Goal: Task Accomplishment & Management: Manage account settings

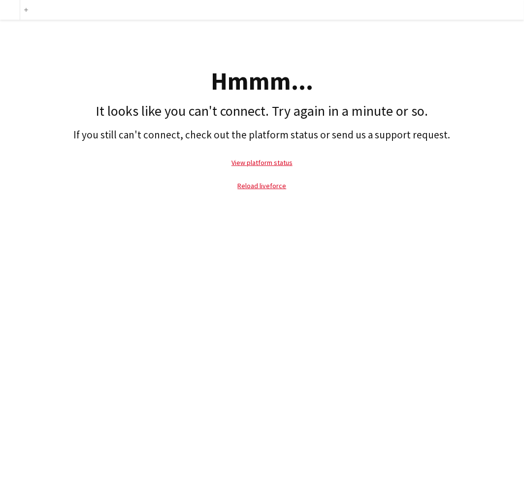
click at [297, 129] on h2 "If you still can't connect, check out the platform status or send us a support …" at bounding box center [262, 135] width 514 height 12
click at [252, 185] on link "Reload liveforce" at bounding box center [262, 185] width 49 height 9
click at [259, 163] on link "View platform status" at bounding box center [261, 162] width 61 height 9
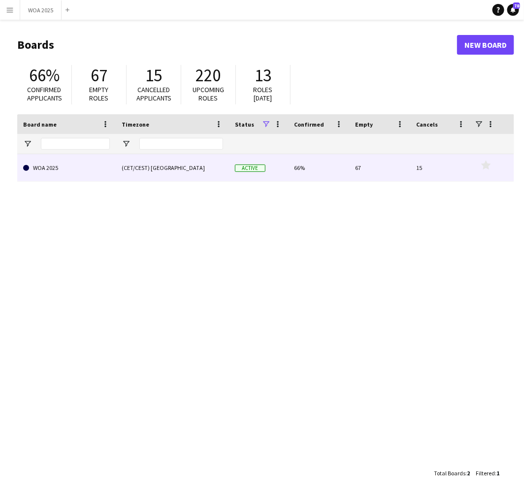
click at [83, 160] on link "WOA 2025" at bounding box center [66, 168] width 87 height 28
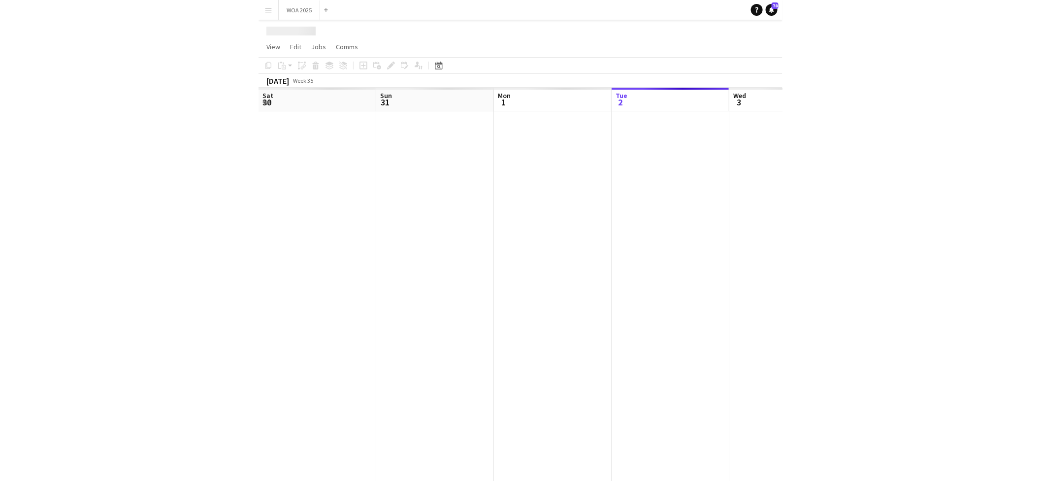
scroll to position [0, 235]
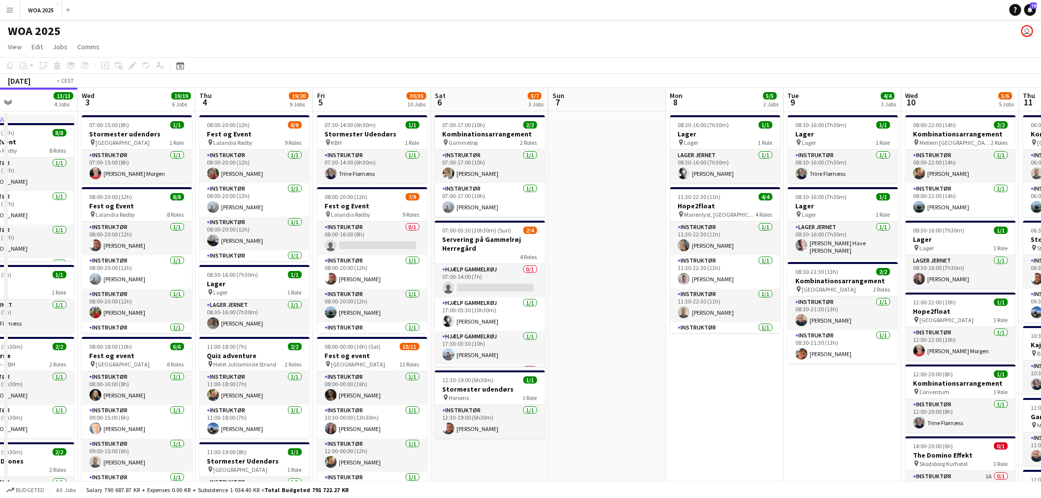
drag, startPoint x: 890, startPoint y: 238, endPoint x: 562, endPoint y: 244, distance: 327.5
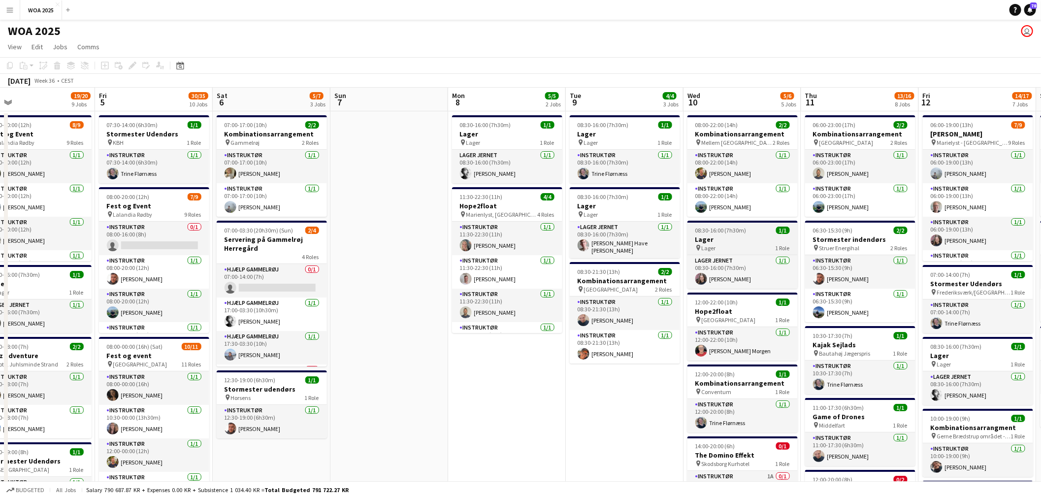
drag, startPoint x: 804, startPoint y: 239, endPoint x: 553, endPoint y: 243, distance: 250.7
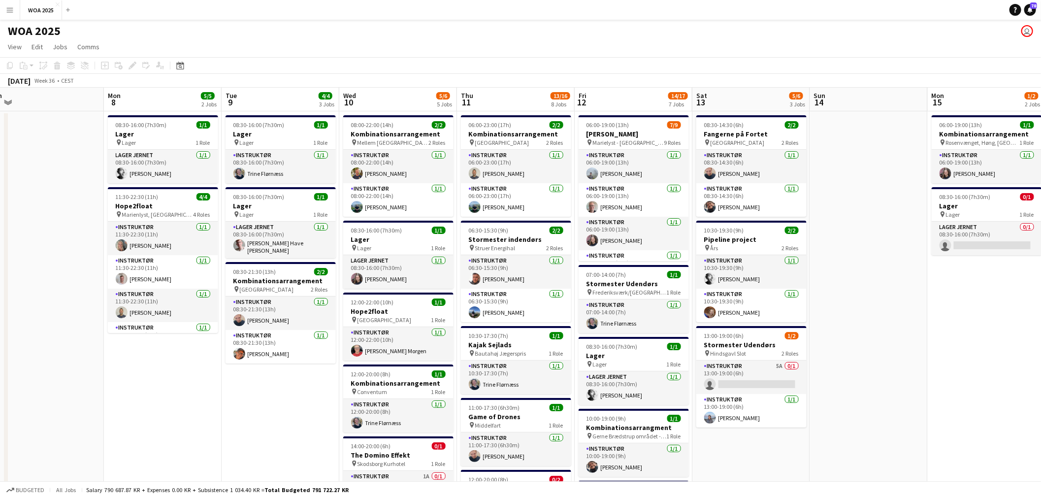
scroll to position [0, 392]
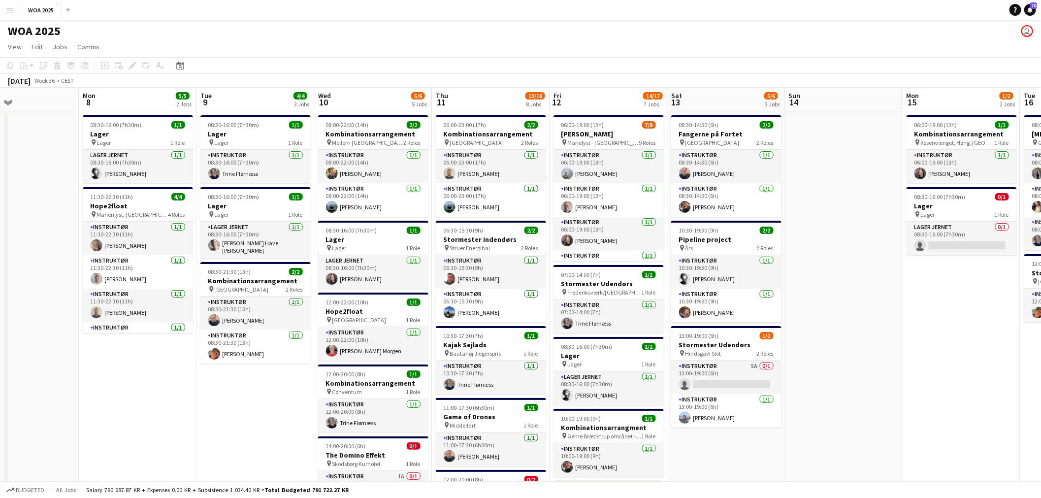
drag, startPoint x: 817, startPoint y: 222, endPoint x: 618, endPoint y: 221, distance: 199.4
click at [523, 342] on h3 "Stormester Udendørs" at bounding box center [726, 344] width 110 height 9
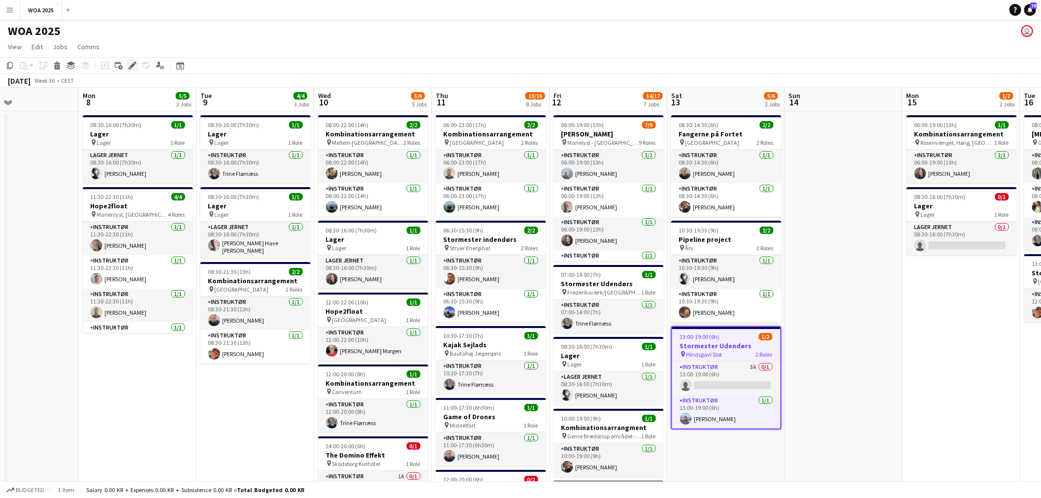
click at [133, 65] on icon at bounding box center [132, 65] width 5 height 5
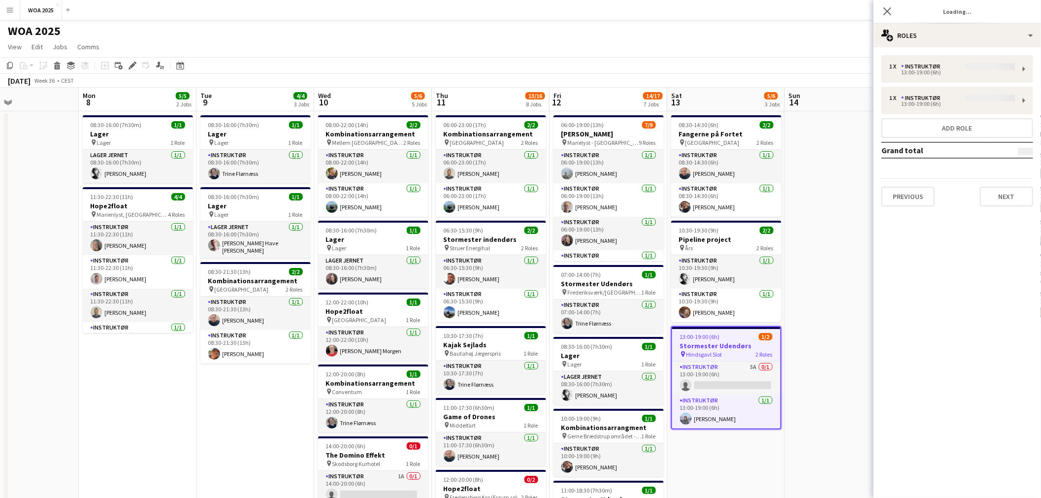
type input "**********"
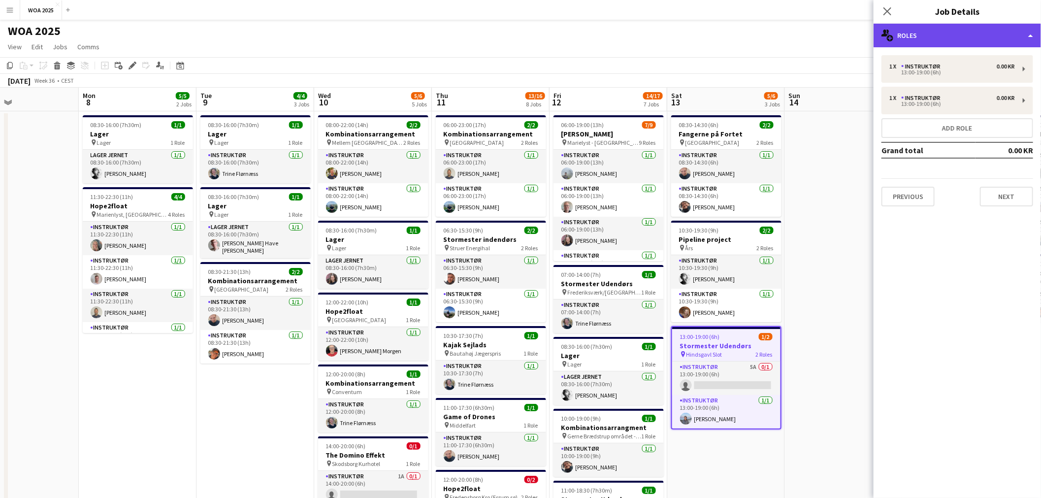
click at [523, 37] on div "multiple-users-add Roles" at bounding box center [957, 36] width 167 height 24
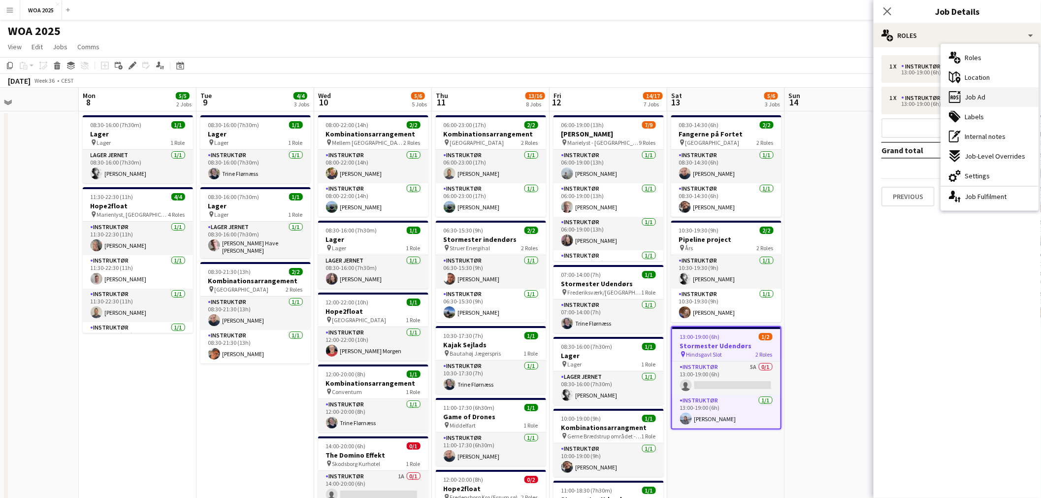
click at [523, 95] on div "ads-window Job Ad" at bounding box center [990, 97] width 98 height 20
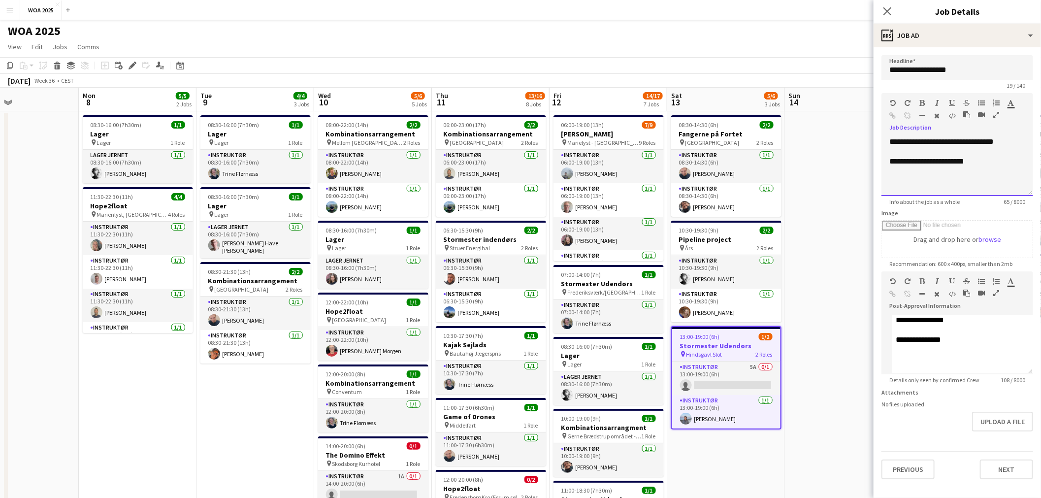
click at [523, 140] on p "**********" at bounding box center [957, 142] width 136 height 10
click at [523, 185] on div "**********" at bounding box center [957, 166] width 152 height 59
click at [523, 176] on div "**********" at bounding box center [957, 166] width 152 height 59
click at [523, 469] on button "Next" at bounding box center [1006, 469] width 53 height 20
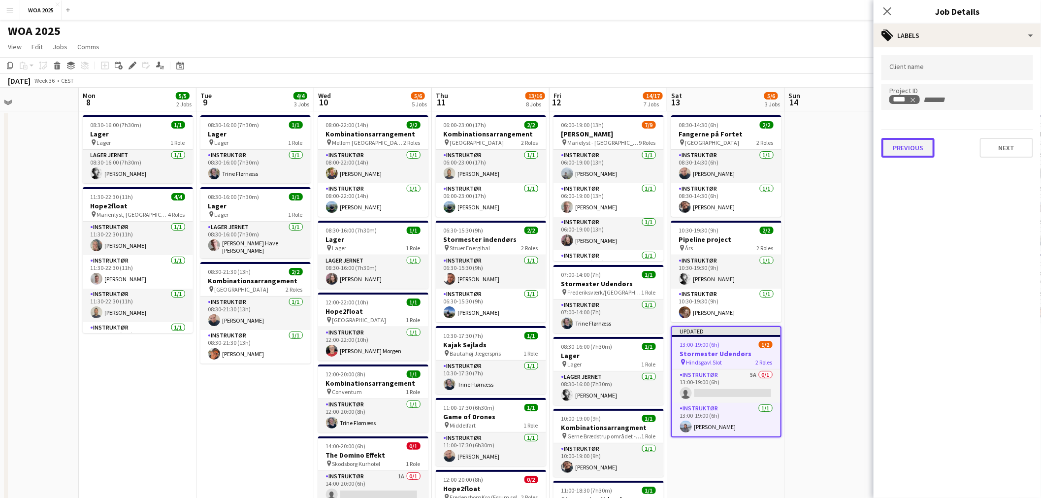
click at [523, 150] on button "Previous" at bounding box center [907, 148] width 53 height 20
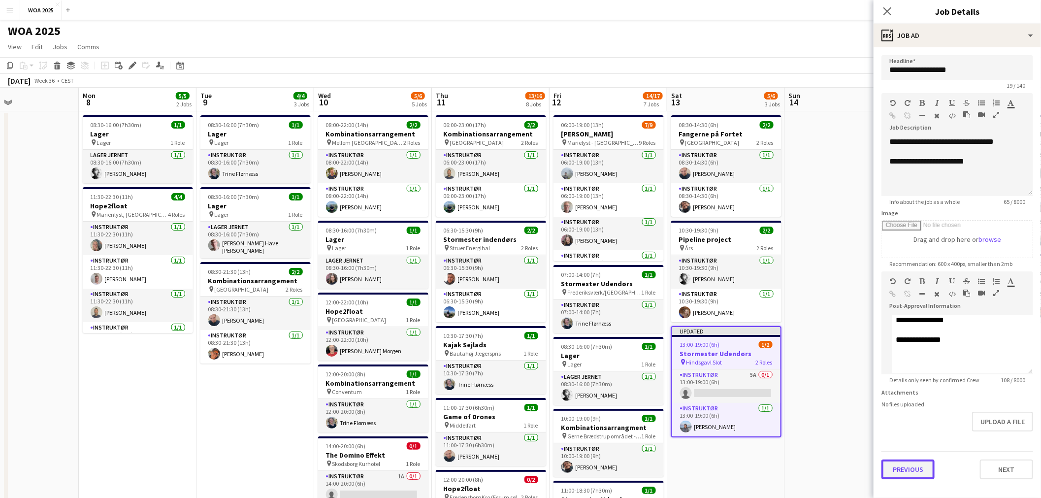
click at [523, 473] on button "Previous" at bounding box center [907, 469] width 53 height 20
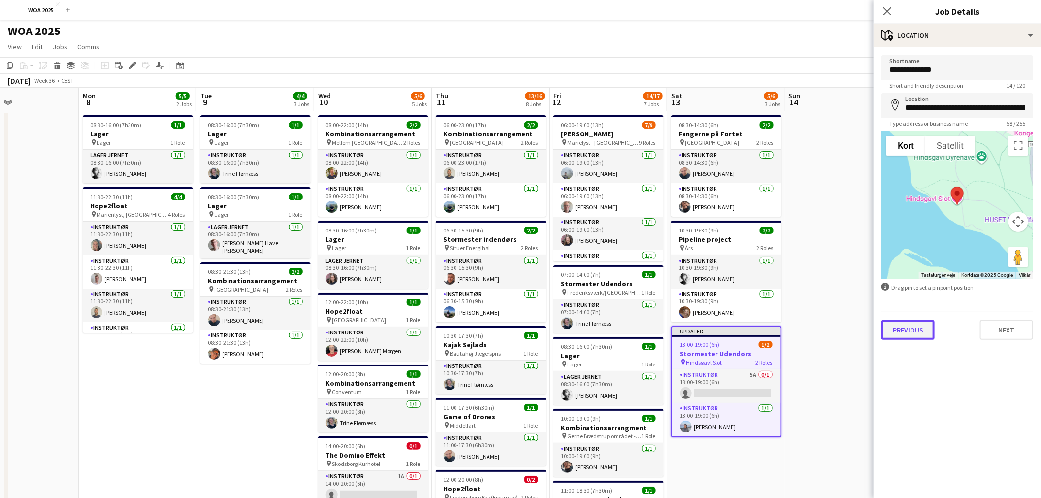
click at [523, 327] on button "Previous" at bounding box center [907, 330] width 53 height 20
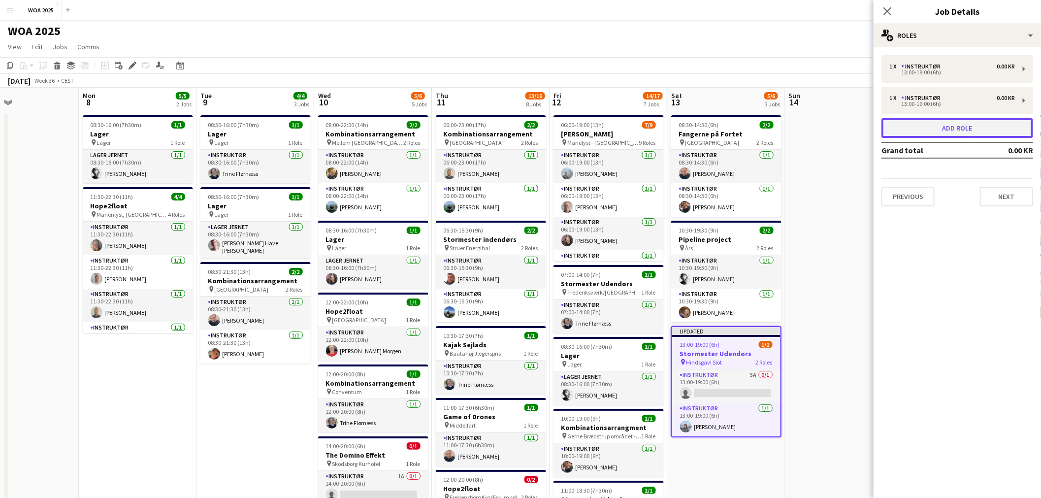
click at [523, 122] on button "Add role" at bounding box center [957, 128] width 152 height 20
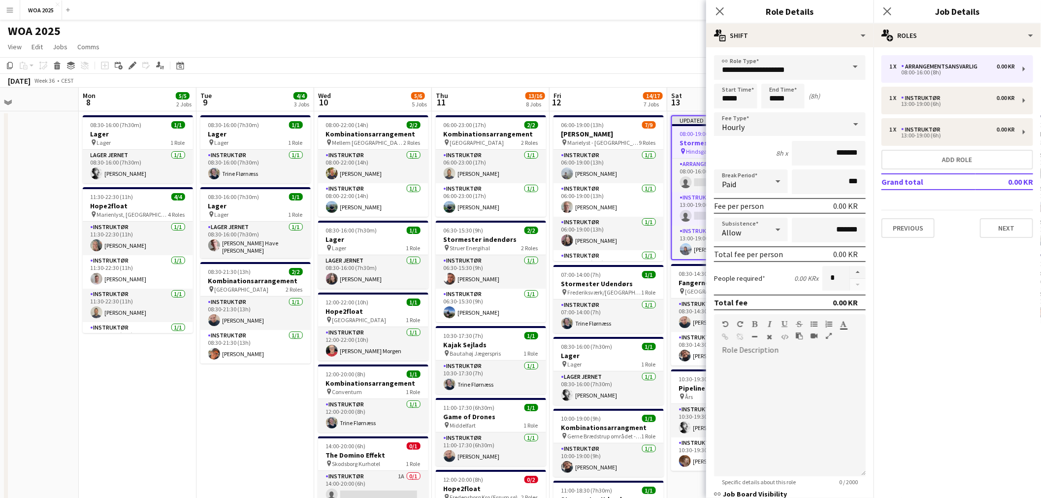
click at [523, 65] on span at bounding box center [855, 67] width 21 height 24
click at [523, 184] on mat-option "Instruktør" at bounding box center [785, 190] width 143 height 24
type input "**********"
drag, startPoint x: 752, startPoint y: 95, endPoint x: 702, endPoint y: 94, distance: 50.7
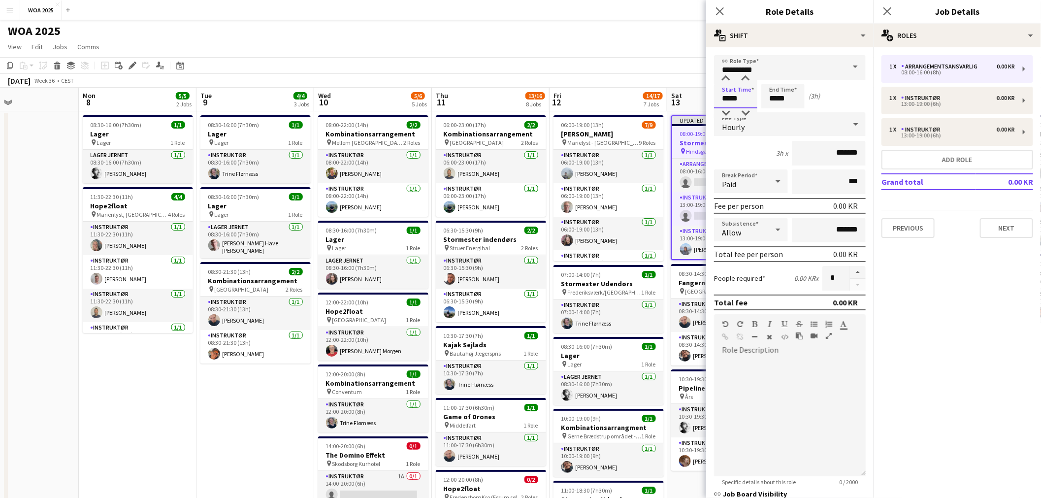
type input "*****"
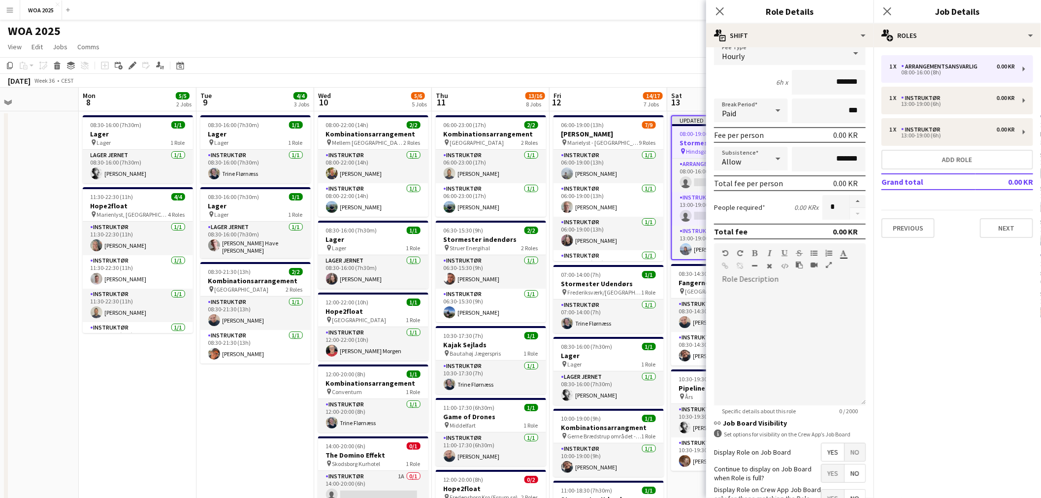
scroll to position [136, 0]
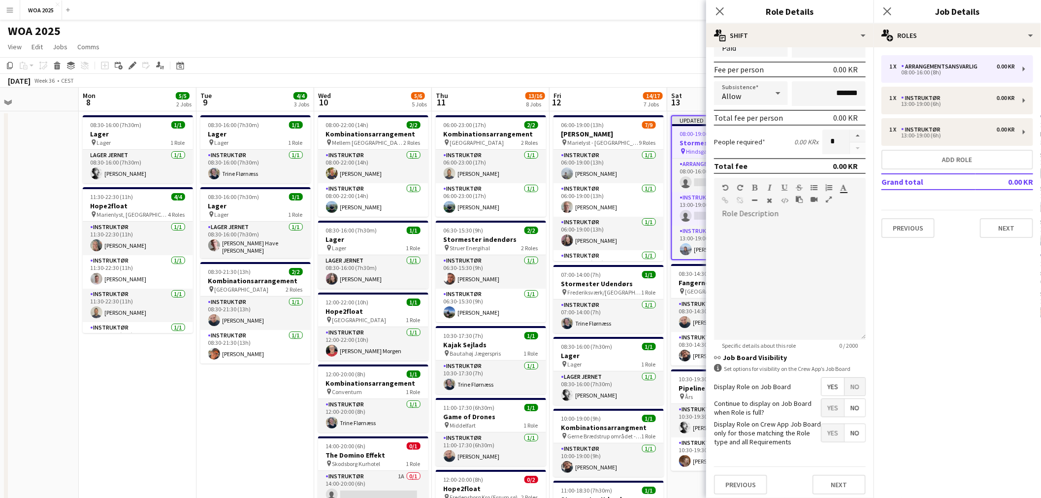
type input "*****"
click at [523, 404] on span "Yes" at bounding box center [832, 408] width 23 height 18
click at [523, 480] on button "Next" at bounding box center [839, 485] width 53 height 20
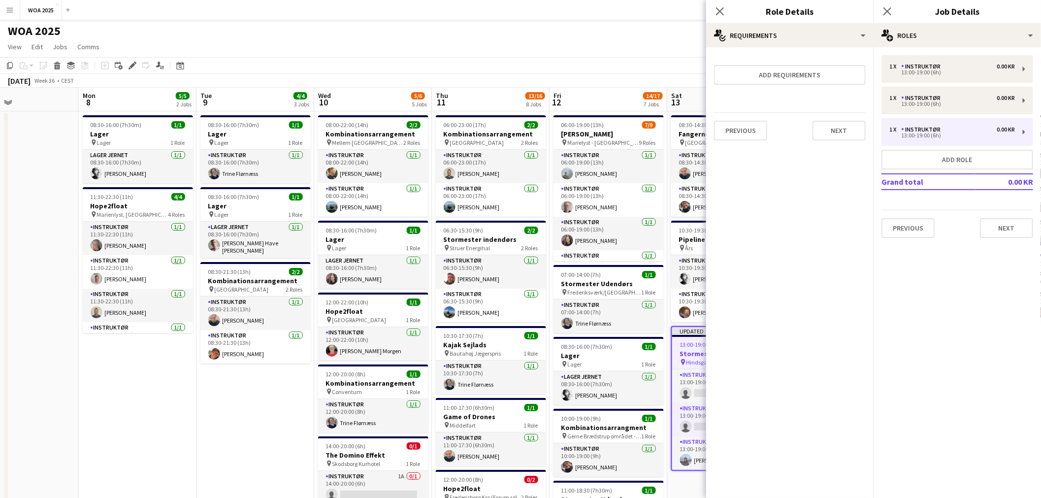
scroll to position [0, 0]
click at [523, 131] on button "Next" at bounding box center [839, 131] width 53 height 20
click at [523, 131] on button "Finish" at bounding box center [847, 132] width 37 height 20
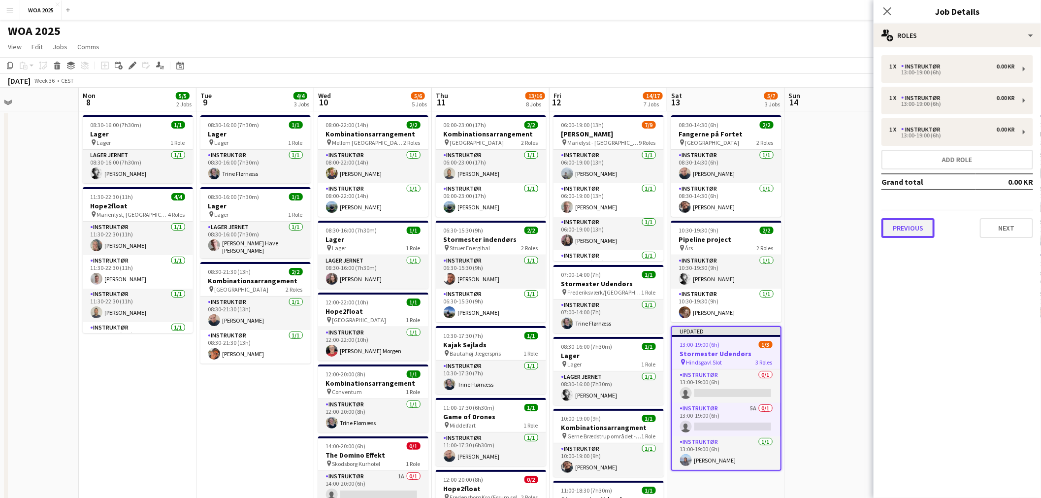
click at [523, 220] on button "Previous" at bounding box center [907, 228] width 53 height 20
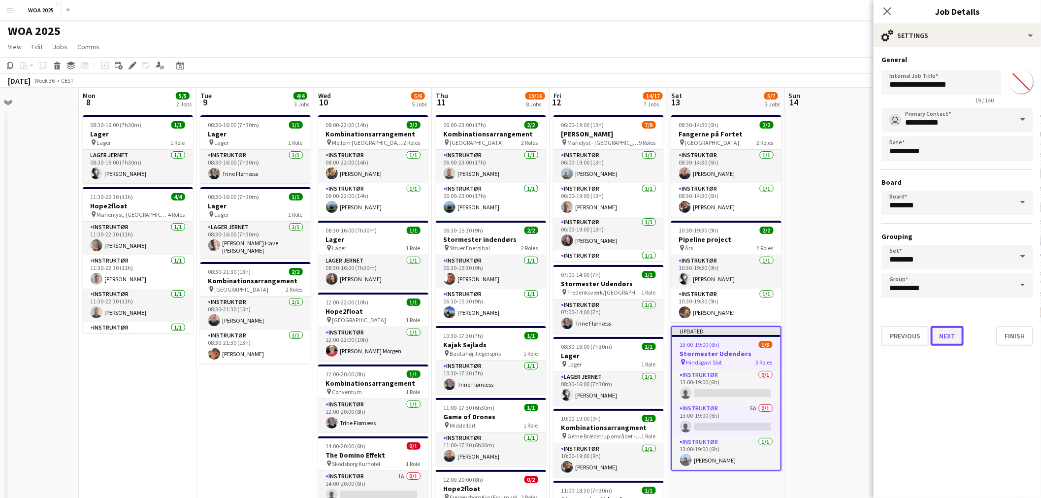
click at [523, 335] on button "Next" at bounding box center [947, 336] width 33 height 20
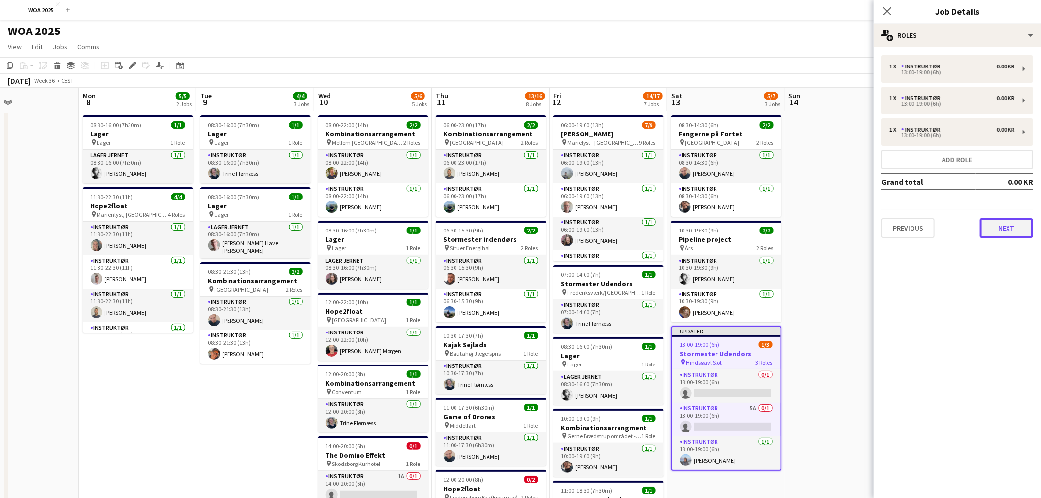
click at [523, 229] on button "Next" at bounding box center [1006, 228] width 53 height 20
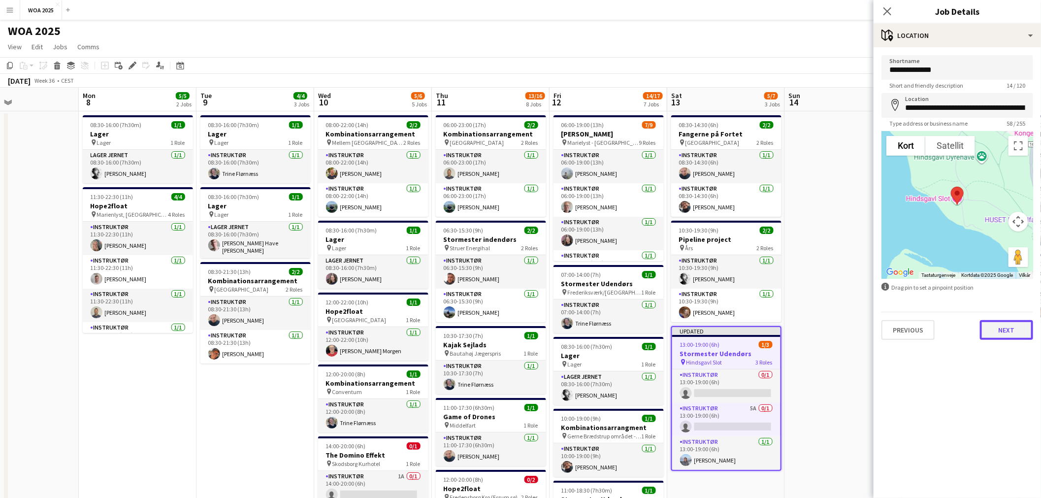
click at [523, 321] on button "Next" at bounding box center [1006, 330] width 53 height 20
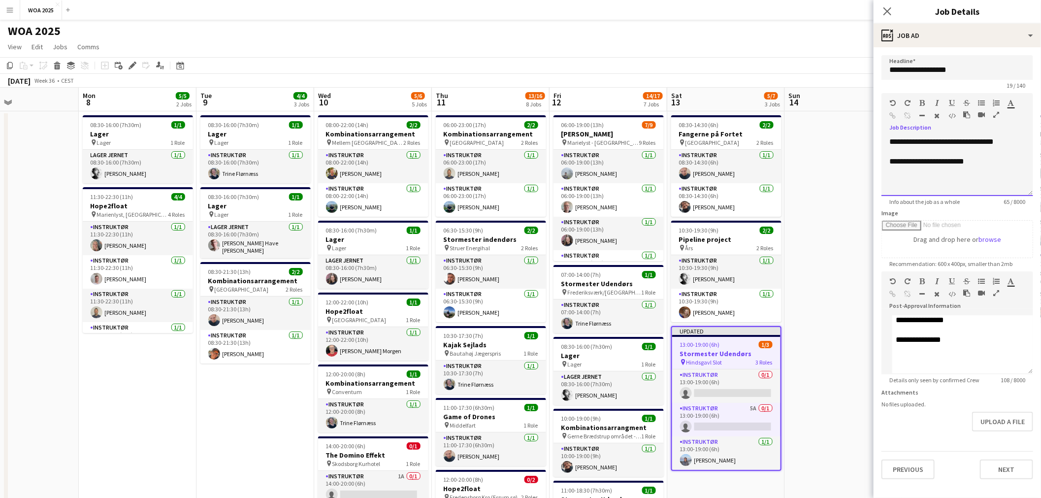
click at [523, 140] on p "**********" at bounding box center [957, 142] width 136 height 10
click at [523, 141] on p "**********" at bounding box center [957, 142] width 136 height 10
click at [523, 469] on button "Previous" at bounding box center [907, 469] width 53 height 20
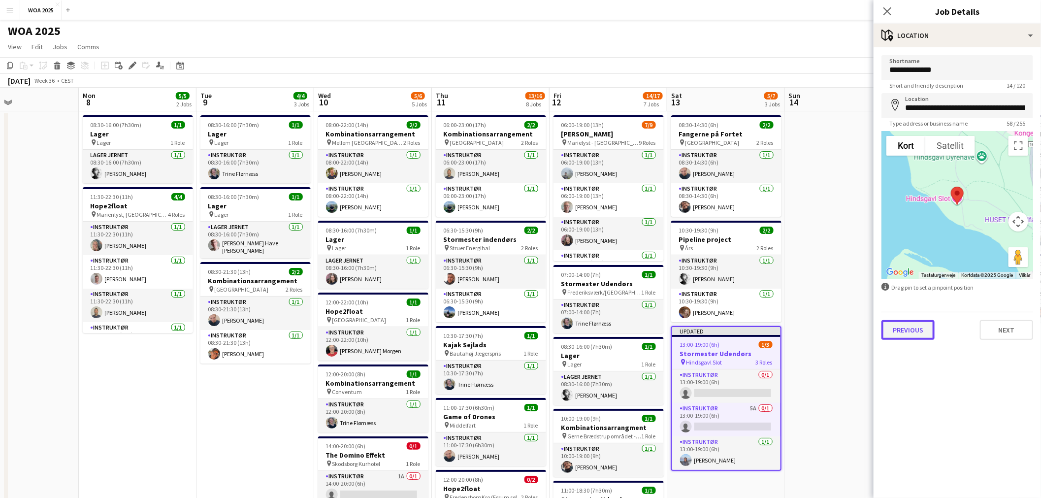
click at [523, 325] on button "Previous" at bounding box center [907, 330] width 53 height 20
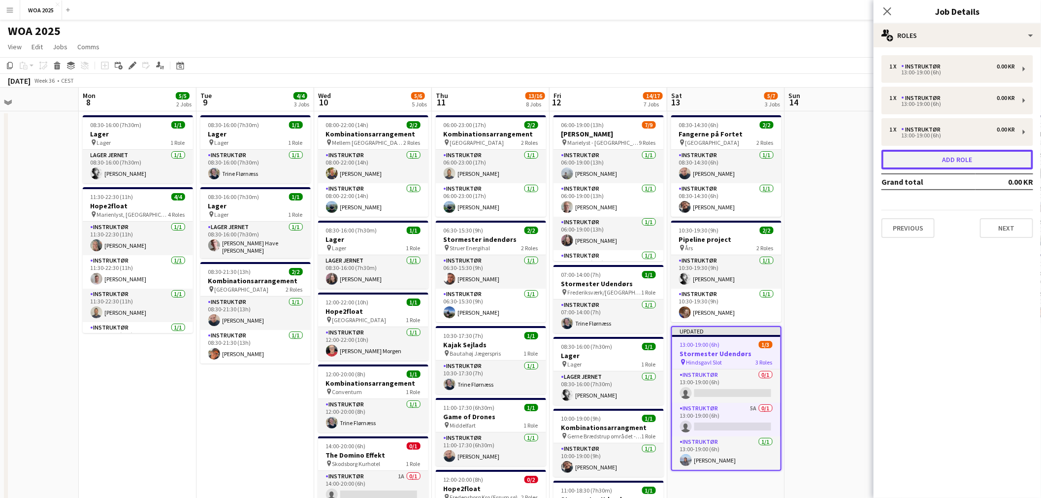
click at [523, 162] on button "Add role" at bounding box center [957, 160] width 152 height 20
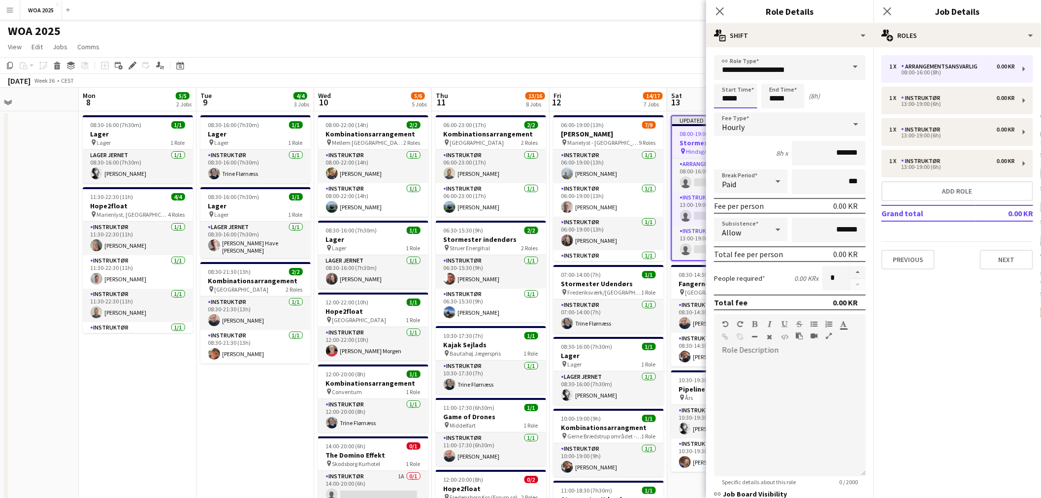
drag, startPoint x: 749, startPoint y: 96, endPoint x: 691, endPoint y: 95, distance: 57.6
type input "*****"
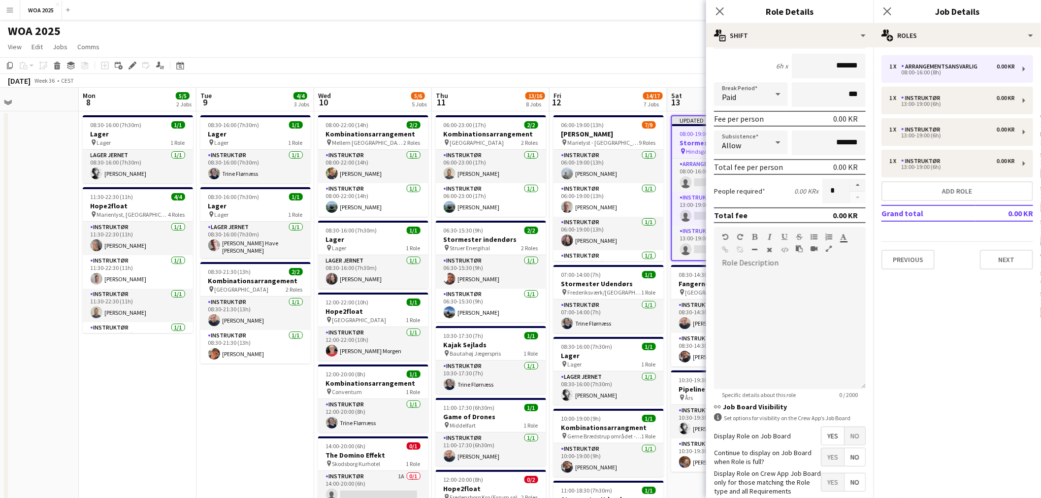
scroll to position [136, 0]
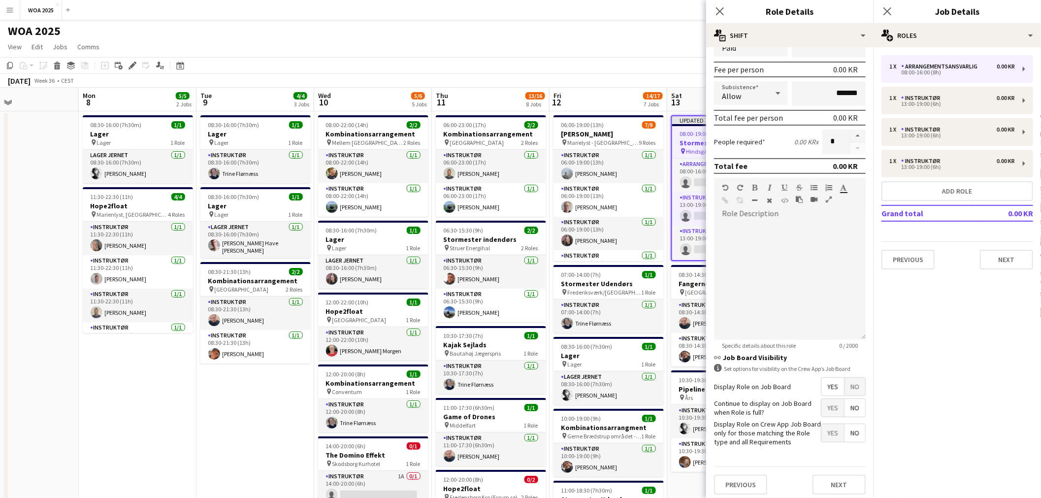
type input "*****"
click at [523, 406] on label "Continue to display on Job Board when Role is full?" at bounding box center [767, 408] width 107 height 18
click at [523, 407] on span "Yes" at bounding box center [832, 408] width 23 height 18
click at [523, 485] on button "Next" at bounding box center [839, 485] width 53 height 20
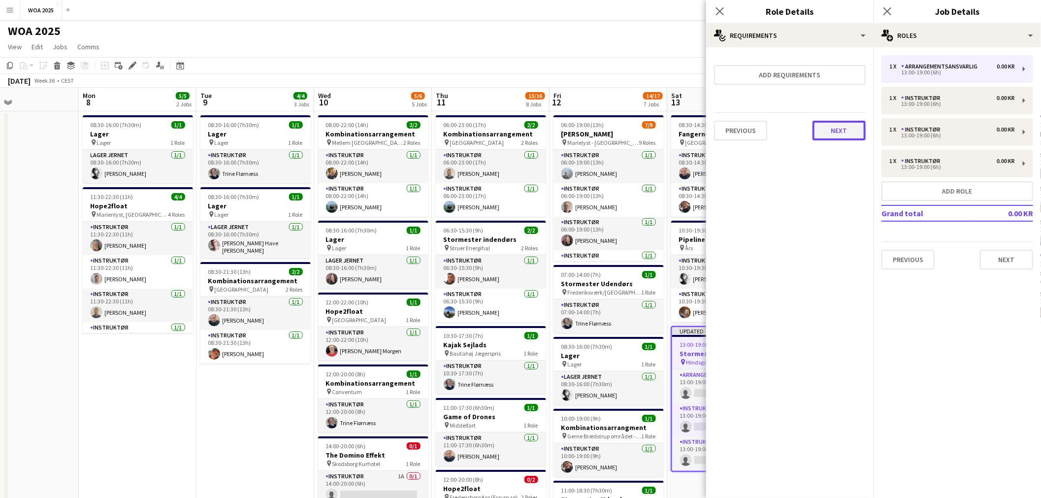
click at [523, 133] on button "Next" at bounding box center [839, 131] width 53 height 20
click at [523, 132] on button "Finish" at bounding box center [847, 132] width 37 height 20
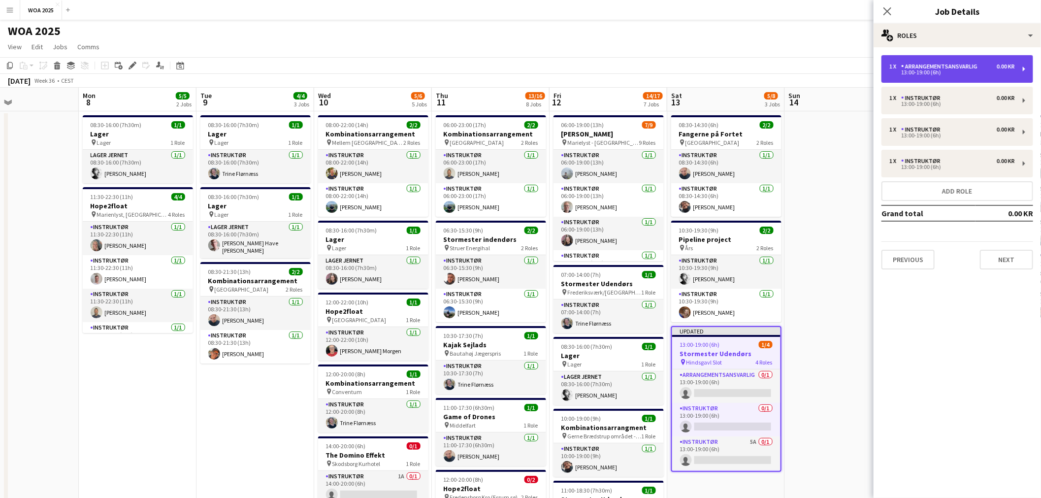
click at [523, 69] on div "Arrangementsansvarlig" at bounding box center [941, 66] width 80 height 7
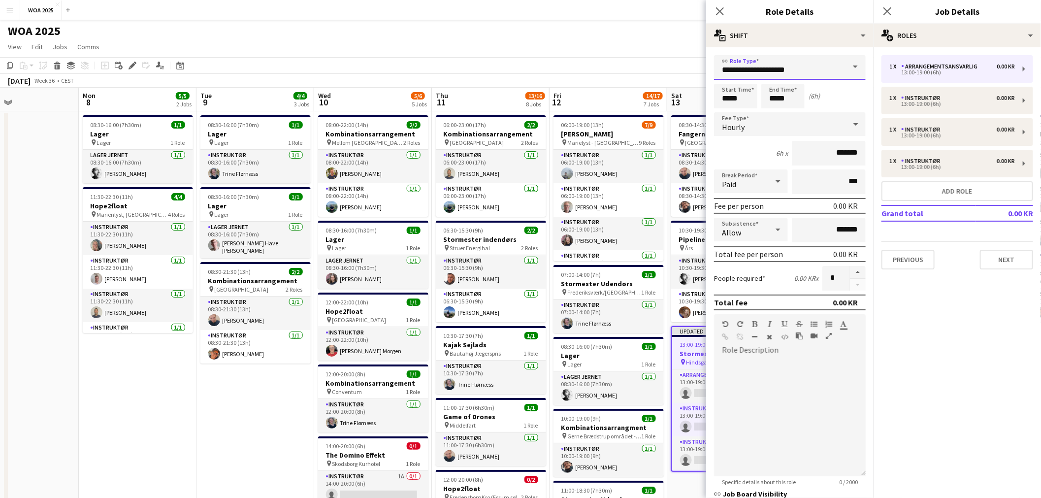
click at [523, 69] on input "**********" at bounding box center [790, 67] width 152 height 25
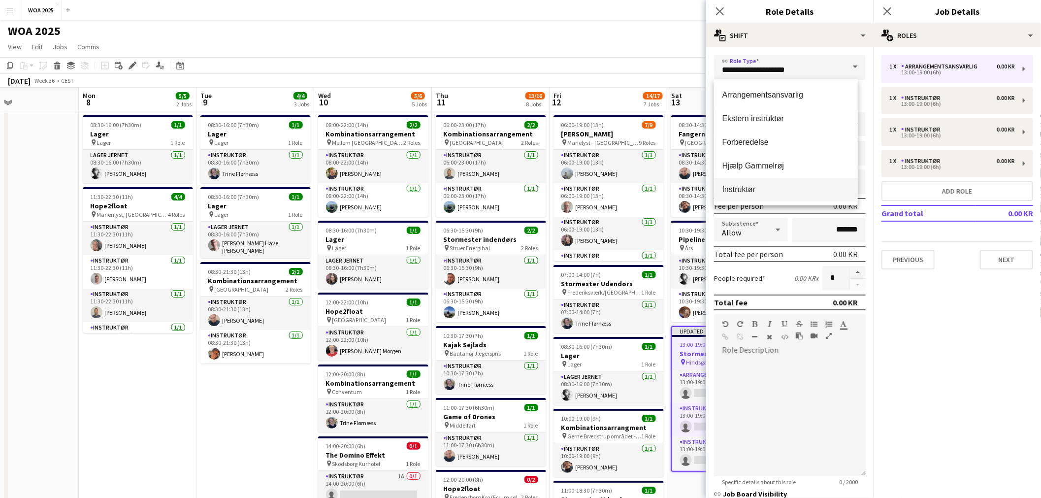
click at [523, 191] on span "Instruktør" at bounding box center [786, 189] width 128 height 9
type input "**********"
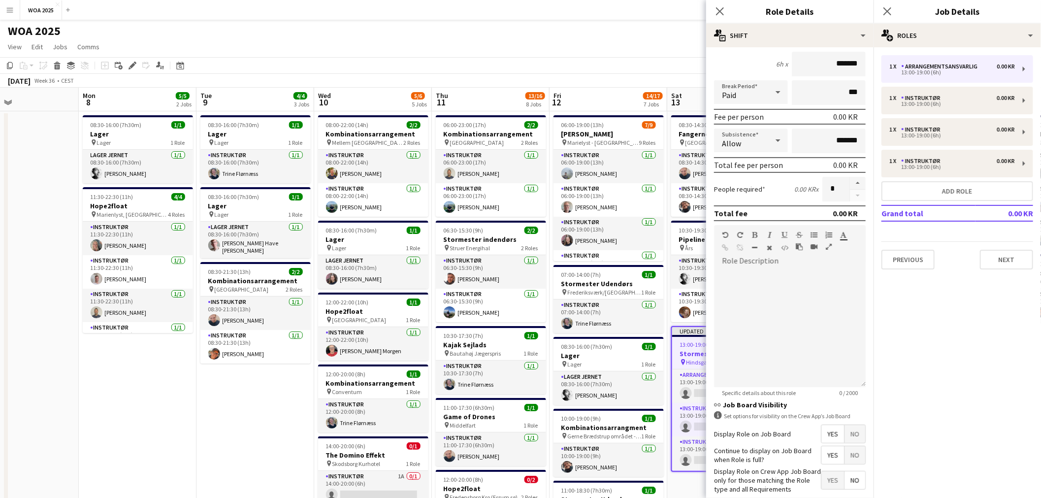
scroll to position [136, 0]
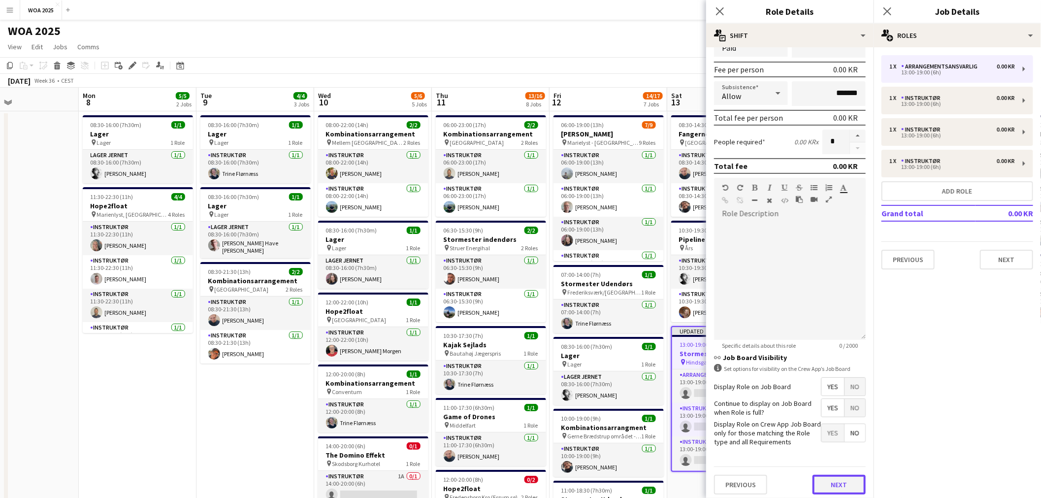
click at [523, 475] on button "Next" at bounding box center [839, 485] width 53 height 20
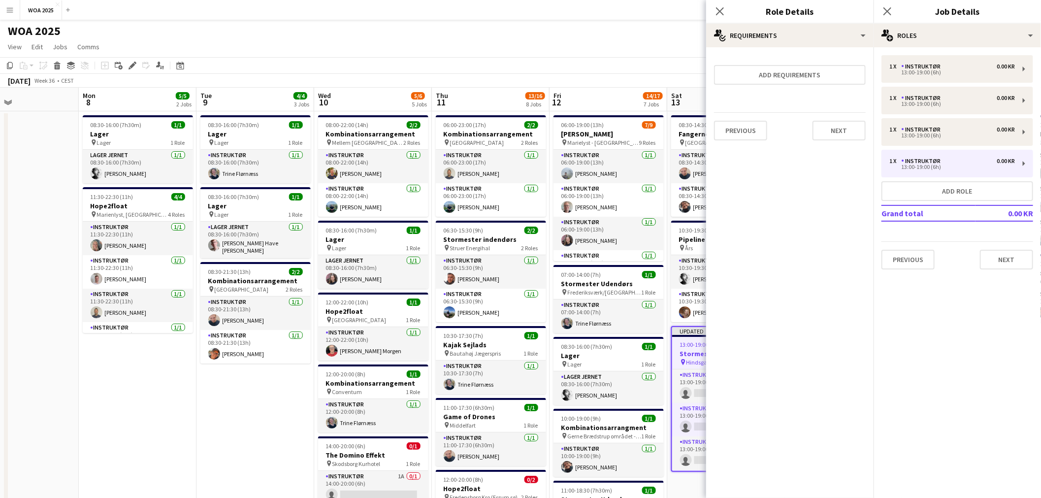
scroll to position [0, 0]
click at [523, 127] on button "Next" at bounding box center [839, 131] width 53 height 20
click at [523, 254] on button "Next" at bounding box center [1006, 260] width 53 height 20
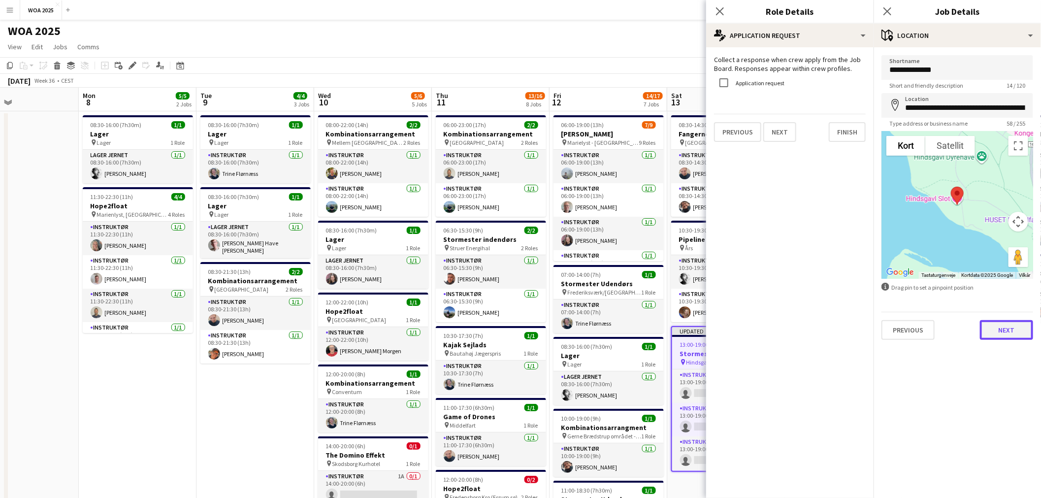
click at [523, 324] on button "Next" at bounding box center [1006, 330] width 53 height 20
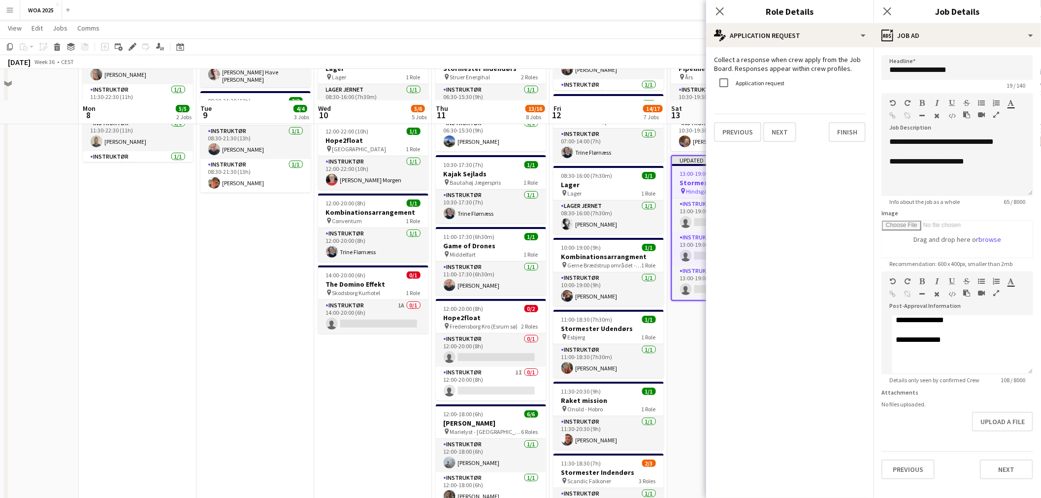
scroll to position [219, 0]
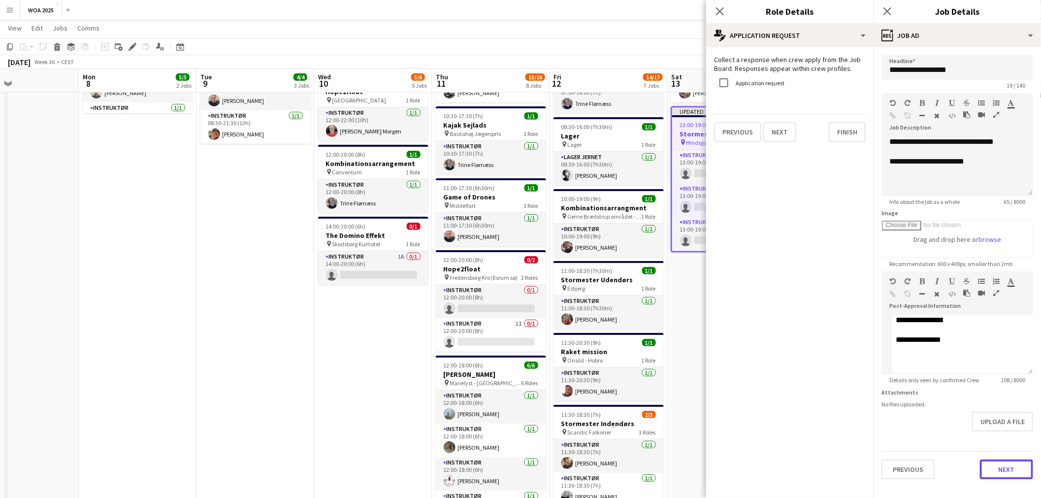
click at [523, 475] on button "Next" at bounding box center [1006, 469] width 53 height 20
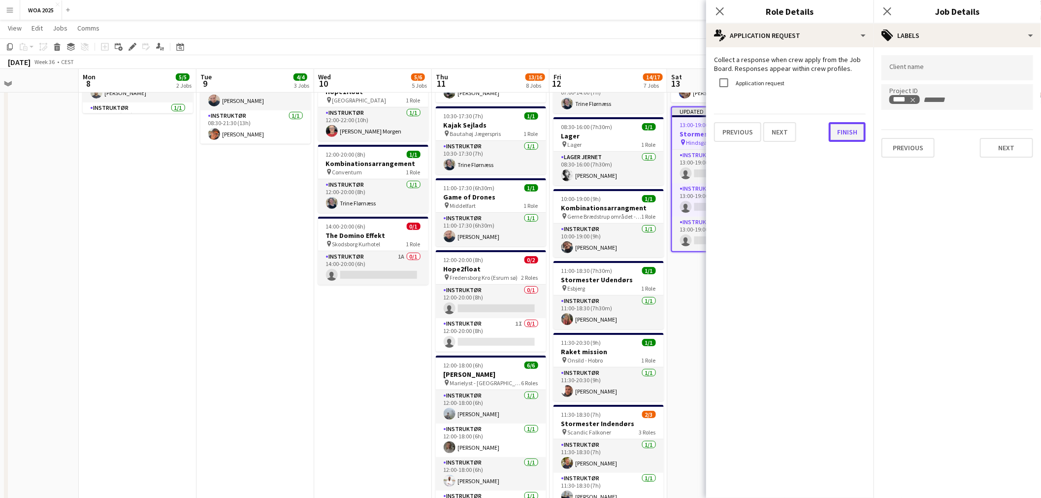
click at [523, 129] on button "Finish" at bounding box center [847, 132] width 37 height 20
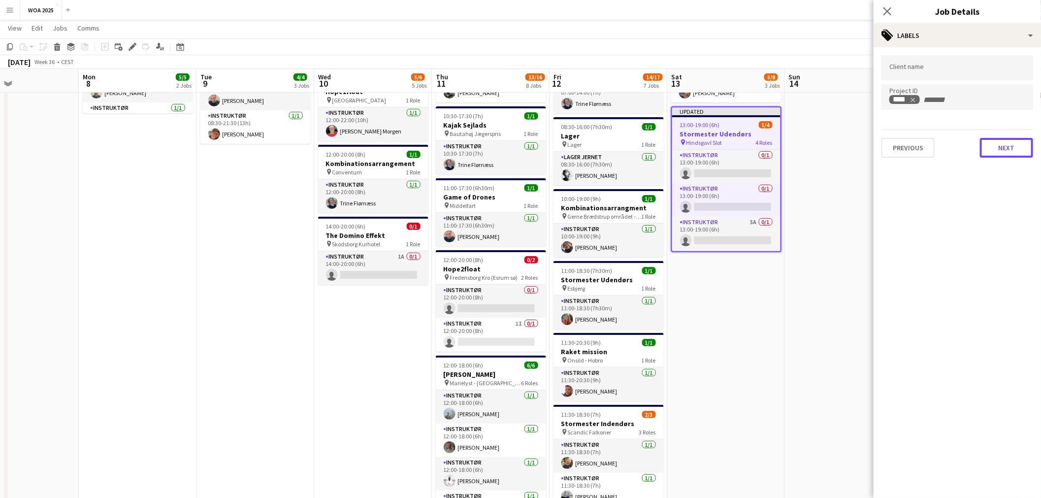
click at [523, 145] on button "Next" at bounding box center [1006, 148] width 53 height 20
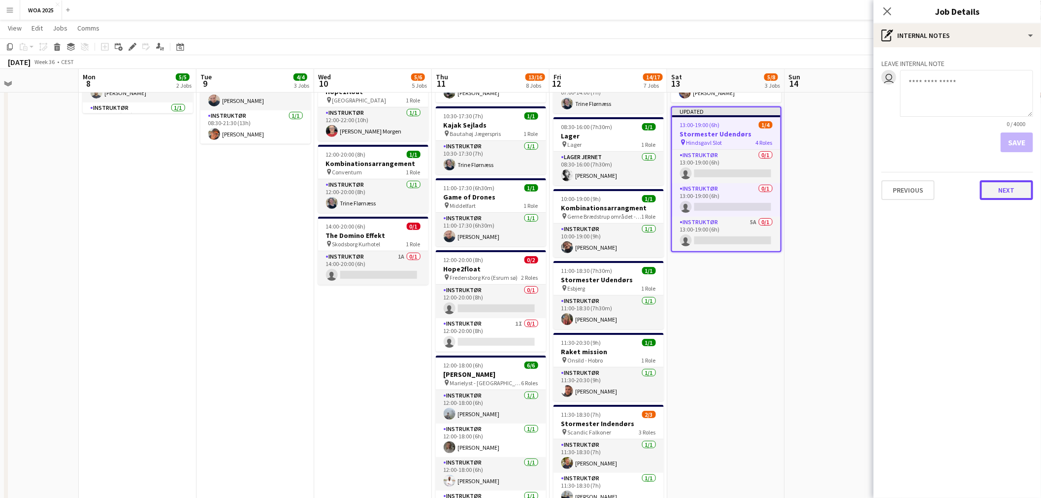
click at [523, 194] on button "Next" at bounding box center [1006, 190] width 53 height 20
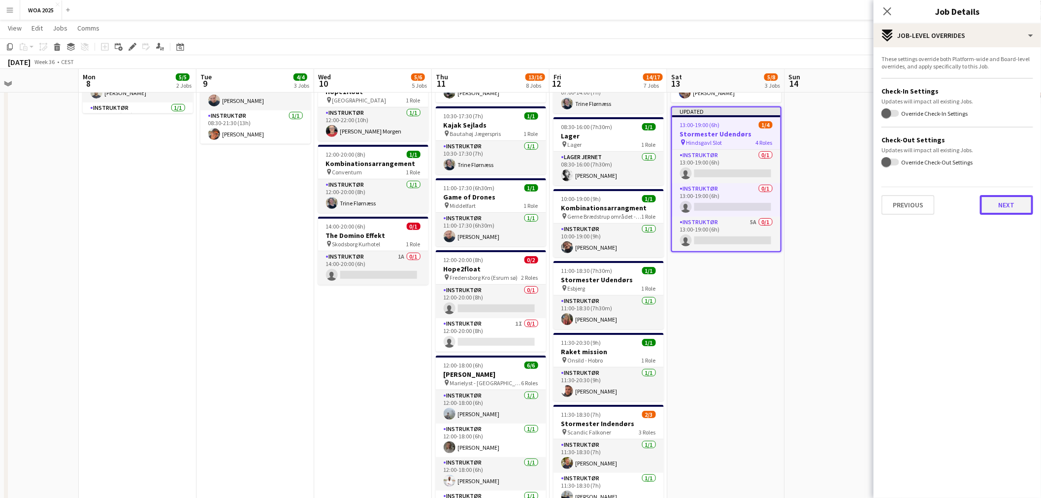
click at [523, 209] on button "Next" at bounding box center [1006, 205] width 53 height 20
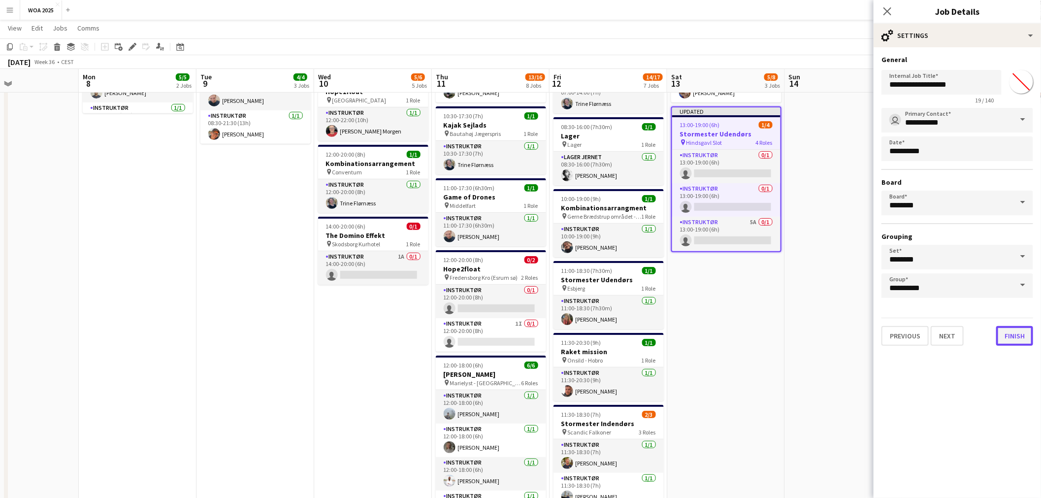
click at [523, 327] on button "Finish" at bounding box center [1014, 336] width 37 height 20
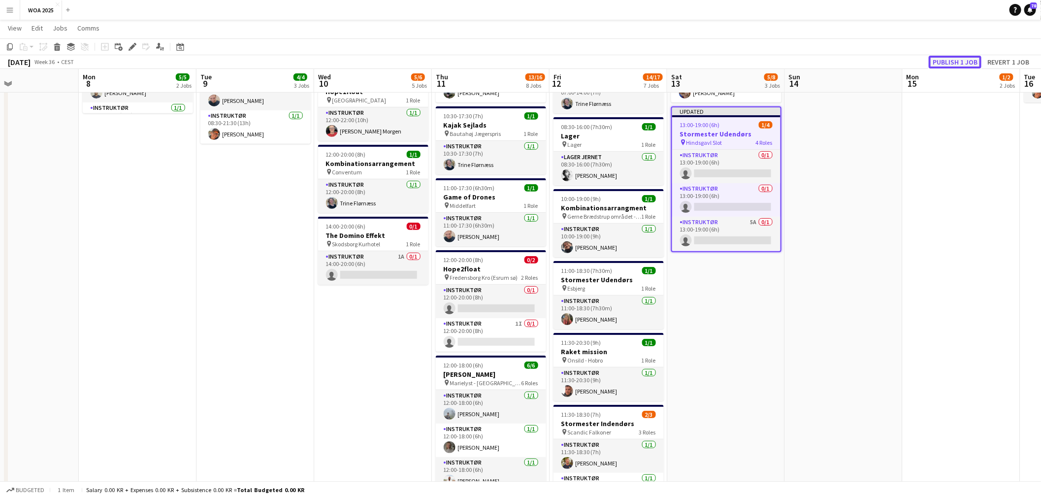
click at [523, 61] on button "Publish 1 job" at bounding box center [955, 62] width 53 height 13
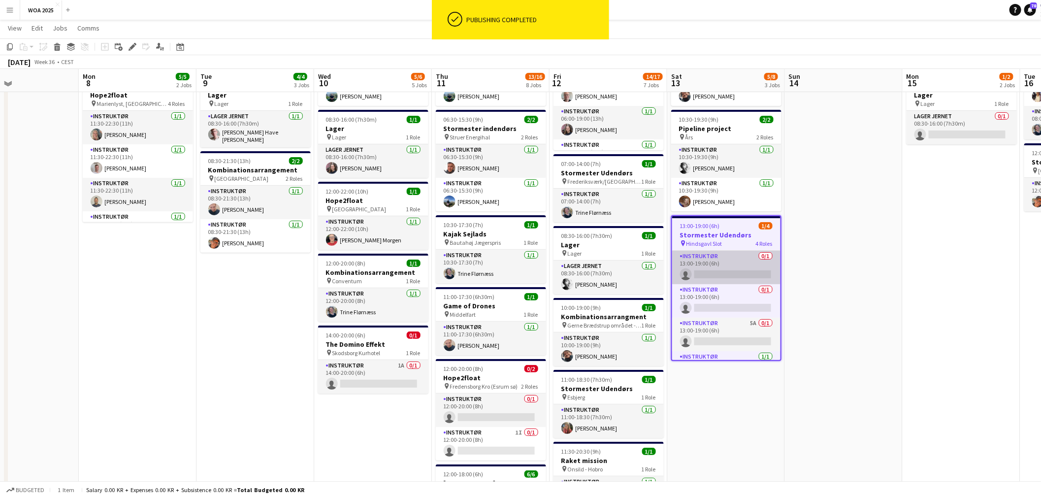
scroll to position [109, 0]
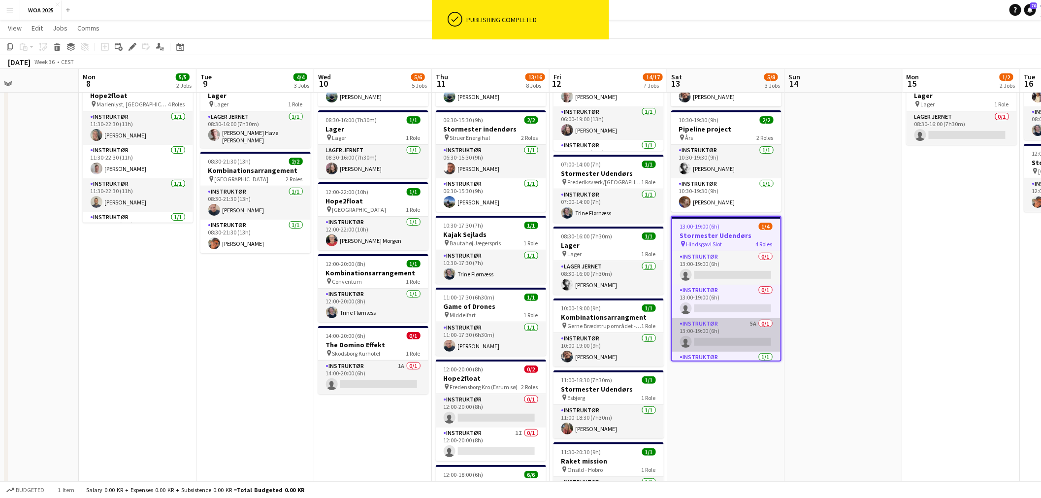
click at [523, 332] on app-card-role "Instruktør 5A 0/1 13:00-19:00 (6h) single-neutral-actions" at bounding box center [726, 334] width 108 height 33
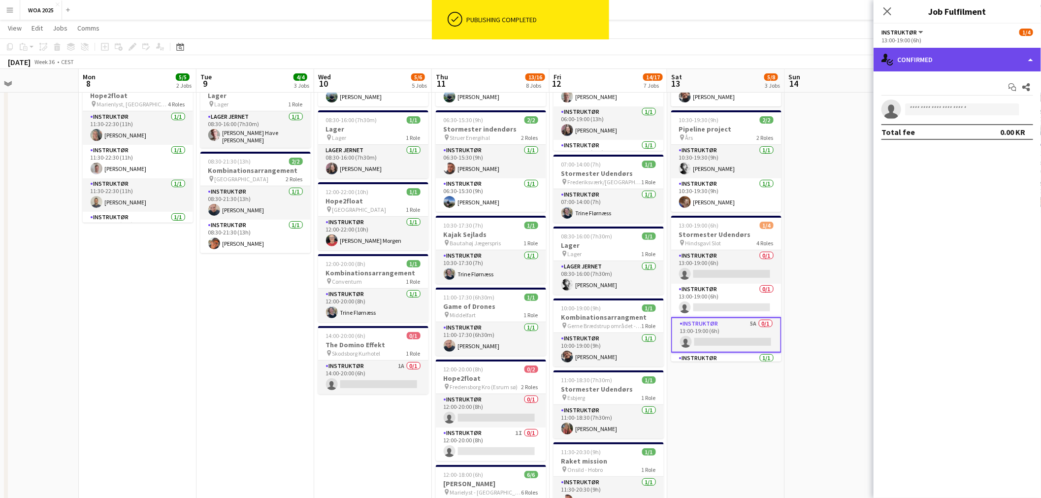
click at [523, 51] on div "single-neutral-actions-check-2 Confirmed" at bounding box center [957, 60] width 167 height 24
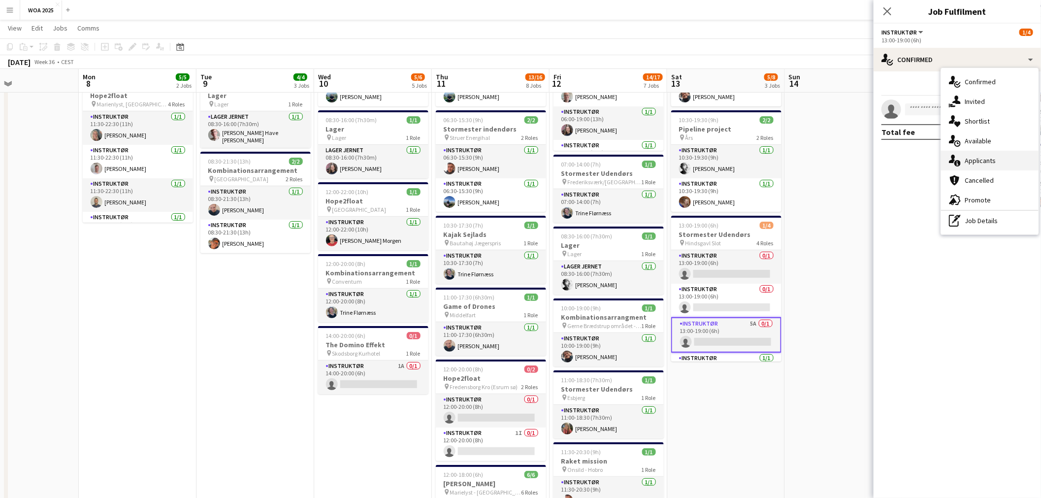
click at [523, 155] on div "single-neutral-actions-information Applicants" at bounding box center [990, 161] width 98 height 20
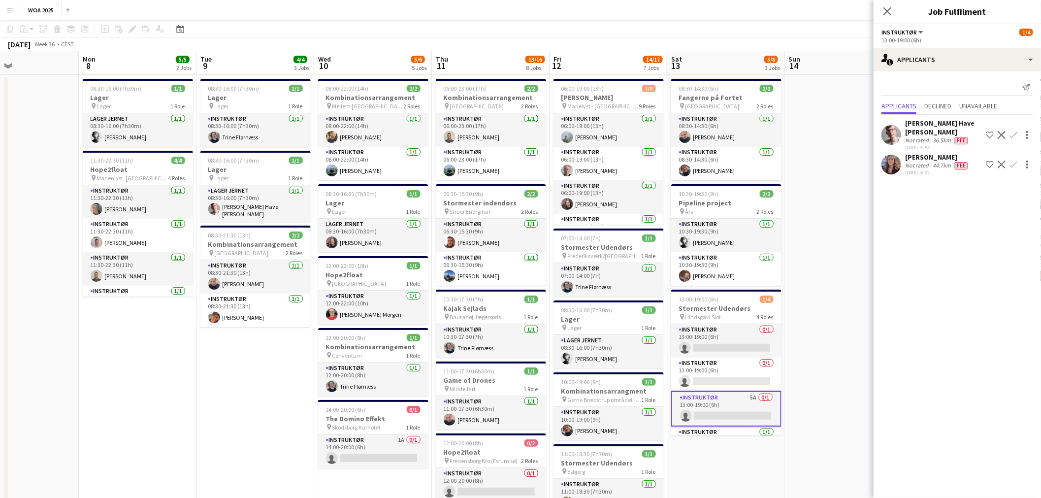
scroll to position [0, 0]
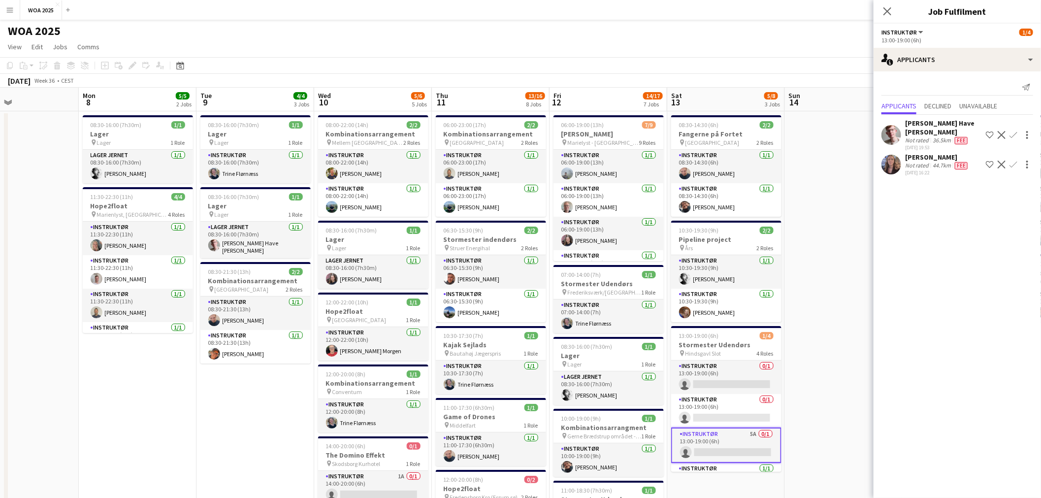
click at [523, 159] on app-user-avatar at bounding box center [891, 165] width 20 height 20
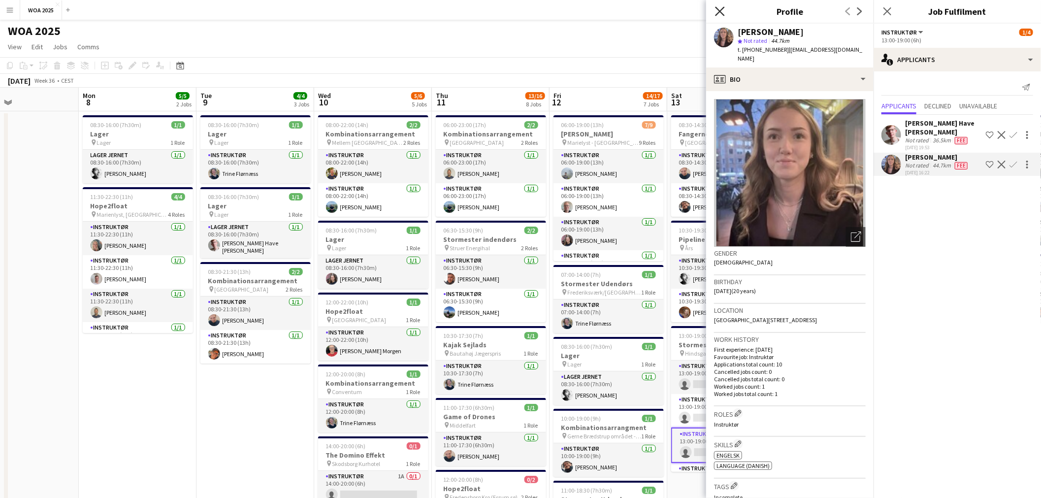
click at [523, 10] on icon "Close pop-in" at bounding box center [719, 10] width 9 height 9
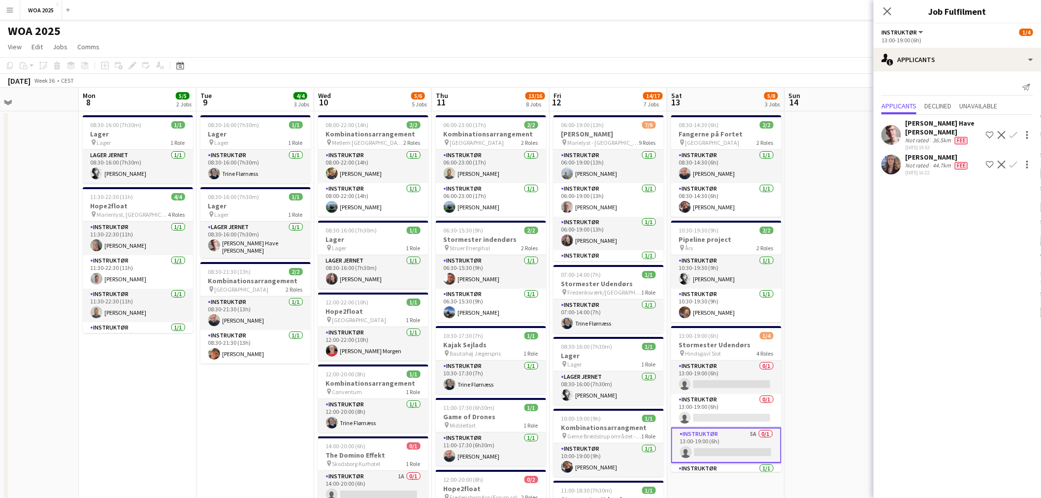
click at [523, 162] on app-icon "Confirm" at bounding box center [1013, 165] width 8 height 8
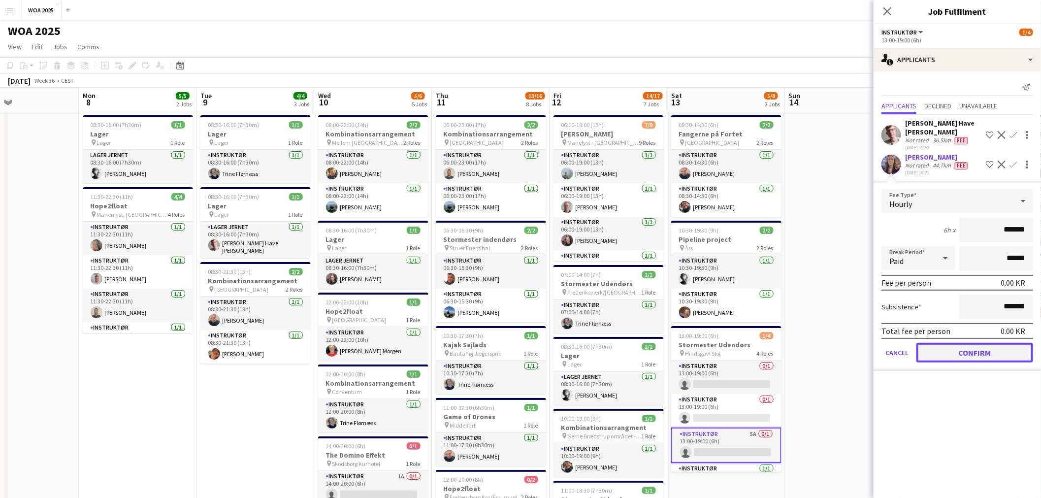
click at [523, 352] on button "Confirm" at bounding box center [974, 353] width 117 height 20
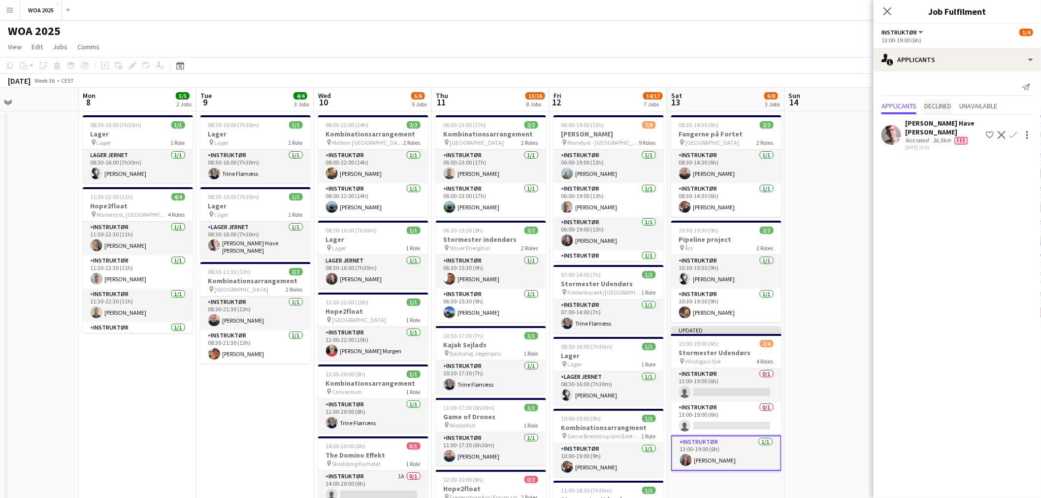
click at [523, 104] on span "Declined" at bounding box center [937, 105] width 27 height 7
click at [523, 95] on div "No declined applicants" at bounding box center [957, 105] width 167 height 21
click at [523, 90] on span "Unavailable" at bounding box center [978, 86] width 38 height 15
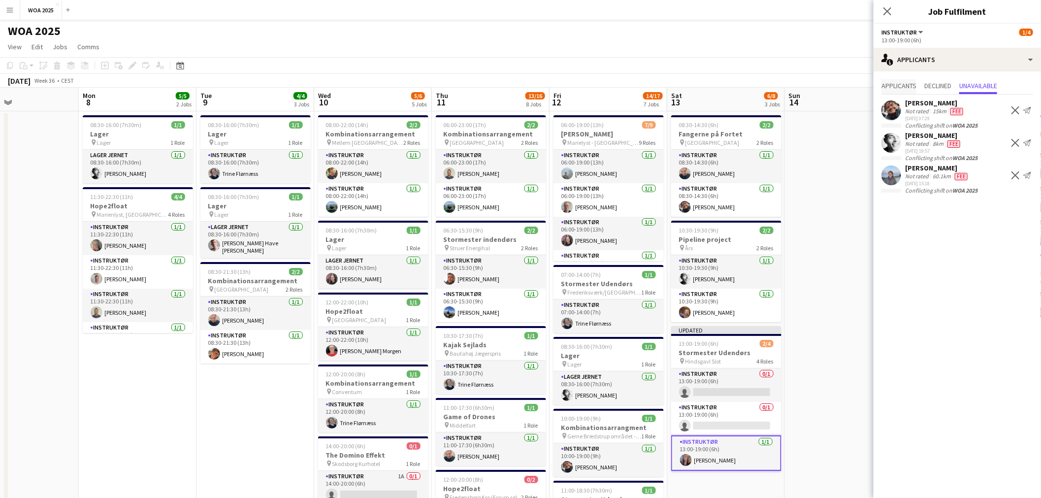
click at [523, 80] on span "Applicants" at bounding box center [898, 86] width 35 height 15
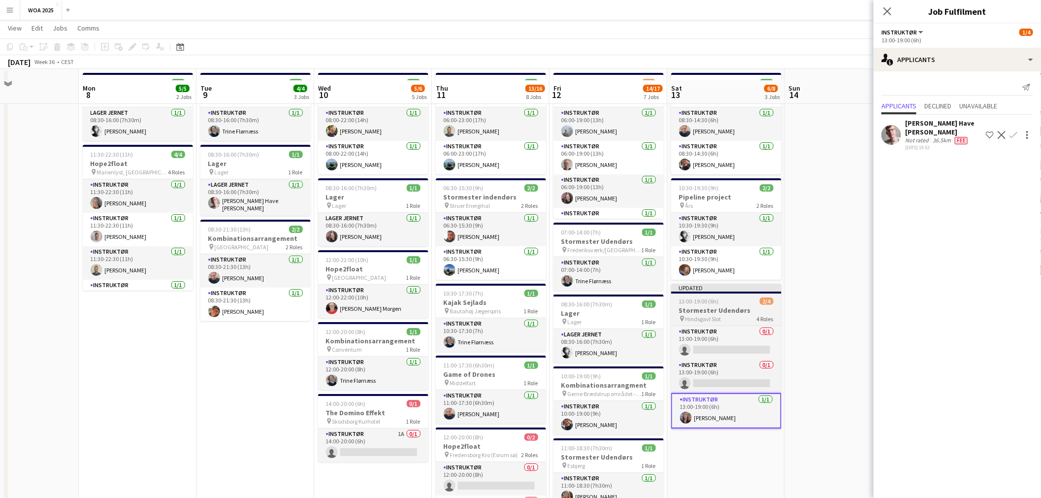
scroll to position [55, 0]
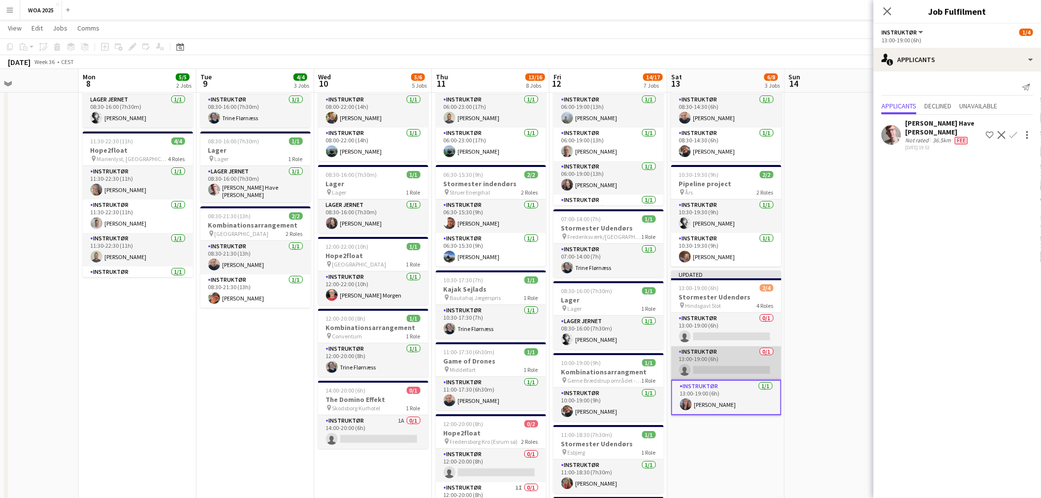
click at [523, 362] on app-card-role "Instruktør 0/1 13:00-19:00 (6h) single-neutral-actions" at bounding box center [726, 362] width 110 height 33
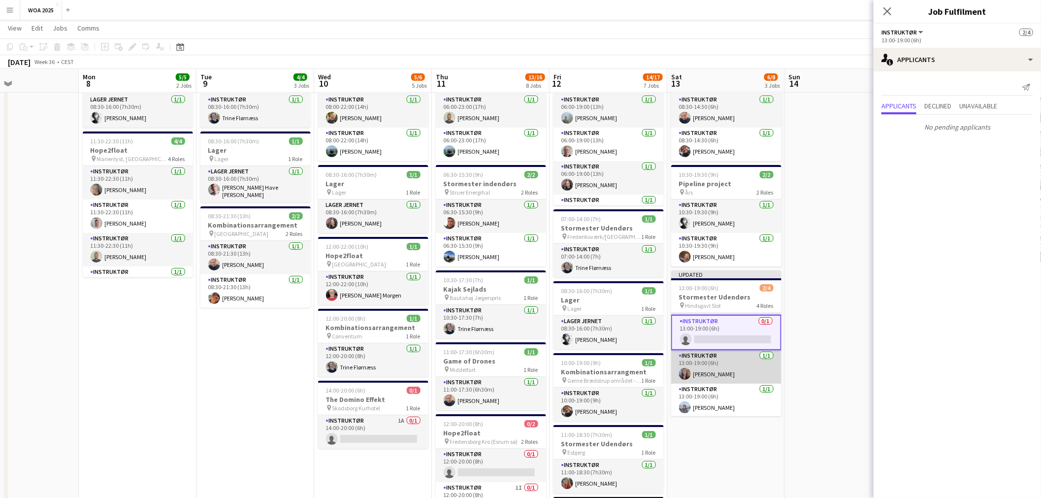
scroll to position [0, 0]
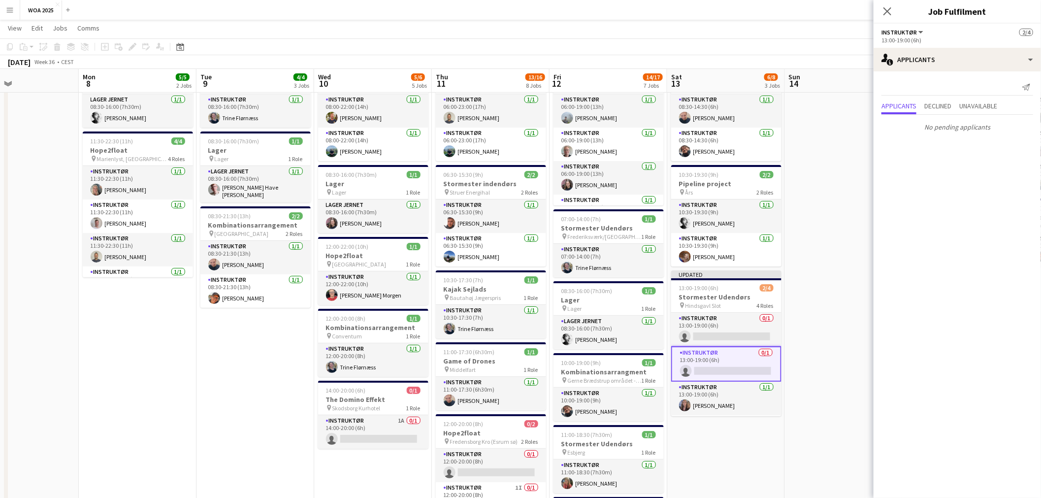
click at [523, 48] on app-toolbar "Copy Paste Paste Ctrl+V Paste with crew Ctrl+Shift+V Paste linked Job [GEOGRAPH…" at bounding box center [520, 46] width 1041 height 17
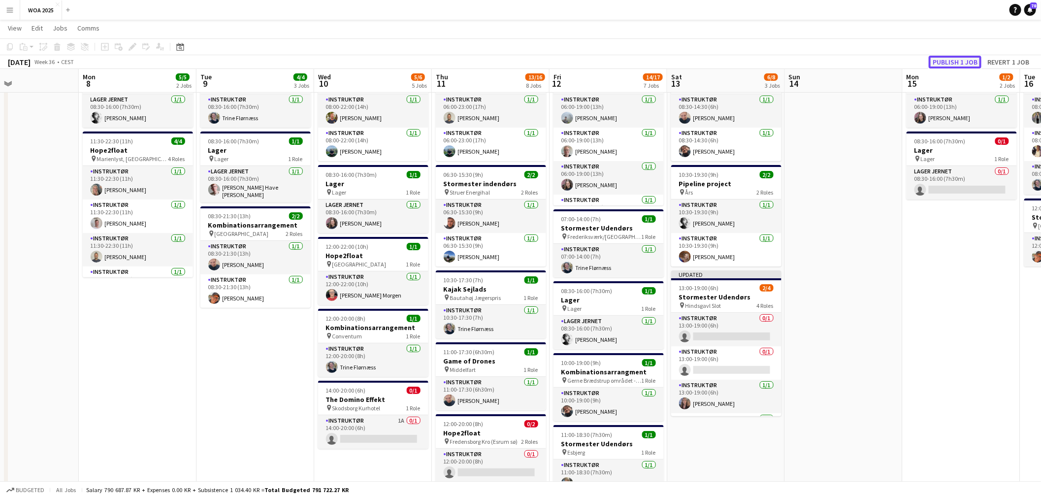
click at [523, 62] on button "Publish 1 job" at bounding box center [955, 62] width 53 height 13
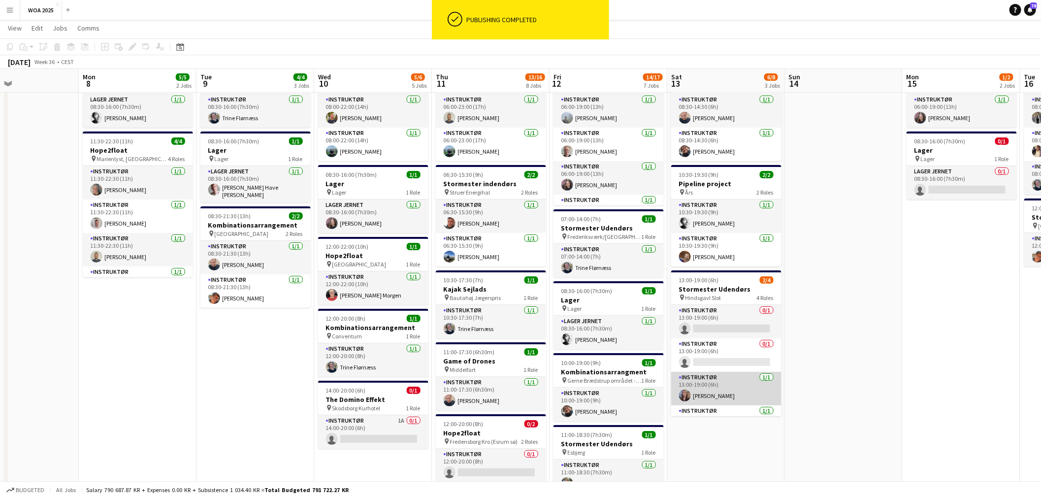
click at [523, 386] on app-card-role "Instruktør [DATE] 13:00-19:00 (6h) [PERSON_NAME]" at bounding box center [726, 388] width 110 height 33
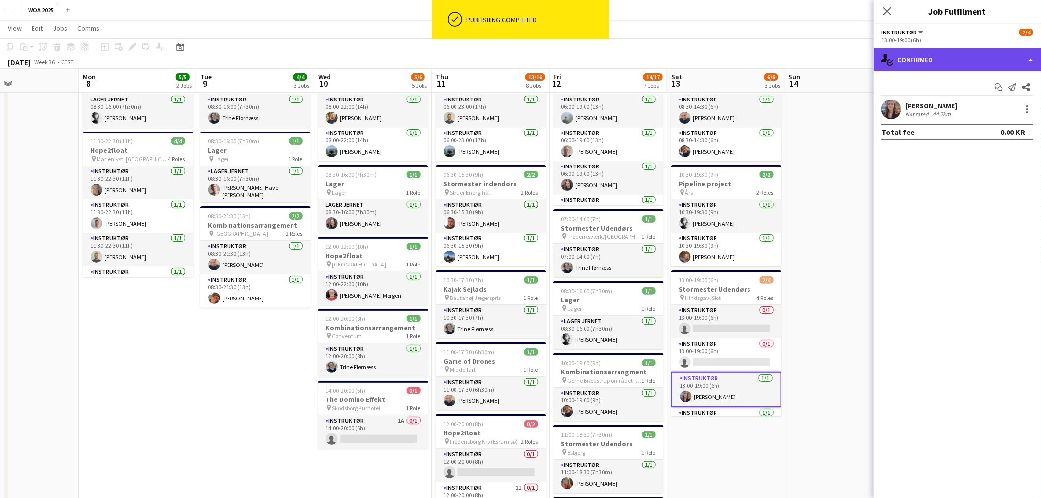
click at [523, 65] on div "single-neutral-actions-check-2 Confirmed" at bounding box center [957, 60] width 167 height 24
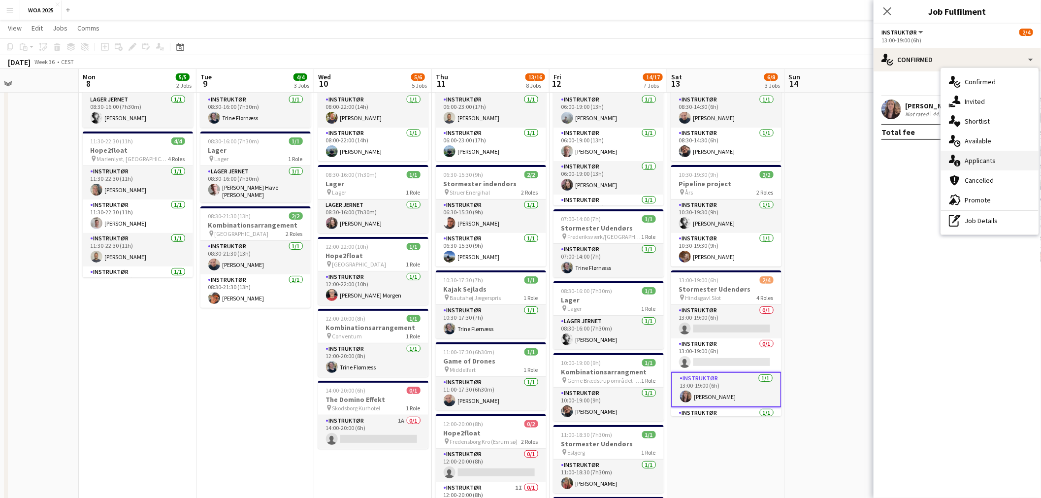
click at [523, 159] on span "Applicants" at bounding box center [980, 160] width 31 height 9
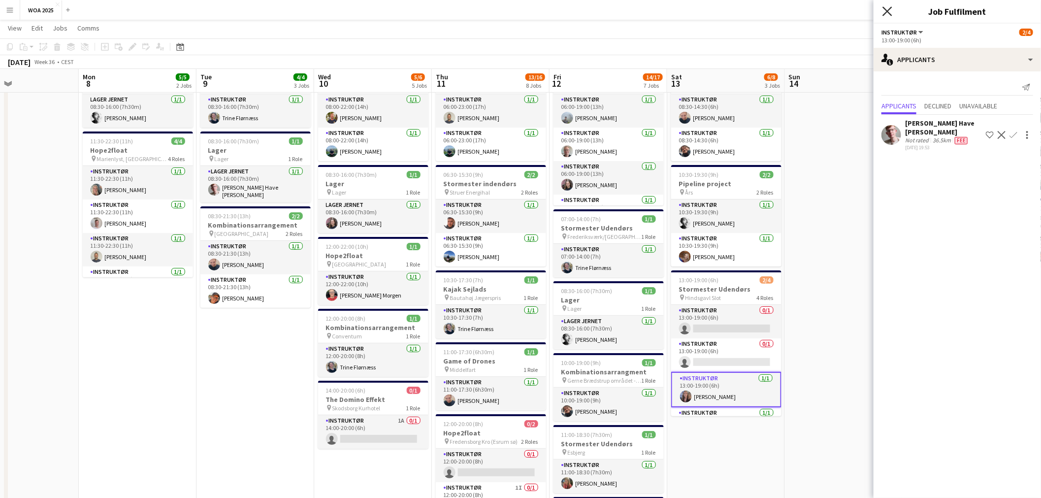
click at [523, 13] on icon "Close pop-in" at bounding box center [886, 10] width 9 height 9
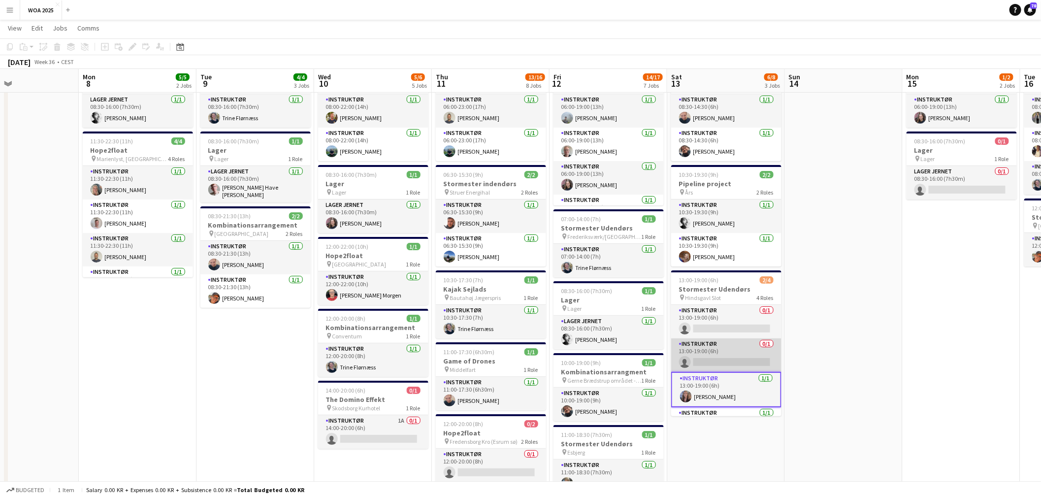
click at [523, 360] on app-card-role "Instruktør 0/1 13:00-19:00 (6h) single-neutral-actions" at bounding box center [726, 354] width 110 height 33
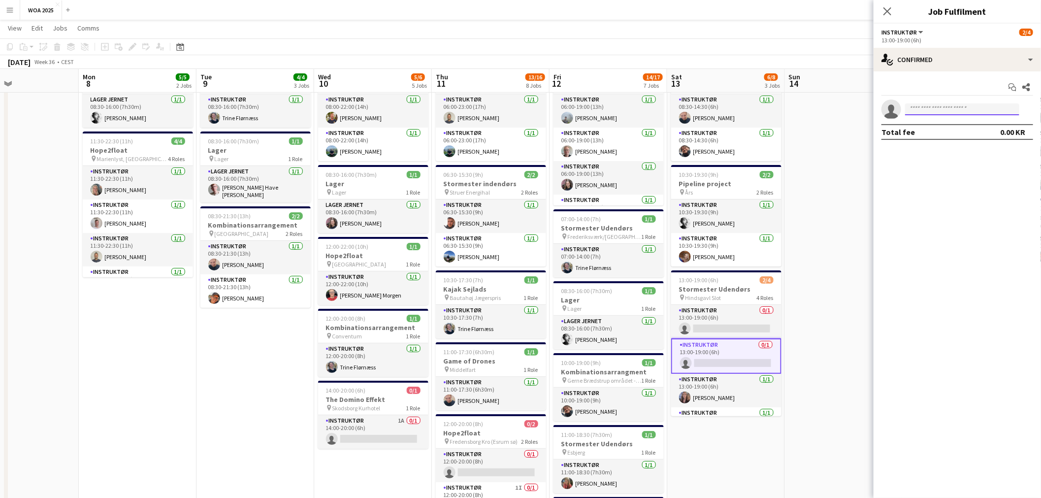
click at [523, 114] on input at bounding box center [962, 109] width 114 height 12
type input "*****"
click at [523, 128] on span "[EMAIL_ADDRESS][DOMAIN_NAME]" at bounding box center [962, 132] width 98 height 8
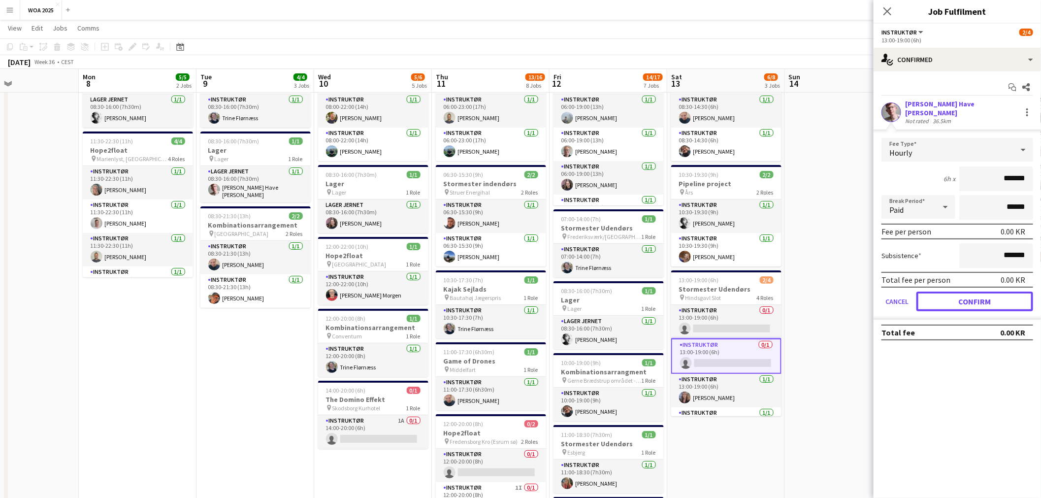
click at [523, 296] on button "Confirm" at bounding box center [974, 302] width 117 height 20
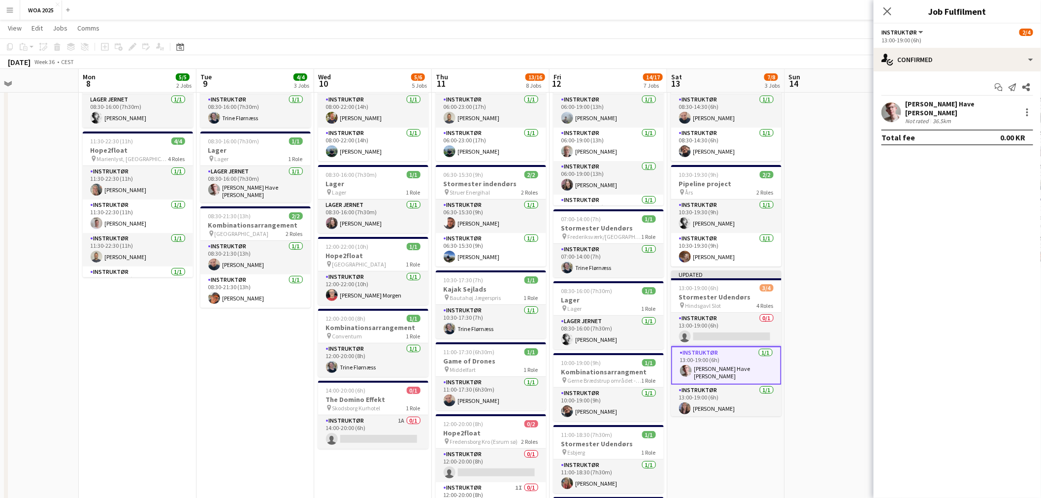
click at [523, 46] on app-toolbar "Copy Paste Paste Ctrl+V Paste with crew Ctrl+Shift+V Paste linked Job [GEOGRAPH…" at bounding box center [520, 46] width 1041 height 17
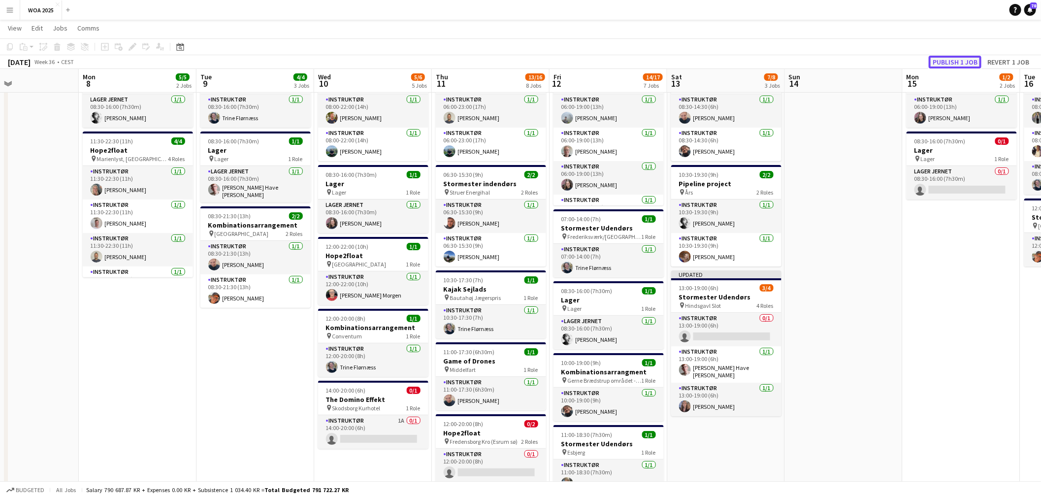
click at [523, 60] on button "Publish 1 job" at bounding box center [955, 62] width 53 height 13
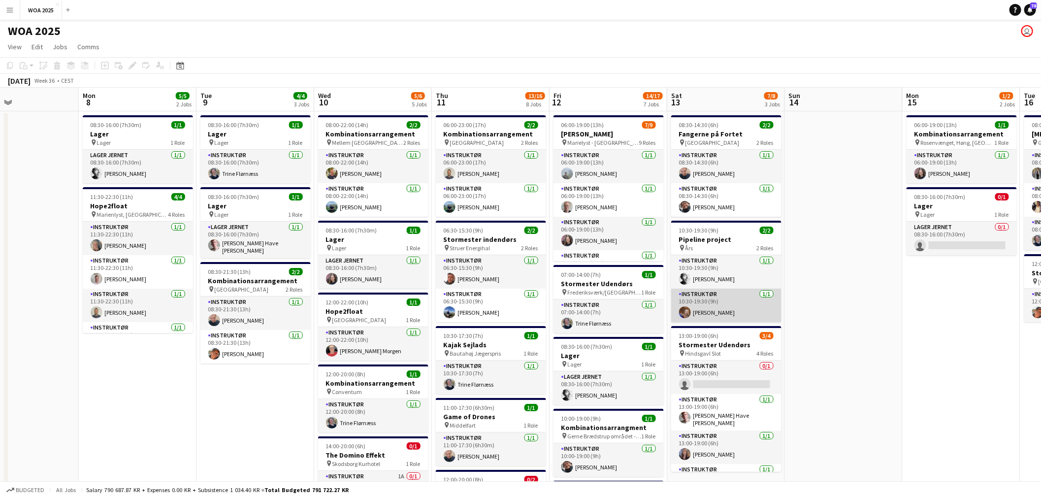
click at [523, 305] on app-card-role "Instruktør [DATE] 10:30-19:30 (9h) [PERSON_NAME]" at bounding box center [726, 305] width 110 height 33
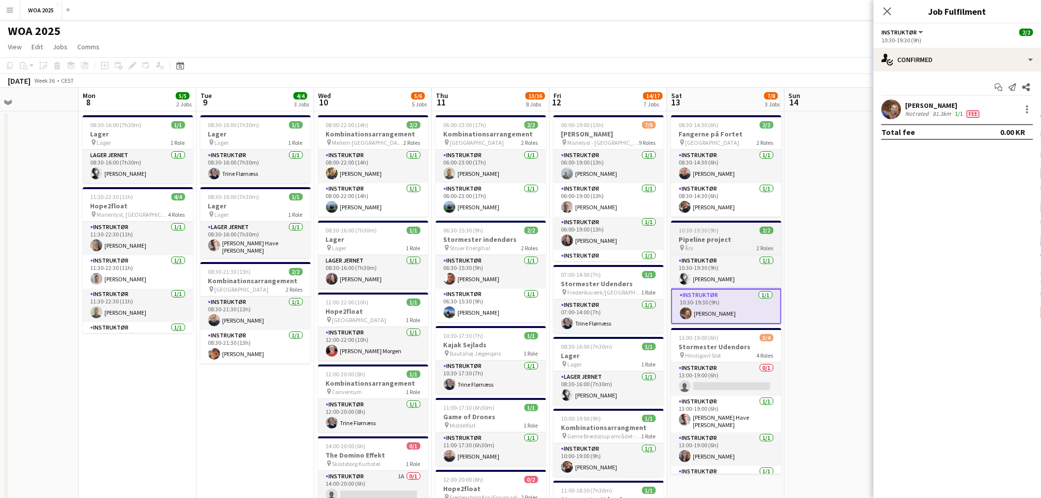
click at [523, 239] on h3 "Pipeline project" at bounding box center [726, 239] width 110 height 9
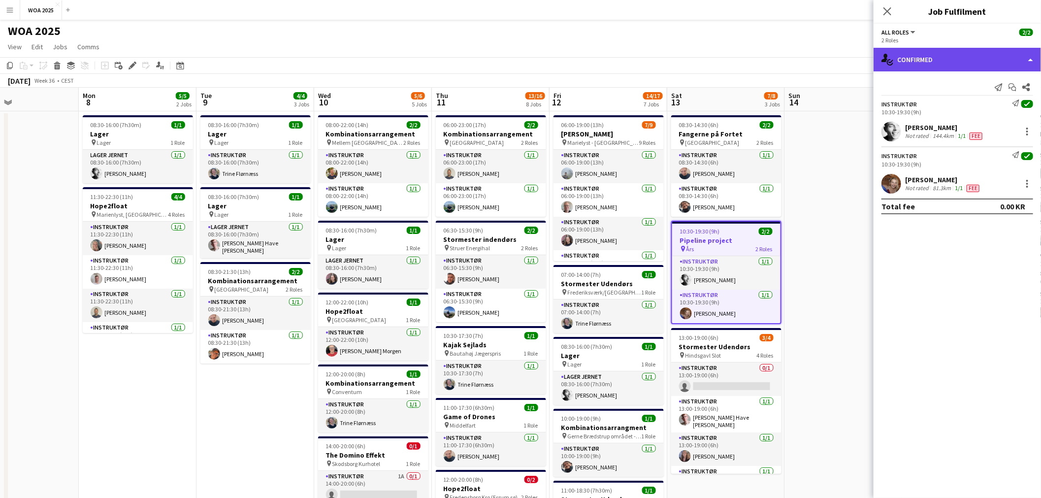
click at [523, 65] on div "single-neutral-actions-check-2 Confirmed" at bounding box center [957, 60] width 167 height 24
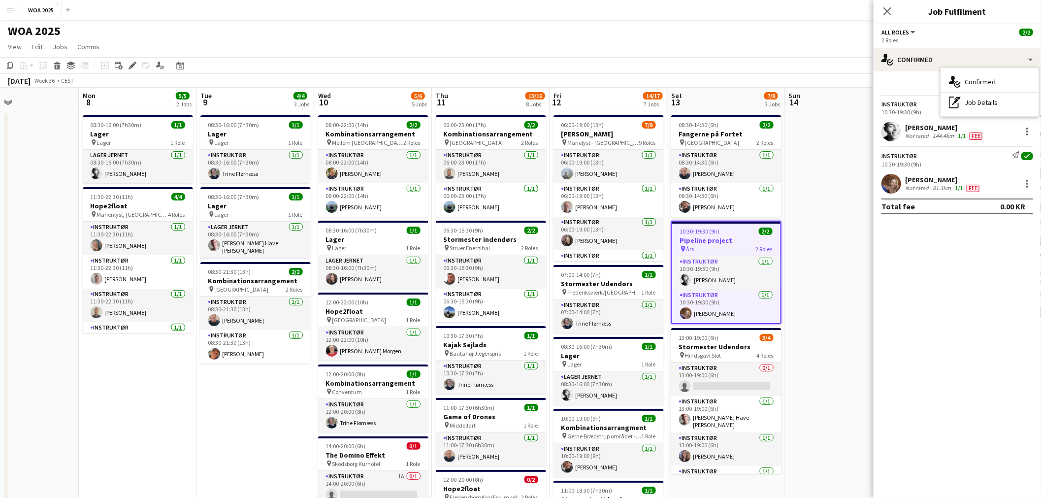
click at [523, 243] on h3 "Pipeline project" at bounding box center [726, 240] width 108 height 9
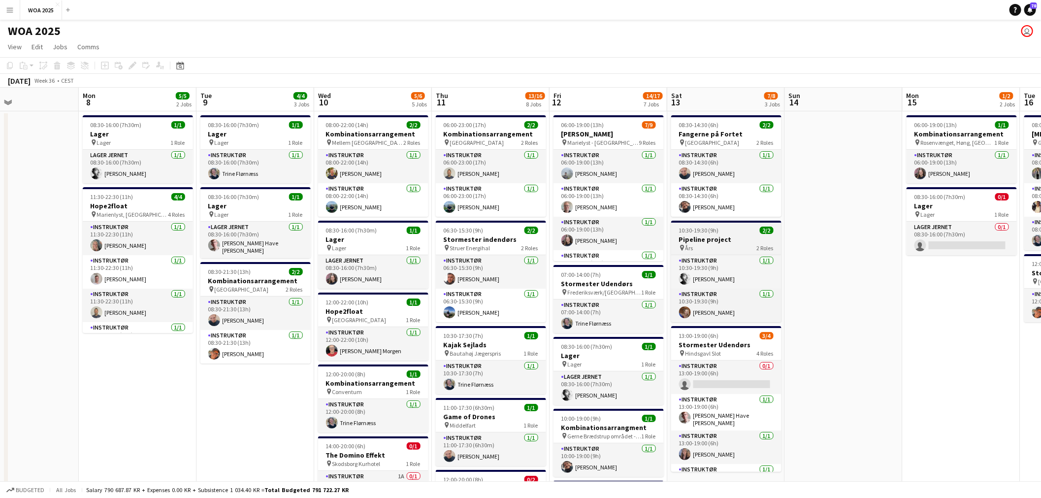
click at [523, 250] on div "pin Års 2 Roles" at bounding box center [726, 248] width 110 height 8
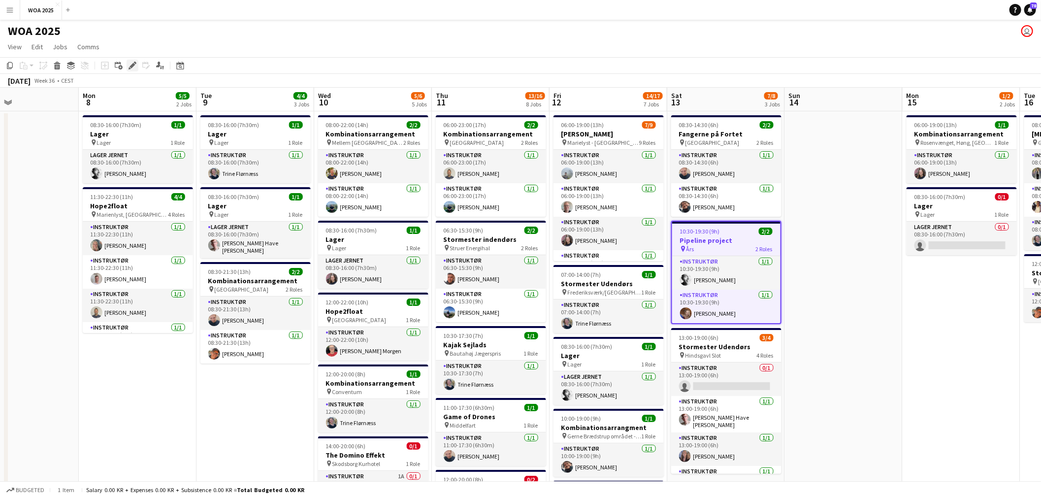
click at [133, 67] on icon "Edit" at bounding box center [133, 66] width 8 height 8
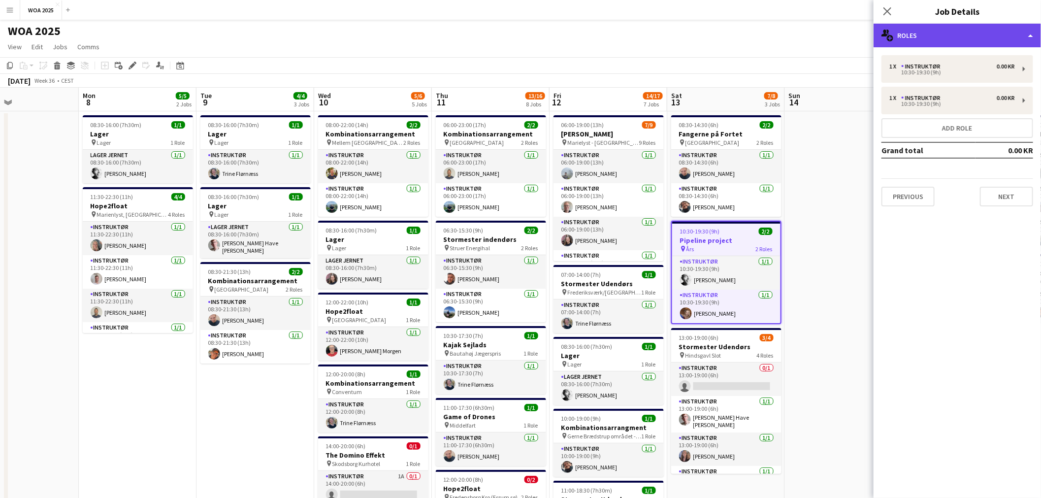
click at [523, 41] on div "multiple-users-add Roles" at bounding box center [957, 36] width 167 height 24
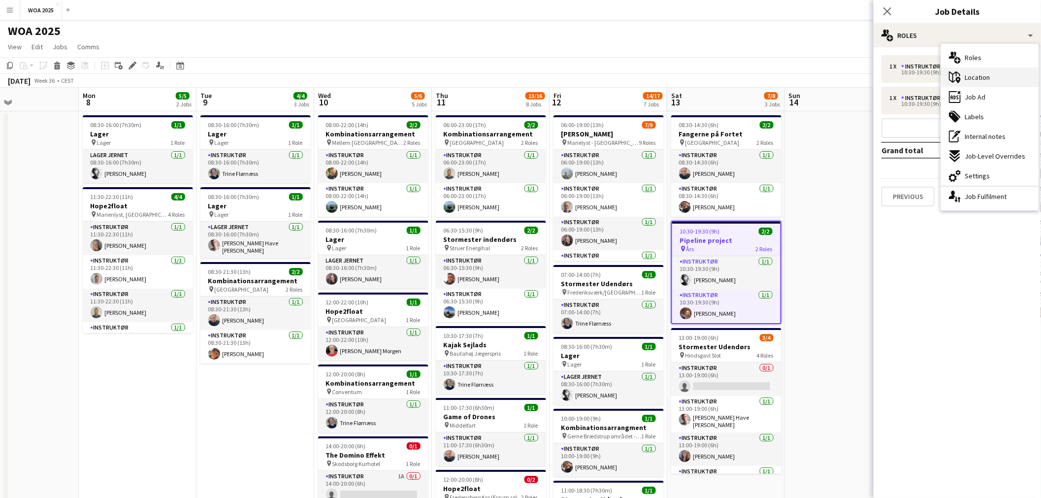
click at [523, 83] on div "maps-pin-1 Location" at bounding box center [990, 77] width 98 height 20
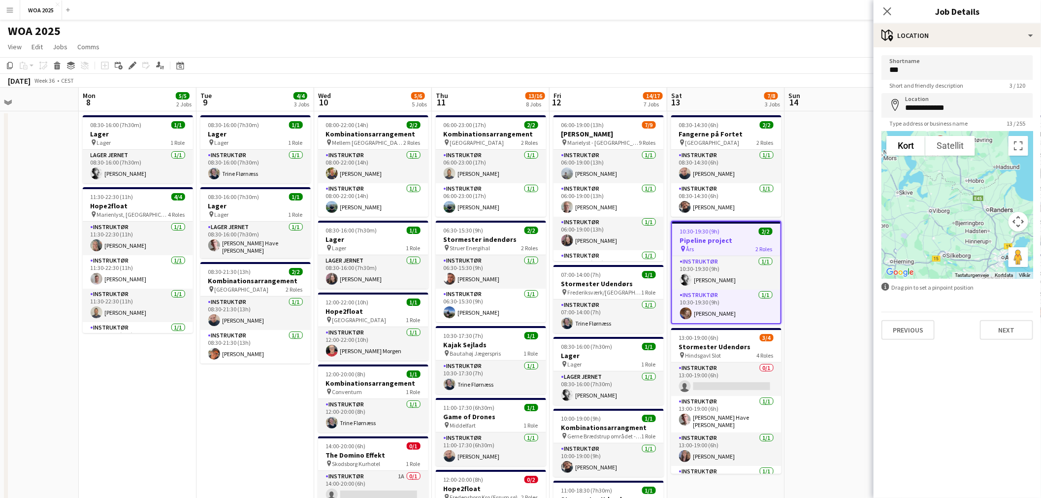
drag, startPoint x: 947, startPoint y: 230, endPoint x: 914, endPoint y: 171, distance: 67.7
click at [523, 171] on div at bounding box center [957, 205] width 152 height 148
click at [523, 7] on icon "Close pop-in" at bounding box center [886, 10] width 9 height 9
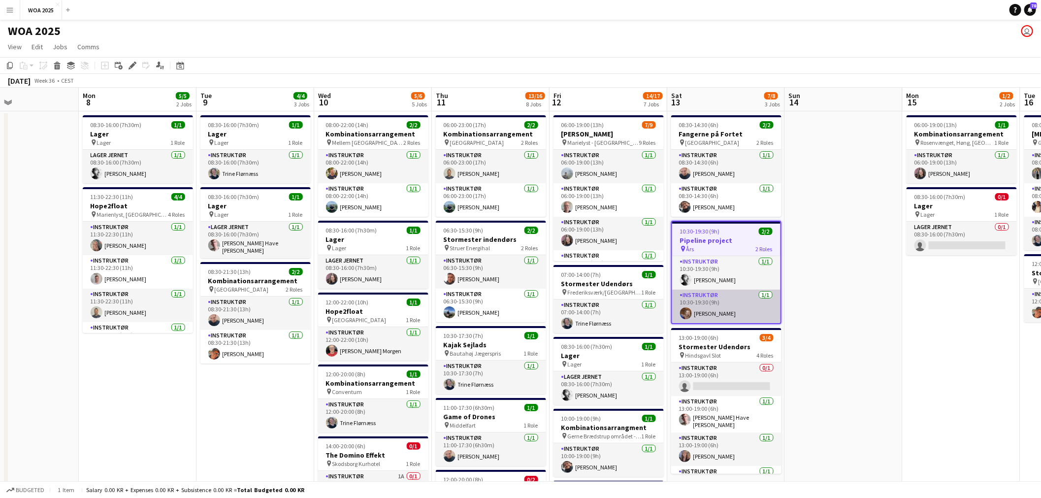
click at [523, 312] on app-card-role "Instruktør [DATE] 10:30-19:30 (9h) [PERSON_NAME]" at bounding box center [726, 306] width 108 height 33
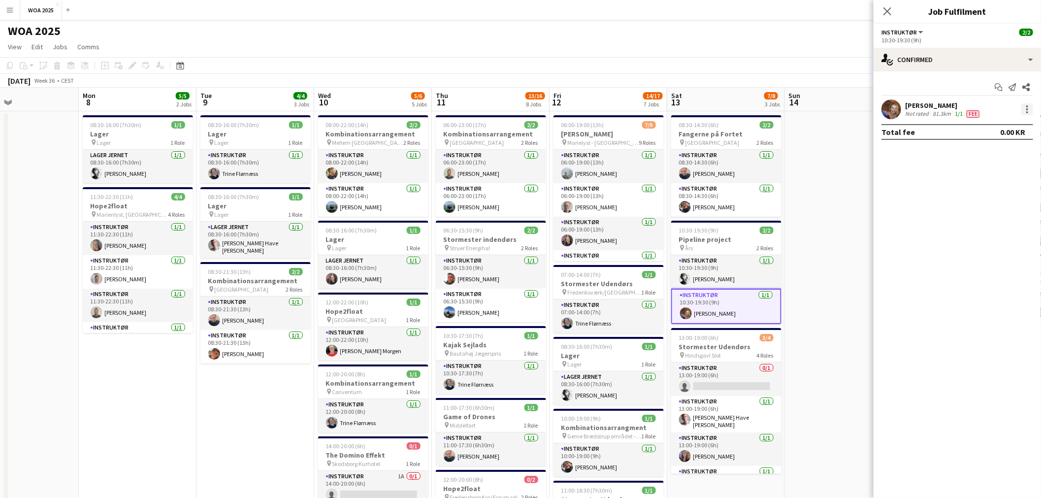
click at [523, 106] on div at bounding box center [1027, 109] width 12 height 12
click at [523, 249] on span "Set as supervisor" at bounding box center [995, 245] width 61 height 8
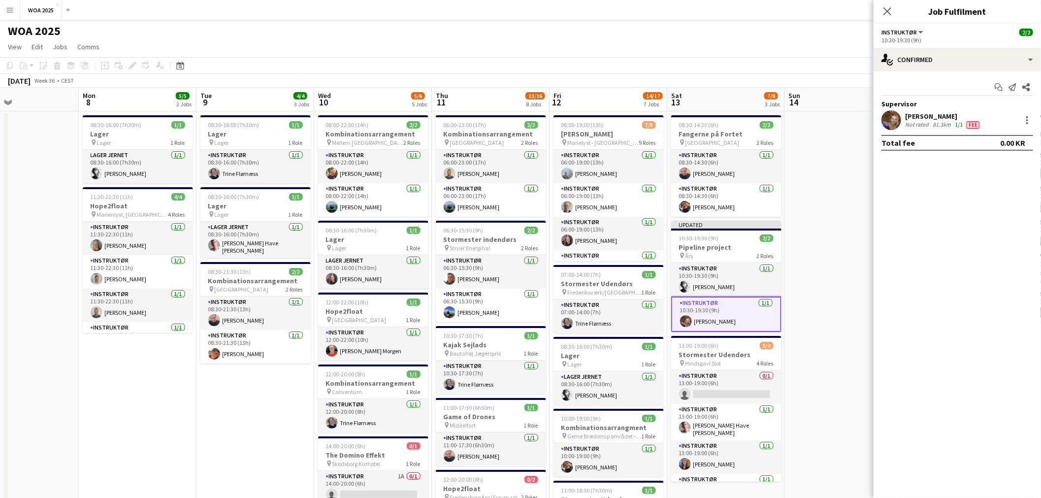
click at [523, 57] on app-toolbar "Copy Paste Paste Ctrl+V Paste with crew Ctrl+Shift+V Paste linked Job [GEOGRAPH…" at bounding box center [520, 65] width 1041 height 17
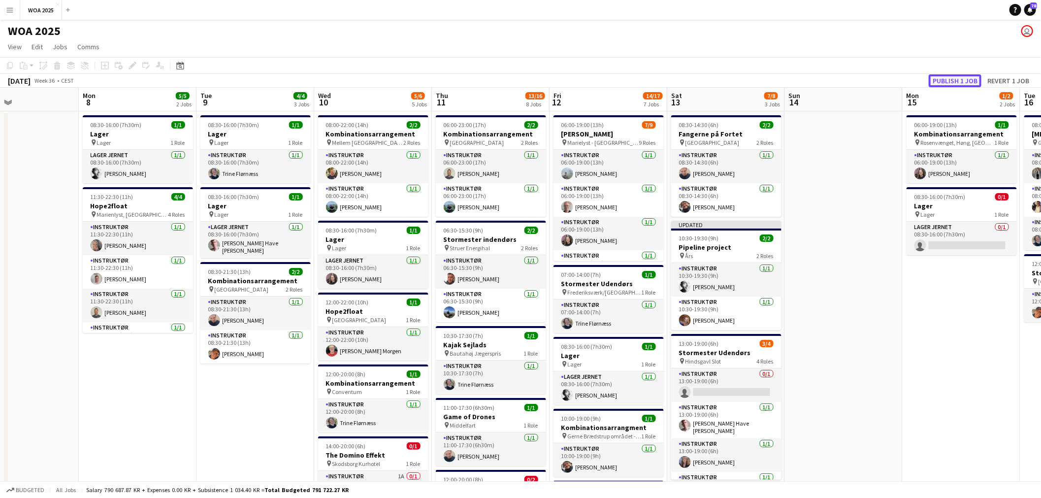
click at [523, 77] on button "Publish 1 job" at bounding box center [955, 80] width 53 height 13
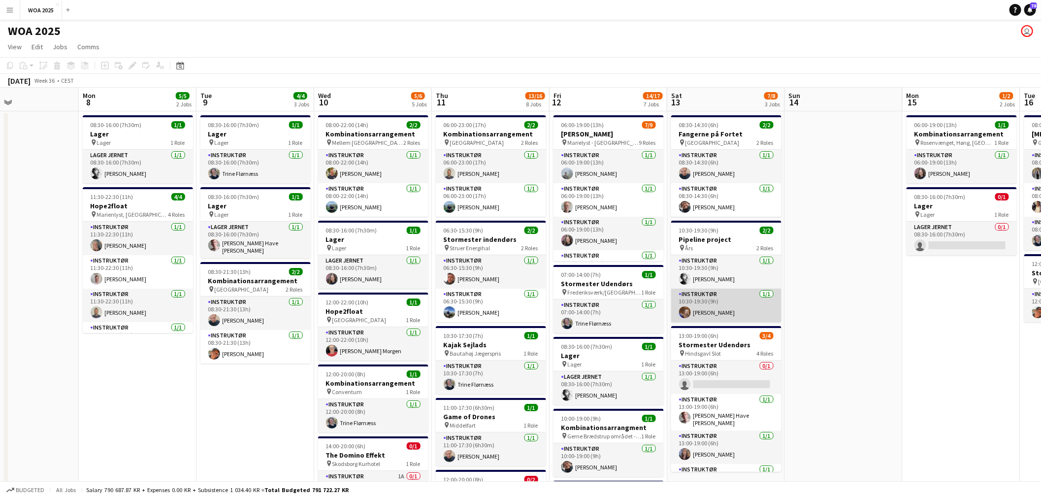
click at [523, 312] on app-card-role "Instruktør [DATE] 10:30-19:30 (9h) [PERSON_NAME]" at bounding box center [726, 305] width 110 height 33
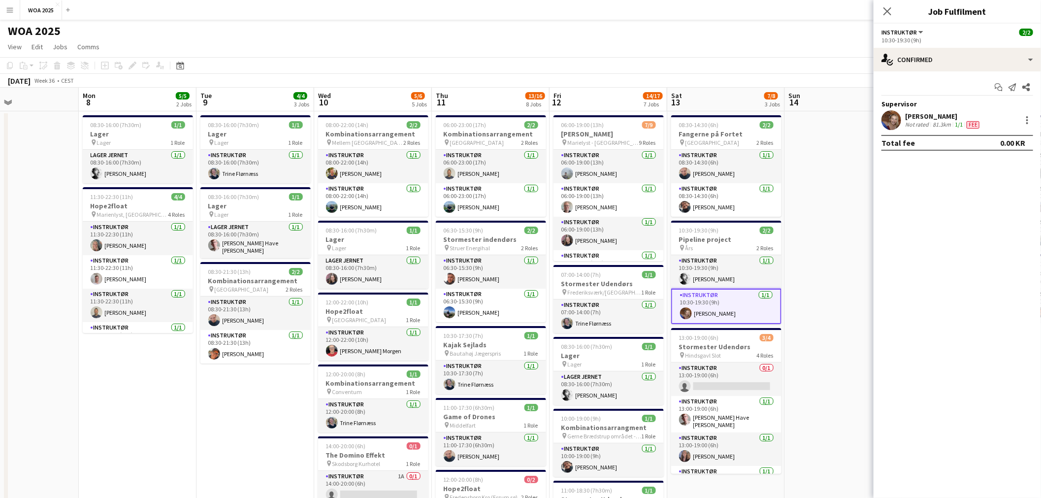
click at [523, 119] on div "[PERSON_NAME]" at bounding box center [943, 116] width 76 height 9
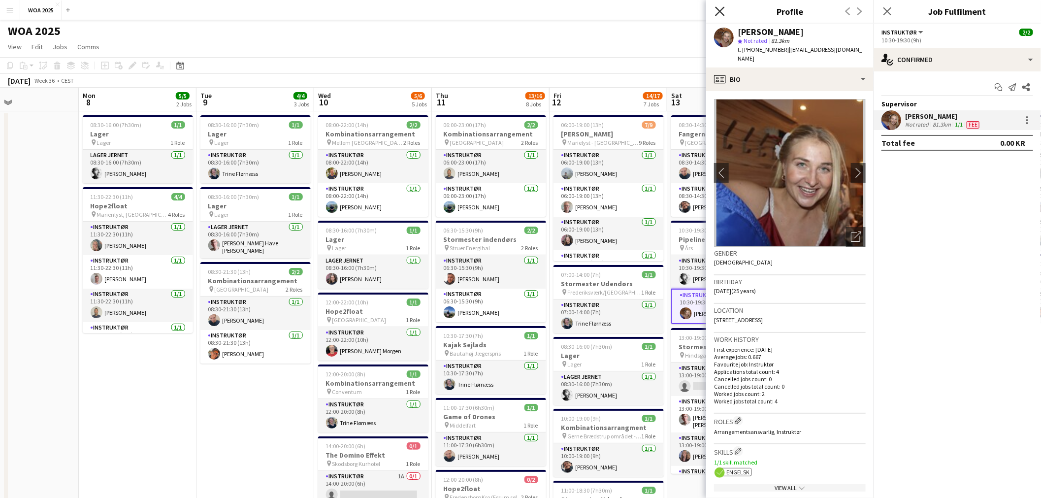
click at [523, 11] on icon at bounding box center [719, 10] width 9 height 9
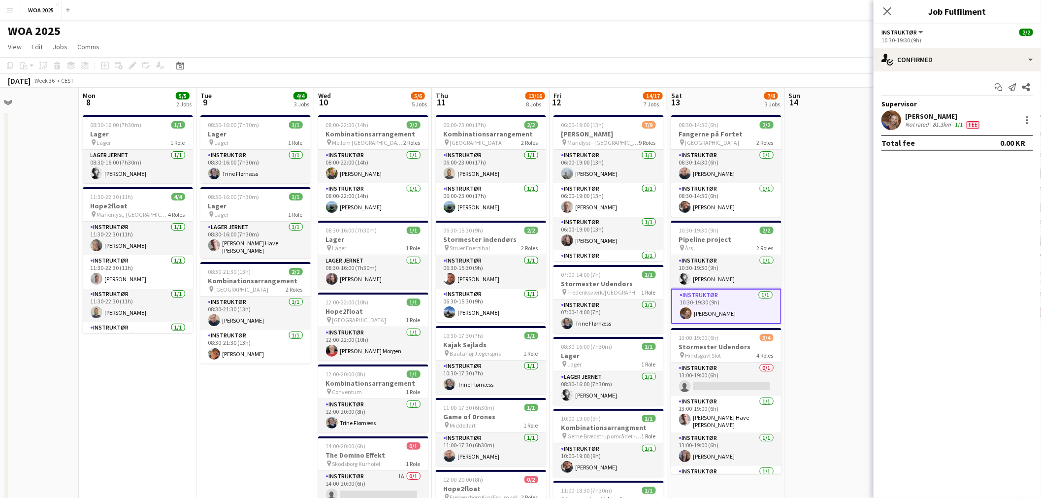
click at [523, 54] on app-page-menu "View Day view expanded Day view collapsed Month view Date picker Jump to [DATE]…" at bounding box center [520, 47] width 1041 height 19
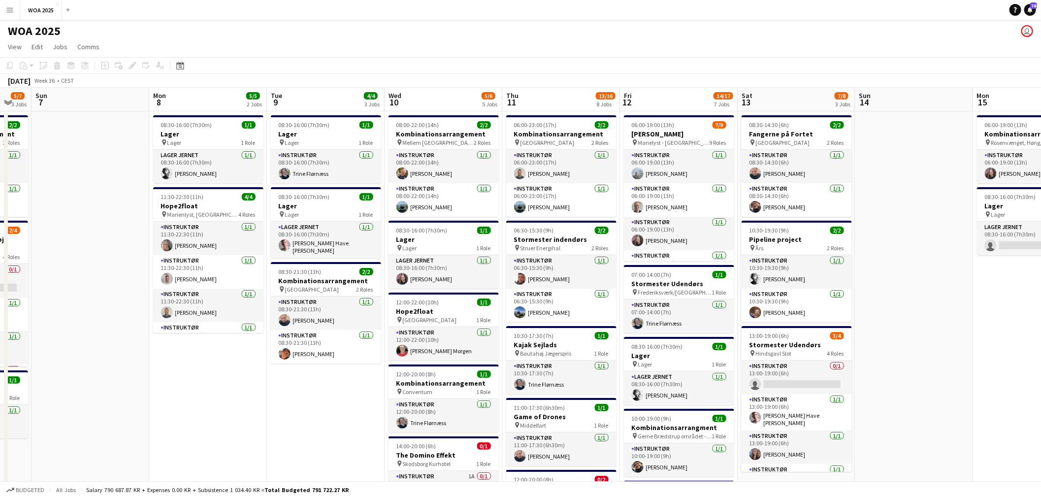
drag, startPoint x: 166, startPoint y: 378, endPoint x: 729, endPoint y: 372, distance: 563.4
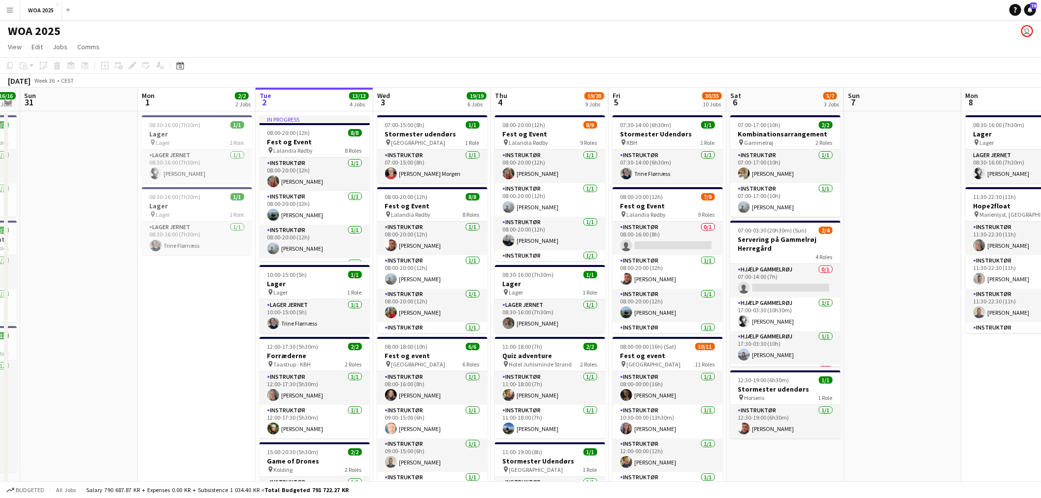
drag, startPoint x: 760, startPoint y: 342, endPoint x: 769, endPoint y: 342, distance: 9.4
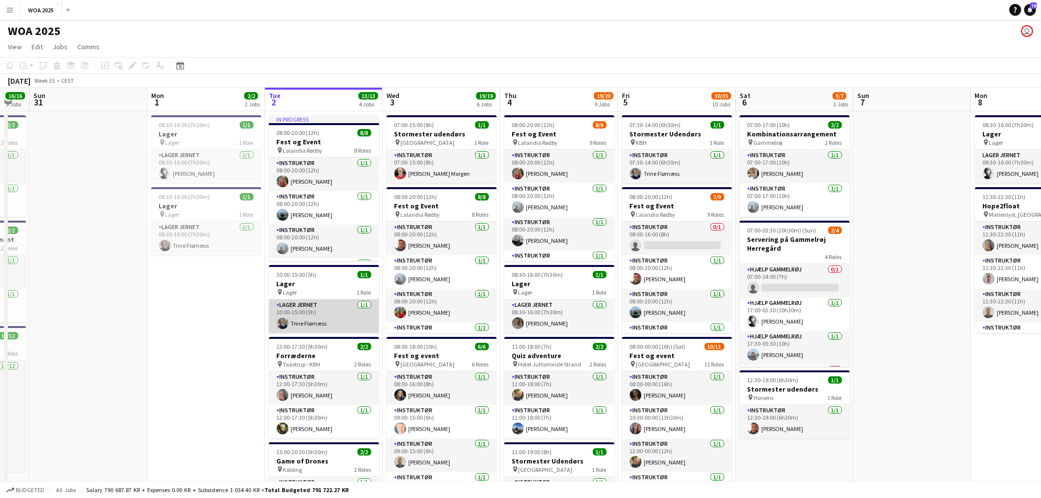
click at [323, 325] on app-card-role "Lager Jernet [DATE] 10:00-15:00 (5h) [PERSON_NAME]" at bounding box center [324, 315] width 110 height 33
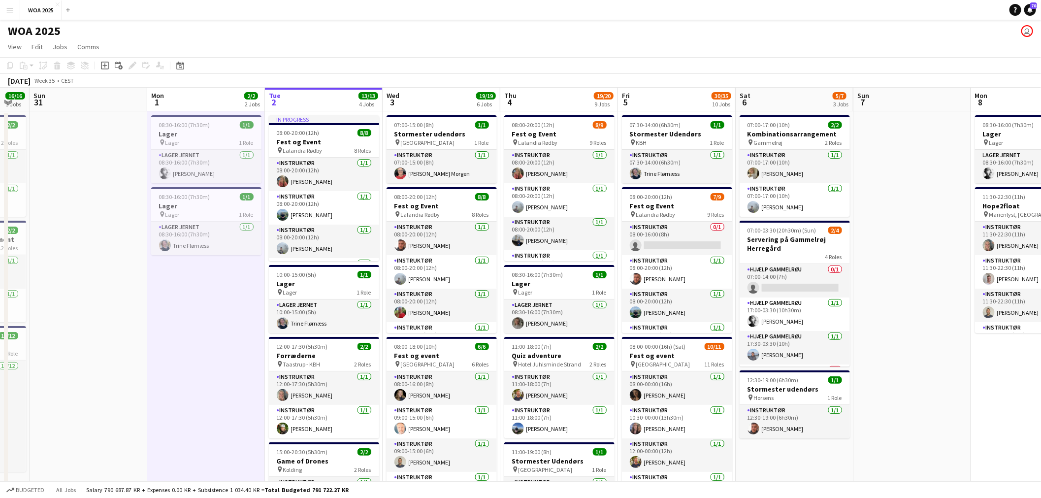
click at [306, 296] on app-job-card "10:00-15:00 (5h) 1/1 Lager pin Lager 1 Role Lager Jernet [DATE] 10:00-15:00 (5h…" at bounding box center [324, 299] width 110 height 68
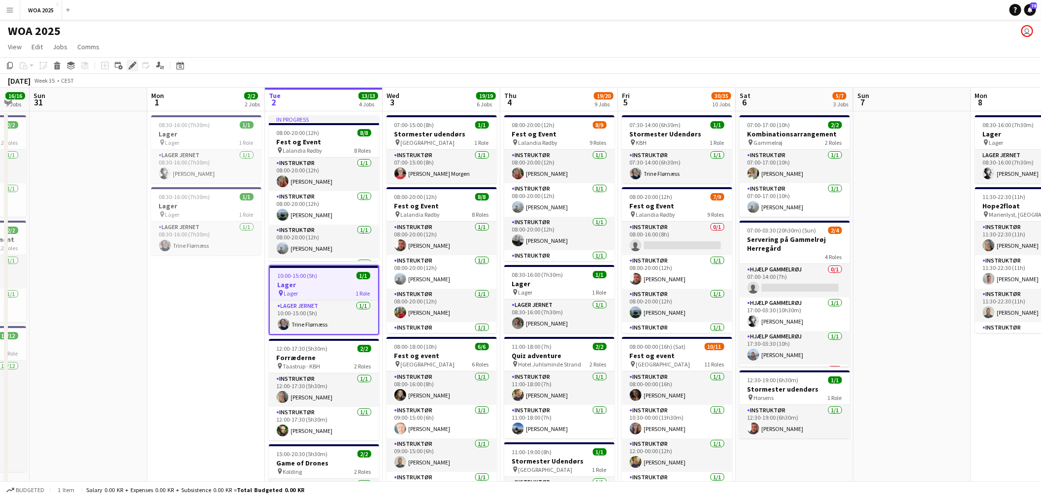
click at [130, 65] on icon "Edit" at bounding box center [133, 66] width 8 height 8
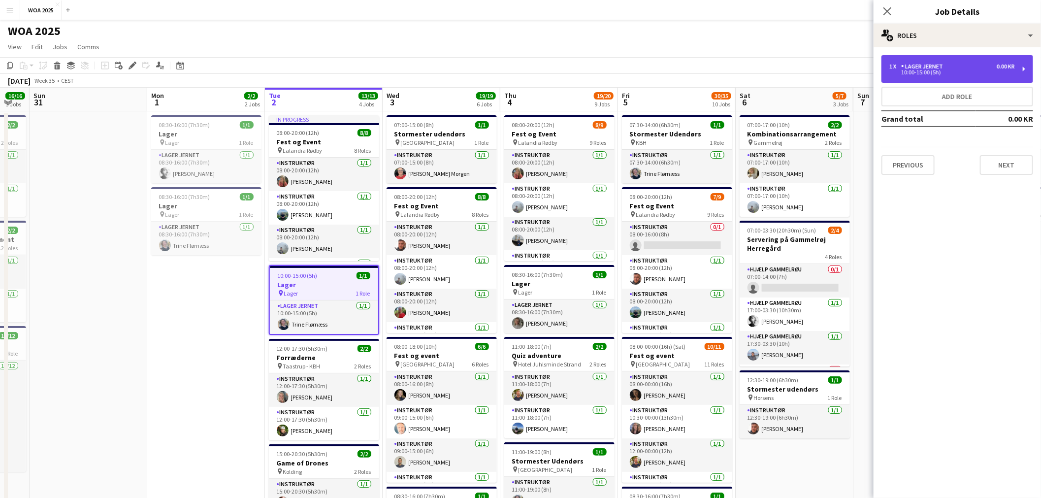
click at [523, 76] on div "1 x Lager Jernet 0.00 KR 10:00-15:00 (5h)" at bounding box center [957, 69] width 152 height 28
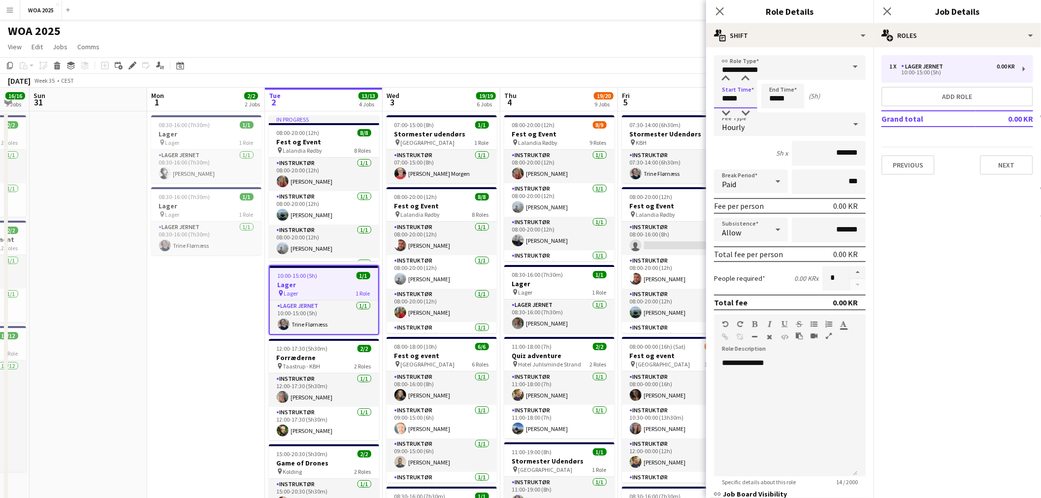
drag, startPoint x: 741, startPoint y: 98, endPoint x: 707, endPoint y: 98, distance: 34.5
click at [523, 98] on form "**********" at bounding box center [789, 347] width 167 height 584
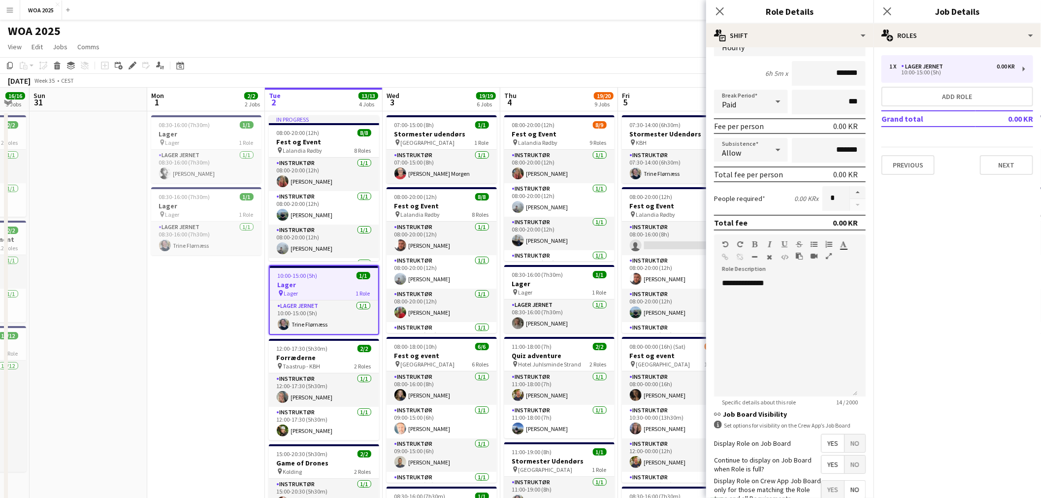
scroll to position [136, 0]
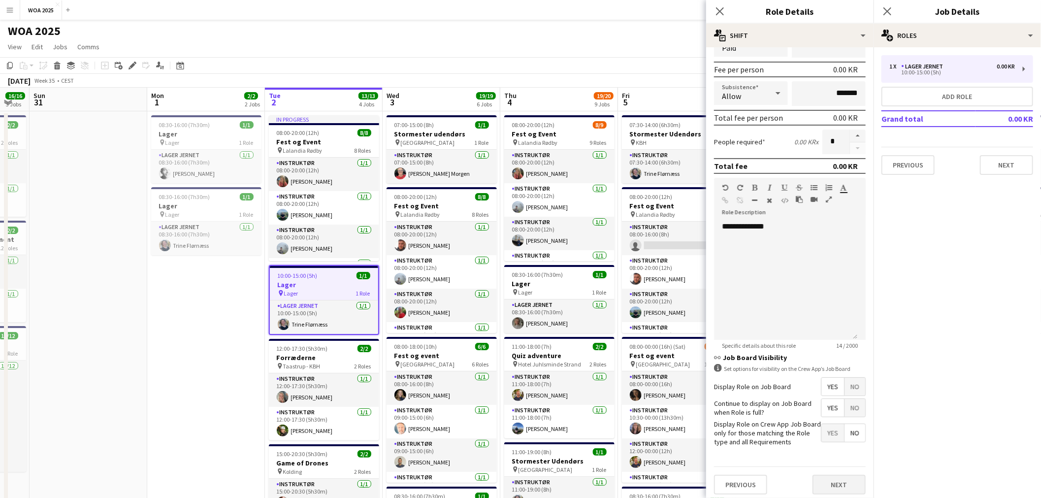
type input "*****"
click at [523, 483] on button "Next" at bounding box center [839, 485] width 53 height 20
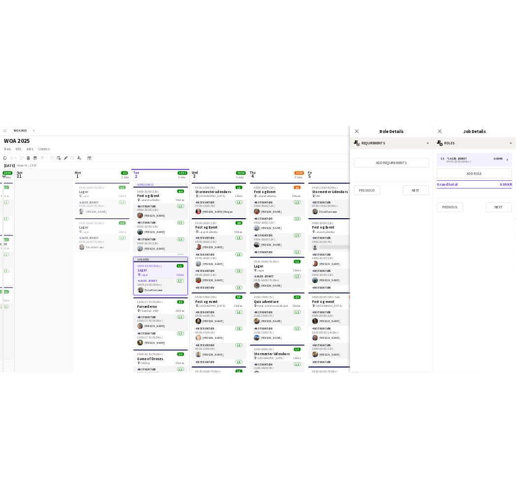
scroll to position [0, 0]
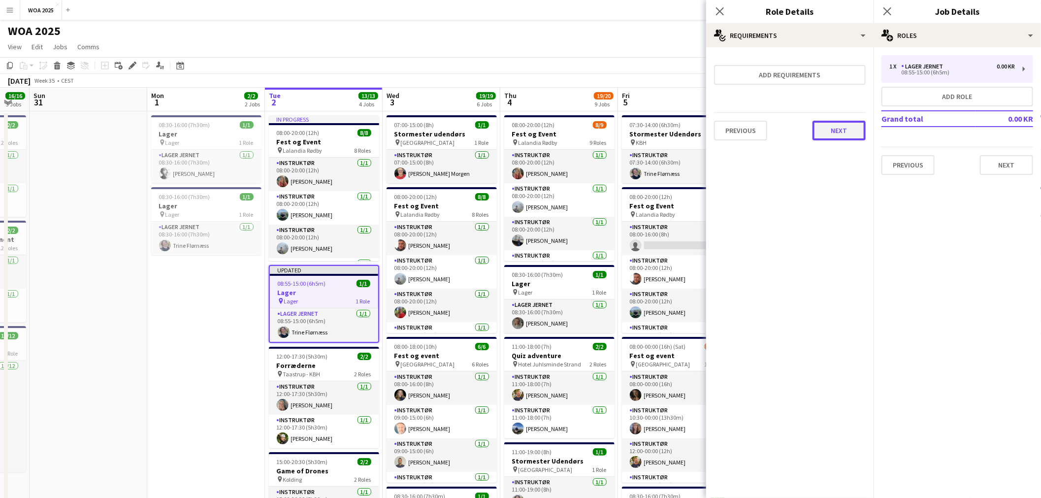
click at [523, 133] on button "Next" at bounding box center [839, 131] width 53 height 20
click at [523, 133] on button "Finish" at bounding box center [847, 132] width 37 height 20
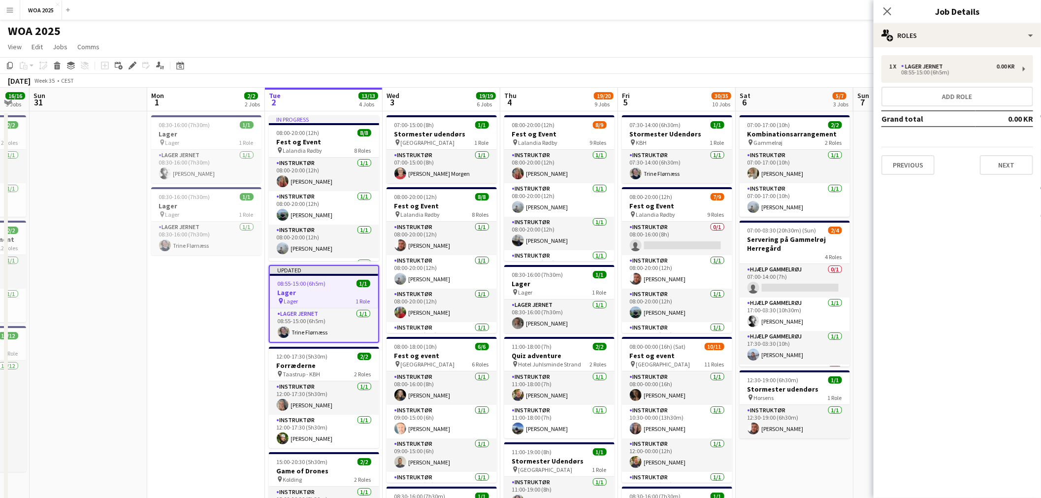
click at [523, 60] on app-toolbar "Copy Paste Paste Ctrl+V Paste with crew Ctrl+Shift+V Paste linked Job [GEOGRAPH…" at bounding box center [520, 65] width 1041 height 17
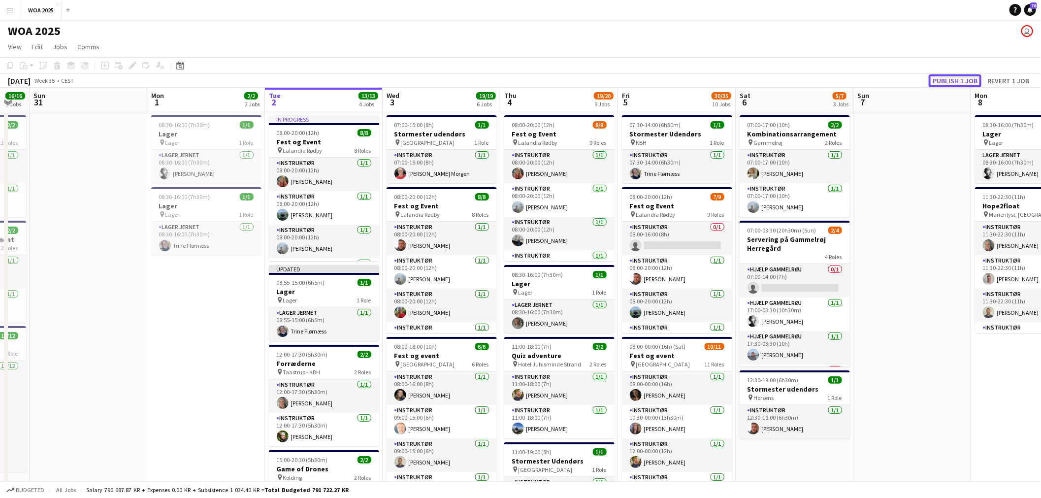
click at [523, 76] on button "Publish 1 job" at bounding box center [955, 80] width 53 height 13
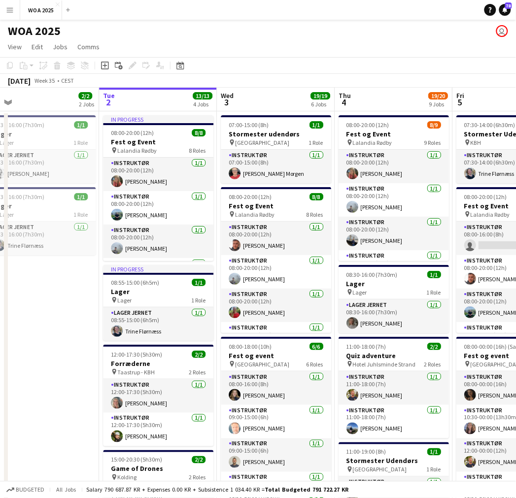
scroll to position [0, 379]
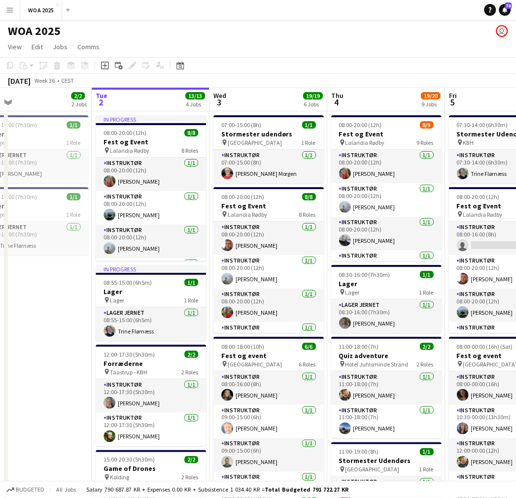
drag, startPoint x: 307, startPoint y: 268, endPoint x: 27, endPoint y: 247, distance: 281.0
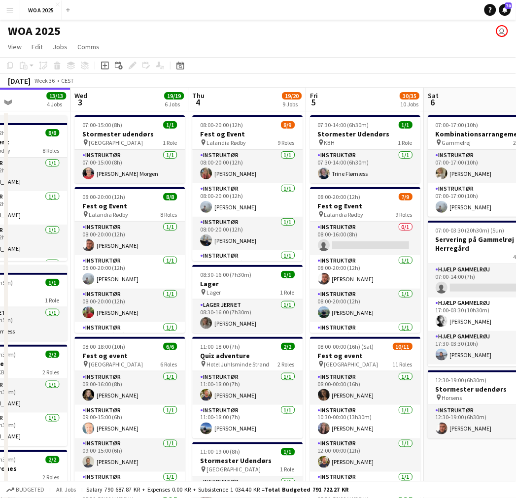
scroll to position [0, 401]
drag, startPoint x: 261, startPoint y: 262, endPoint x: 175, endPoint y: 257, distance: 86.8
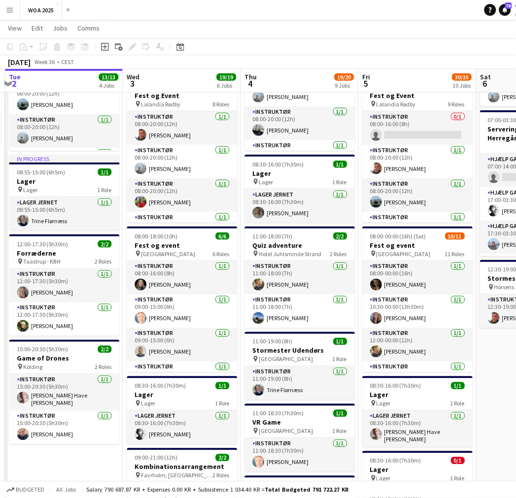
scroll to position [0, 331]
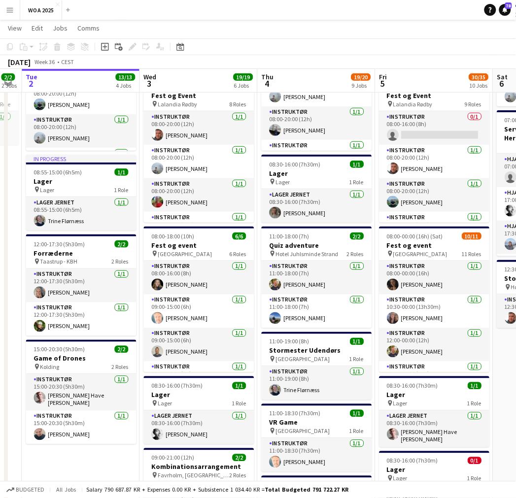
drag, startPoint x: 184, startPoint y: 304, endPoint x: 254, endPoint y: 301, distance: 70.0
click at [254, 301] on app-calendar-viewport "Sat 30 16/16 3 Jobs Sun 31 Mon 1 2/2 2 Jobs Tue 2 13/13 4 Jobs Wed 3 19/19 6 Jo…" at bounding box center [258, 468] width 516 height 1078
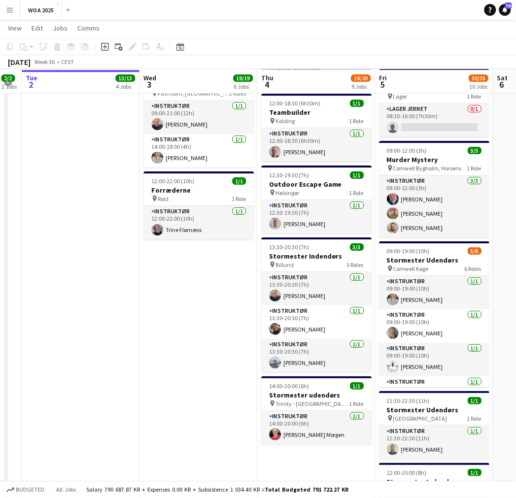
scroll to position [492, 0]
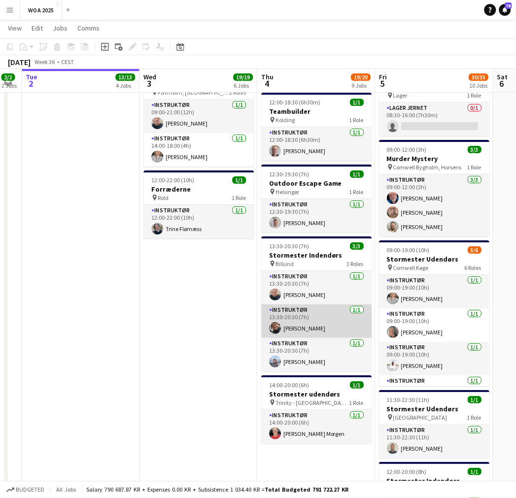
click at [309, 325] on app-card-role "Instruktør [DATE] 13:30-20:30 (7h) [PERSON_NAME]" at bounding box center [316, 320] width 110 height 33
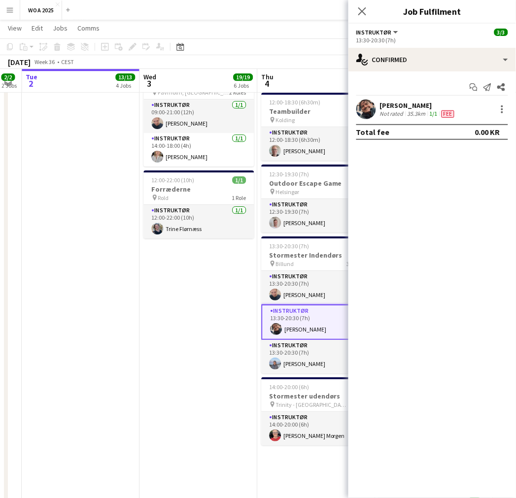
click at [402, 99] on div "[PERSON_NAME] Not rated 35.3km 1/1 Fee" at bounding box center [431, 109] width 167 height 20
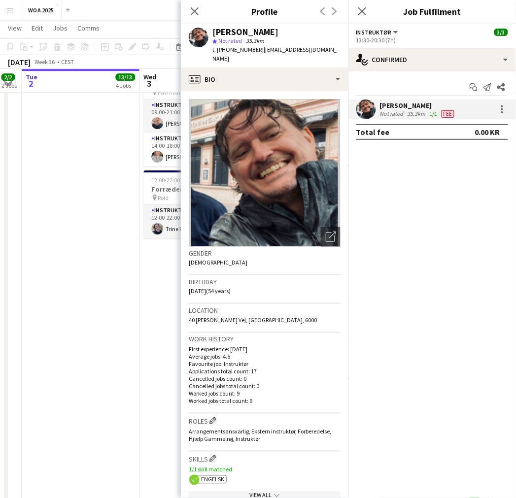
click at [232, 50] on span "t. [PHONE_NUMBER]" at bounding box center [237, 49] width 51 height 7
copy span "4521843843"
click at [158, 271] on app-date-cell "07:00-15:00 (8h) 1/1 Stormester udendørs pin [GEOGRAPHIC_DATA] 1 Role Instruktø…" at bounding box center [199, 121] width 118 height 1006
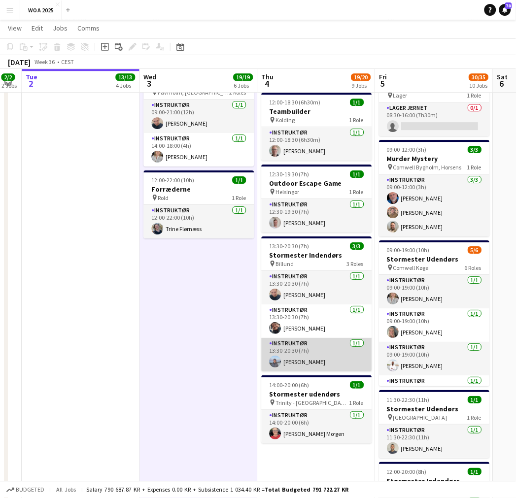
click at [287, 358] on app-card-role "Instruktør [DATE] 13:30-20:30 (7h) [PERSON_NAME]" at bounding box center [316, 354] width 110 height 33
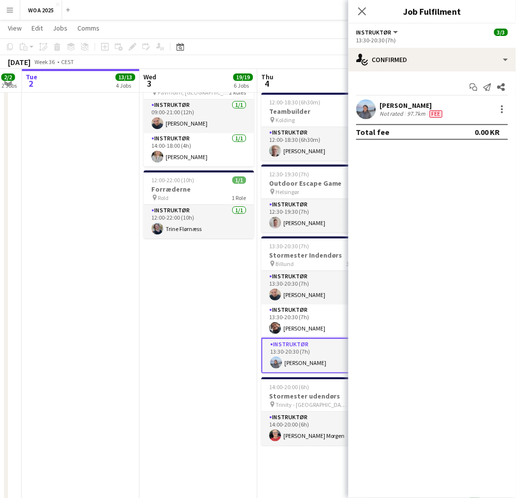
click at [392, 108] on div "[PERSON_NAME]" at bounding box center [412, 105] width 65 height 9
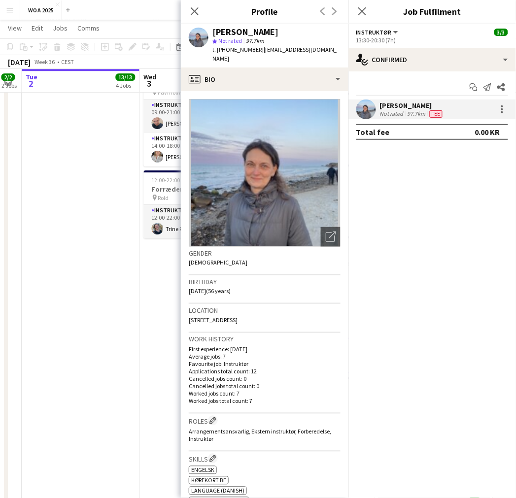
click at [237, 50] on span "t. [PHONE_NUMBER]" at bounding box center [237, 49] width 51 height 7
copy span "4551540771"
click at [194, 10] on icon "Close pop-in" at bounding box center [194, 10] width 9 height 9
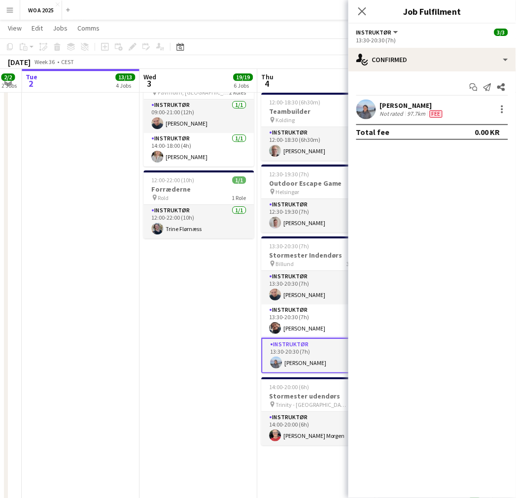
drag, startPoint x: 361, startPoint y: 13, endPoint x: 351, endPoint y: 21, distance: 13.0
click at [361, 14] on icon "Close pop-in" at bounding box center [362, 11] width 8 height 8
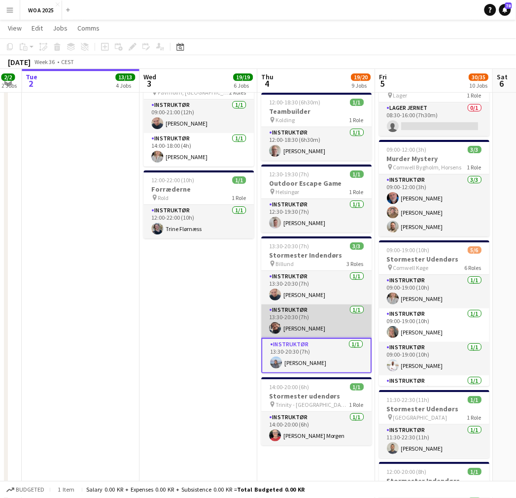
click at [296, 327] on app-card-role "Instruktør [DATE] 13:30-20:30 (7h) [PERSON_NAME]" at bounding box center [316, 320] width 110 height 33
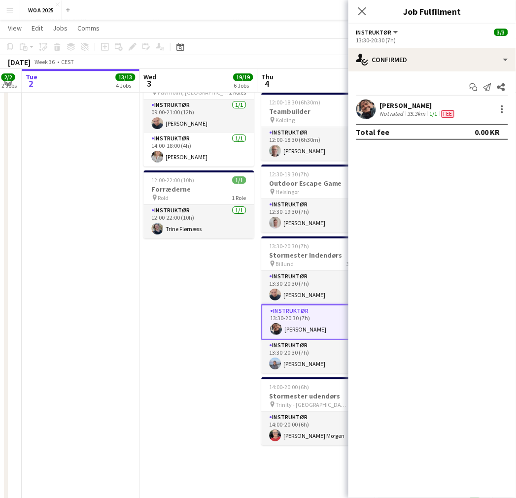
click at [394, 105] on div "[PERSON_NAME]" at bounding box center [418, 105] width 76 height 9
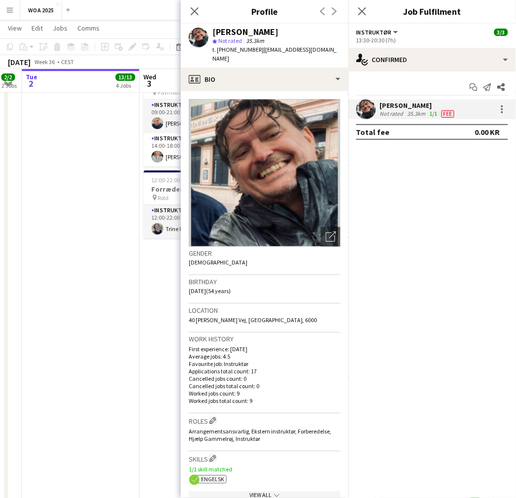
click at [101, 214] on app-date-cell "In progress 08:00-20:00 (12h) 8/8 Fest og Event pin Lalandia Rødby 8 Roles Inst…" at bounding box center [81, 121] width 118 height 1006
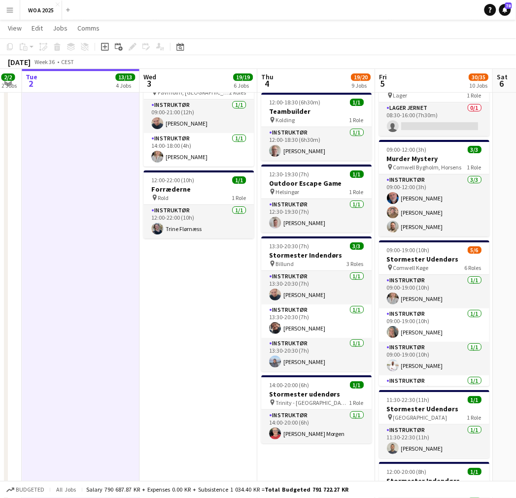
click at [503, 16] on app-navbar "Menu Boards Boards Boards All jobs Status Workforce Workforce My Workforce Recr…" at bounding box center [258, 10] width 516 height 20
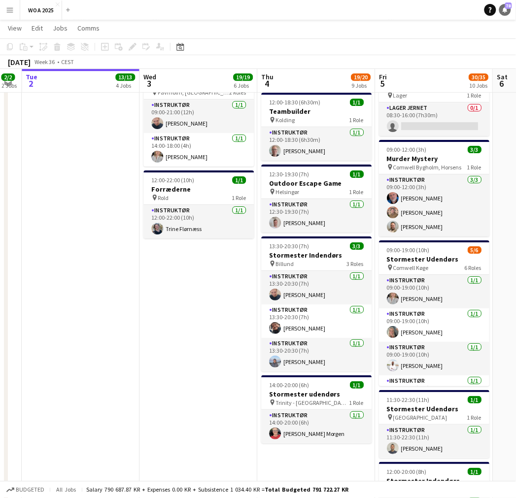
click at [504, 12] on icon "Notifications" at bounding box center [505, 10] width 6 height 6
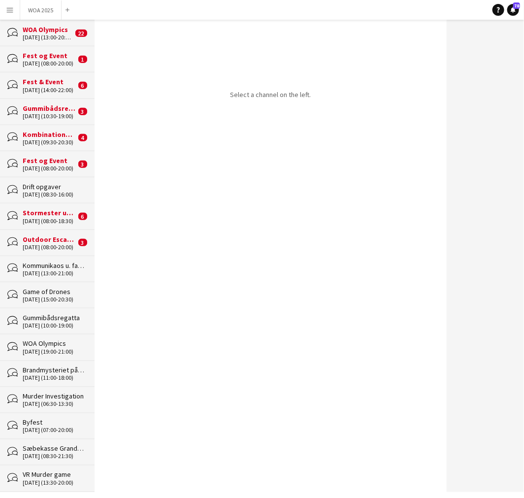
scroll to position [219, 0]
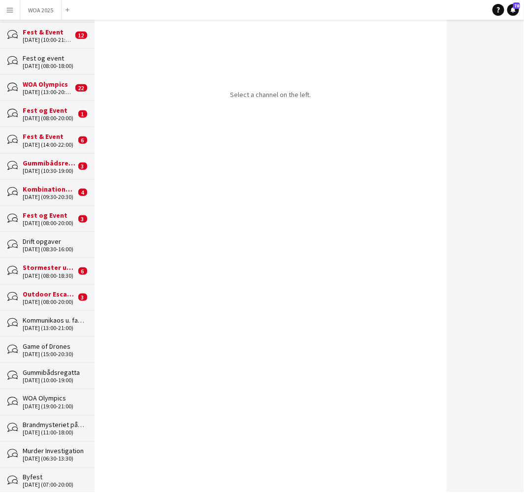
click at [41, 274] on div "[DATE] (08:00-18:30)" at bounding box center [49, 275] width 53 height 7
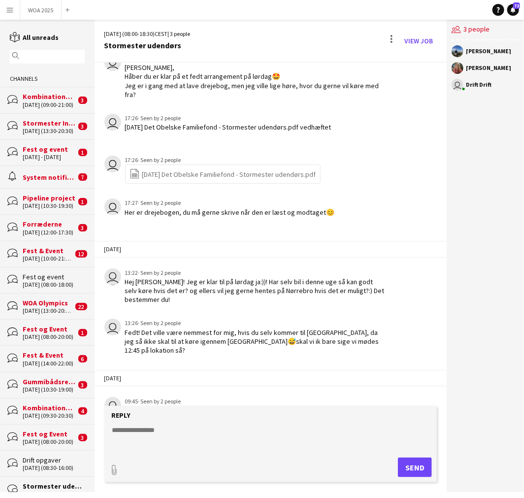
scroll to position [85, 0]
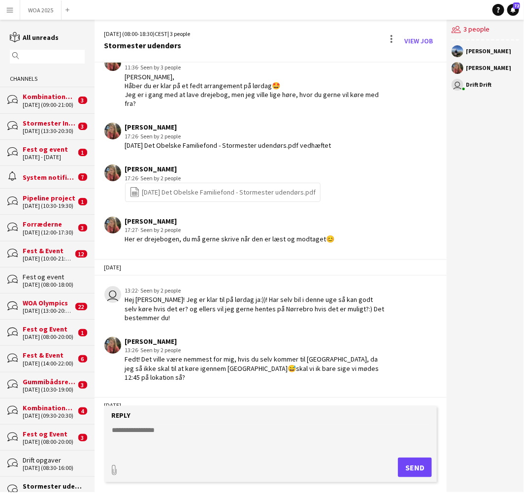
click at [41, 125] on div "Stormester Indendørs" at bounding box center [49, 123] width 53 height 9
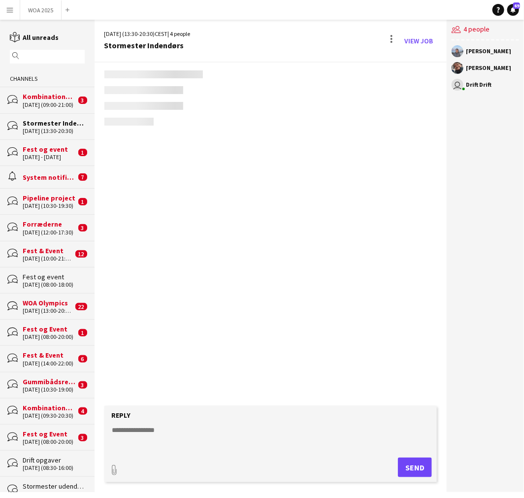
scroll to position [125, 0]
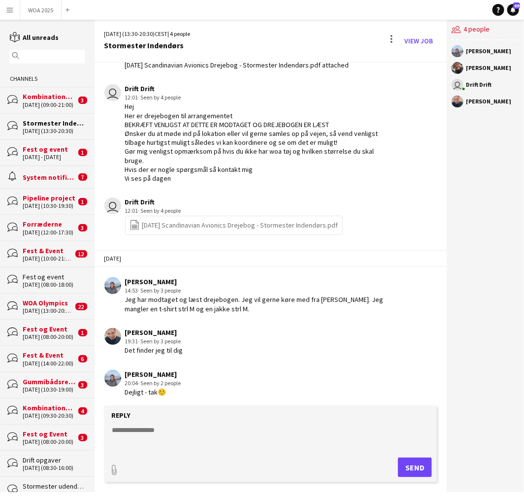
click at [232, 429] on textarea at bounding box center [272, 438] width 323 height 26
type textarea "**********"
click at [410, 471] on button "Send" at bounding box center [415, 467] width 34 height 20
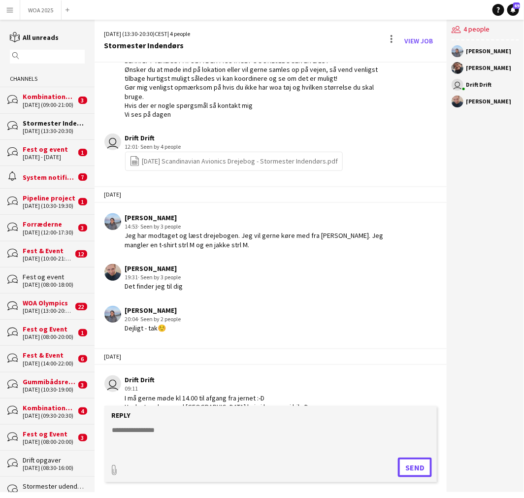
scroll to position [202, 0]
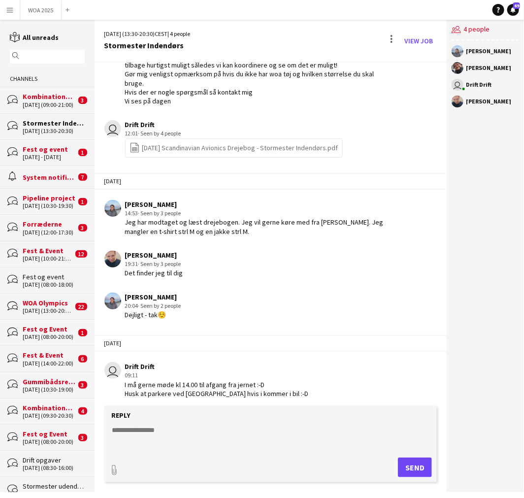
click at [198, 145] on link "file-spreadsheet [DATE] Scandinavian Avionics Drejebog - Stormester Indendørs.p…" at bounding box center [234, 147] width 209 height 11
click at [39, 10] on button "WOA 2025 Close" at bounding box center [40, 9] width 41 height 19
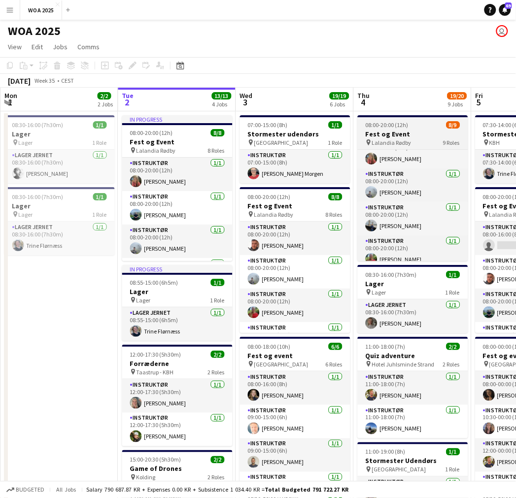
scroll to position [22, 0]
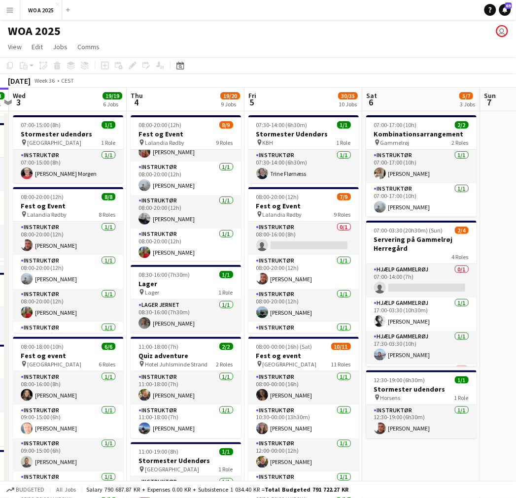
drag, startPoint x: 402, startPoint y: 271, endPoint x: 183, endPoint y: 269, distance: 219.6
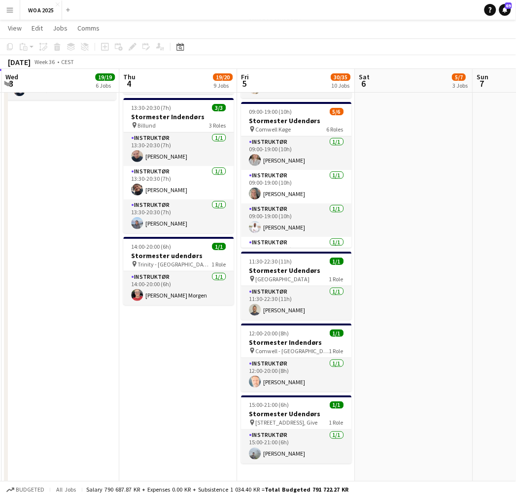
scroll to position [634, 0]
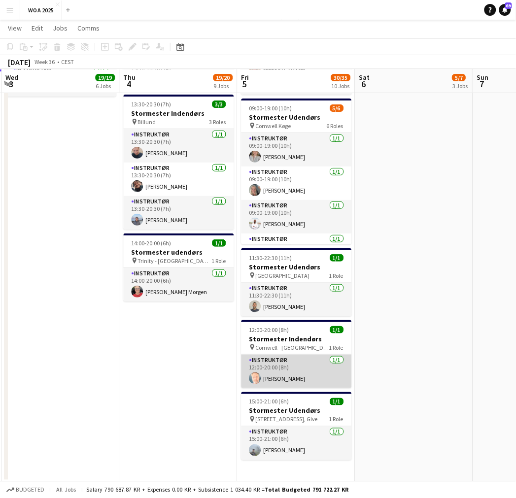
click at [290, 369] on app-card-role "Instruktør [DATE] 12:00-20:00 (8h) [PERSON_NAME]" at bounding box center [296, 371] width 110 height 33
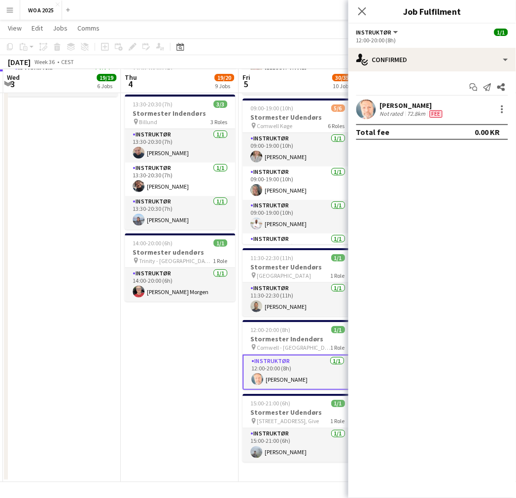
click at [391, 106] on div "[PERSON_NAME]" at bounding box center [412, 105] width 65 height 9
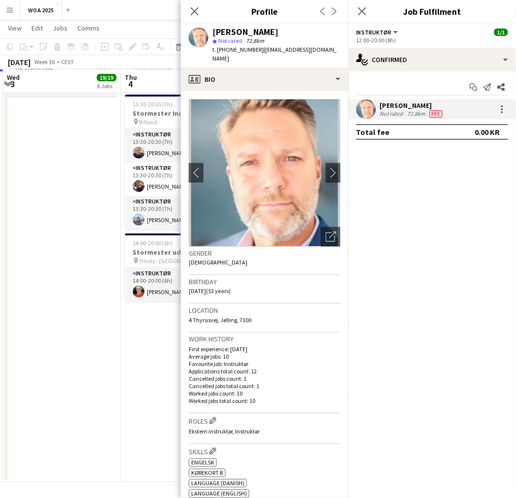
drag, startPoint x: 254, startPoint y: 43, endPoint x: 327, endPoint y: 46, distance: 73.4
click at [327, 46] on app-profile-header "[PERSON_NAME] star Not rated 72.8km t. [PHONE_NUMBER] | [EMAIL_ADDRESS][DOMAIN_…" at bounding box center [264, 46] width 167 height 44
drag, startPoint x: 323, startPoint y: 50, endPoint x: 253, endPoint y: 53, distance: 69.5
click at [253, 53] on div "[PERSON_NAME] star Not rated 72.8km t. [PHONE_NUMBER] | [EMAIL_ADDRESS][DOMAIN_…" at bounding box center [264, 46] width 167 height 44
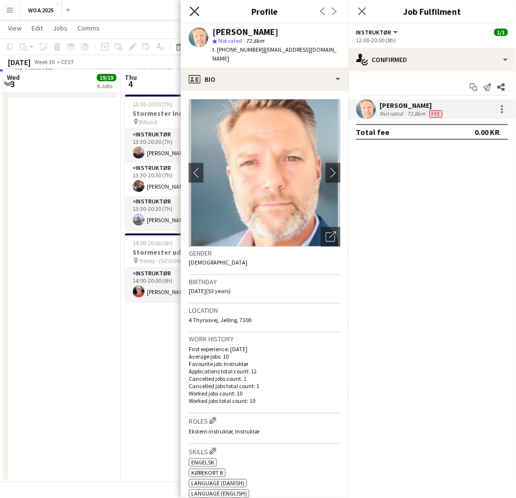
click at [197, 15] on icon at bounding box center [194, 10] width 9 height 9
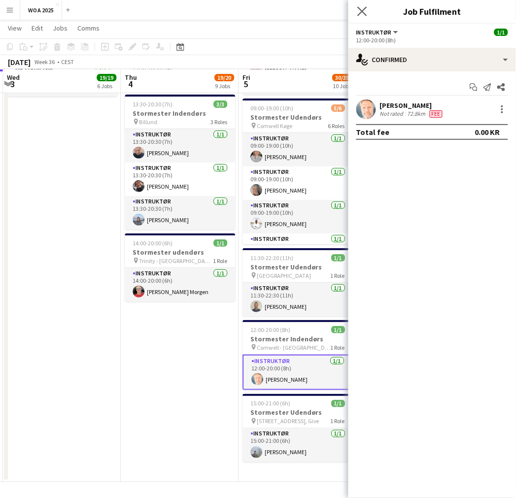
click at [356, 13] on app-icon "Close pop-in" at bounding box center [362, 11] width 14 height 14
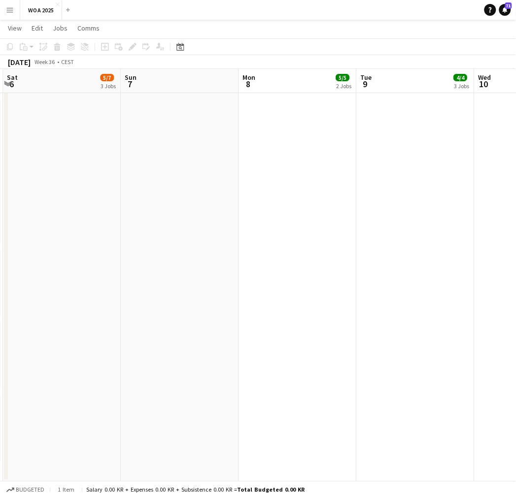
drag, startPoint x: 342, startPoint y: 220, endPoint x: 109, endPoint y: 232, distance: 233.2
drag, startPoint x: 285, startPoint y: 222, endPoint x: 148, endPoint y: 233, distance: 137.3
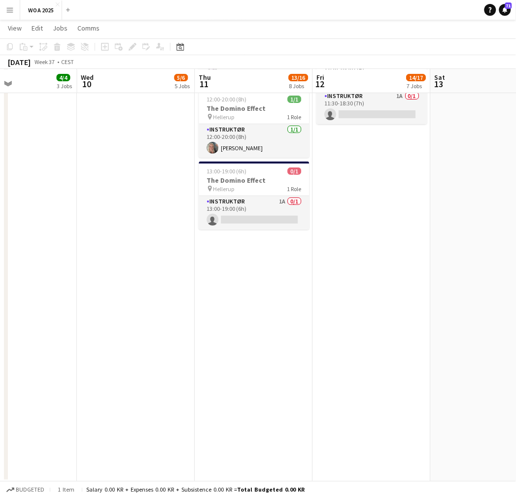
drag, startPoint x: 336, startPoint y: 232, endPoint x: 209, endPoint y: 230, distance: 127.5
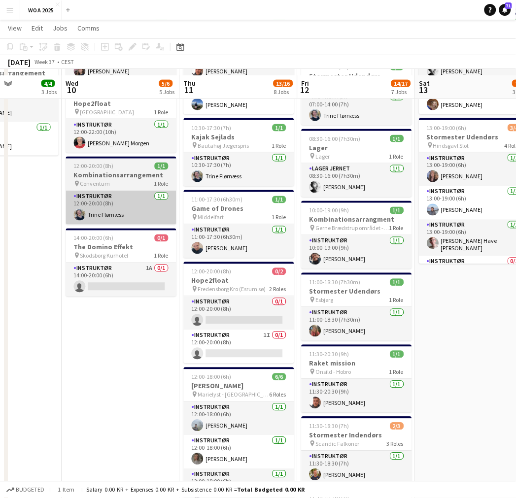
scroll to position [219, 0]
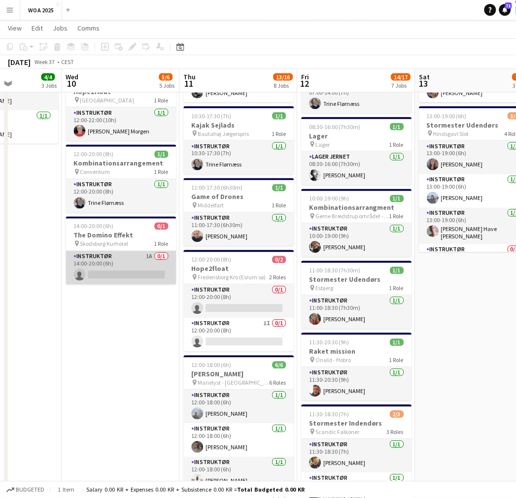
click at [103, 269] on app-card-role "Instruktør 1A 0/1 14:00-20:00 (6h) single-neutral-actions" at bounding box center [121, 267] width 110 height 33
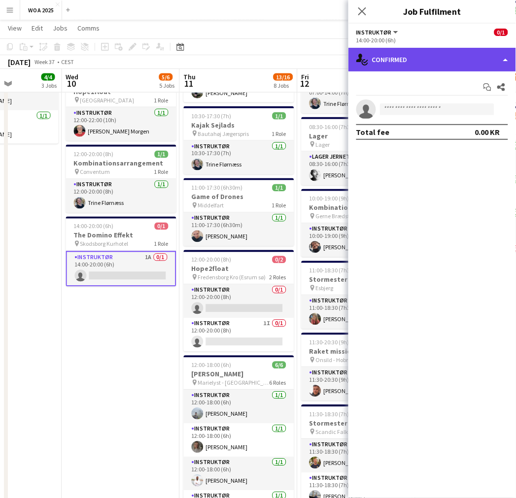
click at [439, 65] on div "single-neutral-actions-check-2 Confirmed" at bounding box center [431, 60] width 167 height 24
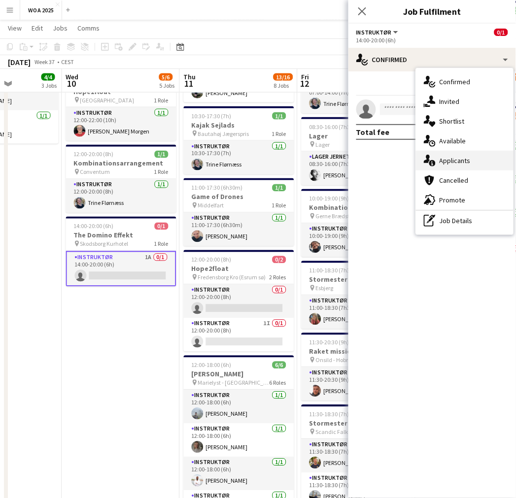
click at [452, 158] on span "Applicants" at bounding box center [454, 160] width 31 height 9
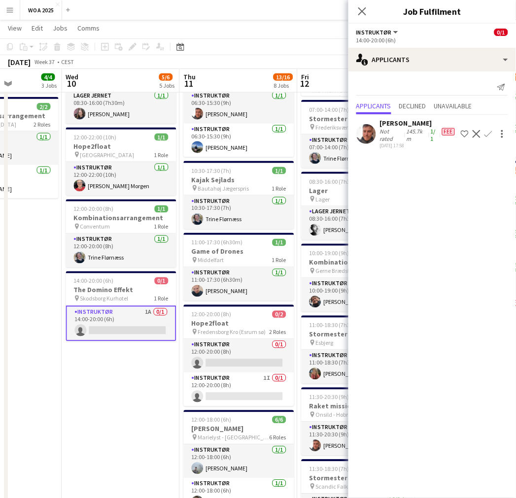
click at [126, 402] on app-date-cell "08:00-22:00 (14h) 2/2 Kombinationsarrangement pin Mellem [GEOGRAPHIC_DATA] og A…" at bounding box center [121, 449] width 118 height 1006
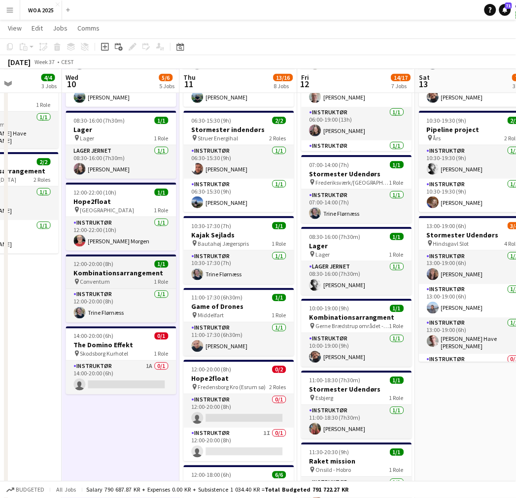
scroll to position [109, 0]
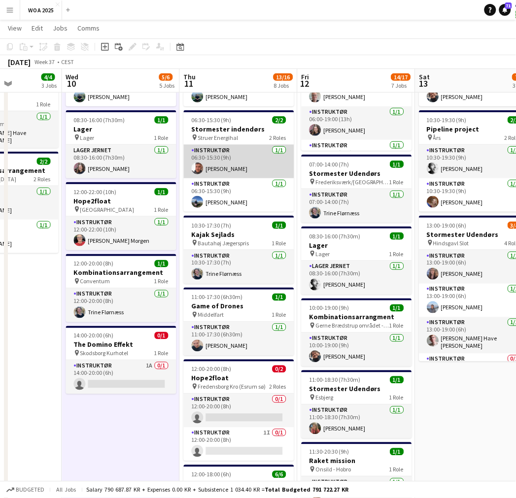
click at [231, 153] on app-card-role "Instruktør [DATE] 06:30-15:30 (9h) [PERSON_NAME]" at bounding box center [239, 161] width 110 height 33
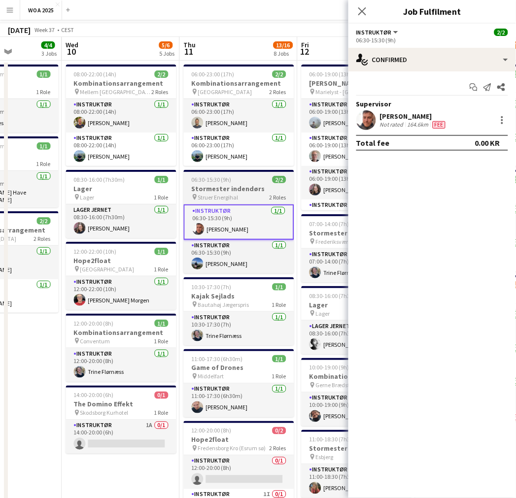
scroll to position [0, 0]
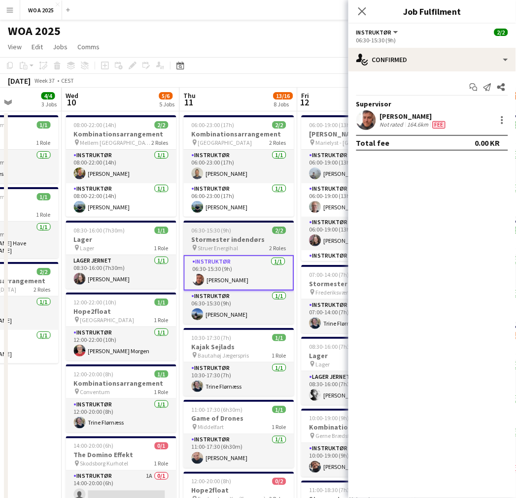
click at [240, 238] on h3 "Stormester indendørs" at bounding box center [239, 239] width 110 height 9
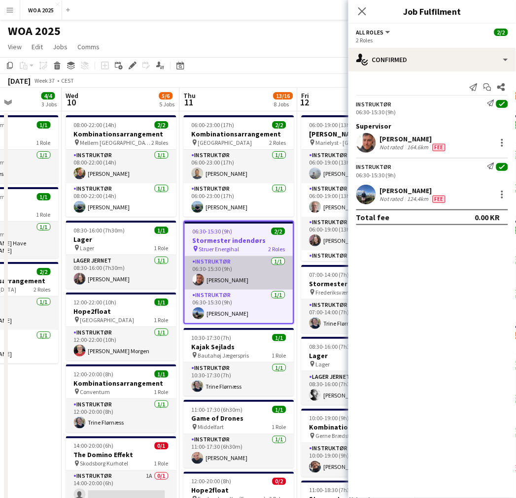
click at [233, 277] on app-card-role "Instruktør [DATE] 06:30-15:30 (9h) [PERSON_NAME]" at bounding box center [239, 272] width 108 height 33
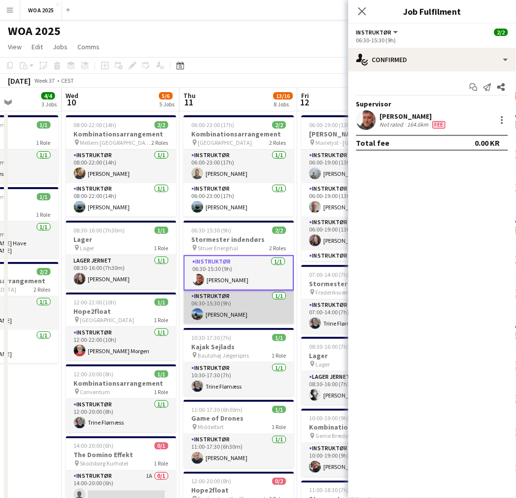
click at [227, 297] on app-card-role "Instruktør [DATE] 06:30-15:30 (9h) [PERSON_NAME]" at bounding box center [239, 307] width 110 height 33
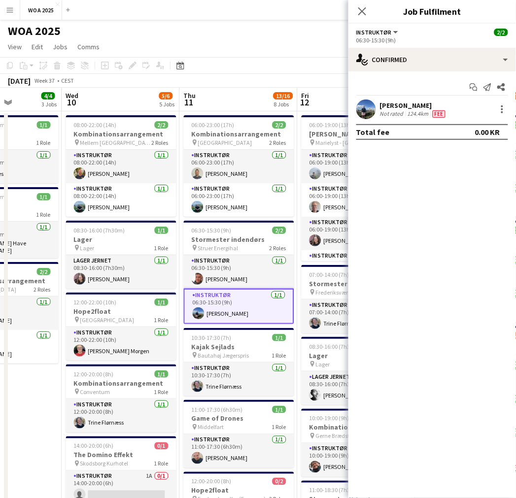
drag, startPoint x: 232, startPoint y: 280, endPoint x: 230, endPoint y: 295, distance: 15.9
click at [232, 280] on app-card-role "Instruktør [DATE] 06:30-15:30 (9h) [PERSON_NAME]" at bounding box center [239, 271] width 110 height 33
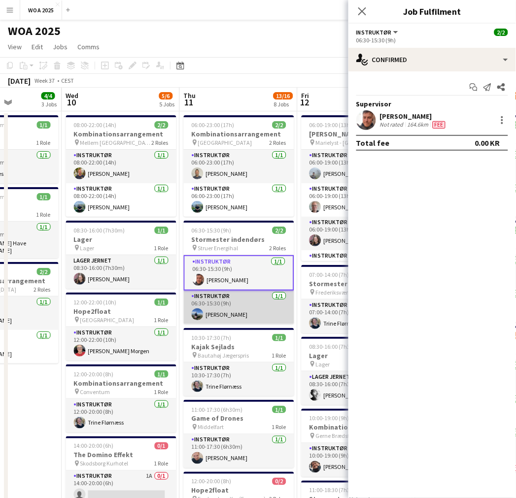
click at [229, 310] on app-card-role "Instruktør [DATE] 06:30-15:30 (9h) [PERSON_NAME]" at bounding box center [239, 307] width 110 height 33
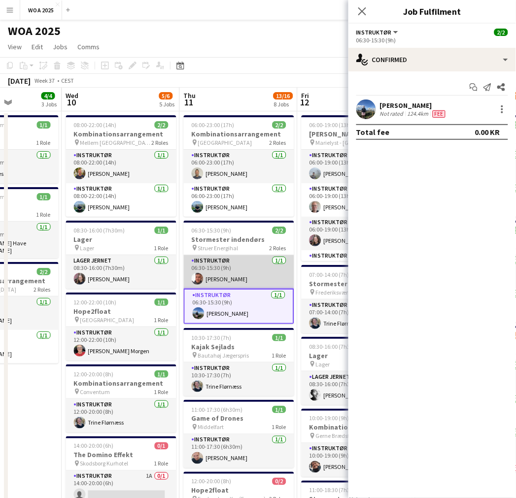
click at [233, 281] on app-card-role "Instruktør [DATE] 06:30-15:30 (9h) [PERSON_NAME]" at bounding box center [239, 271] width 110 height 33
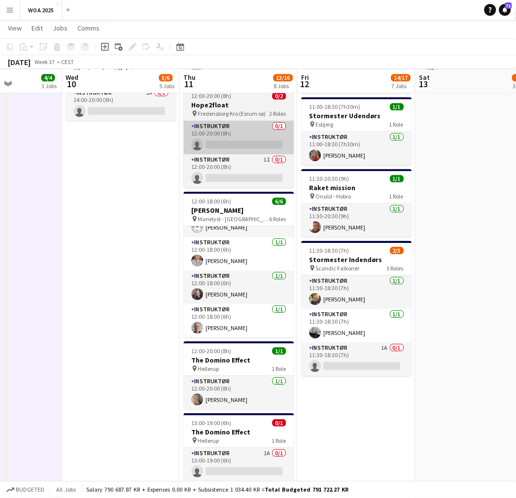
scroll to position [93, 0]
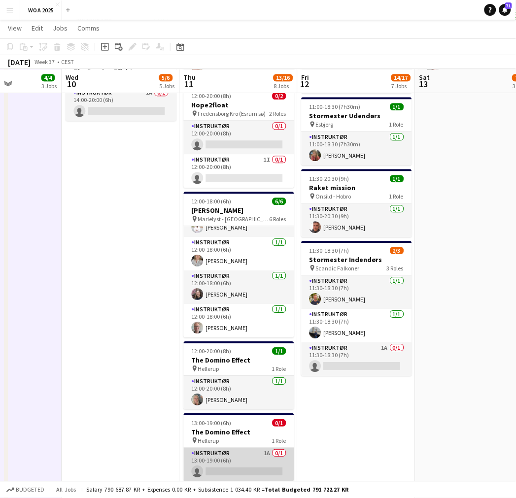
click at [239, 469] on app-card-role "Instruktør 1A 0/1 13:00-19:00 (6h) single-neutral-actions" at bounding box center [239, 464] width 110 height 33
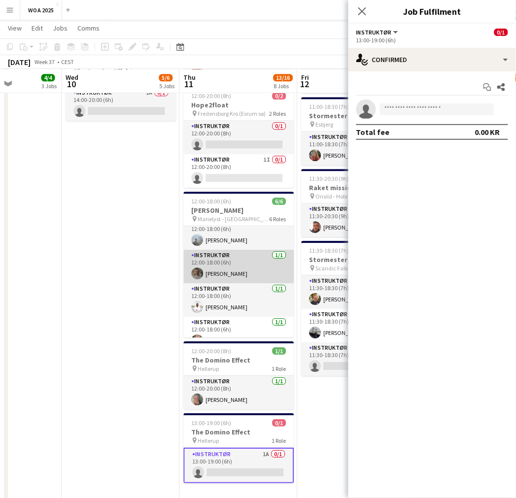
scroll to position [0, 0]
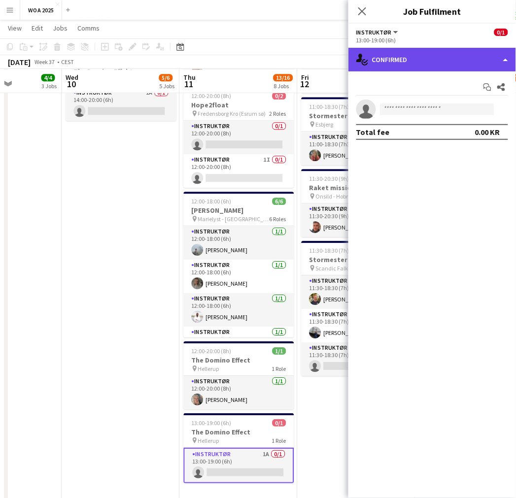
click at [423, 60] on div "single-neutral-actions-check-2 Confirmed" at bounding box center [431, 60] width 167 height 24
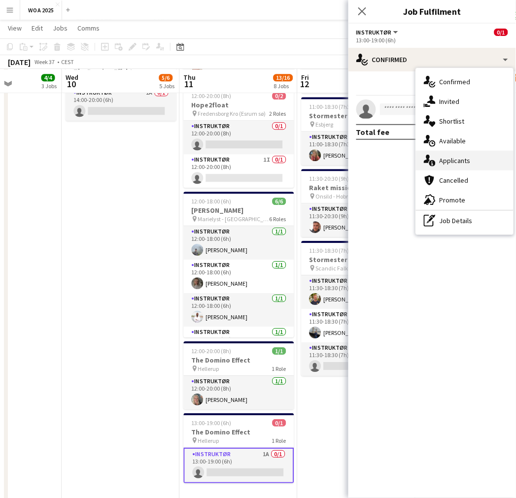
click at [456, 156] on span "Applicants" at bounding box center [454, 160] width 31 height 9
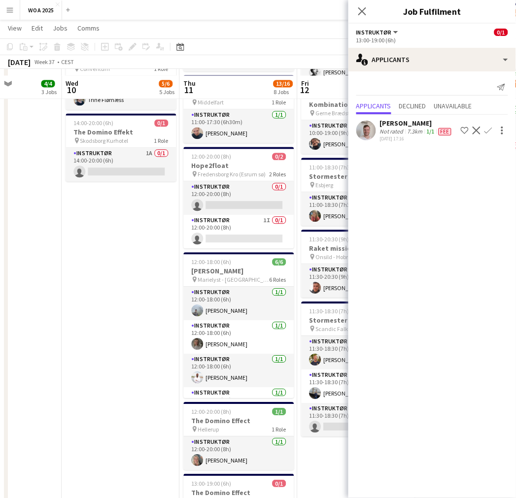
scroll to position [328, 0]
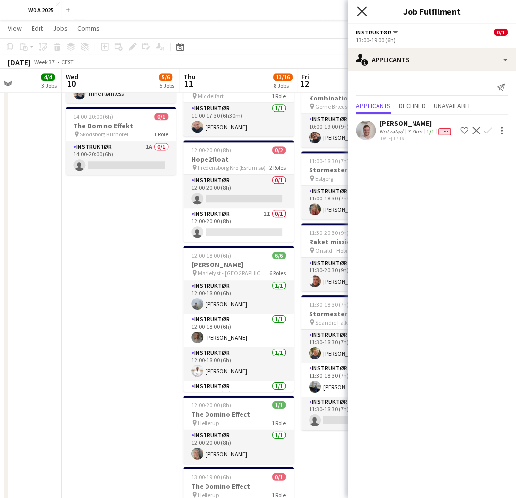
click at [363, 10] on icon at bounding box center [361, 10] width 9 height 9
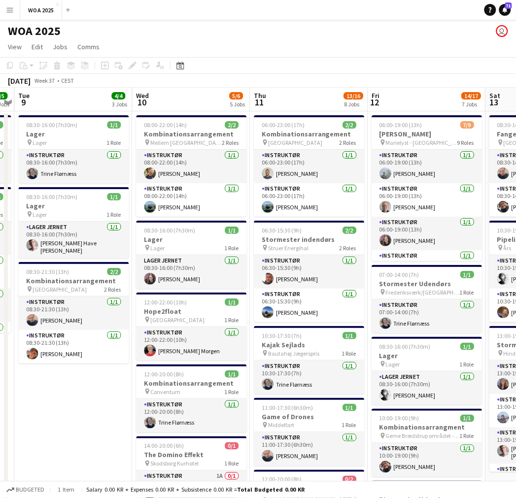
scroll to position [0, 345]
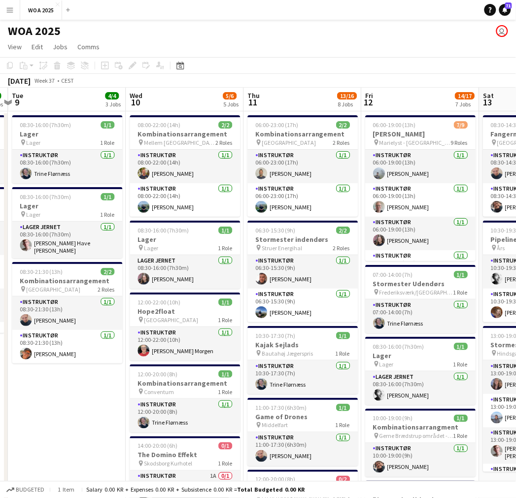
drag, startPoint x: 38, startPoint y: 406, endPoint x: 100, endPoint y: 395, distance: 63.0
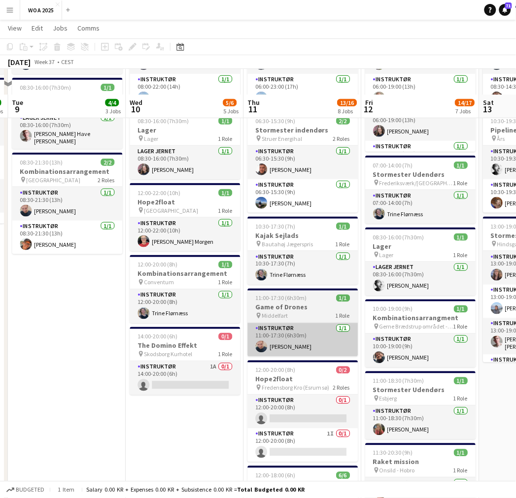
scroll to position [164, 0]
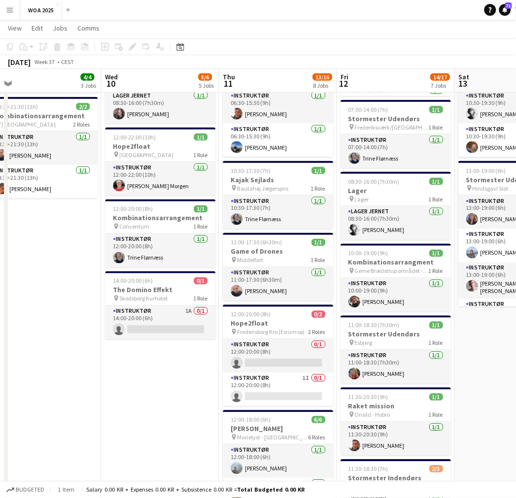
drag, startPoint x: 342, startPoint y: 299, endPoint x: 205, endPoint y: 306, distance: 137.1
click at [205, 306] on app-calendar-viewport "Sat 6 5/7 3 Jobs Sun 7 Mon 8 5/5 2 Jobs Tue 9 4/4 3 Jobs Wed 10 5/6 5 Jobs Thu …" at bounding box center [258, 413] width 516 height 1078
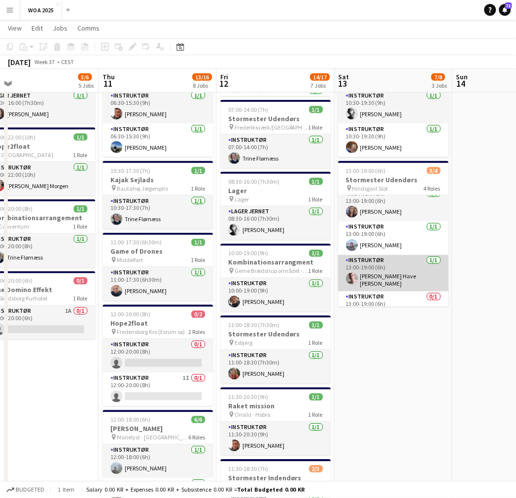
scroll to position [0, 0]
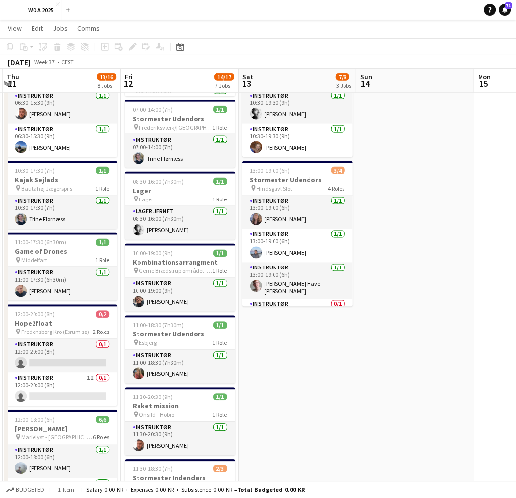
drag, startPoint x: 372, startPoint y: 366, endPoint x: 356, endPoint y: 363, distance: 16.6
click at [291, 366] on app-calendar-viewport "Sun 7 Mon 8 5/5 2 Jobs Tue 9 4/4 3 Jobs Wed 10 5/6 5 Jobs Thu 11 13/16 8 Jobs F…" at bounding box center [258, 413] width 516 height 1078
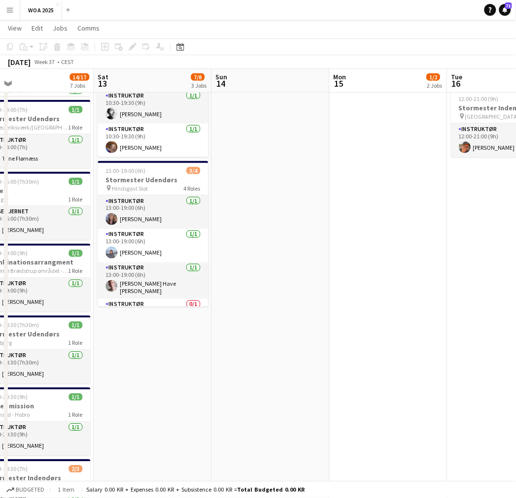
drag, startPoint x: 409, startPoint y: 345, endPoint x: 187, endPoint y: 333, distance: 221.9
click at [187, 333] on app-calendar-viewport "Tue 9 4/4 3 Jobs Wed 10 5/6 5 Jobs Thu 11 13/16 8 Jobs Fri 12 14/17 7 Jobs Sat …" at bounding box center [258, 413] width 516 height 1078
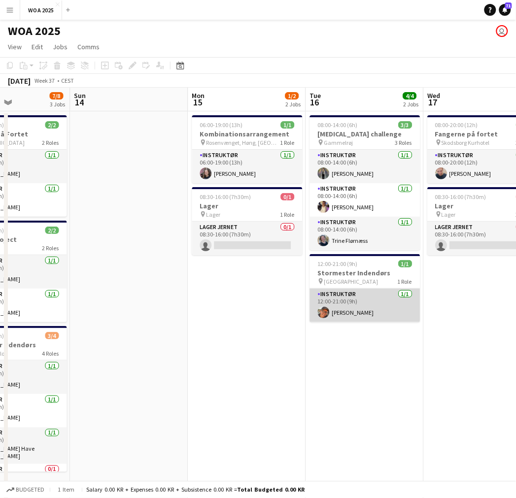
click at [361, 308] on app-card-role "Instruktør [DATE] 12:00-21:00 (9h) [PERSON_NAME]" at bounding box center [365, 305] width 110 height 33
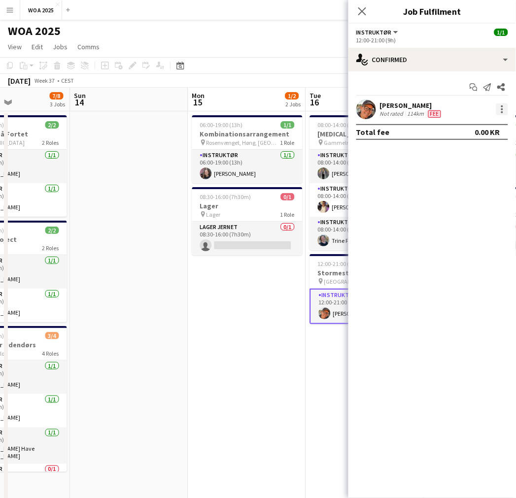
click at [506, 109] on div at bounding box center [502, 109] width 12 height 12
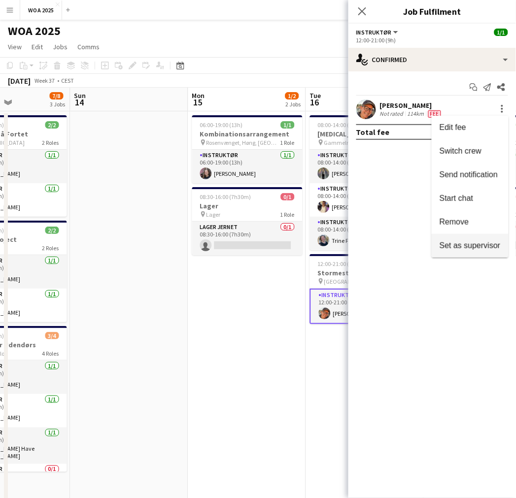
click at [468, 243] on span "Set as supervisor" at bounding box center [469, 245] width 61 height 8
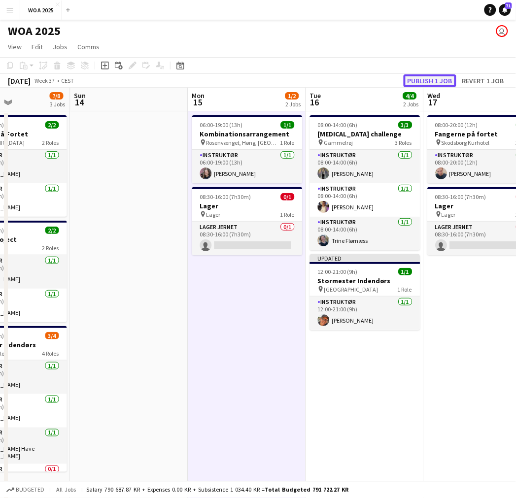
click at [426, 84] on button "Publish 1 job" at bounding box center [429, 80] width 53 height 13
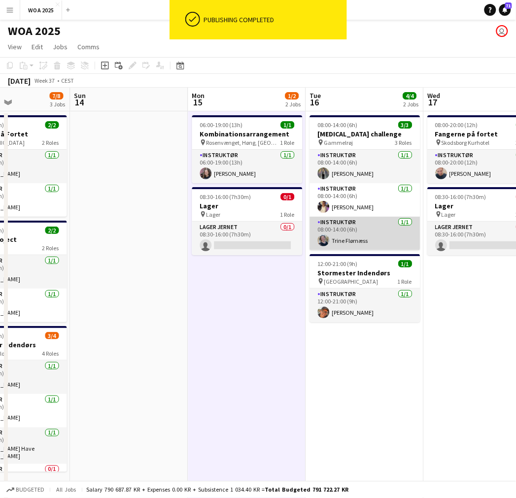
click at [375, 237] on app-card-role "Instruktør [DATE] 08:00-14:00 (6h) [PERSON_NAME]" at bounding box center [365, 233] width 110 height 33
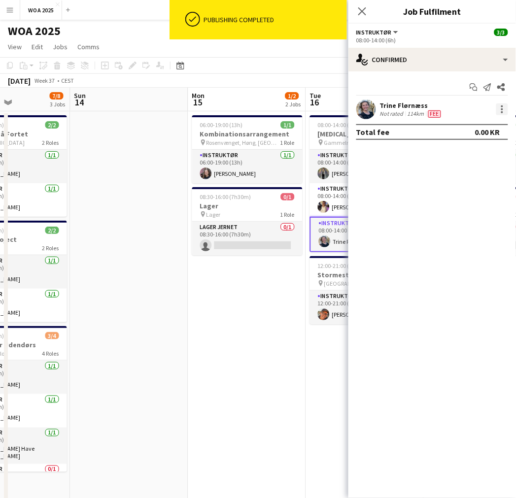
click at [506, 110] on div at bounding box center [502, 109] width 12 height 12
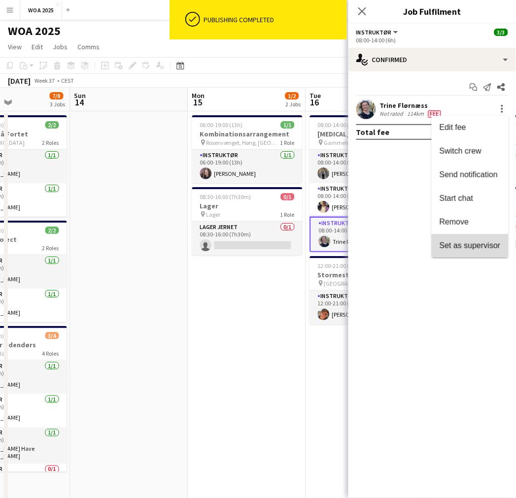
click at [465, 247] on span "Set as supervisor" at bounding box center [469, 245] width 61 height 8
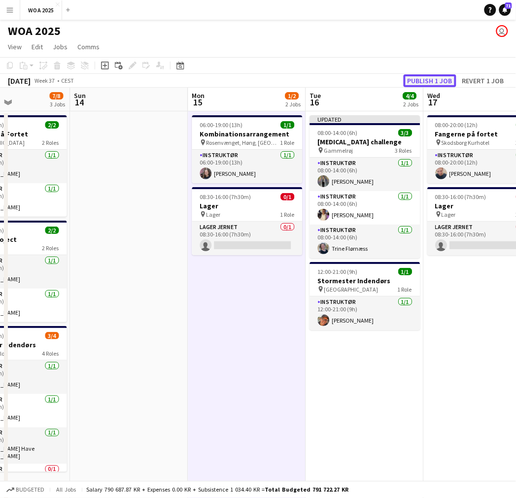
click at [424, 79] on button "Publish 1 job" at bounding box center [429, 80] width 53 height 13
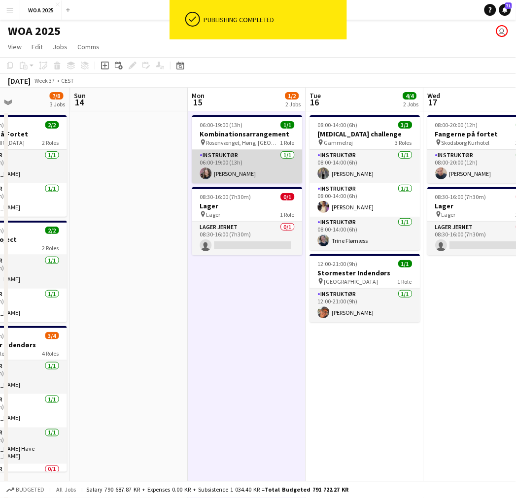
click at [268, 175] on app-card-role "Instruktør [DATE] 06:00-19:00 (13h) [PERSON_NAME]" at bounding box center [247, 166] width 110 height 33
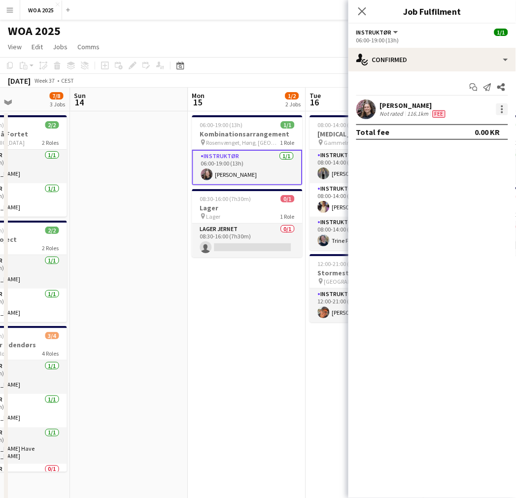
click at [503, 109] on div at bounding box center [502, 109] width 12 height 12
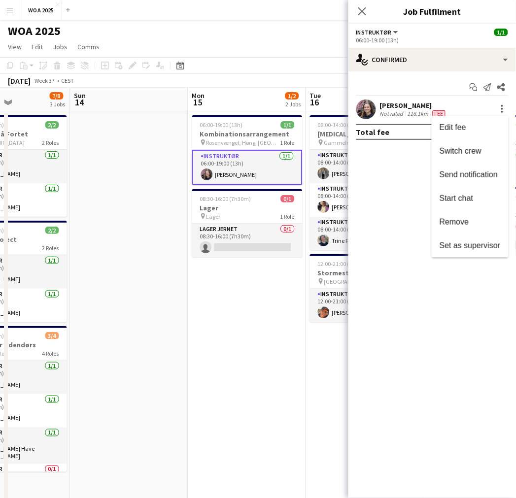
click at [463, 242] on span "Set as supervisor" at bounding box center [469, 245] width 61 height 8
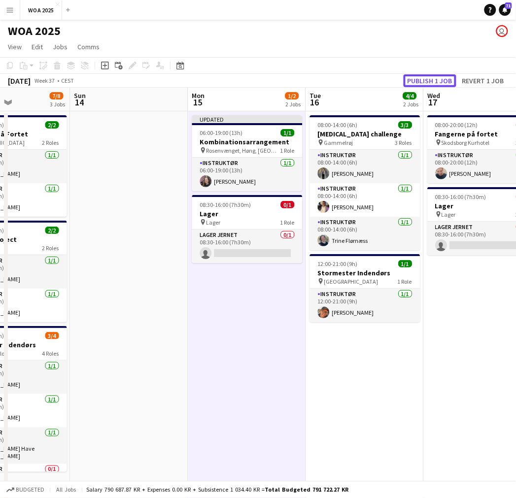
click at [437, 76] on button "Publish 1 job" at bounding box center [429, 80] width 53 height 13
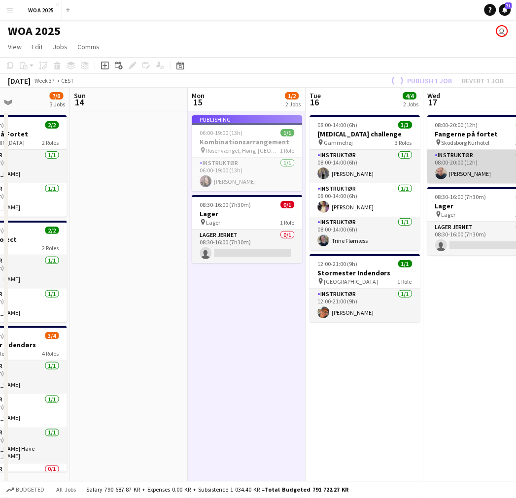
click at [467, 161] on app-card-role "Instruktør [DATE] 08:00-20:00 (12h) [PERSON_NAME]" at bounding box center [482, 166] width 110 height 33
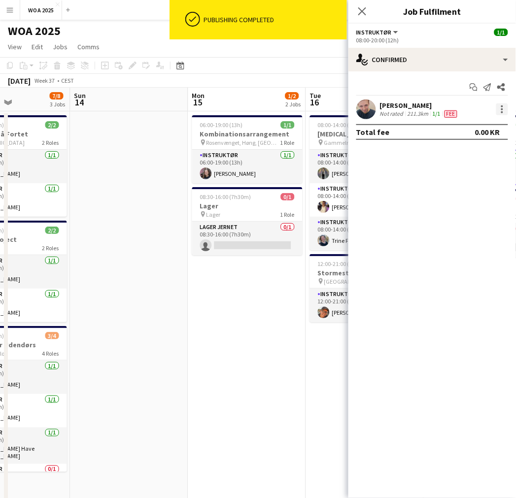
click at [499, 111] on div at bounding box center [502, 109] width 12 height 12
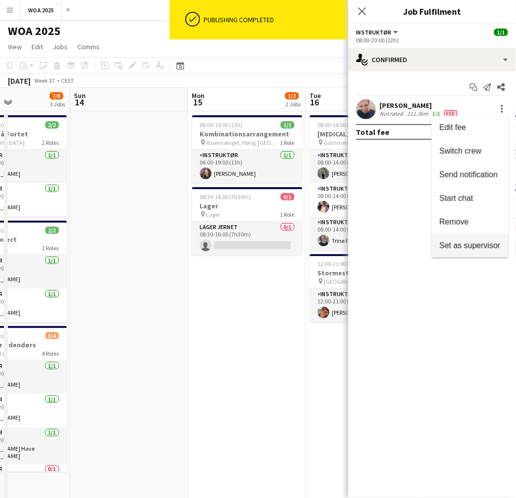
click at [464, 239] on button "Set as supervisor" at bounding box center [469, 246] width 77 height 24
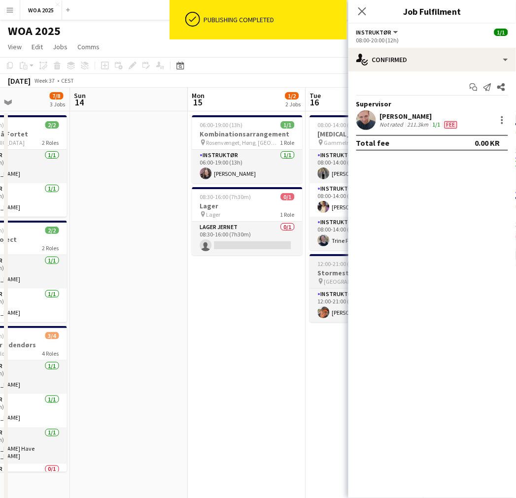
click at [314, 267] on app-job-card "12:00-21:00 (9h) 1/1 Stormester Indendørs pin Ringkøbing 1 Role Instruktør [DAT…" at bounding box center [365, 288] width 110 height 68
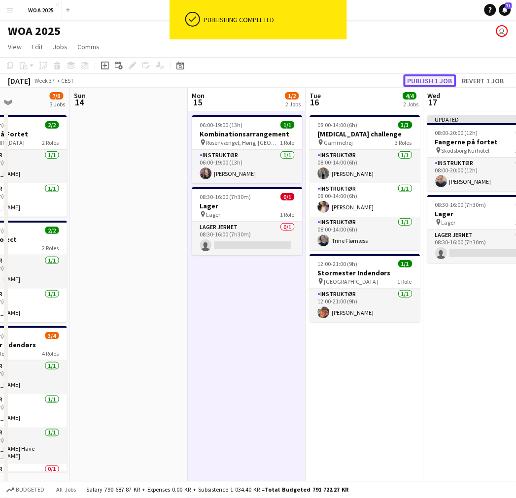
click at [430, 76] on button "Publish 1 job" at bounding box center [429, 80] width 53 height 13
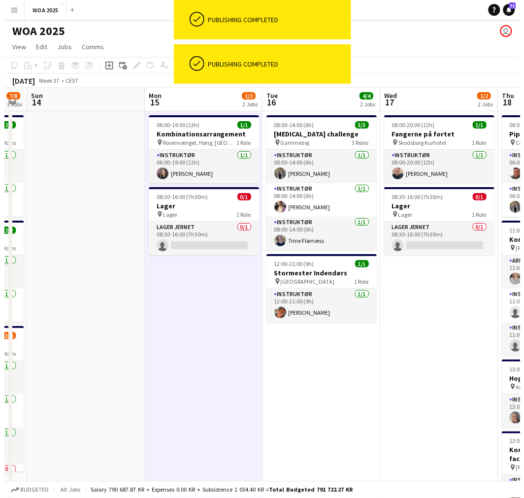
scroll to position [0, 454]
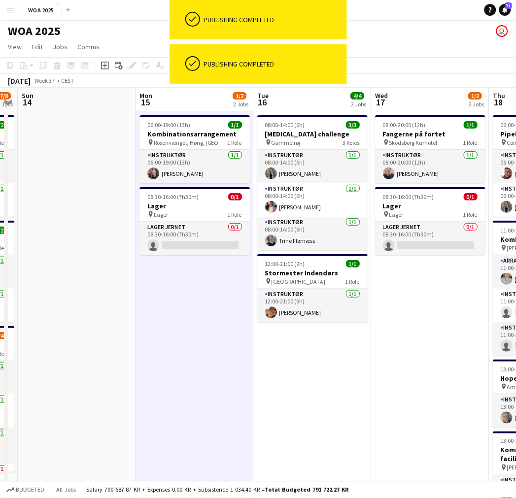
drag, startPoint x: 224, startPoint y: 303, endPoint x: 170, endPoint y: 296, distance: 53.7
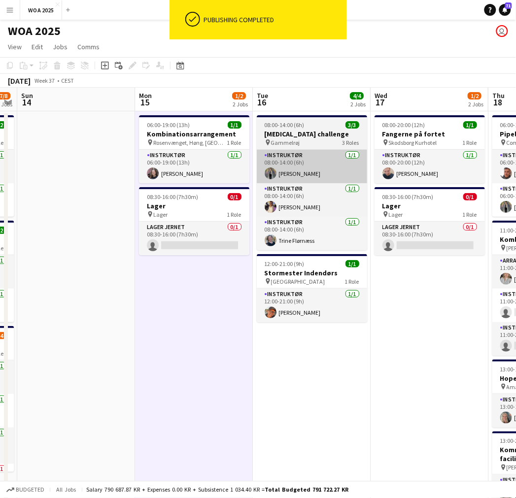
click at [312, 162] on app-card-role "Instruktør [DATE] 08:00-14:00 (6h) [PERSON_NAME]" at bounding box center [312, 166] width 110 height 33
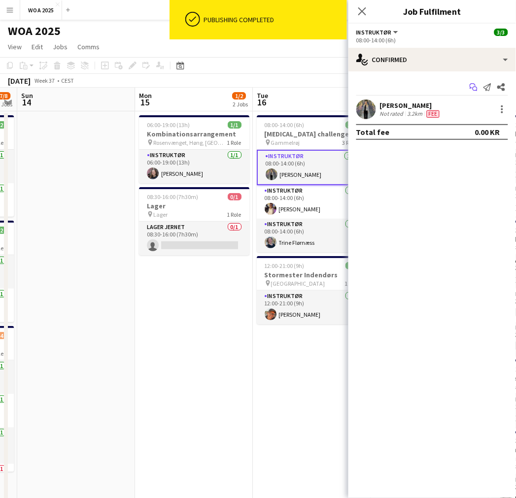
click at [475, 86] on icon "Start chat" at bounding box center [473, 87] width 8 height 8
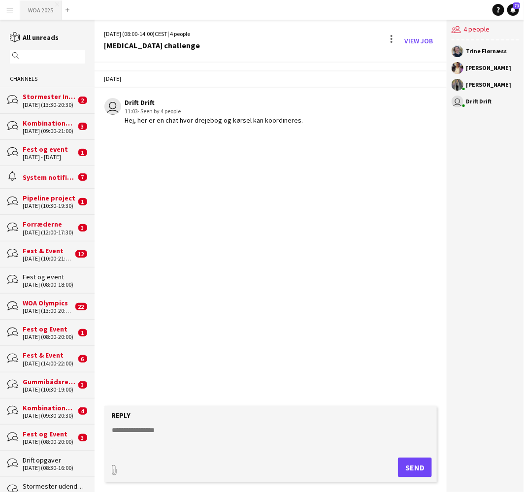
click at [44, 15] on button "WOA 2025 Close" at bounding box center [40, 9] width 41 height 19
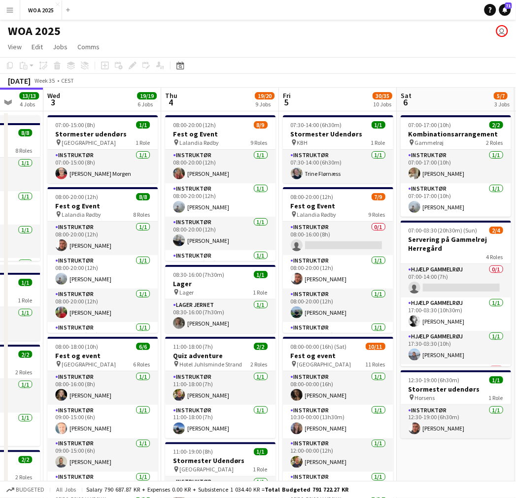
drag, startPoint x: 381, startPoint y: 203, endPoint x: 160, endPoint y: 224, distance: 222.1
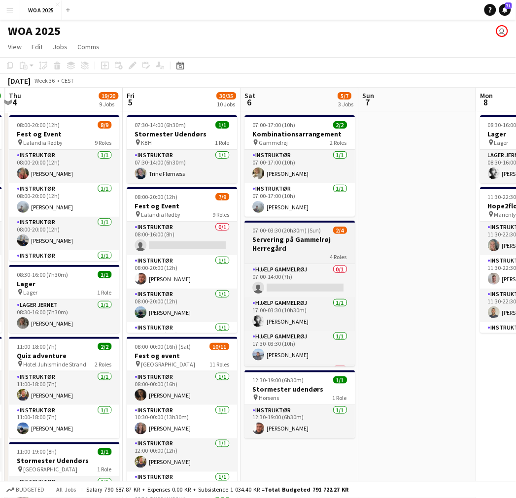
drag, startPoint x: 283, startPoint y: 204, endPoint x: 185, endPoint y: 237, distance: 103.6
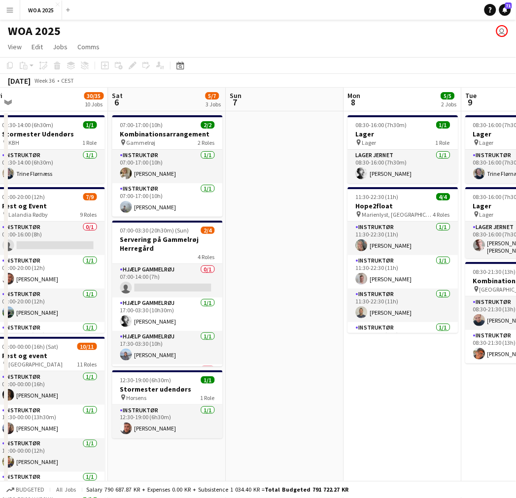
drag, startPoint x: 284, startPoint y: 224, endPoint x: 87, endPoint y: 240, distance: 197.1
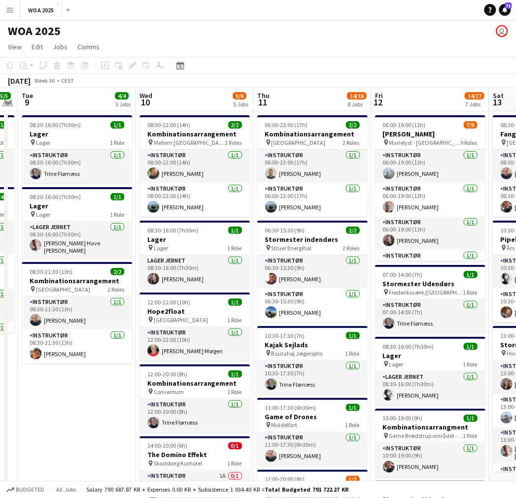
drag, startPoint x: 316, startPoint y: 242, endPoint x: 98, endPoint y: 251, distance: 217.4
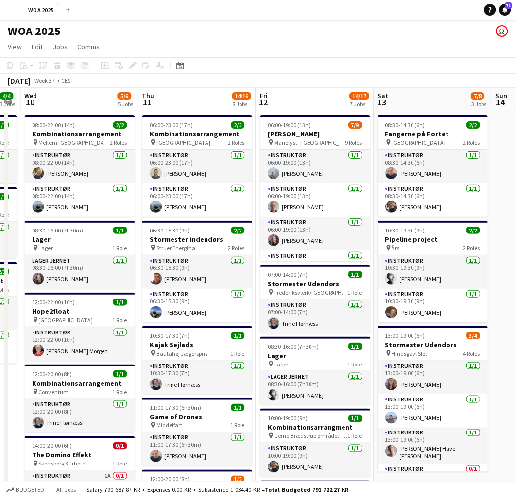
drag, startPoint x: 294, startPoint y: 251, endPoint x: 134, endPoint y: 250, distance: 160.0
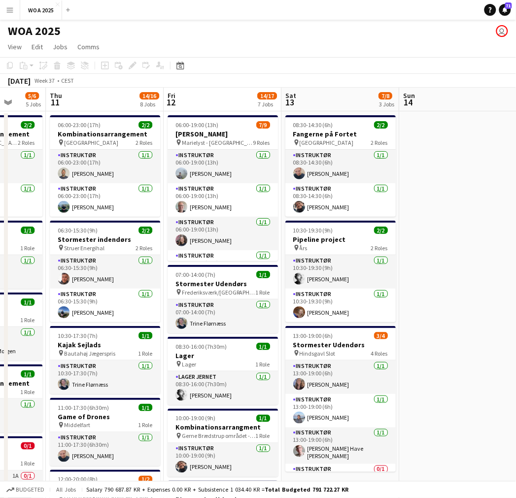
drag, startPoint x: 395, startPoint y: 254, endPoint x: 151, endPoint y: 249, distance: 244.3
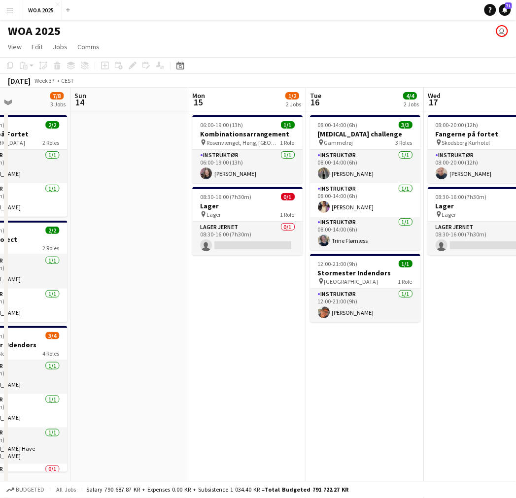
scroll to position [0, 439]
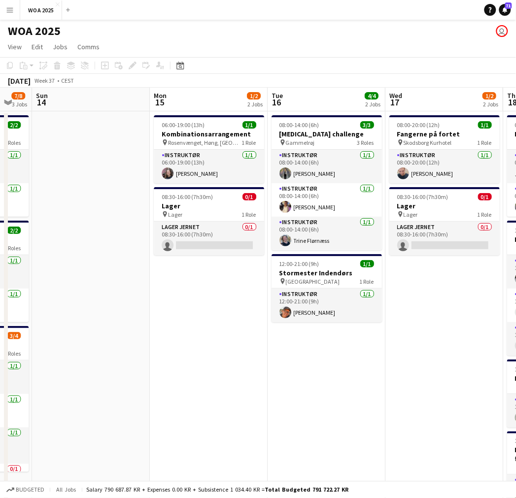
drag, startPoint x: 211, startPoint y: 286, endPoint x: 187, endPoint y: 285, distance: 23.7
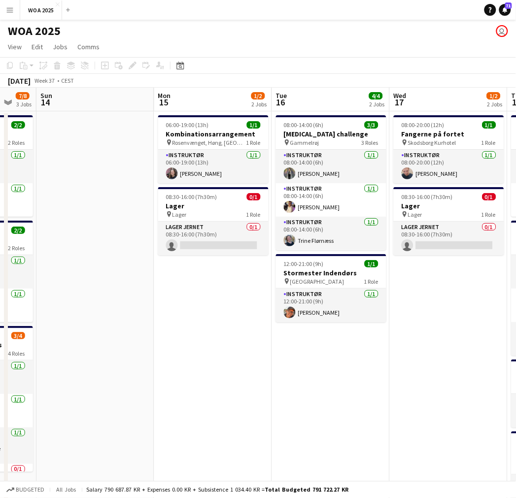
drag, startPoint x: 427, startPoint y: 329, endPoint x: 470, endPoint y: 325, distance: 43.0
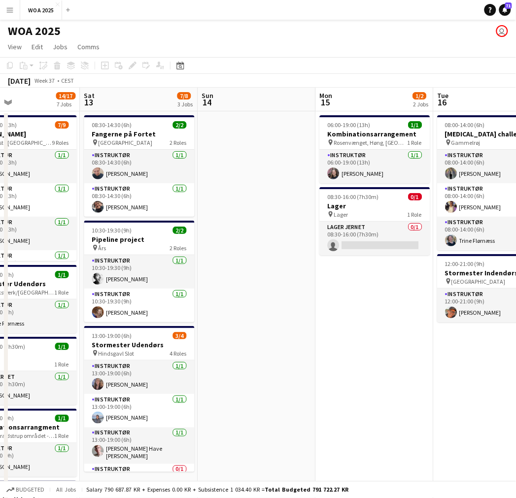
drag, startPoint x: 183, startPoint y: 352, endPoint x: 475, endPoint y: 332, distance: 293.2
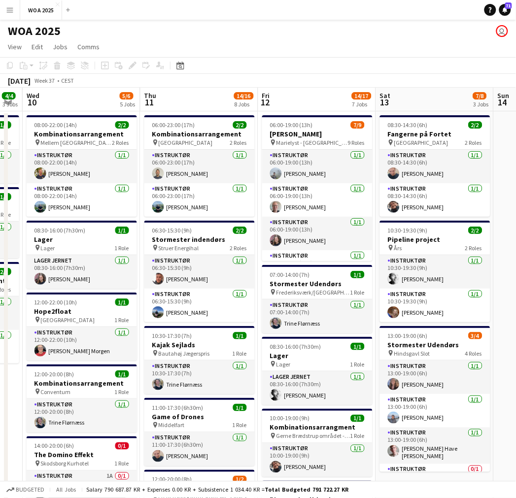
drag, startPoint x: 433, startPoint y: 341, endPoint x: 513, endPoint y: 325, distance: 81.2
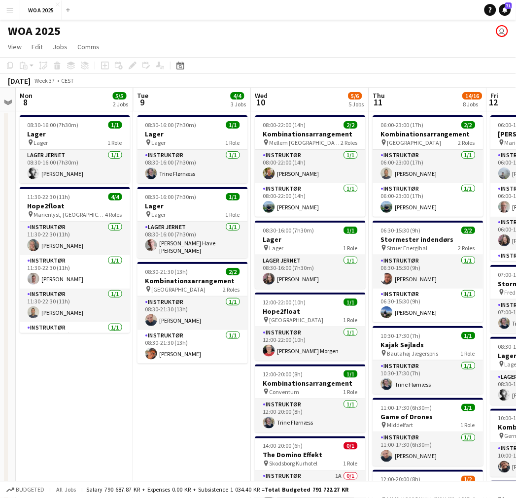
scroll to position [0, 218]
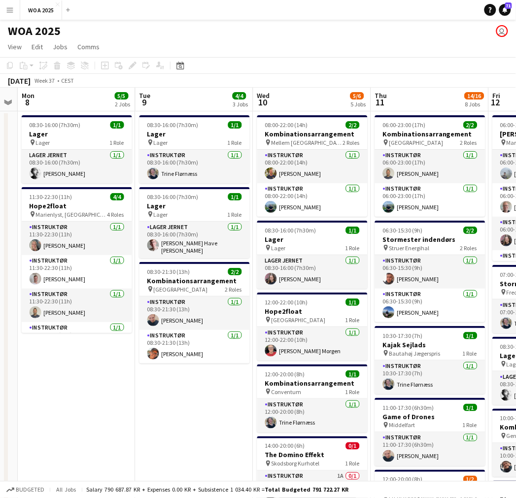
drag, startPoint x: 189, startPoint y: 317, endPoint x: 409, endPoint y: 307, distance: 220.4
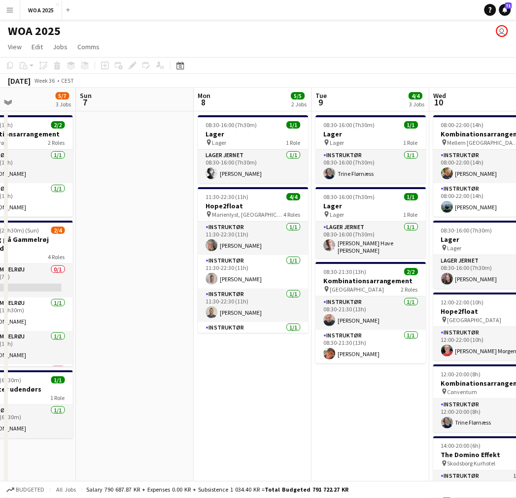
drag, startPoint x: 170, startPoint y: 391, endPoint x: 346, endPoint y: 366, distance: 178.1
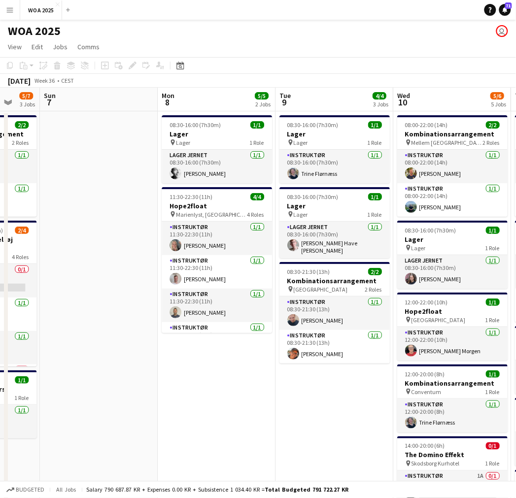
scroll to position [0, 432]
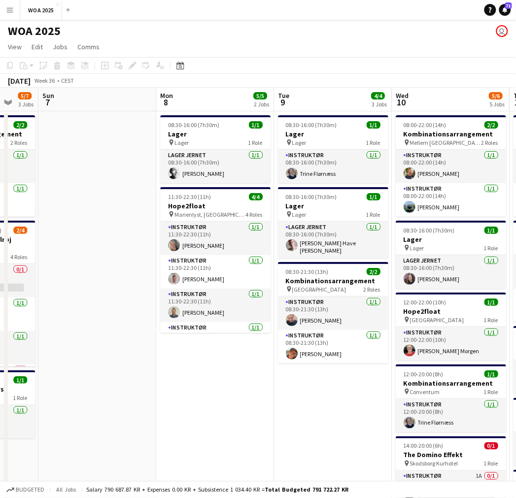
drag, startPoint x: 224, startPoint y: 382, endPoint x: 128, endPoint y: 376, distance: 95.7
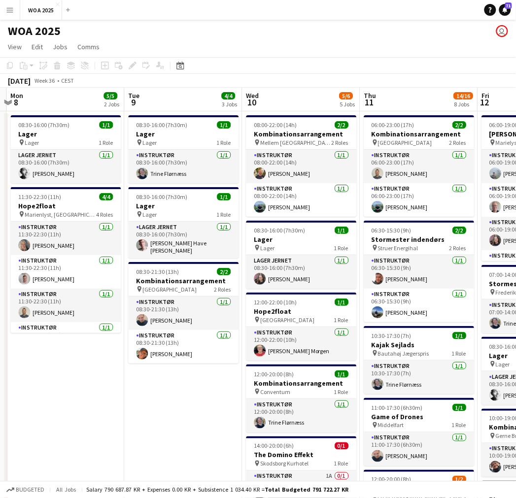
scroll to position [0, 355]
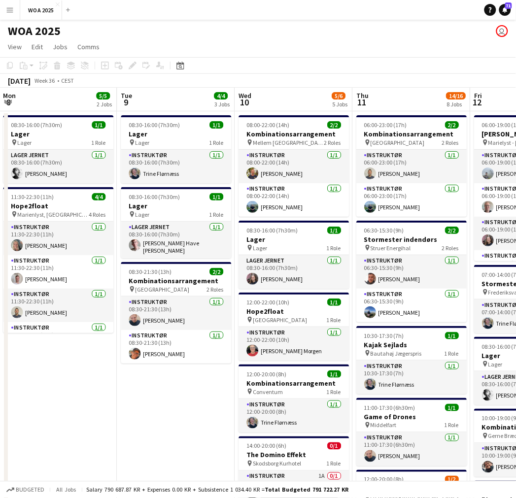
drag, startPoint x: 255, startPoint y: 363, endPoint x: 156, endPoint y: 381, distance: 100.6
drag, startPoint x: 239, startPoint y: 343, endPoint x: 423, endPoint y: 308, distance: 186.4
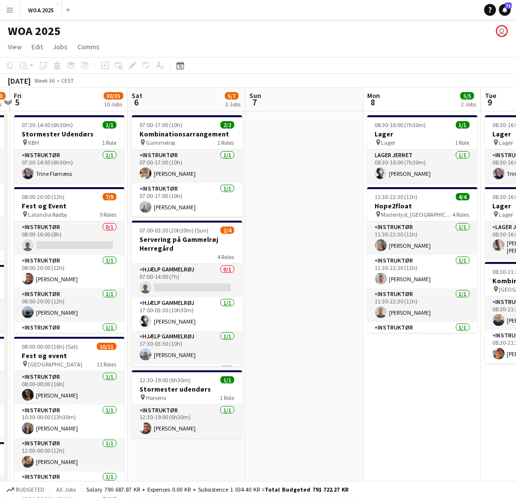
drag, startPoint x: 273, startPoint y: 303, endPoint x: 419, endPoint y: 281, distance: 147.5
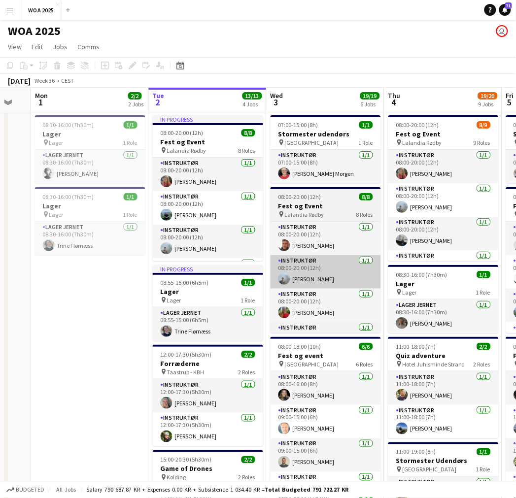
drag, startPoint x: 54, startPoint y: 292, endPoint x: 291, endPoint y: 276, distance: 236.9
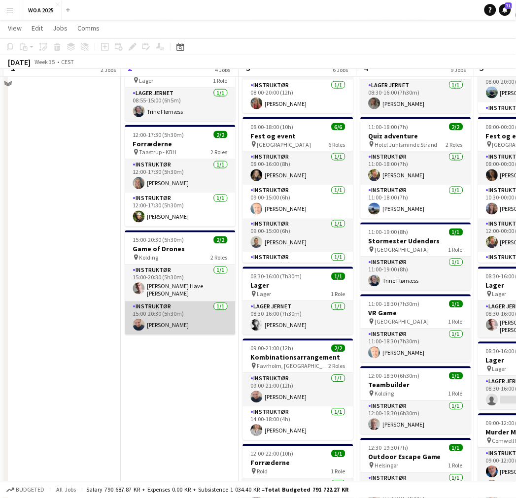
scroll to position [164, 0]
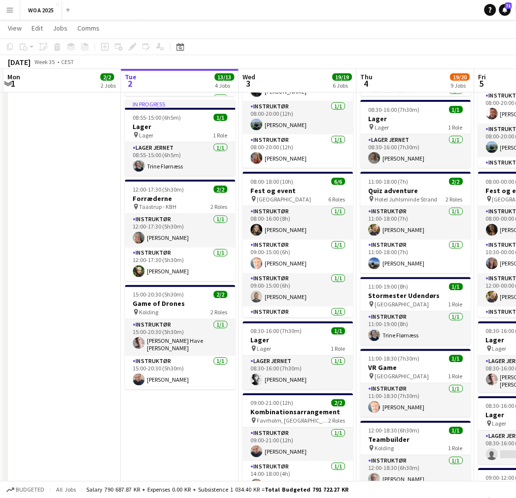
drag, startPoint x: 285, startPoint y: 291, endPoint x: 65, endPoint y: 306, distance: 220.6
click at [21, 303] on app-calendar-viewport "Sat 30 16/16 3 Jobs Sun 31 Mon 1 2/2 2 Jobs Tue 2 13/13 4 Jobs Wed 3 19/19 6 Jo…" at bounding box center [258, 413] width 516 height 1078
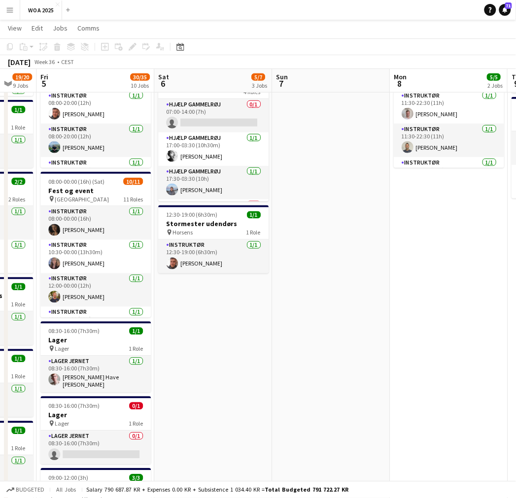
drag, startPoint x: 325, startPoint y: 266, endPoint x: 257, endPoint y: 279, distance: 70.1
click at [141, 294] on app-calendar-viewport "Mon 1 2/2 2 Jobs Tue 2 13/13 4 Jobs Wed 3 19/19 6 Jobs Thu 4 19/20 9 Jobs Fri 5…" at bounding box center [258, 413] width 516 height 1078
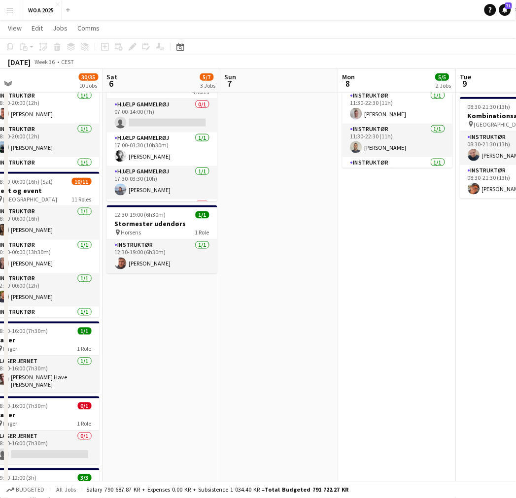
drag, startPoint x: 207, startPoint y: 282, endPoint x: 166, endPoint y: 291, distance: 42.3
click at [144, 287] on app-calendar-viewport "Wed 3 19/19 6 Jobs Thu 4 19/20 9 Jobs Fri 5 30/35 10 Jobs Sat 6 5/7 3 Jobs Sun …" at bounding box center [258, 413] width 516 height 1078
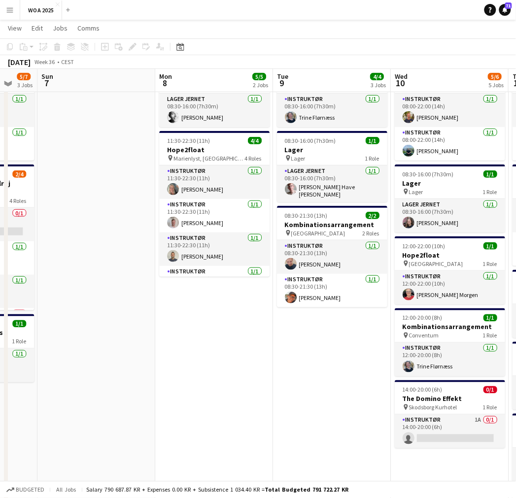
scroll to position [55, 0]
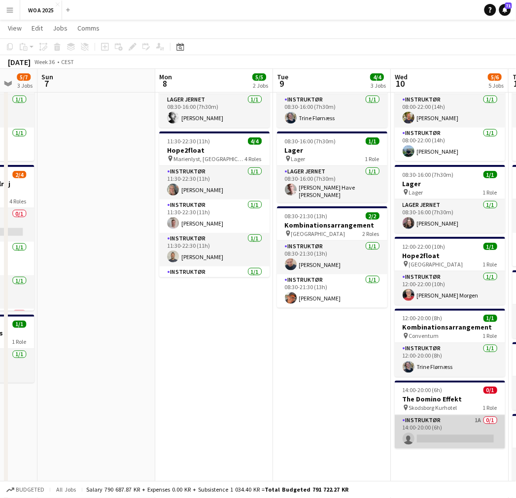
click at [456, 432] on app-card-role "Instruktør 1A 0/1 14:00-20:00 (6h) single-neutral-actions" at bounding box center [449, 431] width 110 height 33
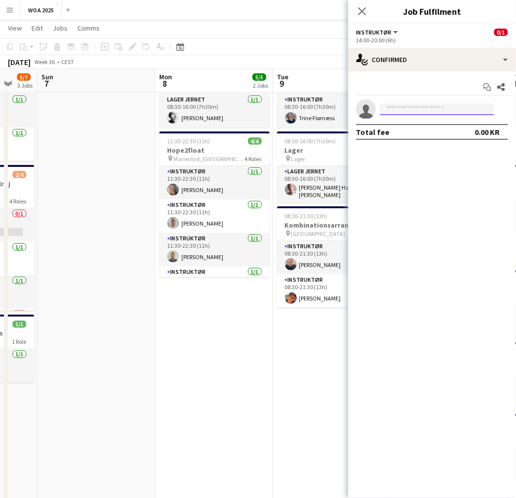
click at [410, 106] on input at bounding box center [437, 109] width 114 height 12
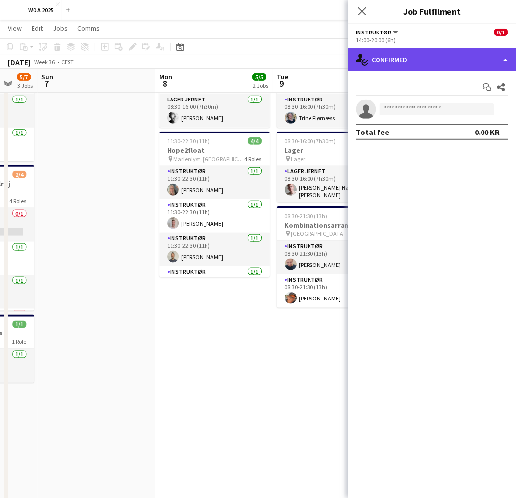
click at [441, 53] on div "single-neutral-actions-check-2 Confirmed" at bounding box center [431, 60] width 167 height 24
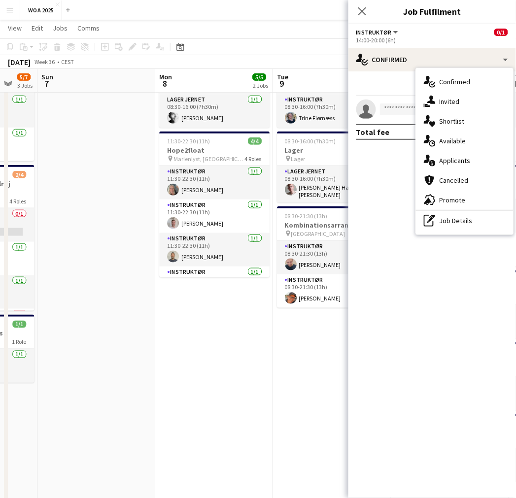
click at [466, 157] on span "Applicants" at bounding box center [454, 160] width 31 height 9
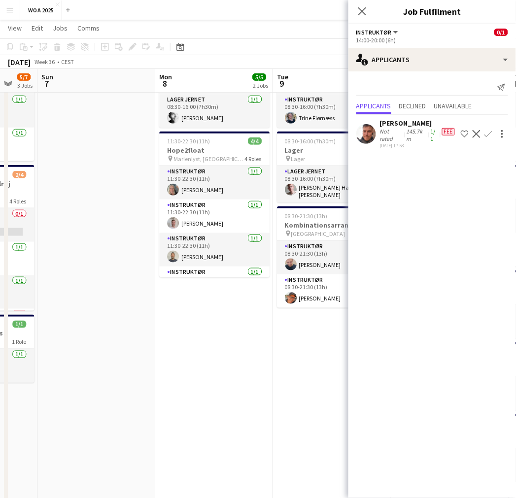
click at [489, 132] on app-icon "Confirm" at bounding box center [488, 134] width 8 height 8
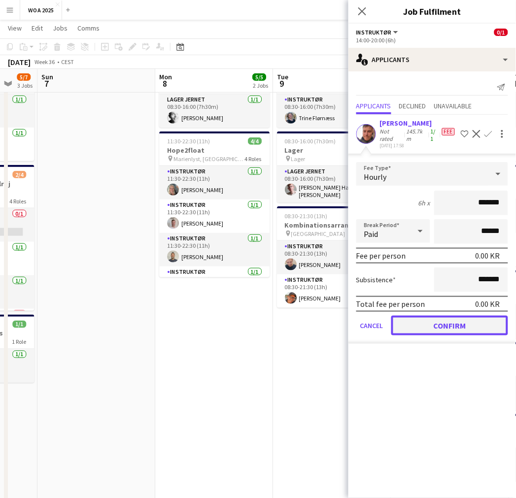
click at [429, 325] on button "Confirm" at bounding box center [449, 326] width 117 height 20
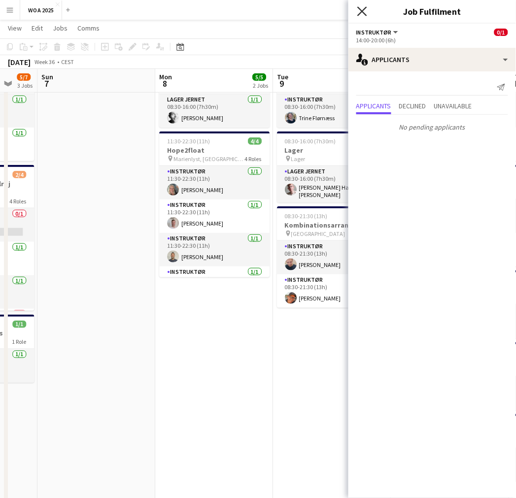
click at [358, 8] on icon at bounding box center [361, 10] width 9 height 9
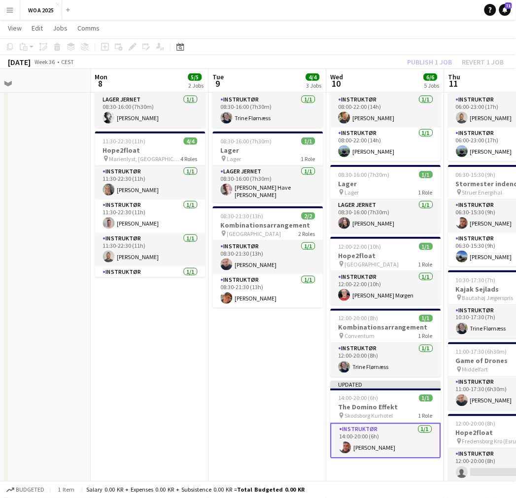
drag, startPoint x: 317, startPoint y: 358, endPoint x: 249, endPoint y: 362, distance: 68.6
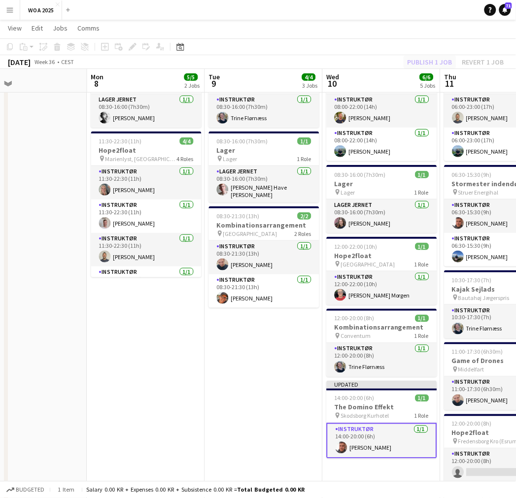
click at [424, 63] on div "Publish 1 job Revert 1 job" at bounding box center [455, 62] width 120 height 13
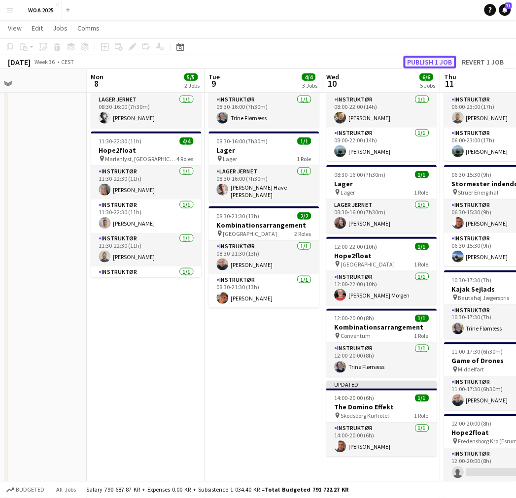
click at [424, 63] on button "Publish 1 job" at bounding box center [429, 62] width 53 height 13
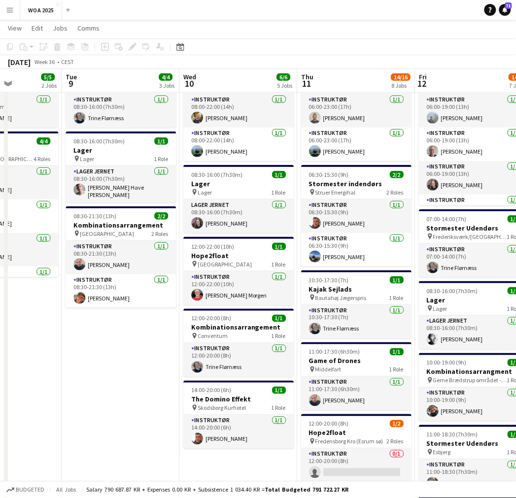
drag, startPoint x: 263, startPoint y: 373, endPoint x: 154, endPoint y: 368, distance: 109.4
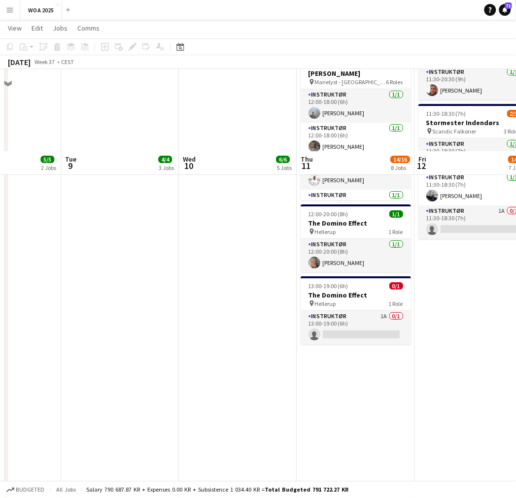
scroll to position [437, 0]
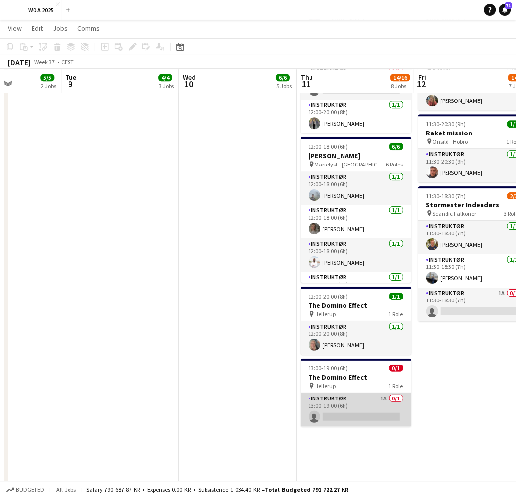
click at [337, 410] on app-card-role "Instruktør 1A 0/1 13:00-19:00 (6h) single-neutral-actions" at bounding box center [355, 409] width 110 height 33
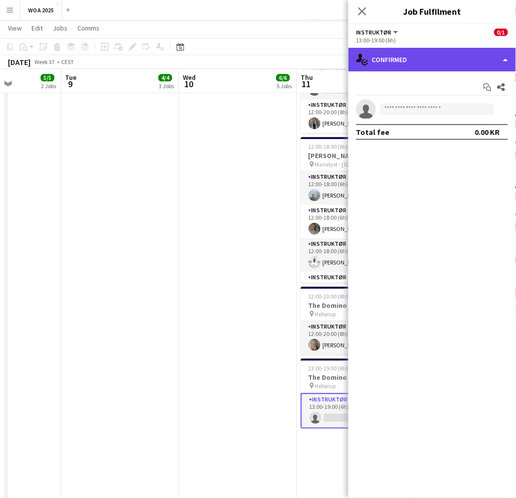
click at [419, 53] on div "single-neutral-actions-check-2 Confirmed" at bounding box center [431, 60] width 167 height 24
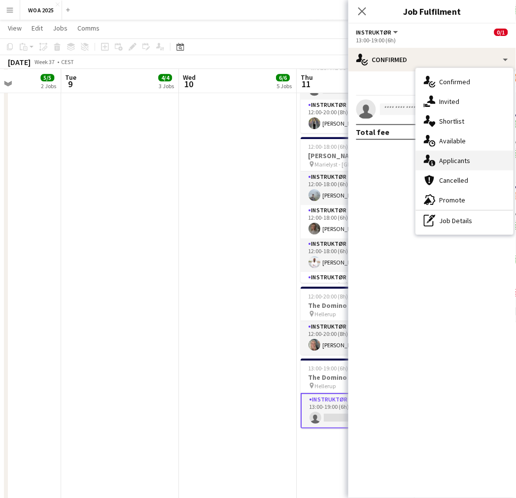
click at [465, 157] on span "Applicants" at bounding box center [454, 160] width 31 height 9
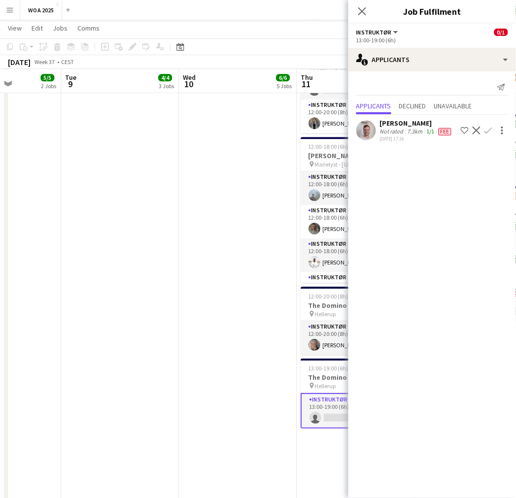
click at [157, 288] on app-date-cell "08:30-16:00 (7h30m) 1/1 Lager pin Lager 1 Role Instruktør [DATE] 08:30-16:00 (7…" at bounding box center [120, 176] width 118 height 1006
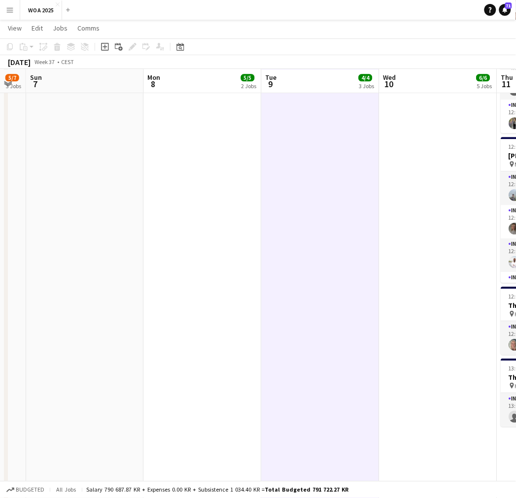
drag, startPoint x: 276, startPoint y: 264, endPoint x: 352, endPoint y: 275, distance: 76.5
click at [364, 268] on app-calendar-viewport "Fri 5 30/35 10 Jobs Sat 6 5/7 3 Jobs Sun 7 Mon 8 5/5 2 Jobs Tue 9 4/4 3 Jobs We…" at bounding box center [258, 140] width 516 height 1078
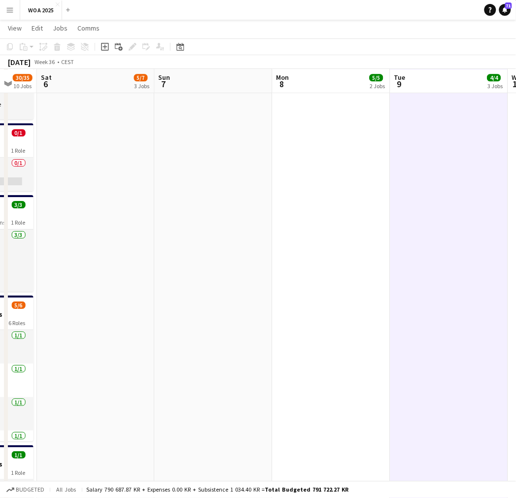
drag, startPoint x: 173, startPoint y: 292, endPoint x: 380, endPoint y: 285, distance: 207.4
click at [376, 285] on app-calendar-viewport "Thu 4 19/20 9 Jobs Fri 5 30/35 10 Jobs Sat 6 5/7 3 Jobs Sun 7 Mon 8 5/5 2 Jobs …" at bounding box center [258, 140] width 516 height 1078
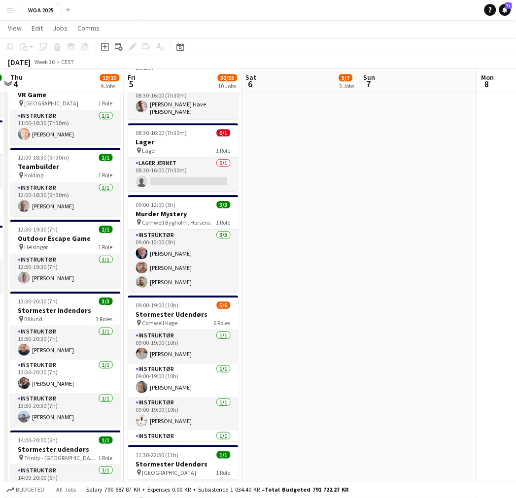
drag, startPoint x: 178, startPoint y: 302, endPoint x: 390, endPoint y: 294, distance: 211.4
click at [390, 294] on app-calendar-viewport "Tue 2 13/13 4 Jobs Wed 3 19/19 6 Jobs Thu 4 19/20 9 Jobs Fri 5 30/35 10 Jobs Sa…" at bounding box center [258, 140] width 516 height 1078
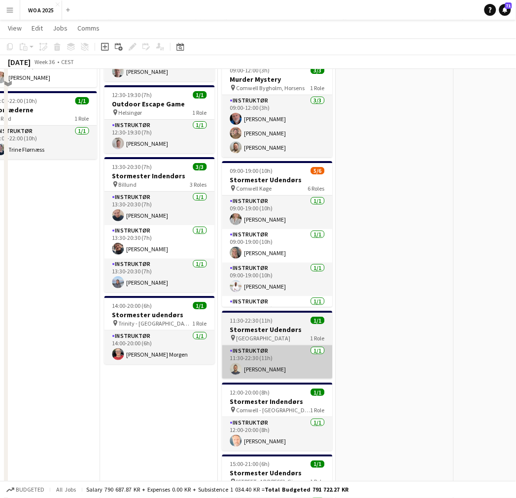
scroll to position [602, 0]
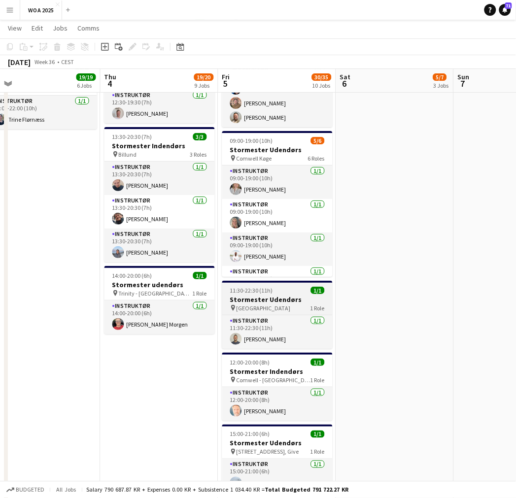
click at [283, 298] on h3 "Stormester Udendørs" at bounding box center [277, 299] width 110 height 9
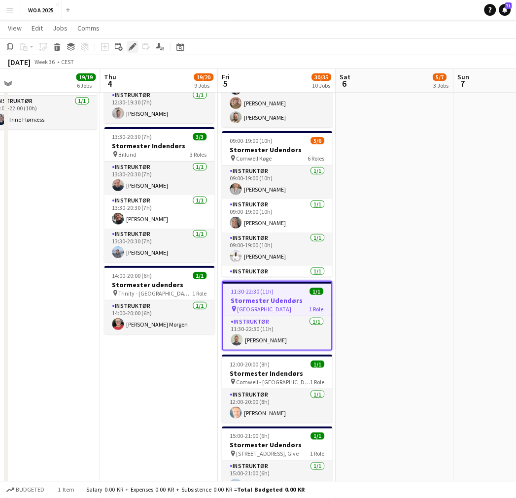
click at [134, 41] on div "Edit" at bounding box center [133, 47] width 12 height 12
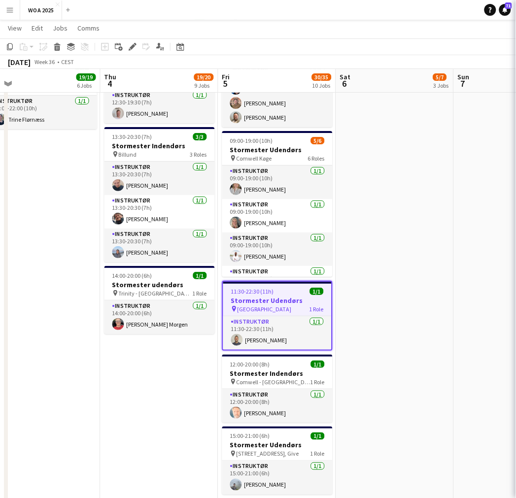
type input "**********"
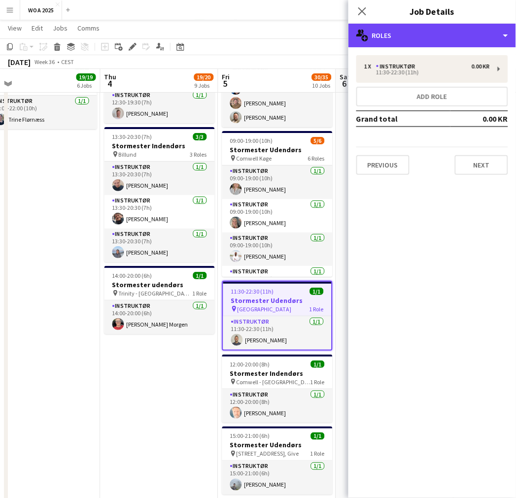
click at [426, 47] on div "**********" at bounding box center [431, 261] width 167 height 474
click at [424, 36] on div "multiple-users-add Roles" at bounding box center [431, 36] width 167 height 24
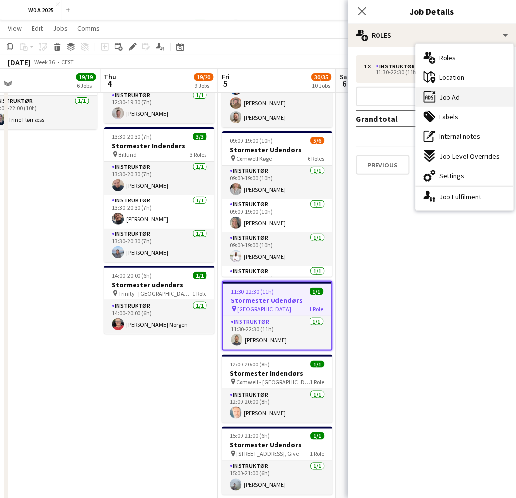
click at [469, 98] on div "ads-window Job Ad" at bounding box center [465, 97] width 98 height 20
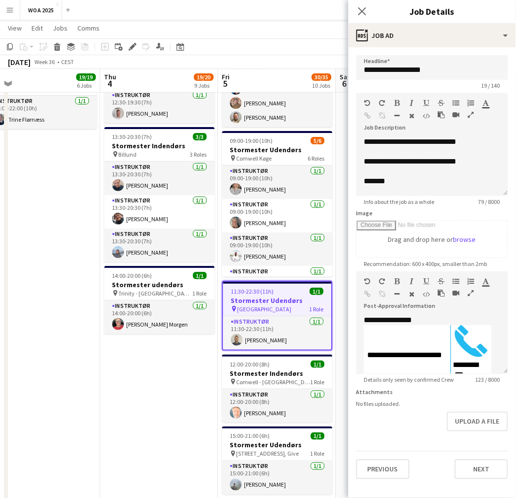
drag, startPoint x: 132, startPoint y: 358, endPoint x: 144, endPoint y: 367, distance: 14.5
click at [132, 358] on app-date-cell "08:00-20:00 (12h) 8/9 Fest og Event pin Lalandia Rødby 9 Roles Instruktør [DATE…" at bounding box center [159, 12] width 118 height 1006
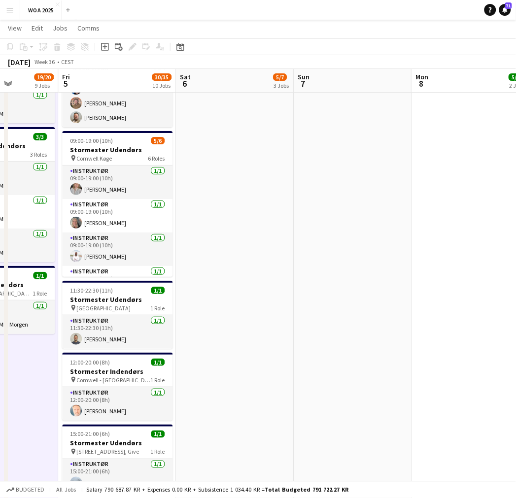
drag, startPoint x: 193, startPoint y: 387, endPoint x: 129, endPoint y: 378, distance: 64.2
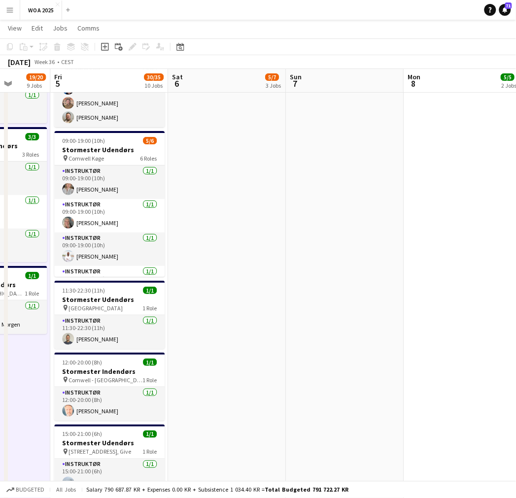
drag, startPoint x: 319, startPoint y: 328, endPoint x: 138, endPoint y: 348, distance: 181.8
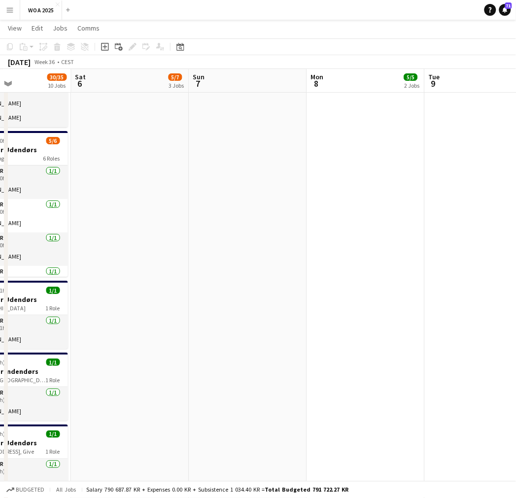
drag, startPoint x: 232, startPoint y: 324, endPoint x: 177, endPoint y: 328, distance: 55.3
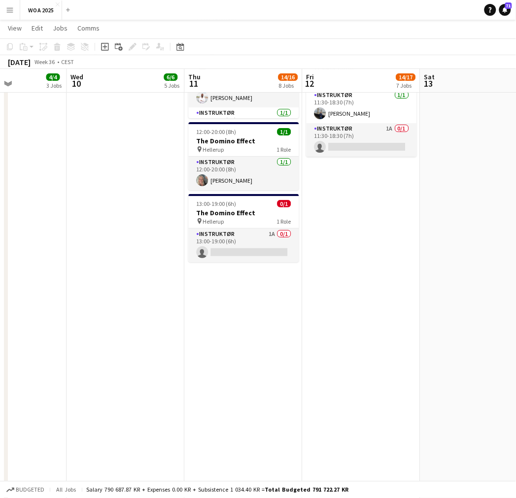
drag, startPoint x: 349, startPoint y: 325, endPoint x: 114, endPoint y: 359, distance: 236.8
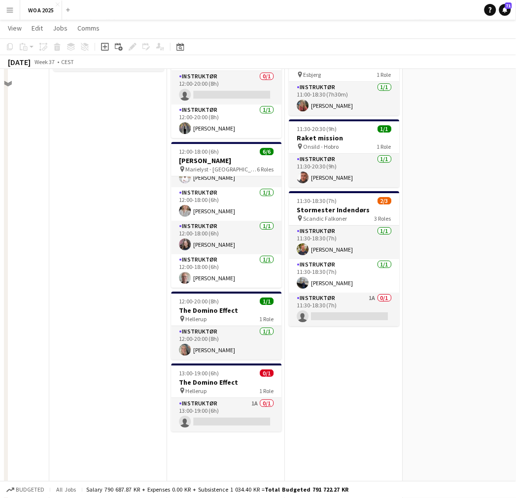
scroll to position [492, 0]
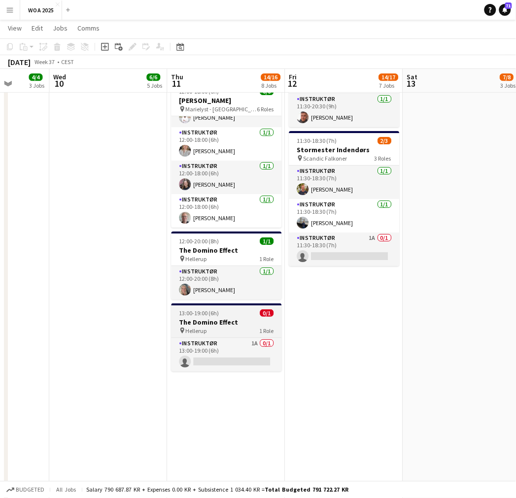
click at [205, 326] on app-job-card "13:00-19:00 (6h) 0/1 The Domino Effect pin Hellerup 1 Role Instruktør 1A 0/1 13…" at bounding box center [226, 337] width 110 height 68
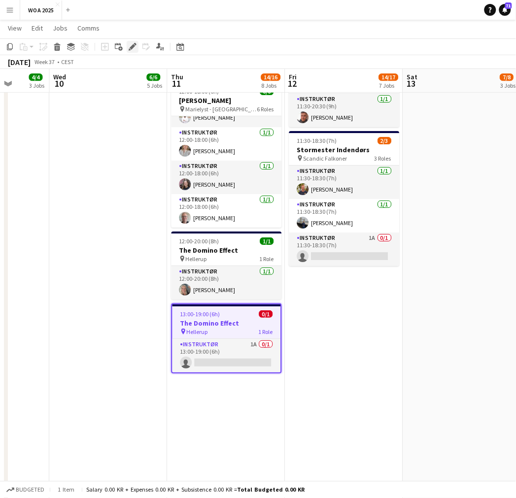
click at [127, 51] on div "Edit" at bounding box center [133, 47] width 12 height 12
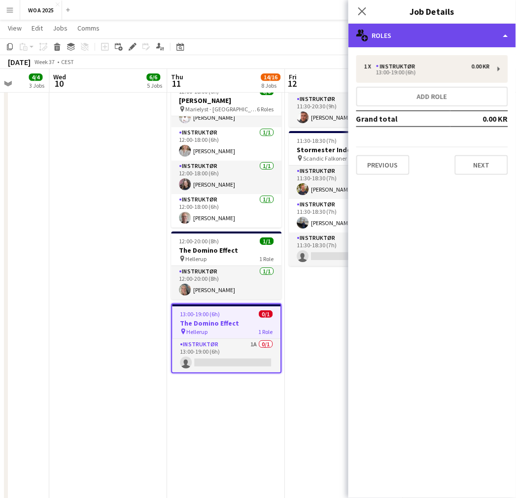
click at [430, 37] on div "multiple-users-add Roles" at bounding box center [431, 36] width 167 height 24
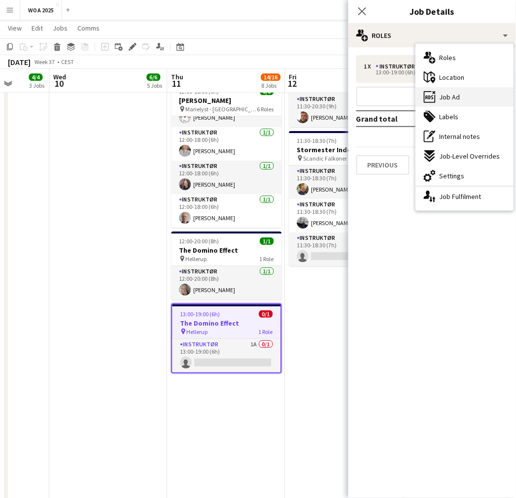
click at [459, 96] on span "Job Ad" at bounding box center [449, 97] width 21 height 9
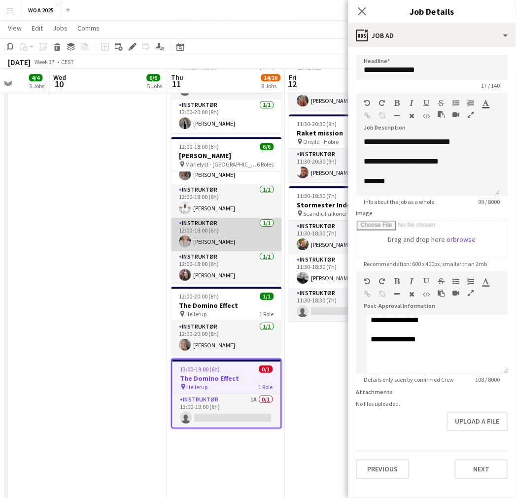
scroll to position [38, 0]
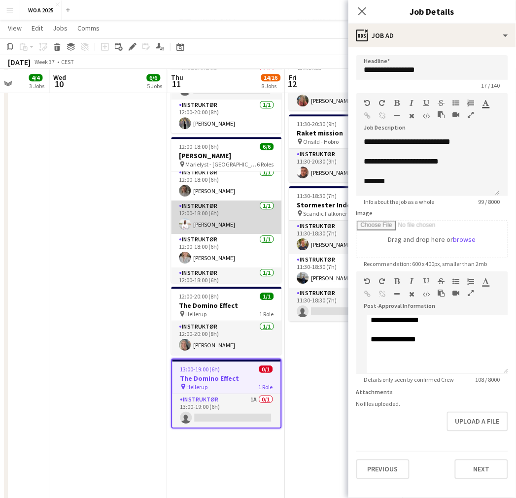
click at [241, 223] on app-card-role "Instruktør [DATE] 12:00-18:00 (6h) [PERSON_NAME]" at bounding box center [226, 216] width 110 height 33
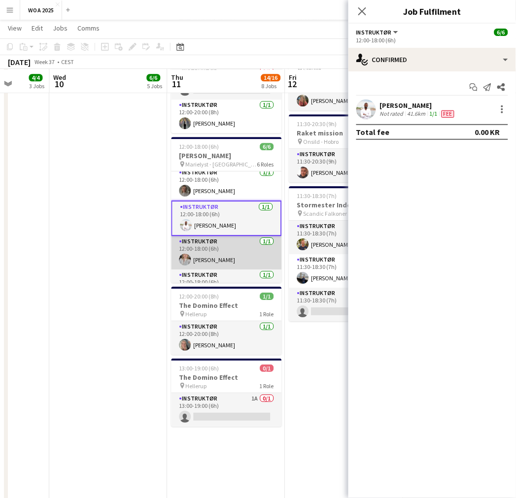
click at [218, 251] on app-card-role "Instruktør [DATE] 12:00-18:00 (6h) [PERSON_NAME]" at bounding box center [226, 252] width 110 height 33
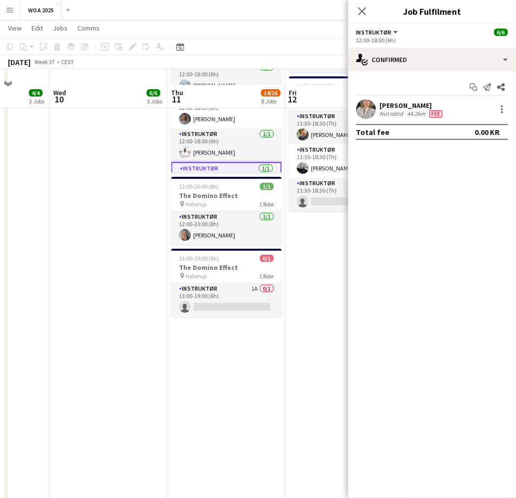
scroll to position [634, 0]
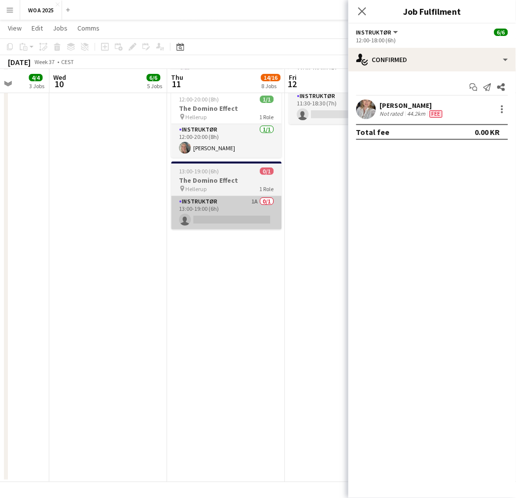
click at [232, 220] on app-card-role "Instruktør 1A 0/1 13:00-19:00 (6h) single-neutral-actions" at bounding box center [226, 212] width 110 height 33
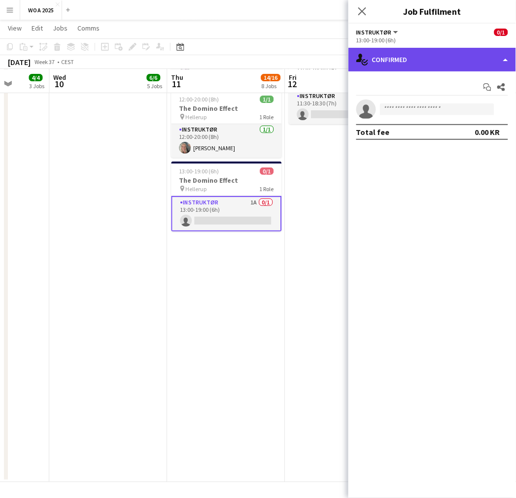
click at [454, 62] on div "single-neutral-actions-check-2 Confirmed" at bounding box center [431, 60] width 167 height 24
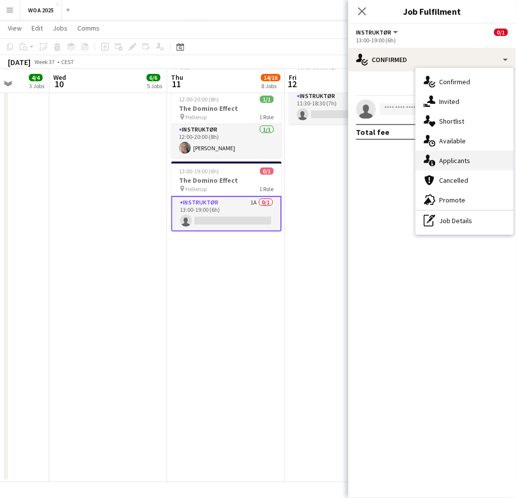
click at [463, 157] on span "Applicants" at bounding box center [454, 160] width 31 height 9
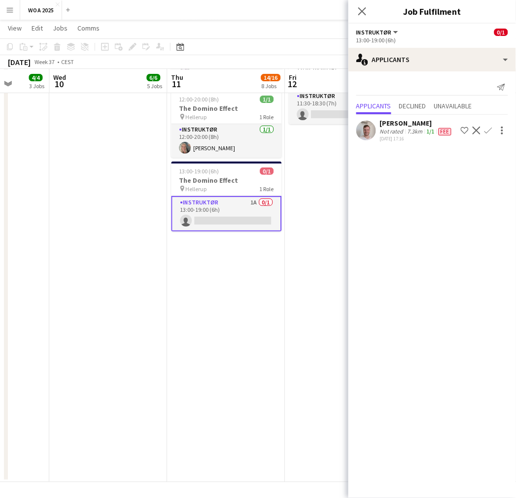
click at [482, 134] on button "Confirm" at bounding box center [488, 131] width 12 height 12
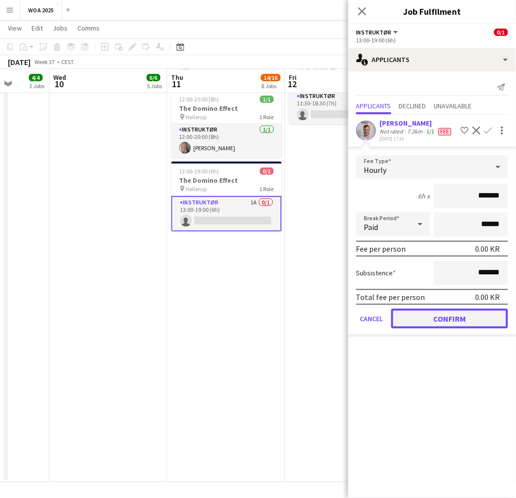
click at [450, 314] on button "Confirm" at bounding box center [449, 319] width 117 height 20
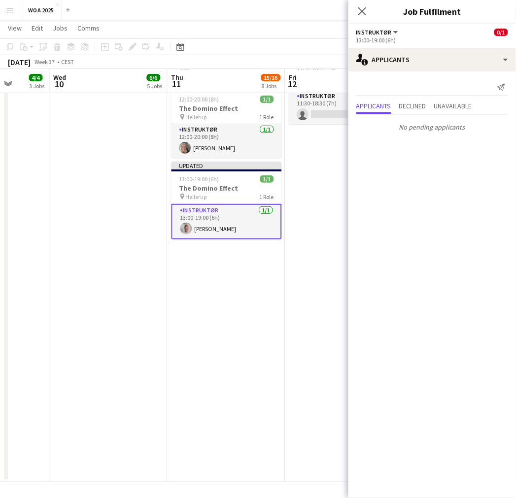
click at [351, 12] on div "Close pop-in" at bounding box center [362, 11] width 28 height 23
click at [365, 12] on icon "Close pop-in" at bounding box center [361, 10] width 9 height 9
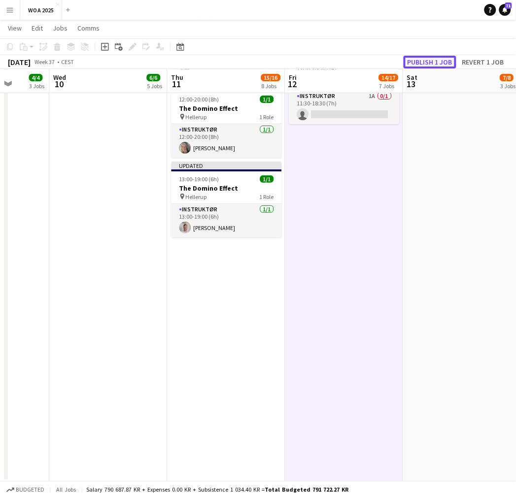
click at [421, 61] on button "Publish 1 job" at bounding box center [429, 62] width 53 height 13
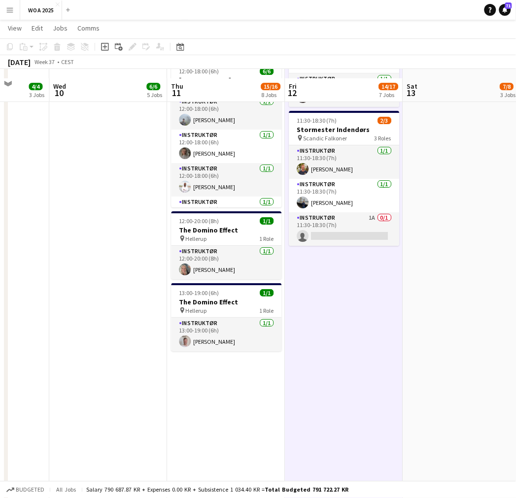
scroll to position [416, 0]
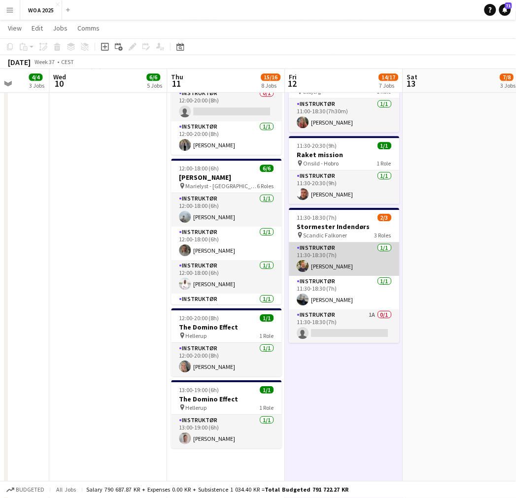
click at [326, 264] on app-card-role "Instruktør [DATE] 11:30-18:30 (7h) [PERSON_NAME]" at bounding box center [344, 258] width 110 height 33
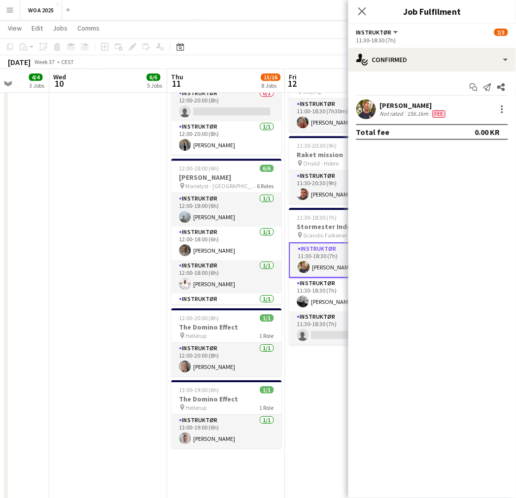
click at [406, 104] on div "[PERSON_NAME]" at bounding box center [413, 105] width 67 height 9
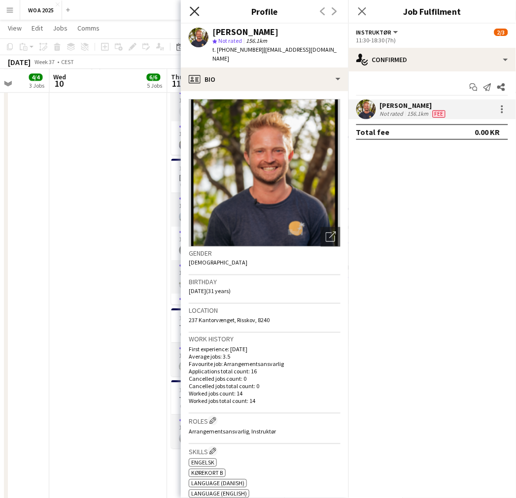
click at [195, 15] on icon "Close pop-in" at bounding box center [194, 10] width 9 height 9
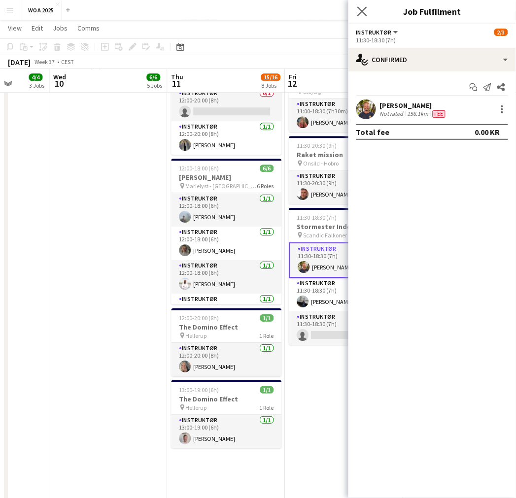
click at [366, 15] on div "Close pop-in" at bounding box center [362, 11] width 28 height 23
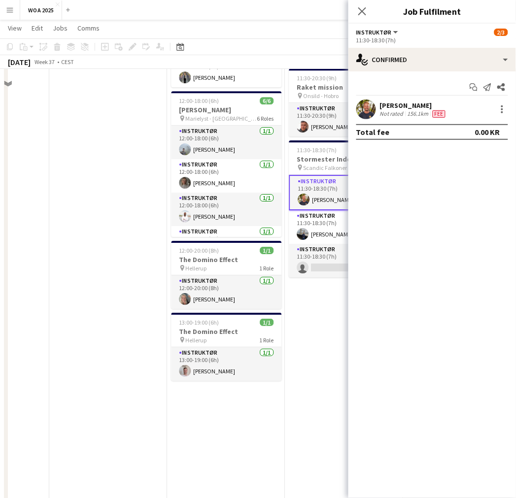
scroll to position [525, 0]
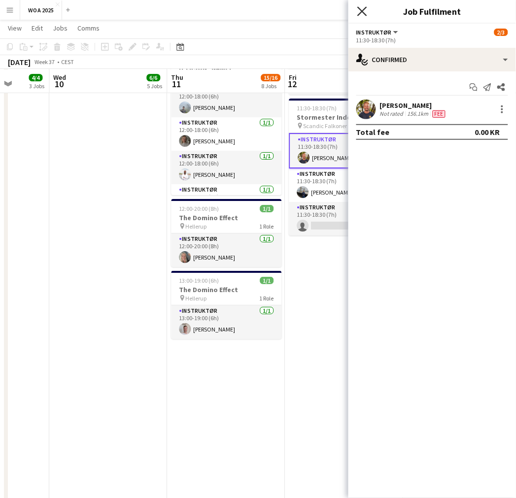
click at [365, 11] on icon "Close pop-in" at bounding box center [361, 10] width 9 height 9
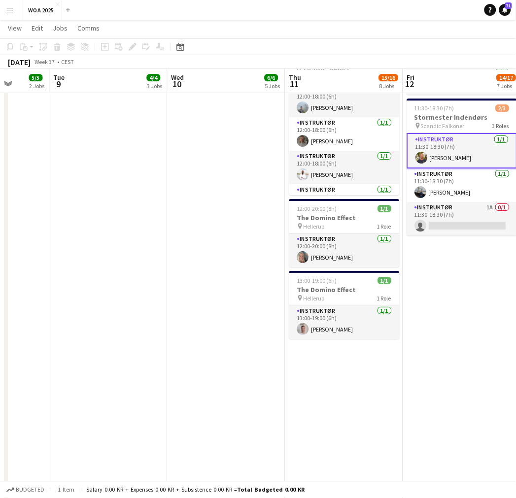
drag, startPoint x: 122, startPoint y: 192, endPoint x: 466, endPoint y: 201, distance: 343.8
click at [472, 199] on app-calendar-viewport "Sat 6 5/7 3 Jobs Sun 7 Mon 8 5/5 2 Jobs Tue 9 4/4 3 Jobs Wed 10 6/6 5 Jobs Thu …" at bounding box center [258, 52] width 516 height 1078
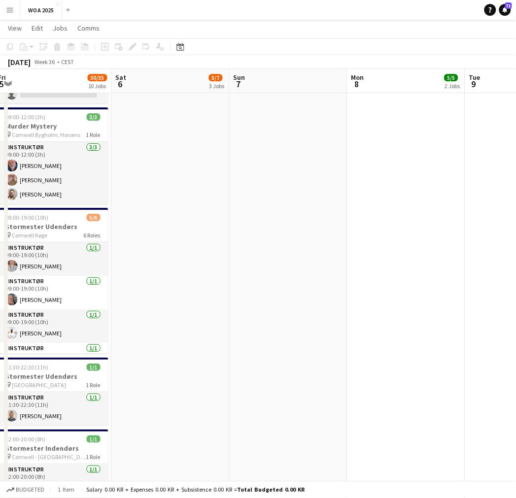
drag, startPoint x: 208, startPoint y: 214, endPoint x: 360, endPoint y: 215, distance: 151.7
click at [391, 216] on app-calendar-viewport "Wed 3 19/19 6 Jobs Thu 4 19/20 9 Jobs Fri 5 30/35 10 Jobs Sat 6 5/7 3 Jobs Sun …" at bounding box center [258, 52] width 516 height 1078
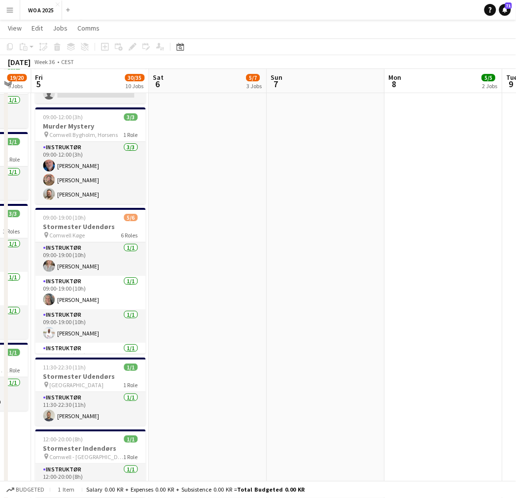
drag, startPoint x: 235, startPoint y: 219, endPoint x: -8, endPoint y: 220, distance: 242.8
click at [0, 220] on html "Menu Boards Boards Boards All jobs Status Workforce Workforce My Workforce Recr…" at bounding box center [258, 41] width 516 height 1133
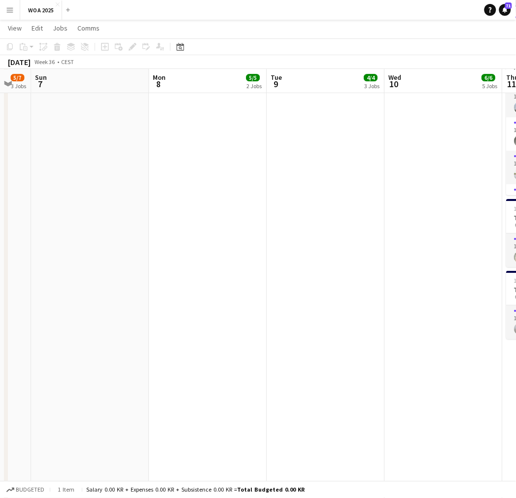
drag, startPoint x: 332, startPoint y: 222, endPoint x: 464, endPoint y: 222, distance: 131.5
click at [464, 222] on app-calendar-viewport "Thu 4 19/20 9 Jobs Fri 5 30/35 10 Jobs Sat 6 5/7 3 Jobs Sun 7 Mon 8 5/5 2 Jobs …" at bounding box center [258, 52] width 516 height 1078
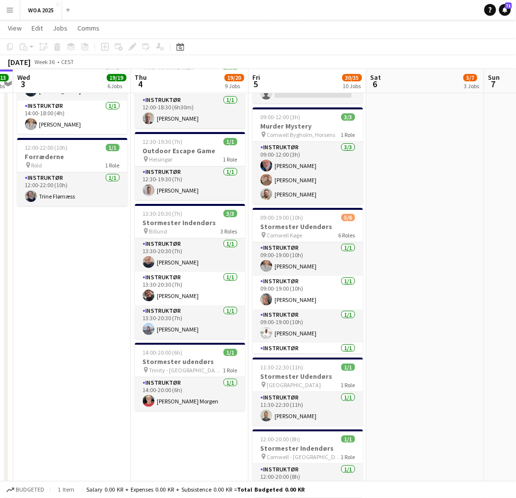
drag, startPoint x: 276, startPoint y: 218, endPoint x: 401, endPoint y: 223, distance: 124.7
click at [401, 223] on app-calendar-viewport "Mon 1 2/2 2 Jobs Tue 2 13/13 4 Jobs Wed 3 19/19 6 Jobs Thu 4 19/20 9 Jobs Fri 5…" at bounding box center [258, 52] width 516 height 1078
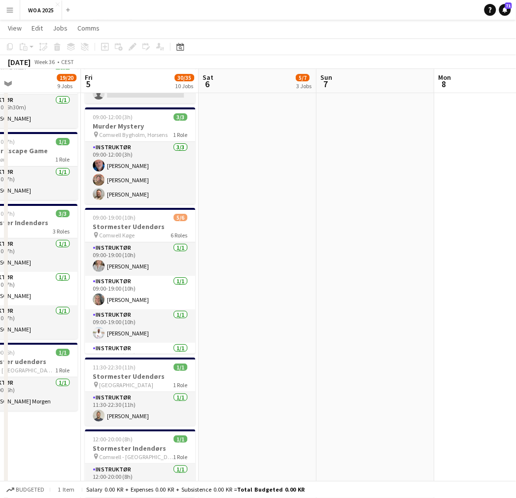
drag, startPoint x: 360, startPoint y: 220, endPoint x: 109, endPoint y: 235, distance: 252.1
click at [109, 235] on app-calendar-viewport "Mon 1 2/2 2 Jobs Tue 2 13/13 4 Jobs Wed 3 19/19 6 Jobs Thu 4 19/20 9 Jobs Fri 5…" at bounding box center [258, 52] width 516 height 1078
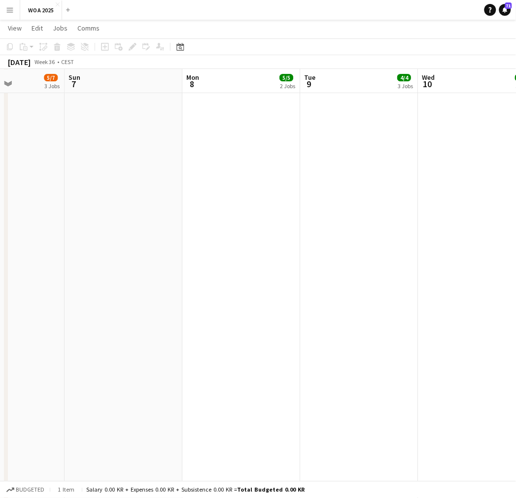
drag, startPoint x: 430, startPoint y: 221, endPoint x: 269, endPoint y: 229, distance: 161.3
click at [150, 229] on app-calendar-viewport "Wed 3 19/19 6 Jobs Thu 4 19/20 9 Jobs Fri 5 30/35 10 Jobs Sat 6 5/7 3 Jobs Sun …" at bounding box center [258, 52] width 516 height 1078
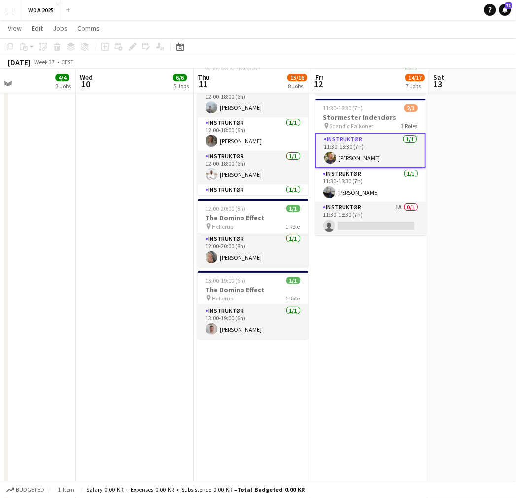
scroll to position [0, 444]
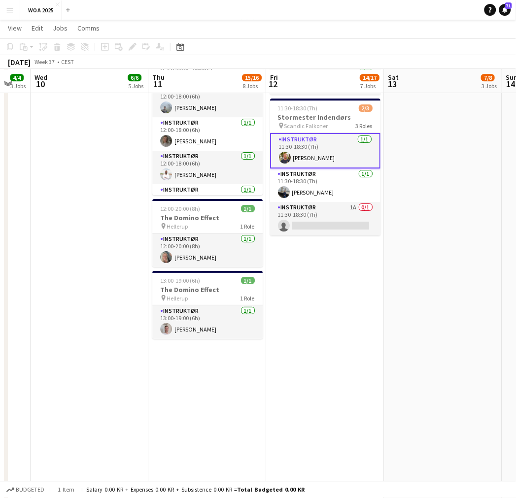
drag, startPoint x: 230, startPoint y: 230, endPoint x: 77, endPoint y: 250, distance: 154.3
click at [65, 241] on app-calendar-viewport "Sat 6 5/7 3 Jobs Sun 7 Mon 8 5/5 2 Jobs Tue 9 4/4 3 Jobs Wed 10 6/6 5 Jobs Thu …" at bounding box center [258, 52] width 516 height 1078
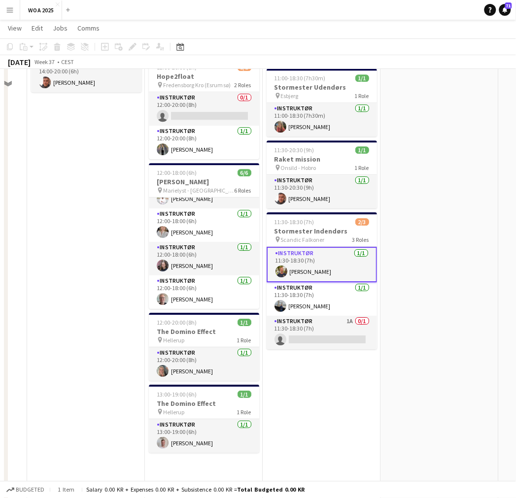
scroll to position [416, 0]
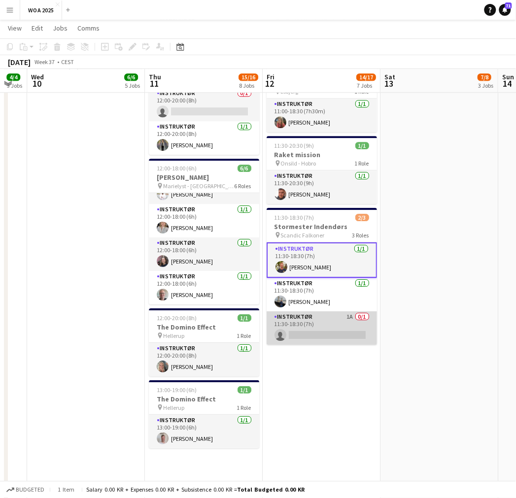
click at [317, 333] on app-card-role "Instruktør 1A 0/1 11:30-18:30 (7h) single-neutral-actions" at bounding box center [321, 327] width 110 height 33
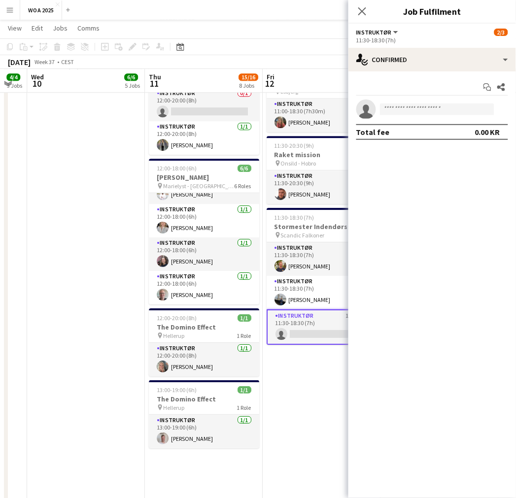
click at [70, 294] on app-date-cell "08:00-22:00 (14h) 2/2 Kombinationsarrangement pin Mellem [GEOGRAPHIC_DATA] og A…" at bounding box center [86, 198] width 118 height 1006
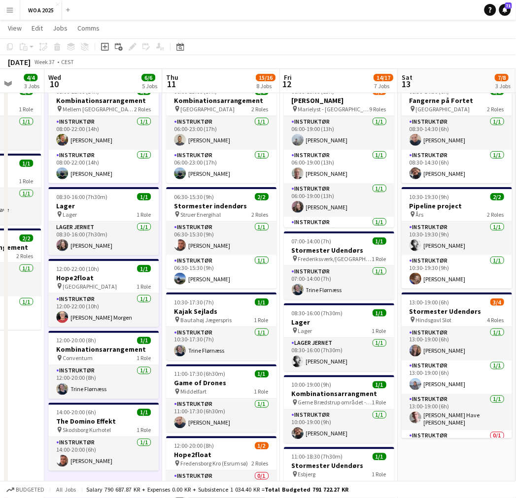
scroll to position [0, 405]
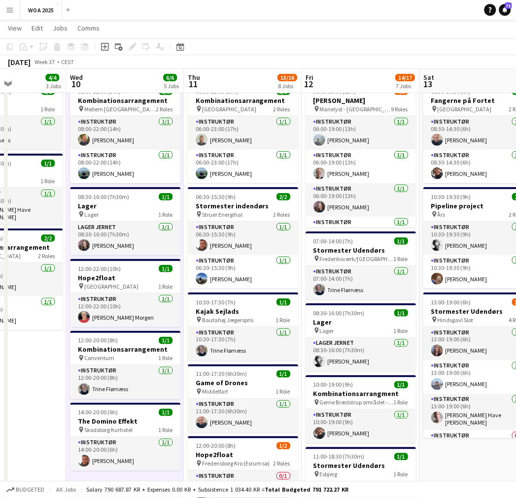
drag, startPoint x: 119, startPoint y: 274, endPoint x: 151, endPoint y: 280, distance: 32.0
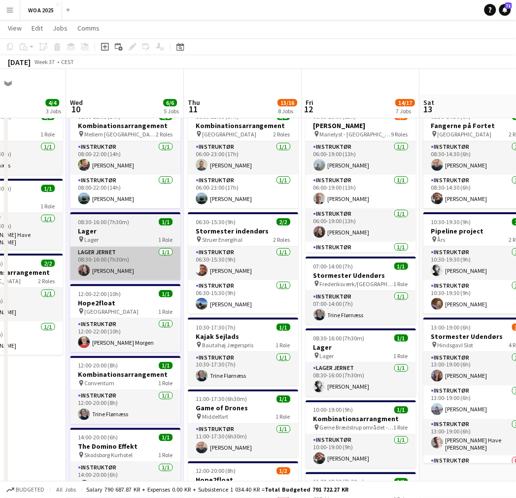
scroll to position [0, 0]
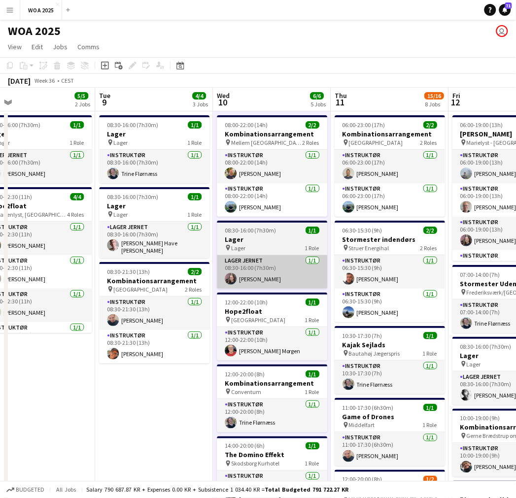
drag, startPoint x: 105, startPoint y: 278, endPoint x: 248, endPoint y: 278, distance: 142.3
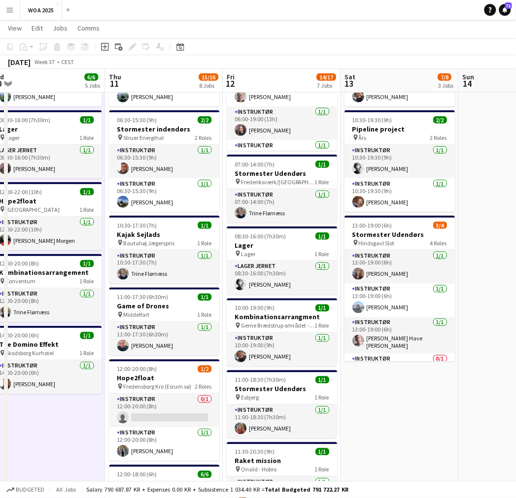
scroll to position [0, 349]
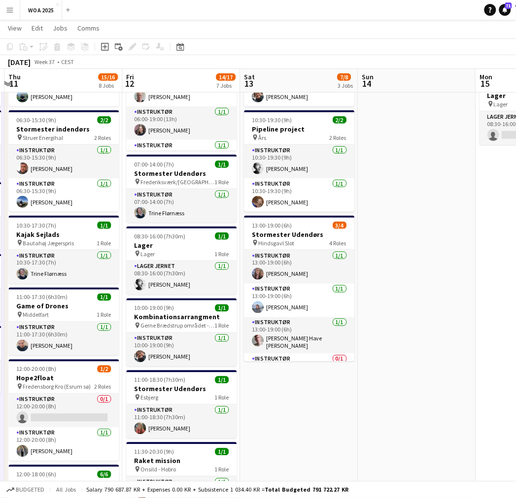
drag, startPoint x: 314, startPoint y: 301, endPoint x: 6, endPoint y: 291, distance: 308.4
click at [0, 291] on html "Menu Boards Boards Boards All jobs Status Workforce Workforce My Workforce Recr…" at bounding box center [258, 457] width 516 height 1133
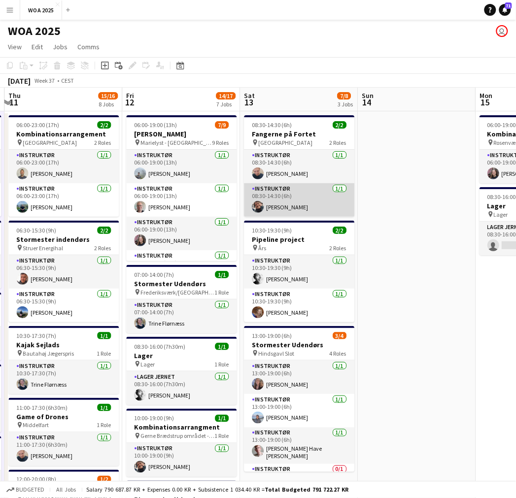
click at [296, 203] on app-card-role "Instruktør [DATE] 08:30-14:30 (6h) [PERSON_NAME]" at bounding box center [299, 199] width 110 height 33
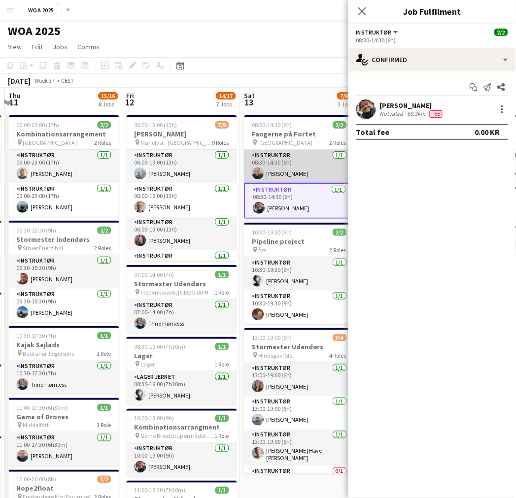
click at [294, 154] on app-card-role "Instruktør [DATE] 08:30-14:30 (6h) [PERSON_NAME]" at bounding box center [299, 166] width 110 height 33
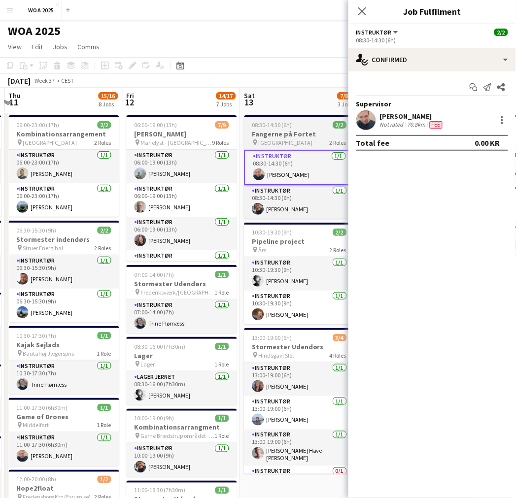
click at [294, 135] on h3 "Fangerne på Fortet" at bounding box center [299, 134] width 110 height 9
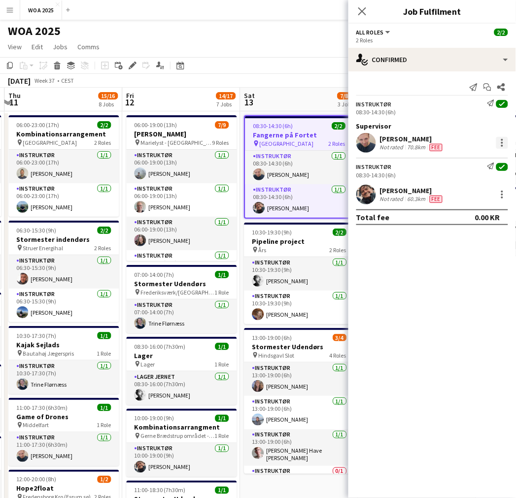
click at [498, 141] on div at bounding box center [502, 143] width 12 height 12
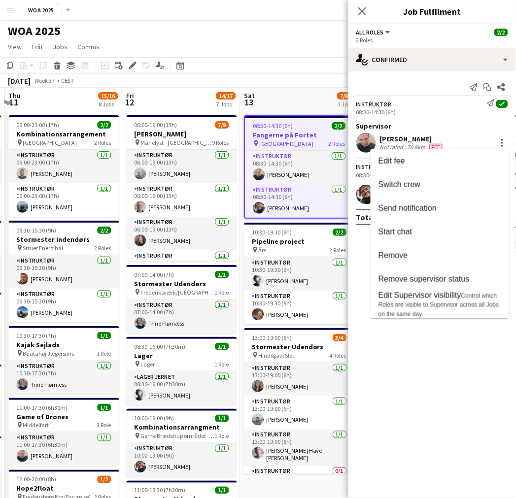
click at [266, 77] on div at bounding box center [258, 249] width 516 height 498
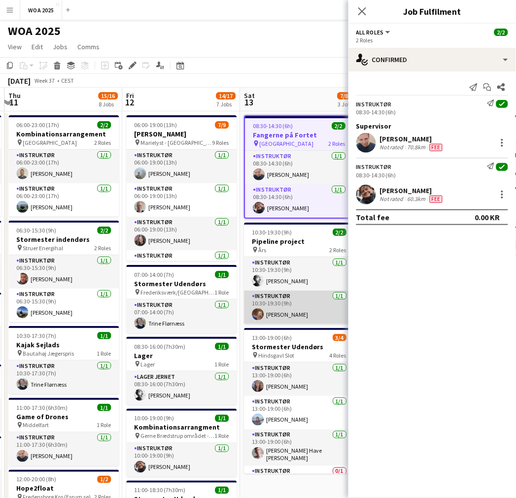
click at [277, 303] on app-card-role "Instruktør [DATE] 10:30-19:30 (9h) [PERSON_NAME]" at bounding box center [299, 307] width 110 height 33
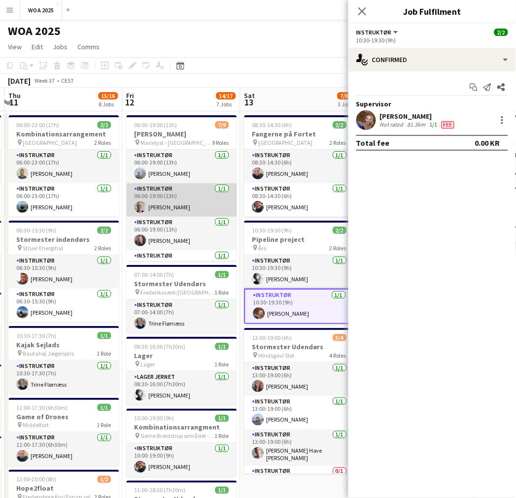
click at [163, 205] on app-card-role "Instruktør [DATE] 06:00-19:00 (13h) [PERSON_NAME]" at bounding box center [181, 199] width 110 height 33
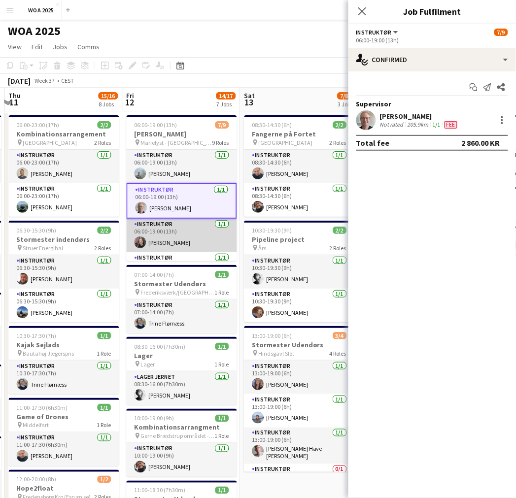
click at [176, 238] on app-card-role "Instruktør [DATE] 06:00-19:00 (13h) [PERSON_NAME]" at bounding box center [181, 235] width 110 height 33
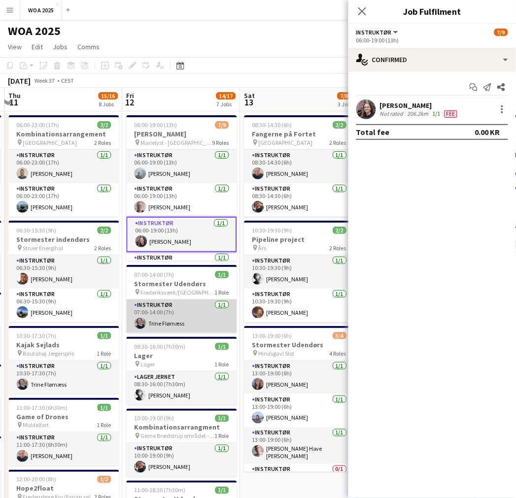
click at [171, 324] on app-card-role "Instruktør [DATE] 07:00-14:00 (7h) [PERSON_NAME]" at bounding box center [181, 315] width 110 height 33
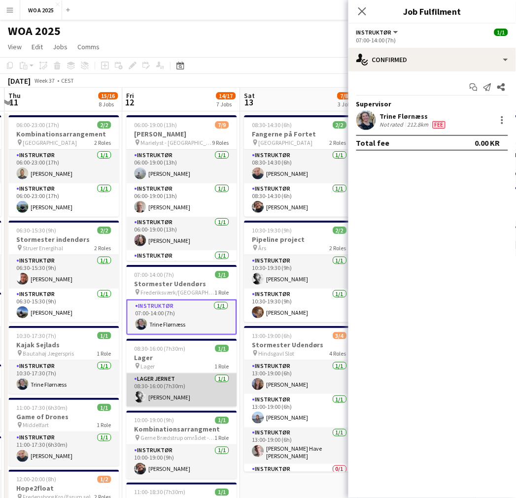
click at [185, 389] on app-card-role "Lager Jernet [DATE] 08:30-16:00 (7h30m) [PERSON_NAME]" at bounding box center [181, 389] width 110 height 33
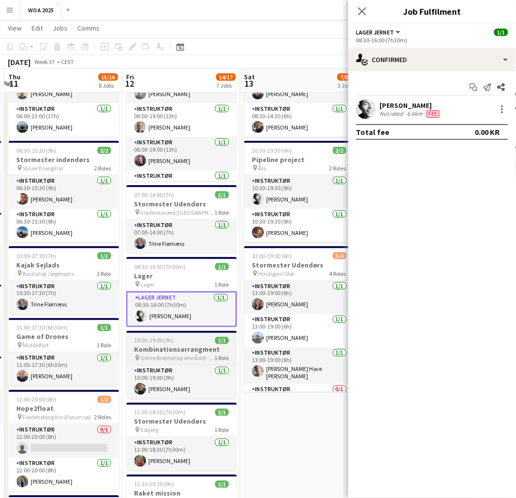
scroll to position [109, 0]
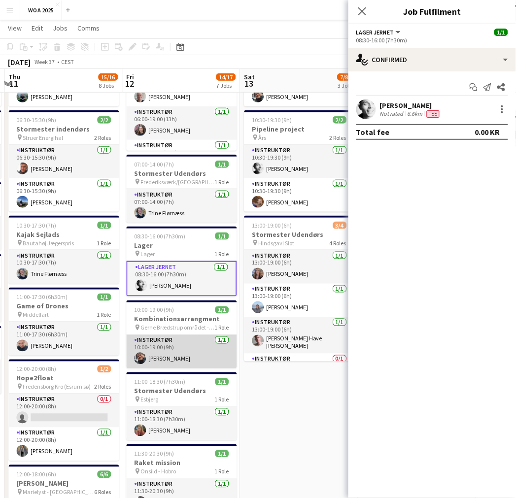
click at [184, 356] on app-card-role "Instruktør [DATE] 10:00-19:00 (9h) [PERSON_NAME]" at bounding box center [181, 351] width 110 height 33
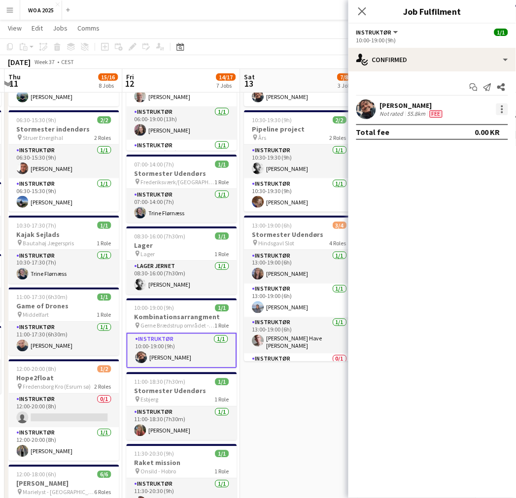
click at [504, 107] on div at bounding box center [502, 109] width 12 height 12
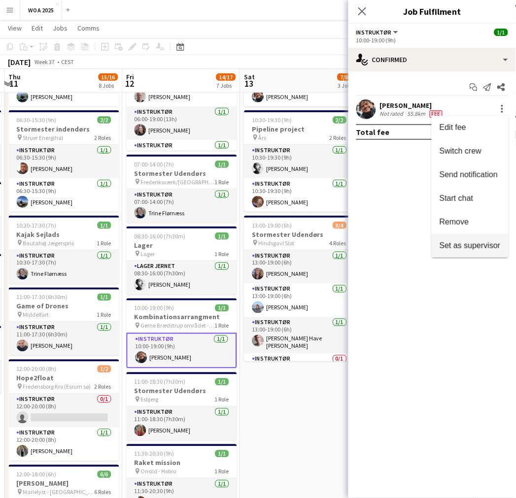
click at [466, 242] on span "Set as supervisor" at bounding box center [469, 245] width 61 height 8
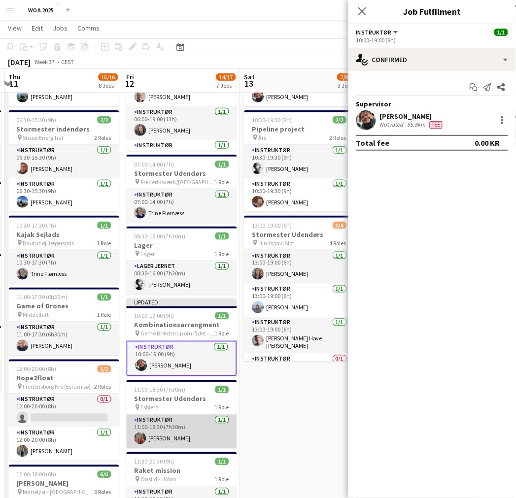
click at [168, 423] on app-card-role "Instruktør [DATE] 11:00-18:30 (7h30m) [PERSON_NAME]" at bounding box center [181, 431] width 110 height 33
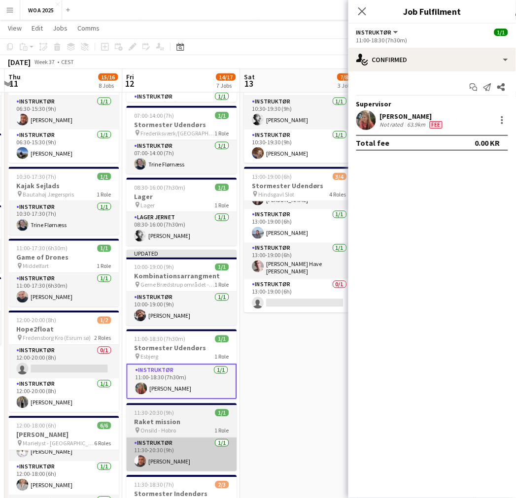
scroll to position [219, 0]
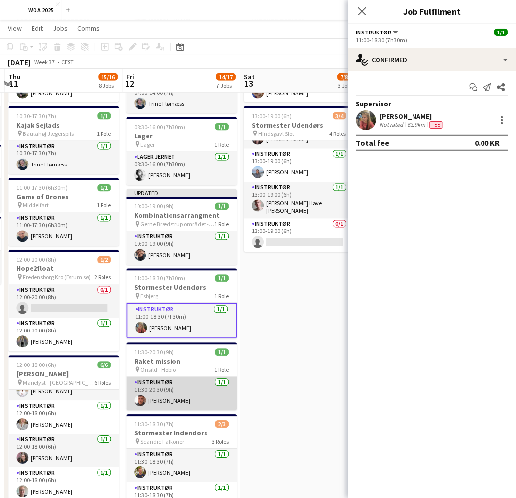
click at [195, 405] on app-card-role "Instruktør [DATE] 11:30-20:30 (9h) [PERSON_NAME]" at bounding box center [181, 393] width 110 height 33
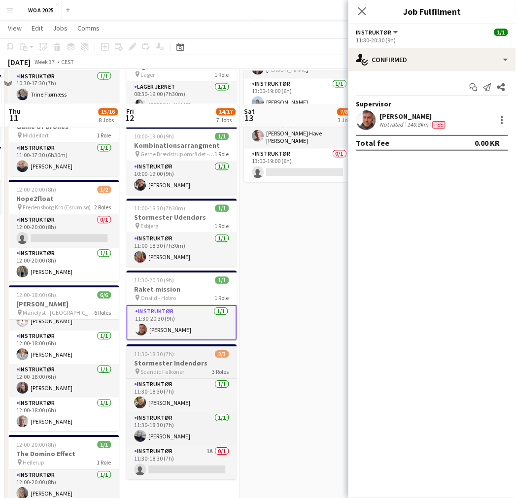
scroll to position [328, 0]
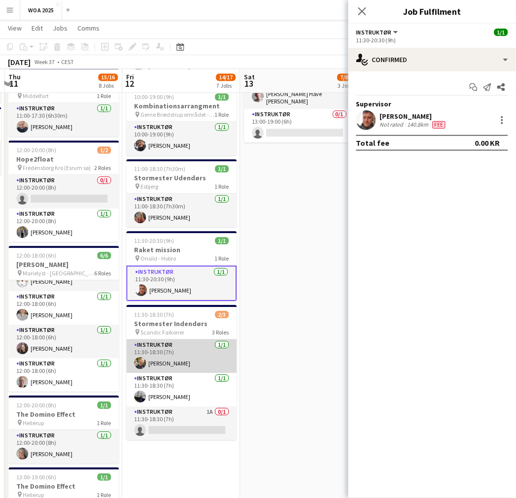
click at [181, 365] on app-card-role "Instruktør [DATE] 11:30-18:30 (7h) [PERSON_NAME]" at bounding box center [181, 356] width 110 height 33
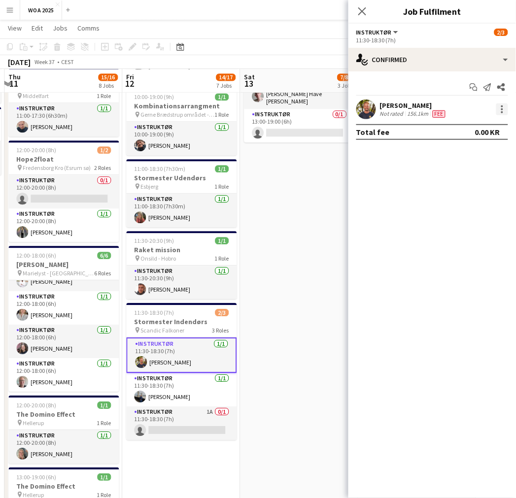
click at [499, 108] on div at bounding box center [502, 109] width 12 height 12
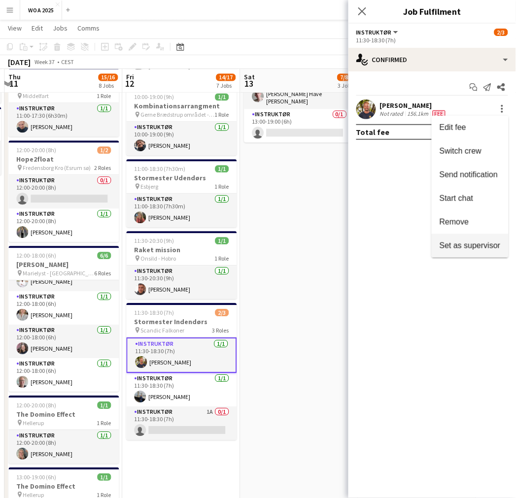
click at [443, 236] on button "Set as supervisor" at bounding box center [469, 246] width 77 height 24
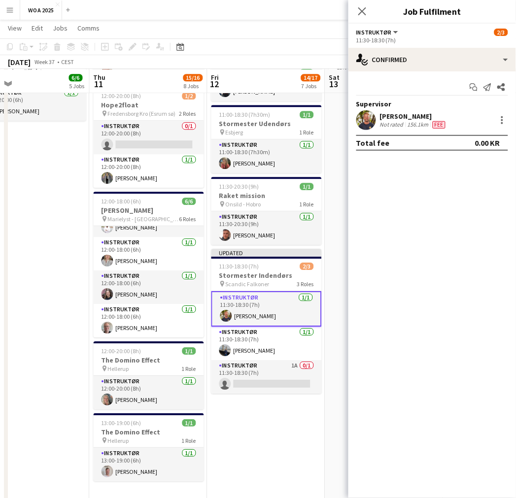
scroll to position [0, 255]
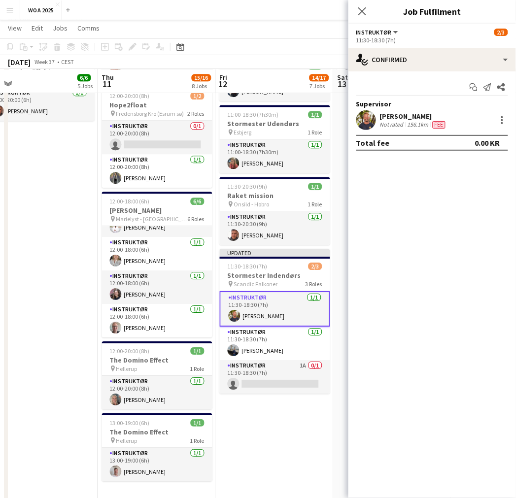
drag, startPoint x: 57, startPoint y: 341, endPoint x: 150, endPoint y: 338, distance: 93.6
click at [150, 337] on app-calendar-viewport "Mon 8 5/5 2 Jobs Tue 9 4/4 3 Jobs Wed 10 6/6 5 Jobs Thu 11 15/16 8 Jobs Fri 12 …" at bounding box center [258, 195] width 516 height 1078
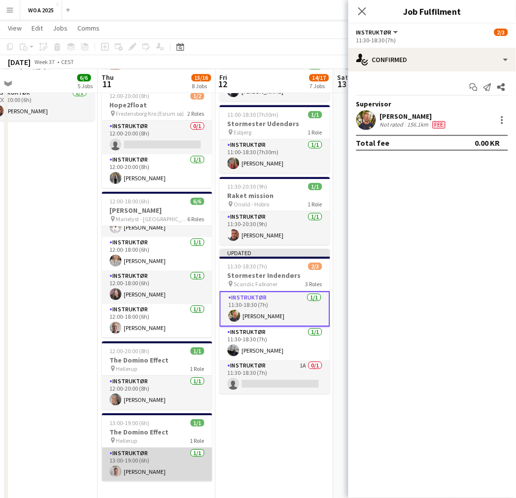
click at [146, 465] on app-card-role "Instruktør [DATE] 13:00-19:00 (6h) [PERSON_NAME]" at bounding box center [157, 464] width 110 height 33
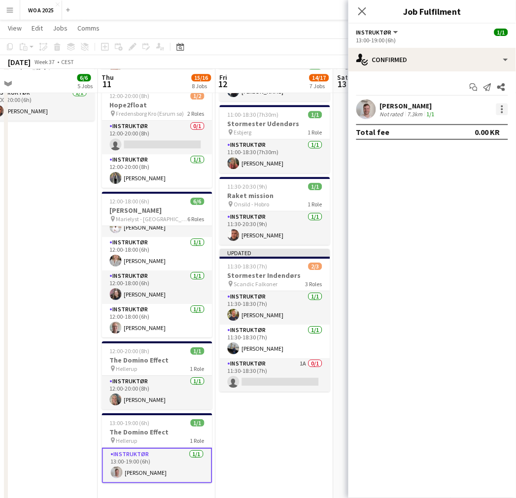
click at [506, 105] on div at bounding box center [502, 109] width 12 height 12
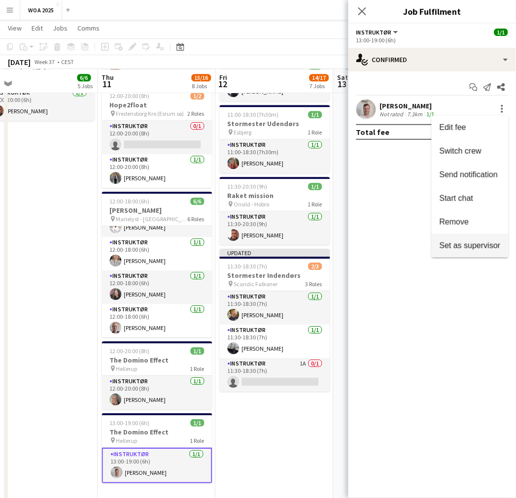
click at [455, 242] on span "Set as supervisor" at bounding box center [469, 245] width 61 height 8
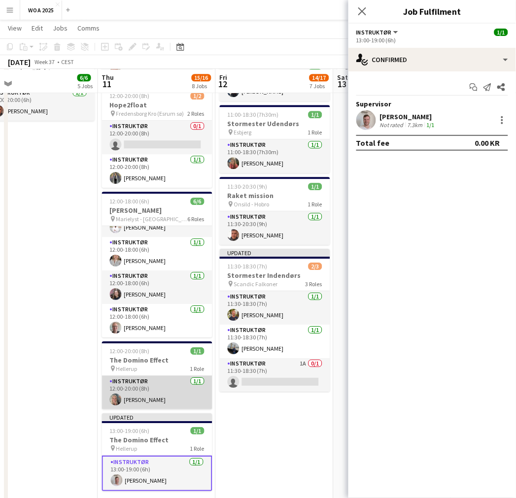
click at [154, 381] on app-card-role "Instruktør [DATE] 12:00-20:00 (8h) [PERSON_NAME]" at bounding box center [157, 392] width 110 height 33
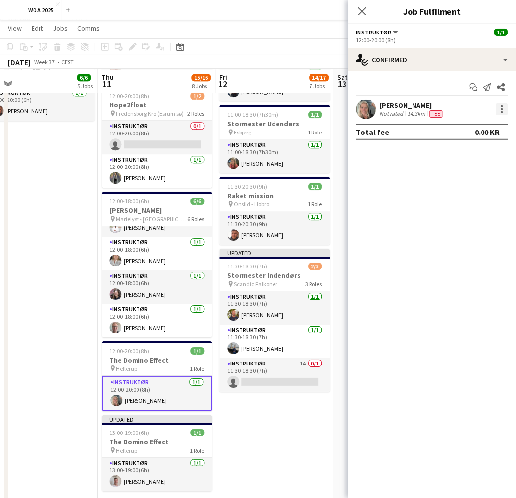
click at [499, 110] on div at bounding box center [502, 109] width 12 height 12
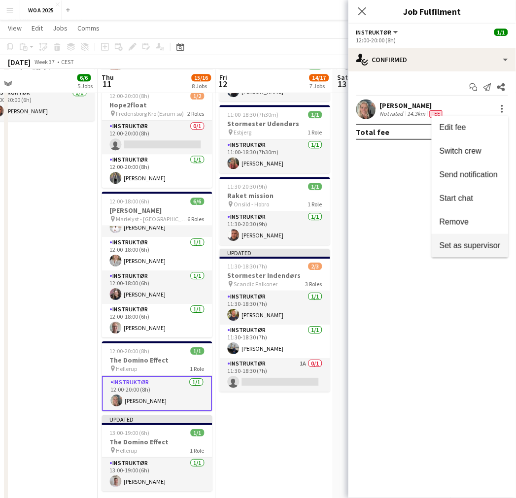
click at [456, 244] on span "Set as supervisor" at bounding box center [469, 245] width 61 height 8
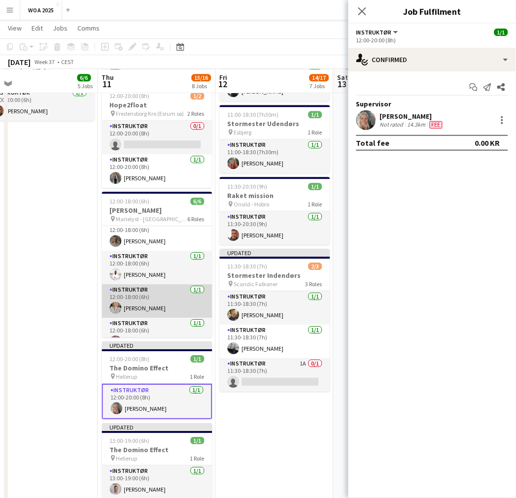
scroll to position [93, 0]
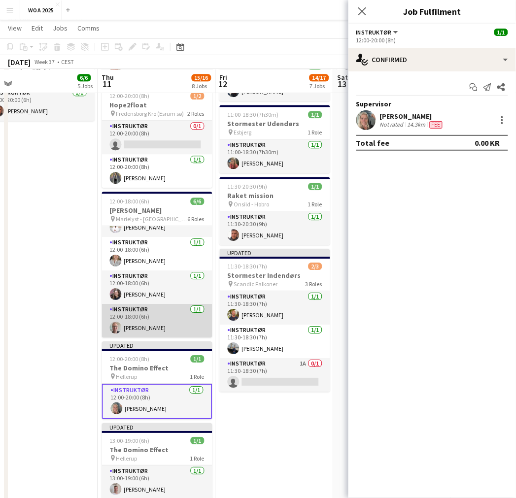
click at [155, 325] on app-card-role "Instruktør [DATE] 12:00-18:00 (6h) [PERSON_NAME]" at bounding box center [157, 320] width 110 height 33
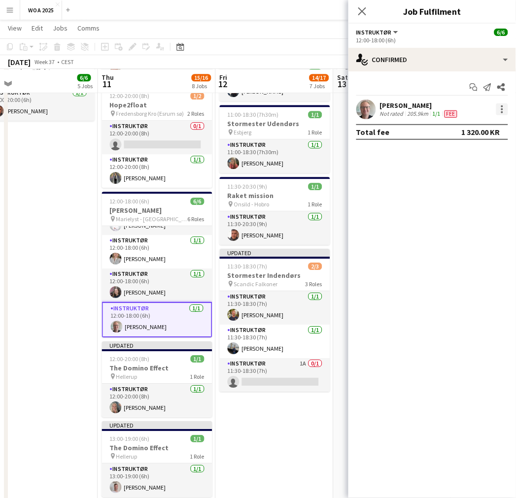
click at [500, 109] on div at bounding box center [502, 109] width 12 height 12
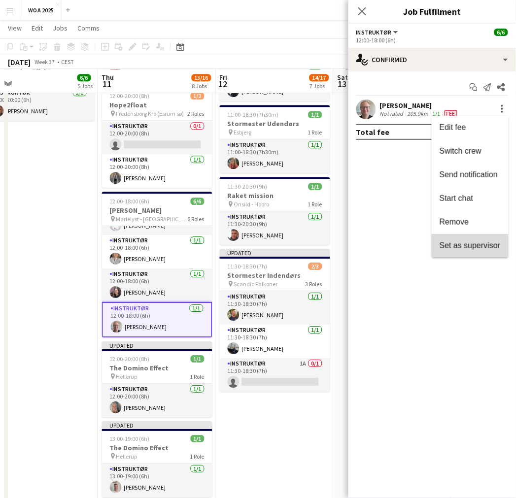
click at [451, 242] on span "Set as supervisor" at bounding box center [469, 245] width 61 height 8
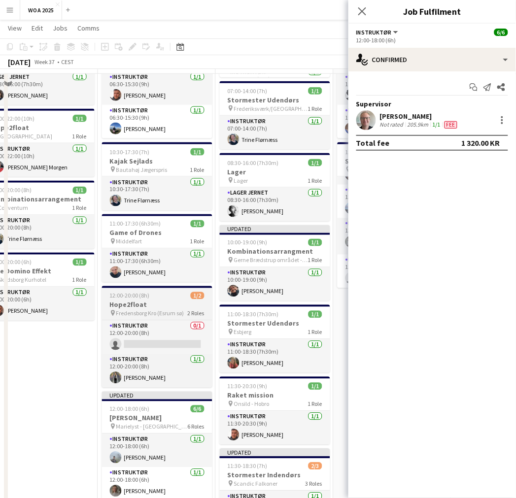
scroll to position [164, 0]
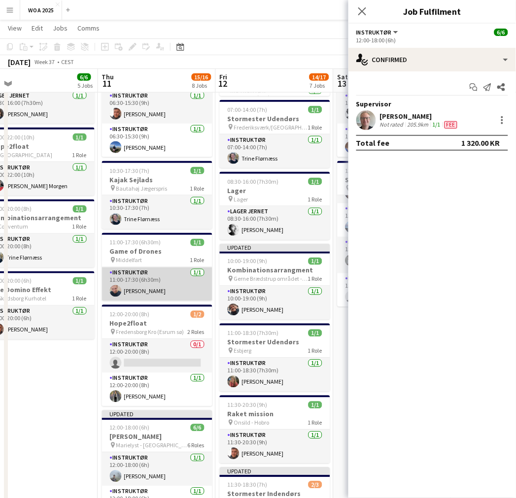
click at [166, 278] on app-card-role "Instruktør [DATE] 11:00-17:30 (6h30m) [PERSON_NAME]" at bounding box center [157, 283] width 110 height 33
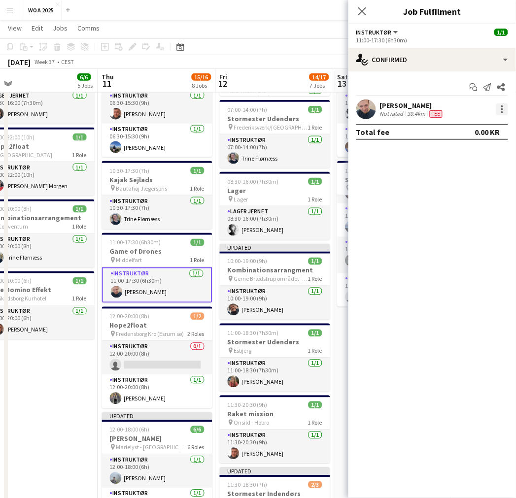
click at [500, 111] on div at bounding box center [502, 109] width 12 height 12
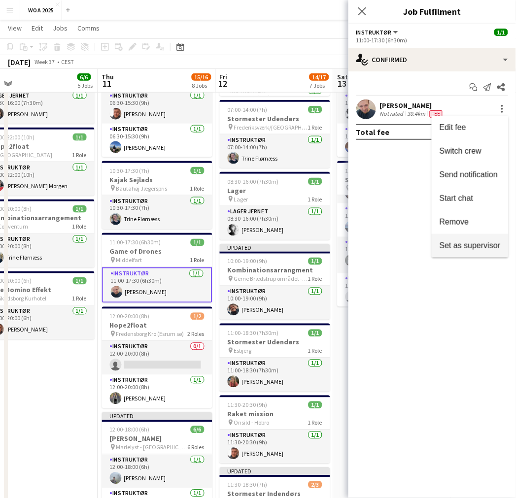
click at [468, 243] on span "Set as supervisor" at bounding box center [469, 245] width 61 height 8
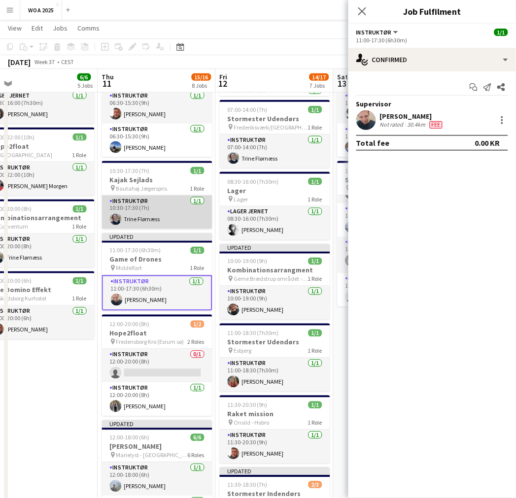
click at [170, 217] on app-card-role "Instruktør [DATE] 10:30-17:30 (7h) [PERSON_NAME]" at bounding box center [157, 211] width 110 height 33
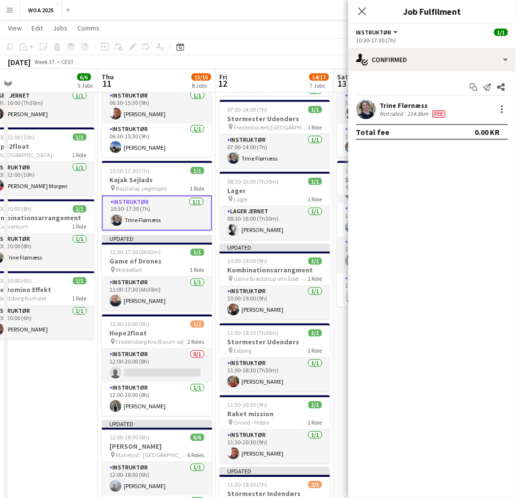
click at [509, 108] on div "[PERSON_NAME] Not rated 214.8km Fee" at bounding box center [431, 109] width 167 height 20
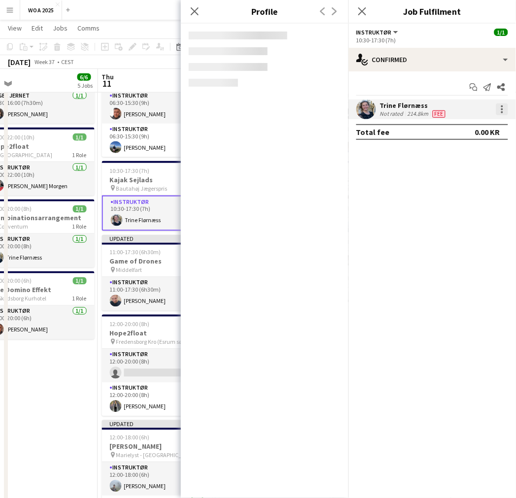
click at [503, 110] on div at bounding box center [502, 109] width 12 height 12
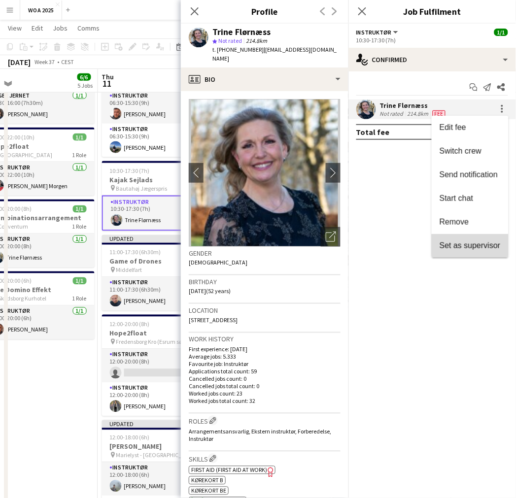
drag, startPoint x: 467, startPoint y: 242, endPoint x: 419, endPoint y: 254, distance: 49.6
click at [466, 243] on span "Set as supervisor" at bounding box center [469, 245] width 61 height 8
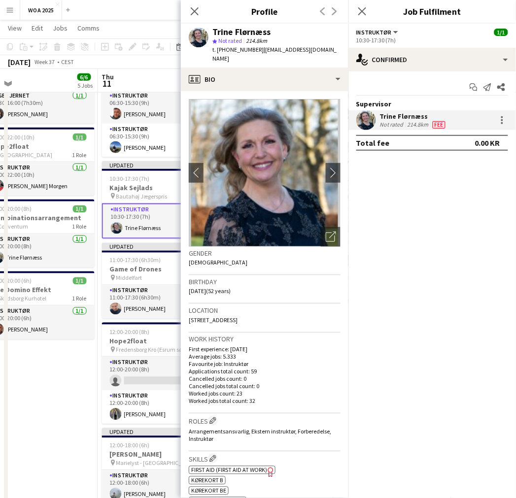
click at [71, 412] on app-date-cell "08:00-22:00 (14h) 2/2 Kombinationsarrangement pin Mellem [GEOGRAPHIC_DATA] og A…" at bounding box center [39, 449] width 118 height 1006
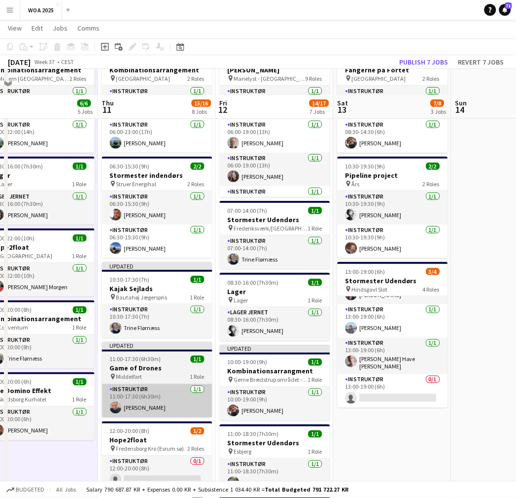
scroll to position [55, 0]
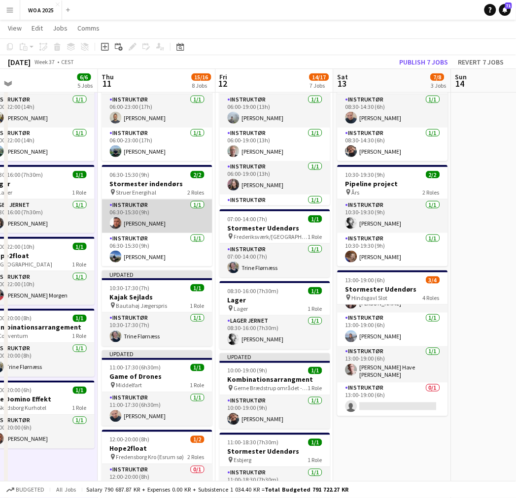
click at [169, 218] on app-card-role "Instruktør [DATE] 06:30-15:30 (9h) [PERSON_NAME]" at bounding box center [157, 215] width 110 height 33
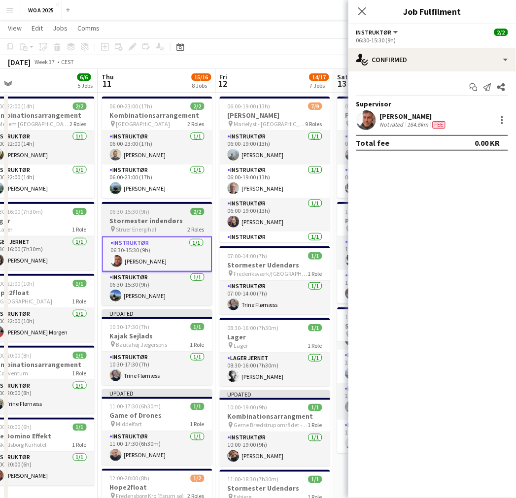
scroll to position [0, 0]
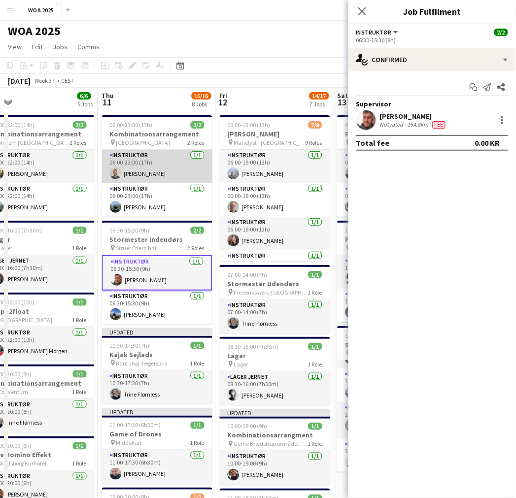
click at [161, 174] on app-card-role "Instruktør [DATE] 06:00-23:00 (17h) [PERSON_NAME]" at bounding box center [157, 166] width 110 height 33
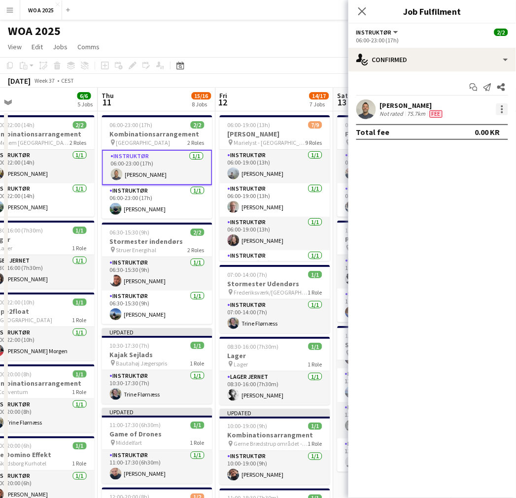
click at [508, 110] on div at bounding box center [502, 109] width 12 height 12
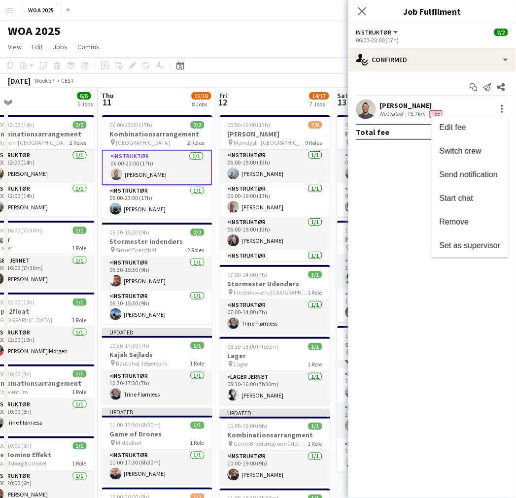
click at [452, 239] on button "Set as supervisor" at bounding box center [469, 246] width 77 height 24
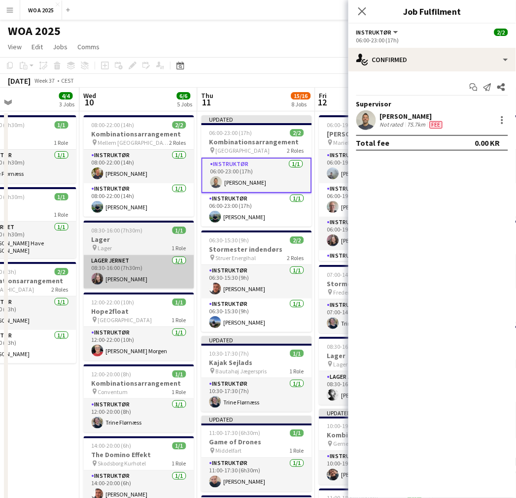
drag, startPoint x: 94, startPoint y: 259, endPoint x: 170, endPoint y: 258, distance: 75.8
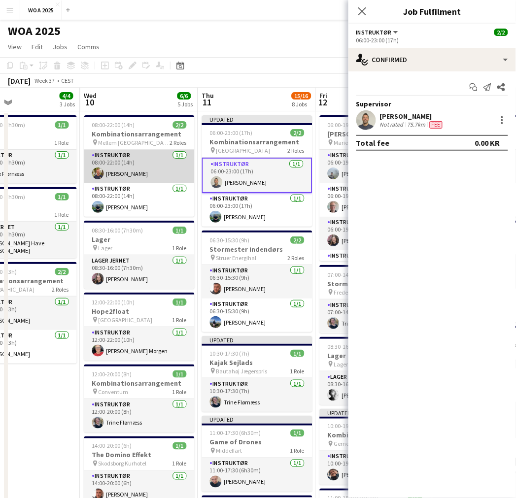
click at [153, 171] on app-card-role "Instruktør [DATE] 08:00-22:00 (14h) [PERSON_NAME]" at bounding box center [139, 166] width 110 height 33
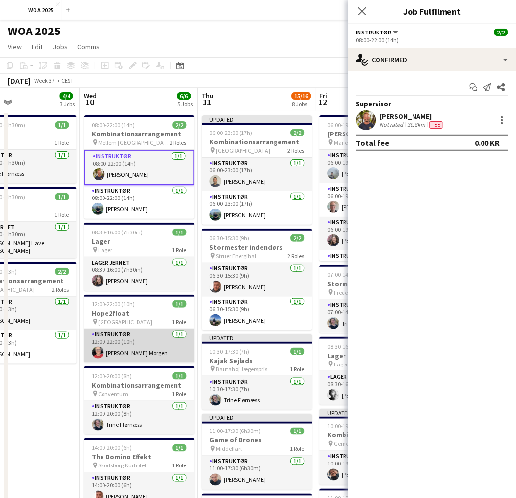
click at [139, 340] on app-card-role "Instruktør [DATE] 12:00-22:00 (10h) [PERSON_NAME] Morgen" at bounding box center [139, 345] width 110 height 33
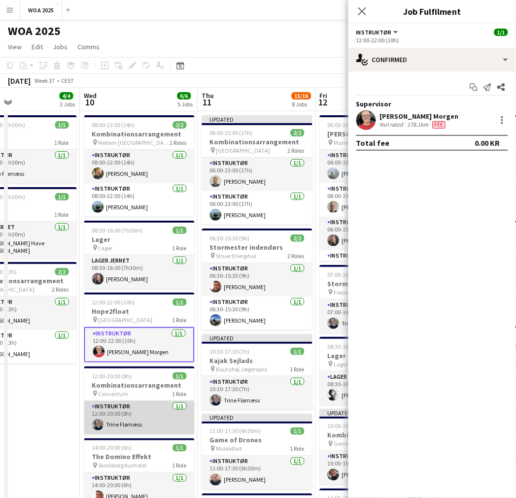
click at [127, 424] on app-card-role "Instruktør [DATE] 12:00-20:00 (8h) [PERSON_NAME]" at bounding box center [139, 417] width 110 height 33
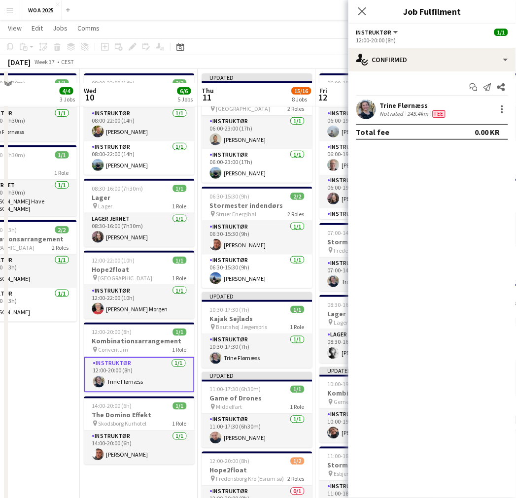
scroll to position [55, 0]
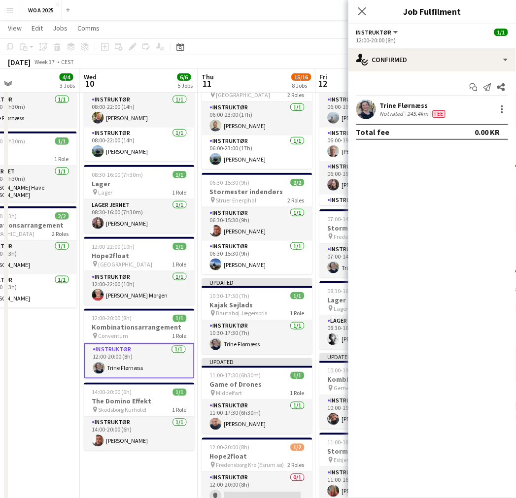
click at [514, 104] on div "[PERSON_NAME] Not rated 245.4km Fee" at bounding box center [431, 109] width 167 height 20
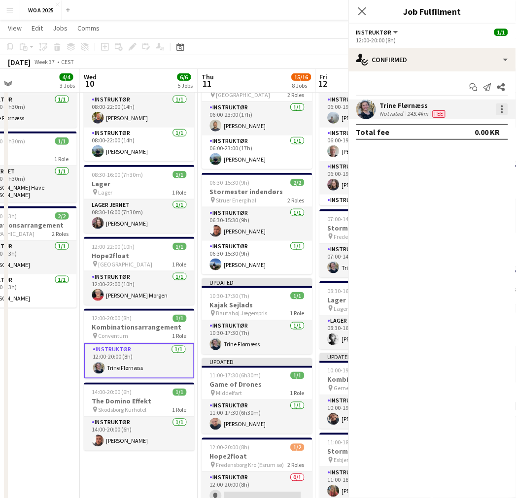
click at [505, 106] on div at bounding box center [502, 109] width 12 height 12
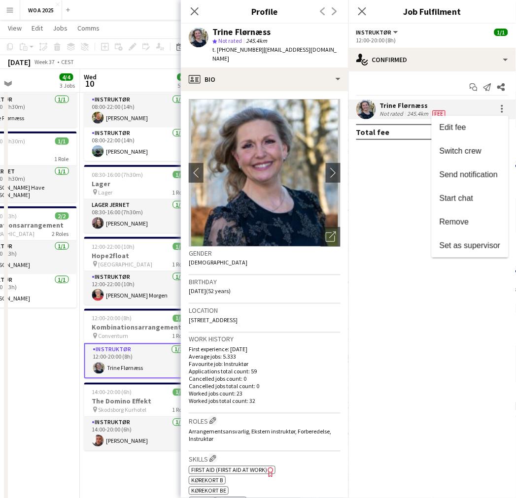
click at [472, 237] on button "Set as supervisor" at bounding box center [469, 246] width 77 height 24
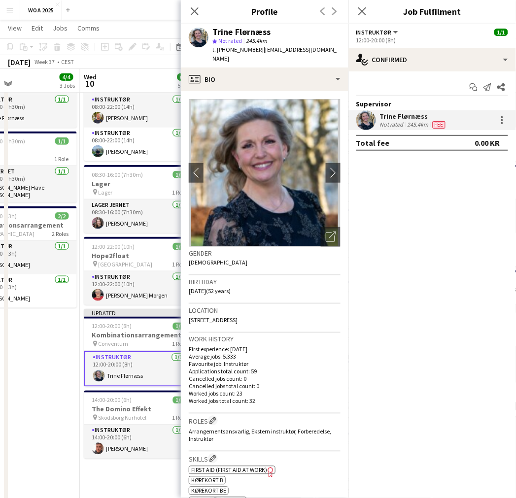
drag, startPoint x: 38, startPoint y: 352, endPoint x: 51, endPoint y: 365, distance: 18.5
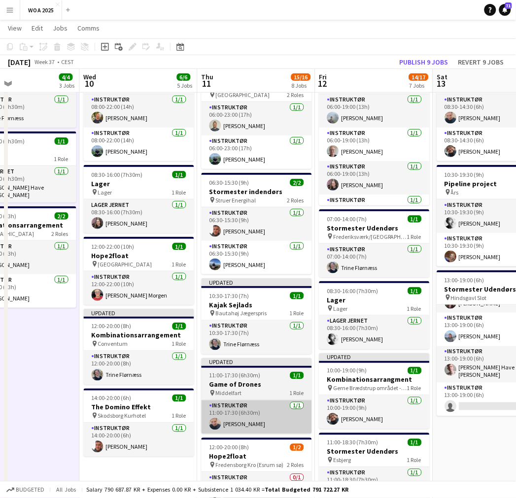
click at [128, 429] on app-card-role "Instruktør [DATE] 14:00-20:00 (6h) [PERSON_NAME]" at bounding box center [139, 439] width 110 height 33
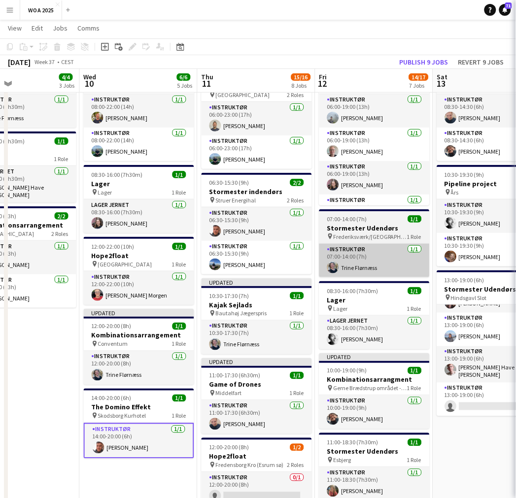
scroll to position [0, 271]
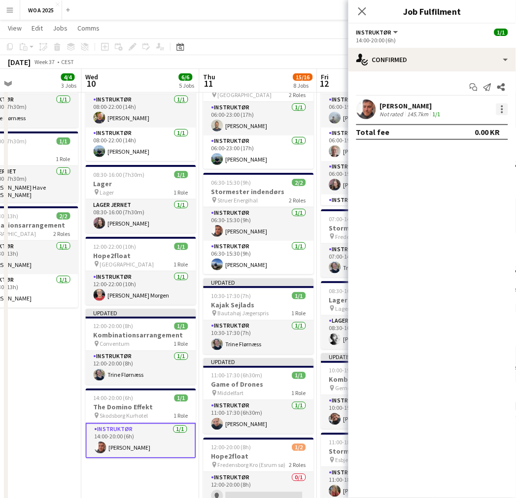
click at [501, 115] on div at bounding box center [502, 109] width 12 height 12
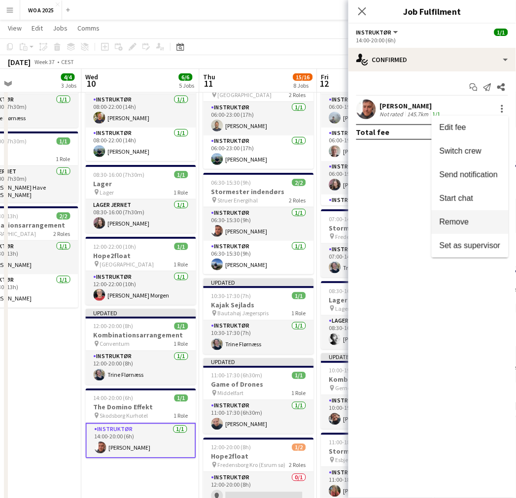
click at [459, 232] on button "Remove" at bounding box center [469, 222] width 77 height 24
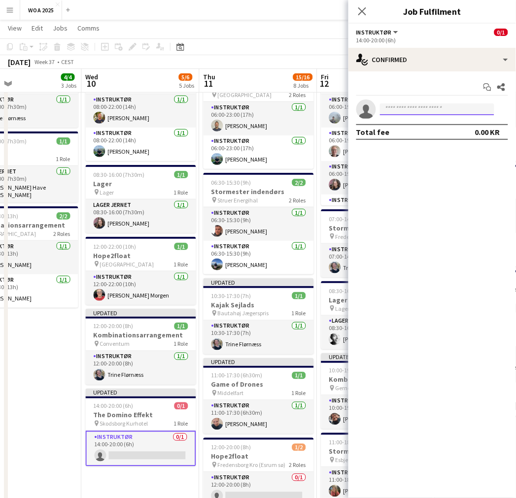
click at [406, 111] on input at bounding box center [437, 109] width 114 height 12
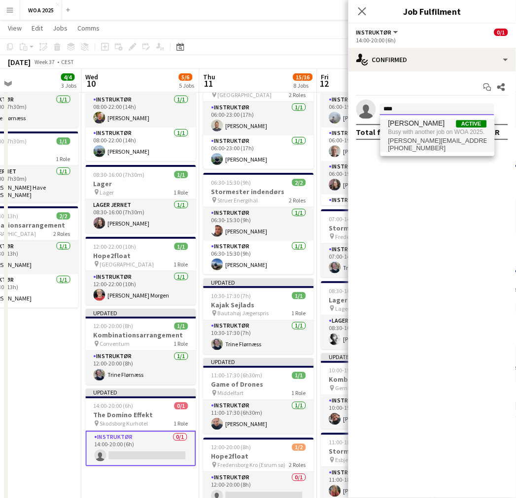
type input "****"
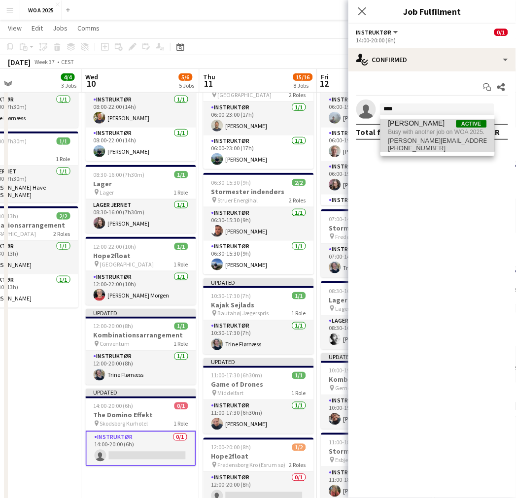
click at [410, 131] on span "Busy with another job on WOA 2025." at bounding box center [437, 132] width 98 height 9
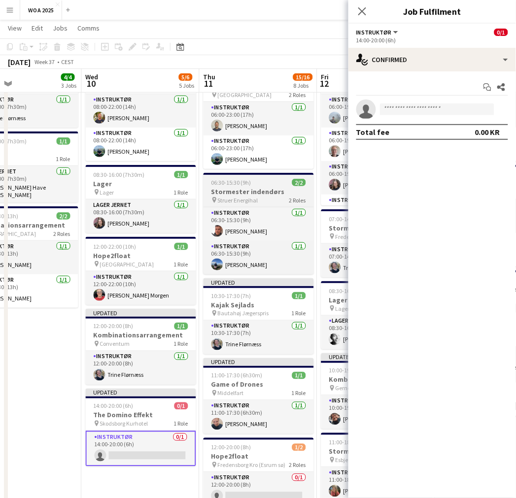
scroll to position [0, 272]
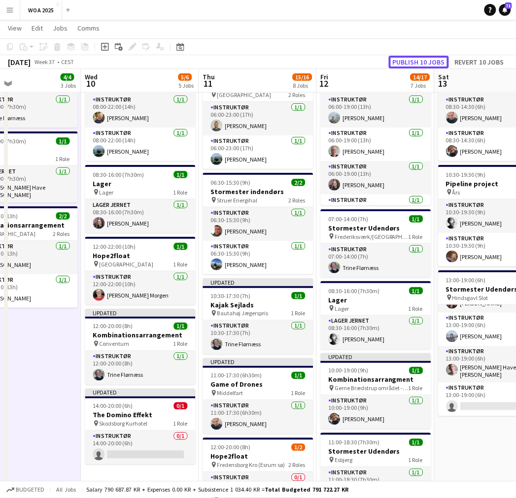
drag, startPoint x: 403, startPoint y: 61, endPoint x: 400, endPoint y: 66, distance: 6.6
click at [403, 61] on button "Publish 10 jobs" at bounding box center [419, 62] width 60 height 13
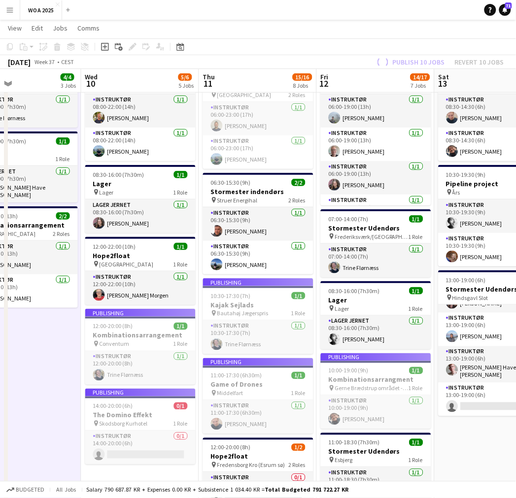
click at [133, 447] on app-job-card "Publishing 14:00-20:00 (6h) 0/1 The Domino Effekt pin Skodsborg Kurhotel 1 Role…" at bounding box center [140, 427] width 110 height 76
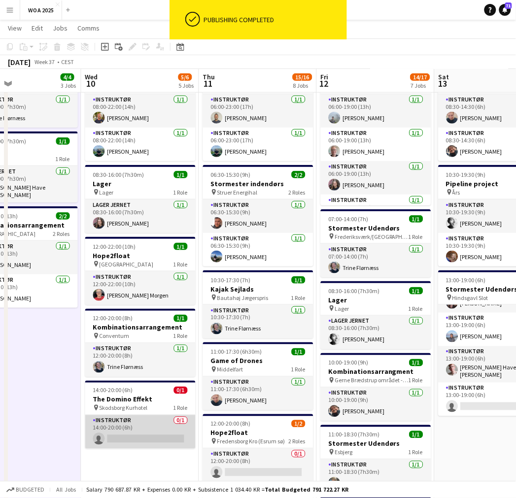
click at [139, 440] on app-card-role "Instruktør 0/1 14:00-20:00 (6h) single-neutral-actions" at bounding box center [140, 431] width 110 height 33
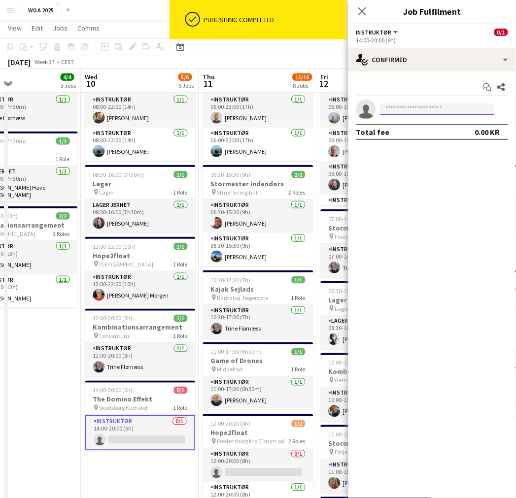
click at [422, 111] on input at bounding box center [437, 109] width 114 height 12
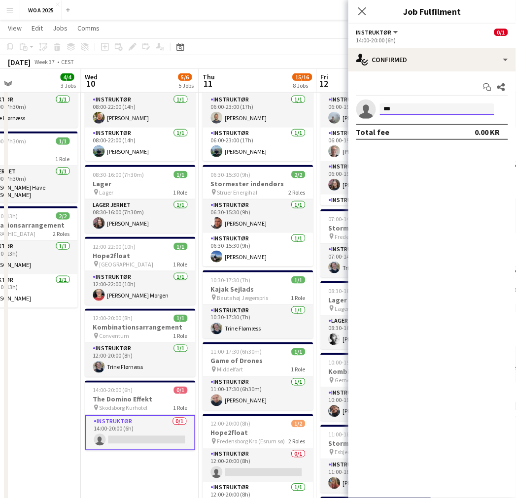
type input "****"
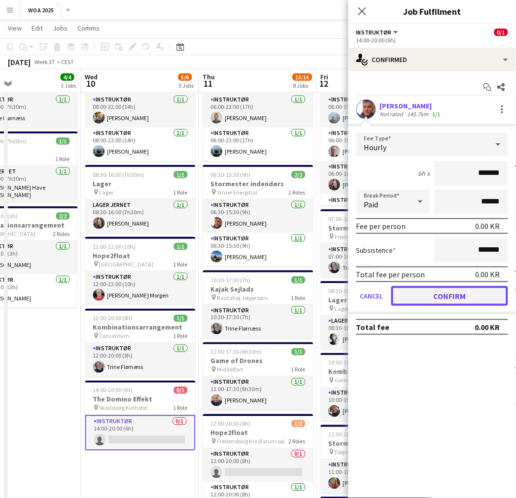
click at [409, 300] on button "Confirm" at bounding box center [449, 296] width 117 height 20
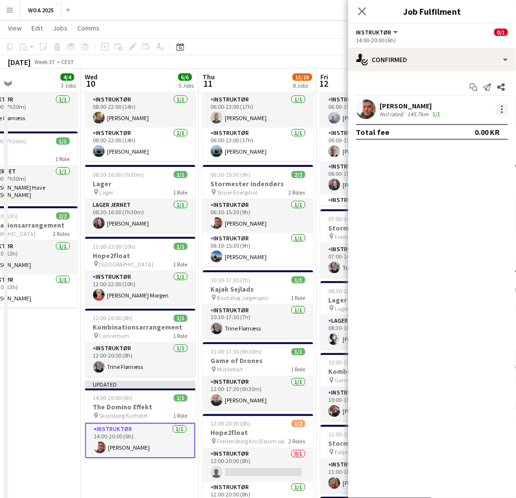
click at [505, 115] on div at bounding box center [502, 109] width 12 height 12
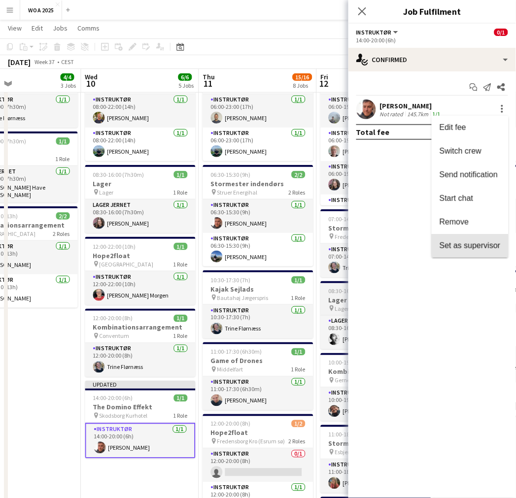
drag, startPoint x: 458, startPoint y: 252, endPoint x: 347, endPoint y: 286, distance: 116.0
click at [456, 251] on button "Set as supervisor" at bounding box center [469, 246] width 77 height 24
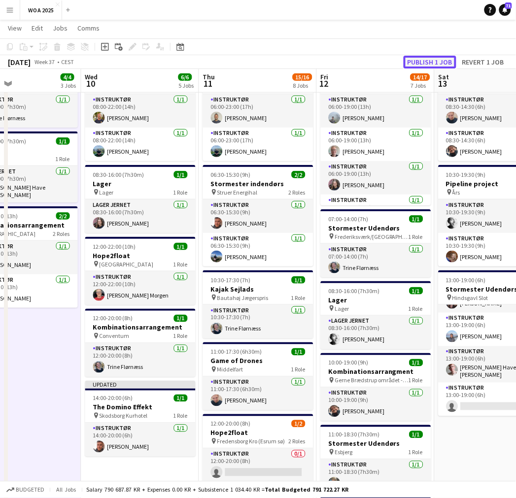
drag, startPoint x: 415, startPoint y: 60, endPoint x: 401, endPoint y: 69, distance: 16.4
click at [414, 61] on button "Publish 1 job" at bounding box center [429, 62] width 53 height 13
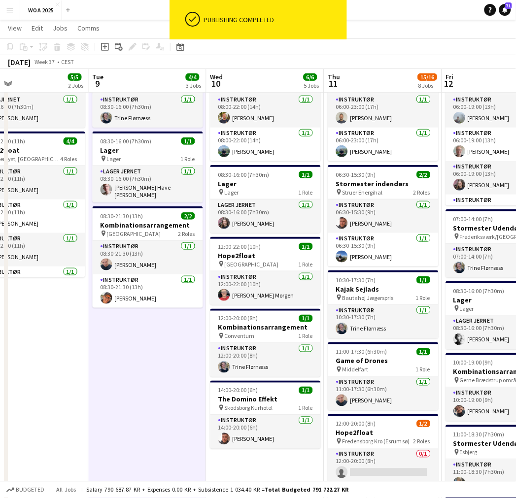
drag, startPoint x: 51, startPoint y: 330, endPoint x: 195, endPoint y: 336, distance: 144.4
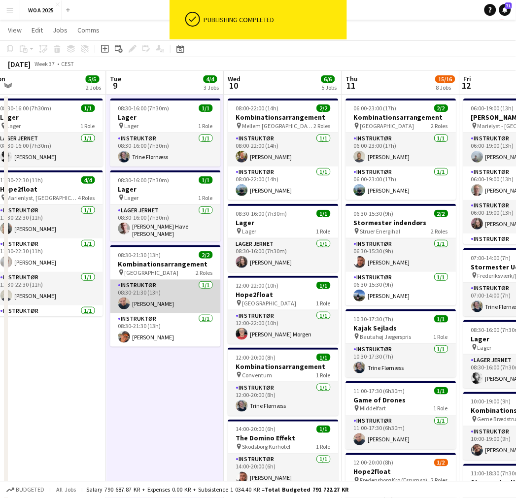
scroll to position [0, 0]
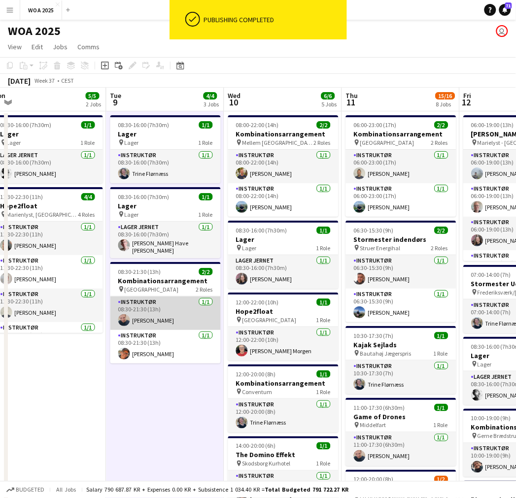
click at [161, 314] on app-card-role "Instruktør [DATE] 08:30-21:30 (13h) [PERSON_NAME]" at bounding box center [165, 312] width 110 height 33
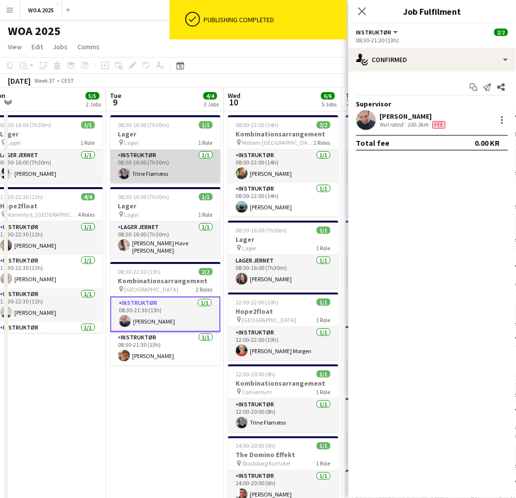
click at [154, 164] on app-card-role "Instruktør [DATE] 08:30-16:00 (7h30m) [PERSON_NAME]" at bounding box center [165, 166] width 110 height 33
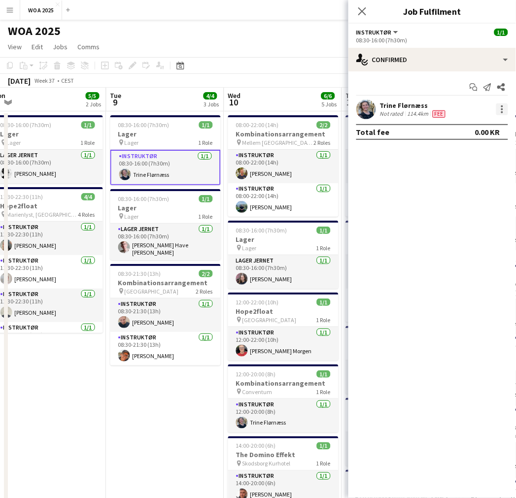
click at [500, 113] on div at bounding box center [502, 109] width 12 height 12
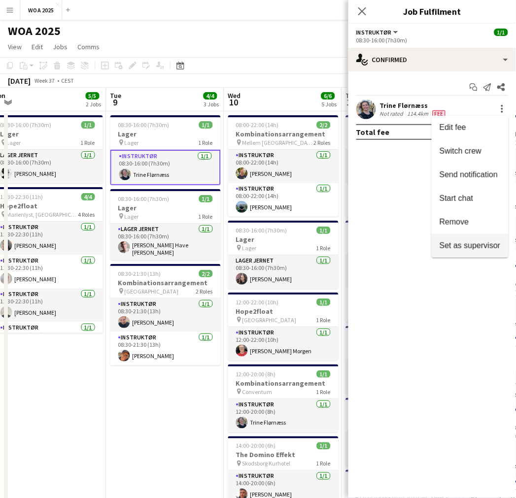
click at [451, 242] on span "Set as supervisor" at bounding box center [469, 245] width 61 height 8
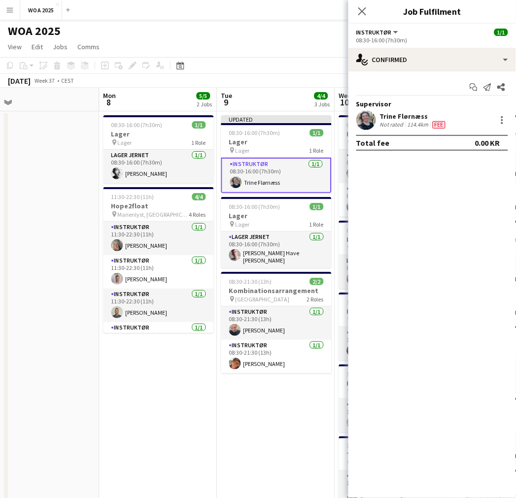
drag, startPoint x: 86, startPoint y: 390, endPoint x: 195, endPoint y: 385, distance: 109.5
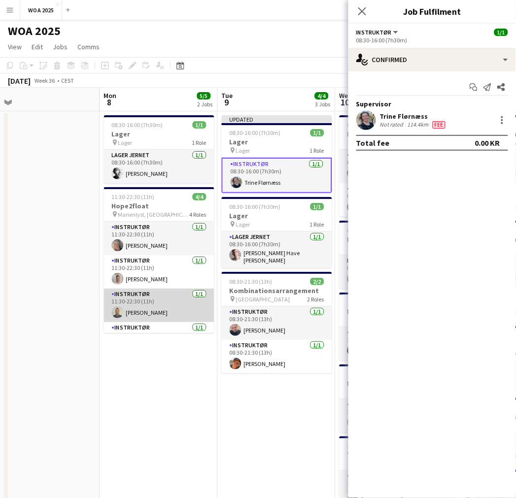
click at [151, 311] on app-card-role "Instruktør [DATE] 11:30-22:30 (11h) [DEMOGRAPHIC_DATA][PERSON_NAME]" at bounding box center [159, 305] width 110 height 33
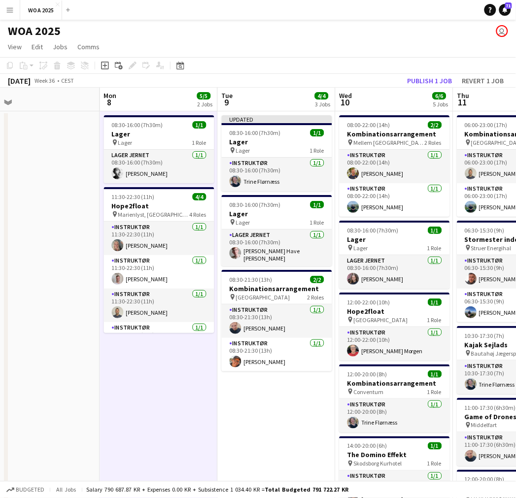
click at [427, 88] on app-board-header-date "Wed 10 6/6 5 Jobs" at bounding box center [394, 100] width 118 height 24
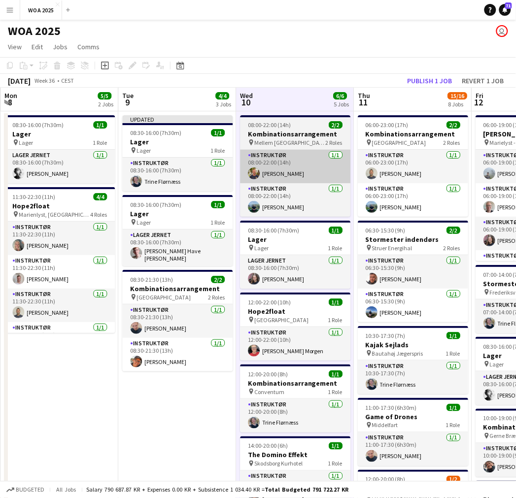
drag, startPoint x: 293, startPoint y: 263, endPoint x: 318, endPoint y: 176, distance: 90.7
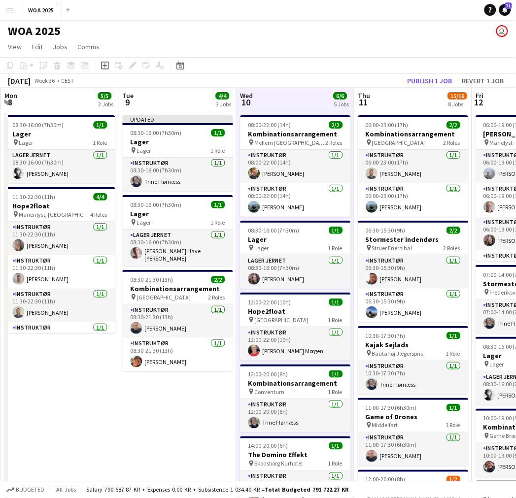
scroll to position [0, 352]
click at [425, 85] on button "Publish 1 job" at bounding box center [429, 80] width 53 height 13
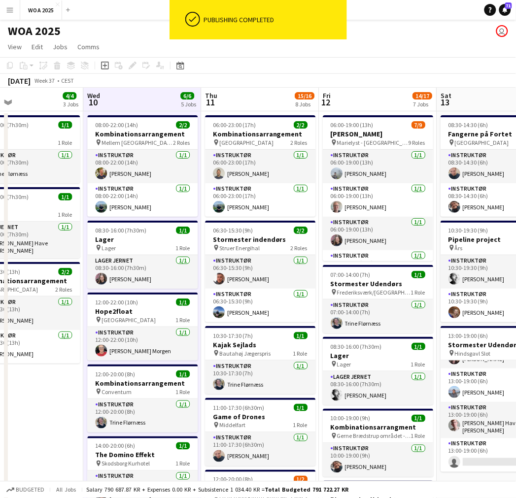
scroll to position [0, 411]
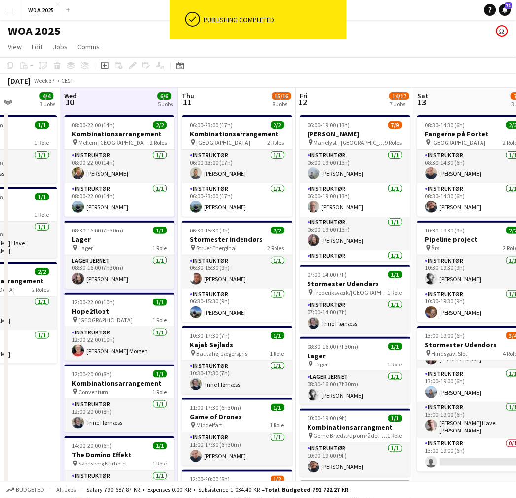
drag, startPoint x: 343, startPoint y: 175, endPoint x: 166, endPoint y: 180, distance: 176.4
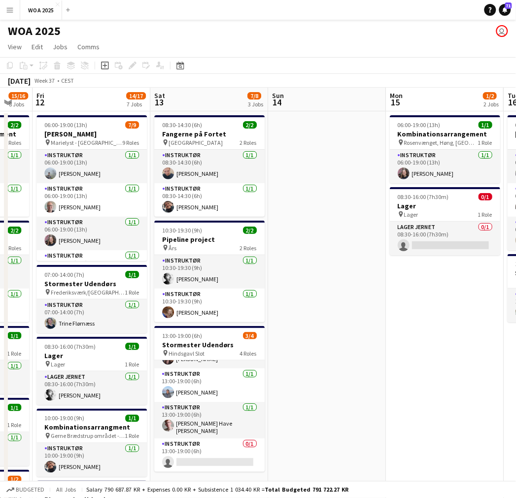
drag, startPoint x: 328, startPoint y: 201, endPoint x: 48, endPoint y: 226, distance: 281.3
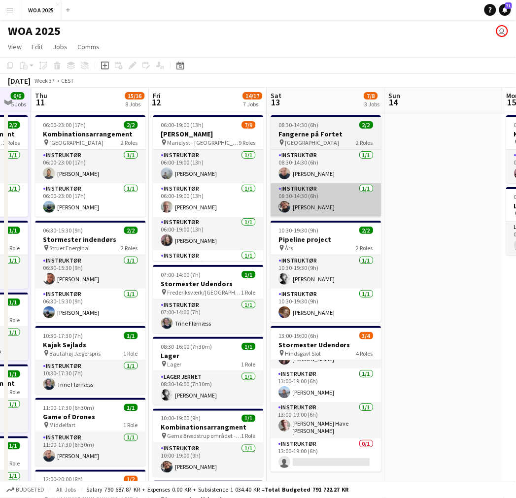
drag, startPoint x: 217, startPoint y: 213, endPoint x: 310, endPoint y: 212, distance: 93.6
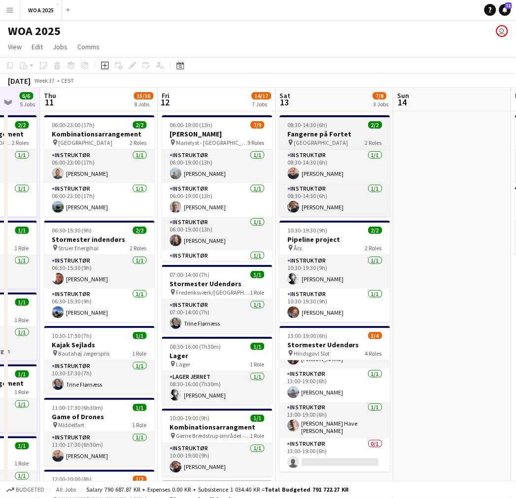
click at [357, 136] on h3 "Fangerne på Fortet" at bounding box center [335, 134] width 110 height 9
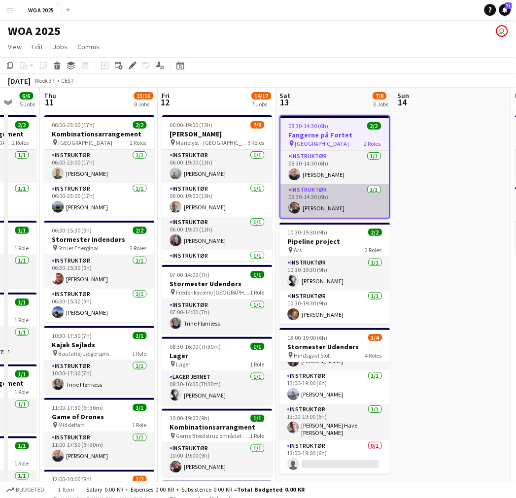
click at [307, 211] on app-card-role "Instruktør [DATE] 08:30-14:30 (6h) [PERSON_NAME]" at bounding box center [335, 200] width 108 height 33
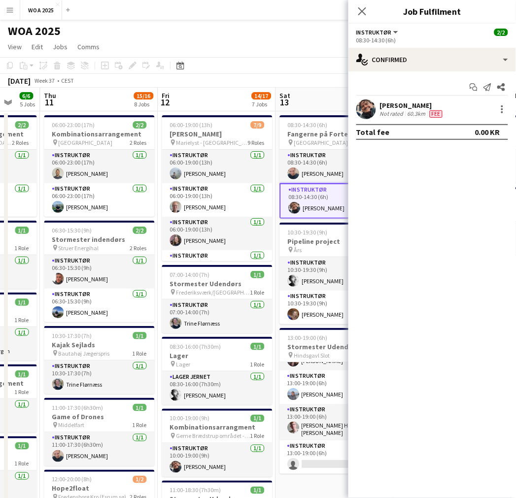
click at [398, 106] on div "[PERSON_NAME]" at bounding box center [412, 105] width 65 height 9
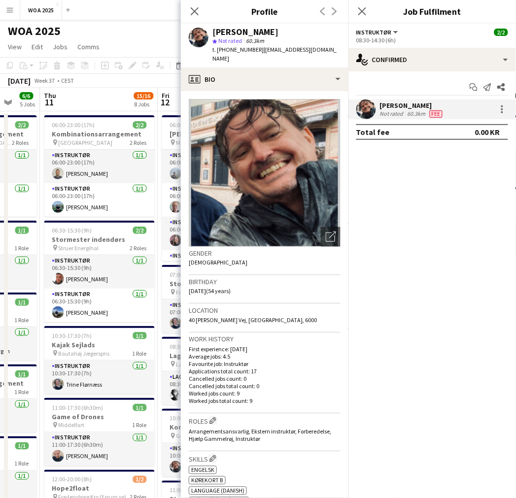
click at [233, 50] on span "t. [PHONE_NUMBER]" at bounding box center [237, 49] width 51 height 7
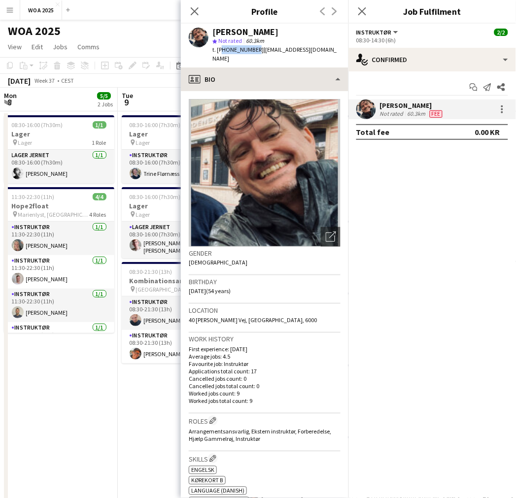
scroll to position [26, 0]
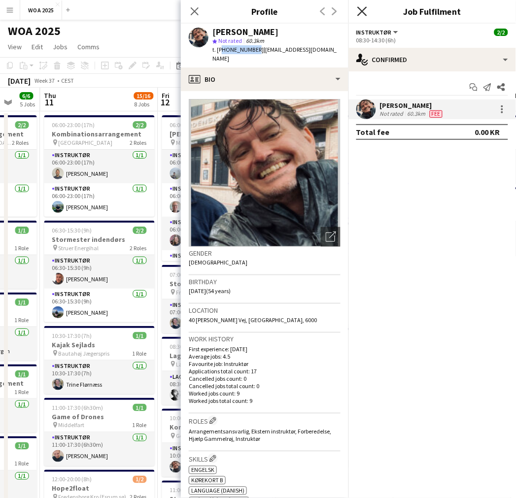
click at [362, 13] on icon "Close pop-in" at bounding box center [361, 10] width 9 height 9
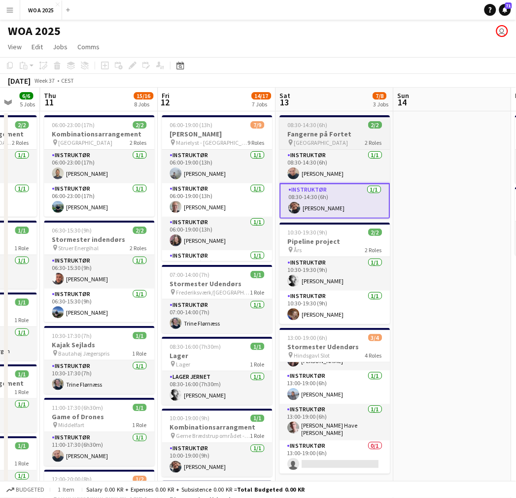
click at [317, 133] on h3 "Fangerne på Fortet" at bounding box center [335, 134] width 110 height 9
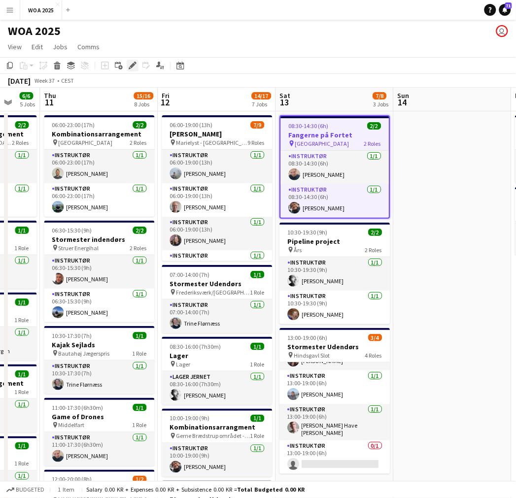
click at [135, 65] on div "Edit" at bounding box center [133, 66] width 12 height 12
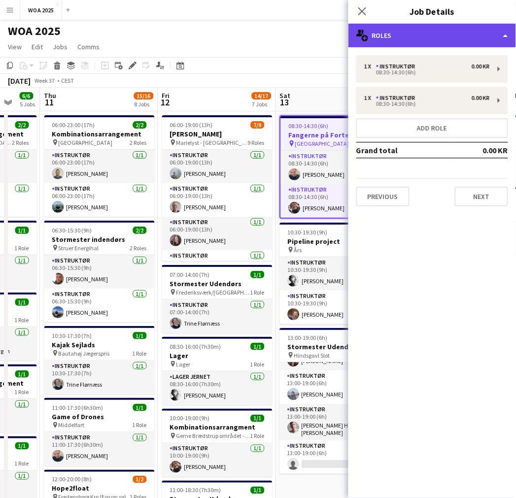
click at [460, 39] on div "multiple-users-add Roles" at bounding box center [431, 36] width 167 height 24
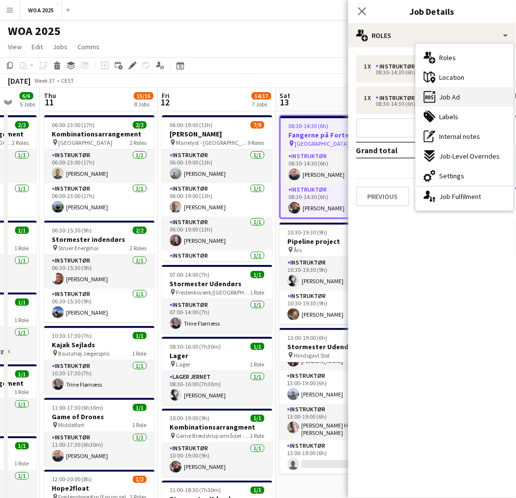
click at [454, 102] on div "ads-window Job Ad" at bounding box center [465, 97] width 98 height 20
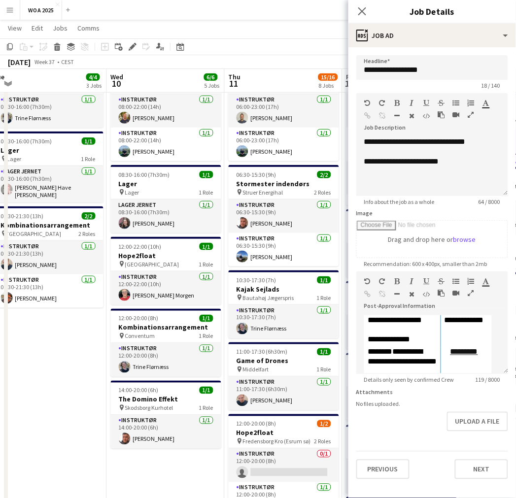
scroll to position [0, 245]
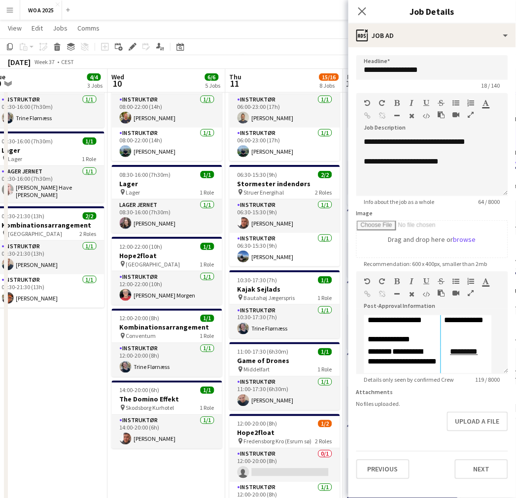
drag, startPoint x: 101, startPoint y: 149, endPoint x: 286, endPoint y: 153, distance: 184.7
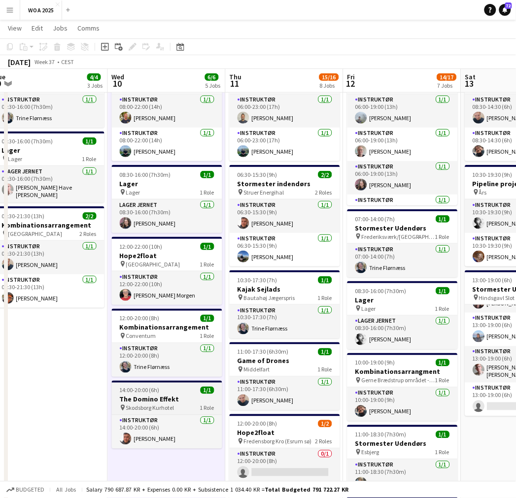
click at [164, 393] on div "14:00-20:00 (6h) 1/1" at bounding box center [167, 390] width 110 height 7
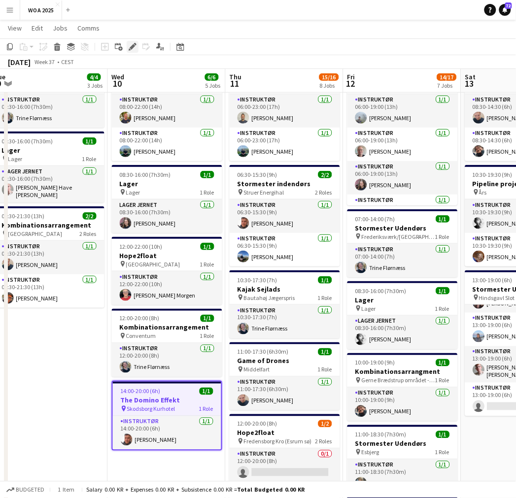
click at [136, 47] on div "Edit" at bounding box center [133, 47] width 12 height 12
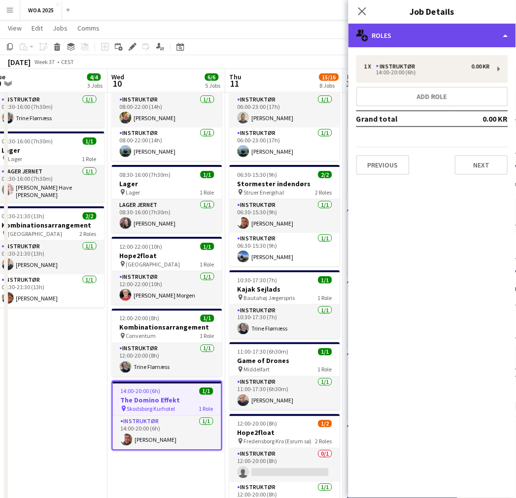
click at [446, 36] on div "multiple-users-add Roles" at bounding box center [431, 36] width 167 height 24
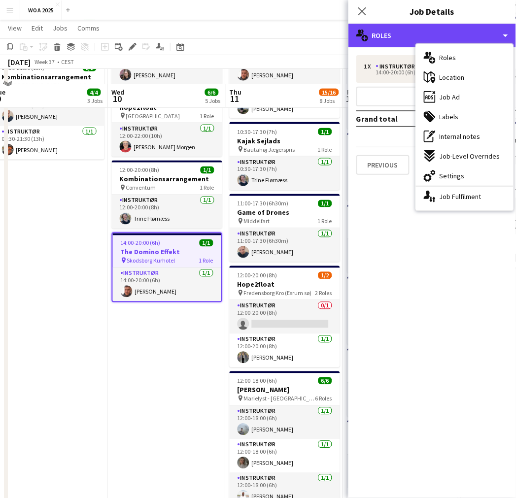
scroll to position [0, 0]
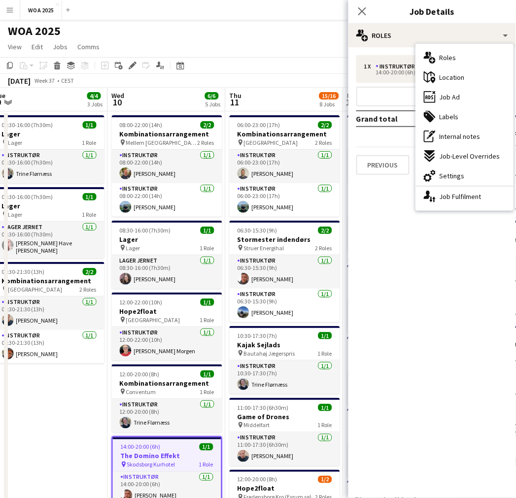
drag, startPoint x: 77, startPoint y: 367, endPoint x: 390, endPoint y: 330, distance: 314.8
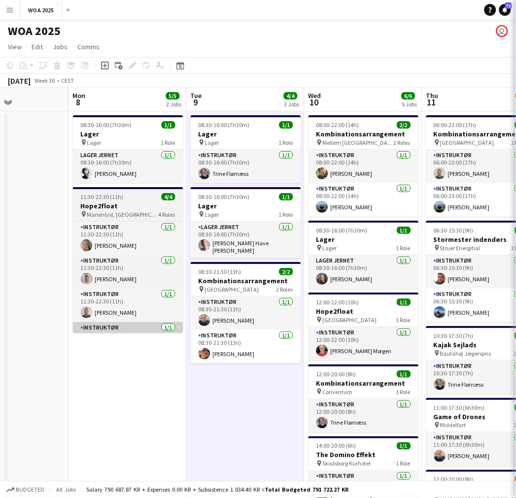
drag, startPoint x: 137, startPoint y: 381, endPoint x: 421, endPoint y: 326, distance: 288.9
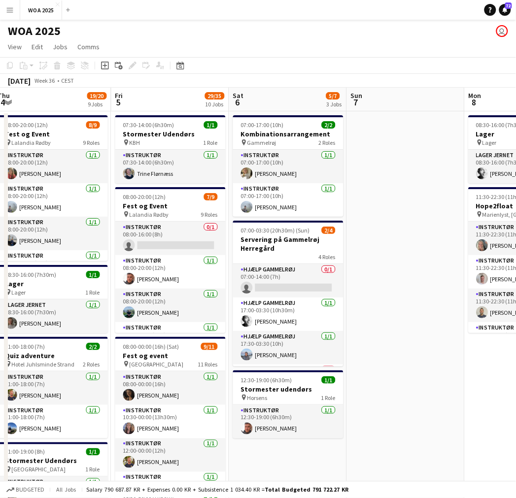
scroll to position [0, 241]
drag, startPoint x: 282, startPoint y: 253, endPoint x: 351, endPoint y: 251, distance: 69.0
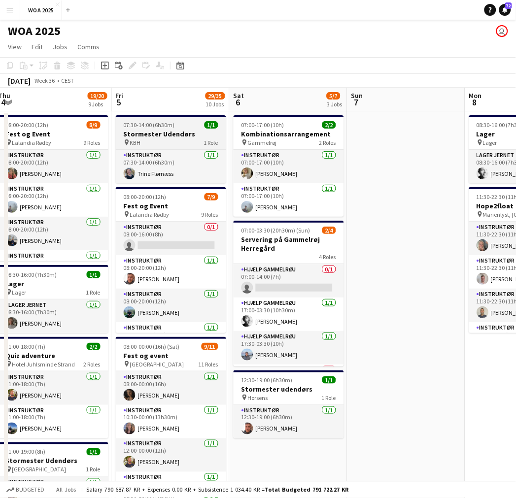
click at [155, 137] on h3 "Stormester Udendørs" at bounding box center [171, 134] width 110 height 9
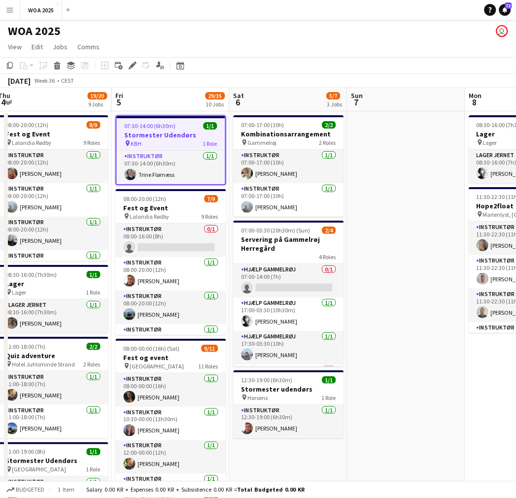
click at [155, 139] on div "pin KBH 1 Role" at bounding box center [171, 143] width 108 height 8
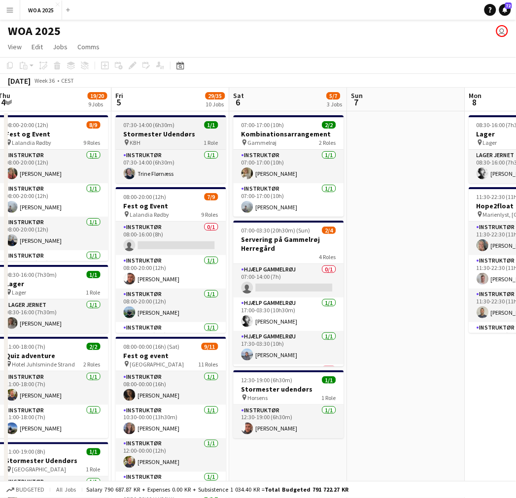
click at [127, 139] on icon at bounding box center [127, 142] width 4 height 6
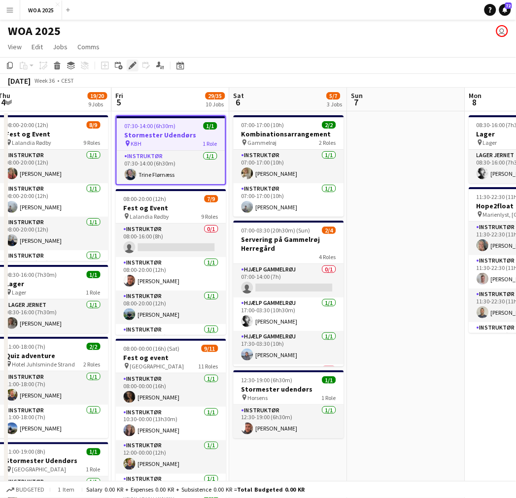
click at [134, 67] on icon "Edit" at bounding box center [133, 66] width 8 height 8
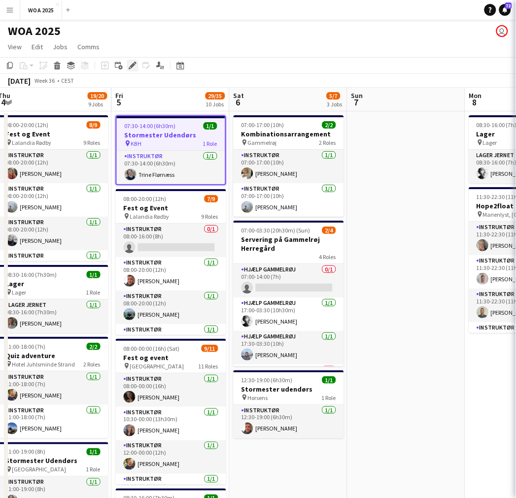
type input "**********"
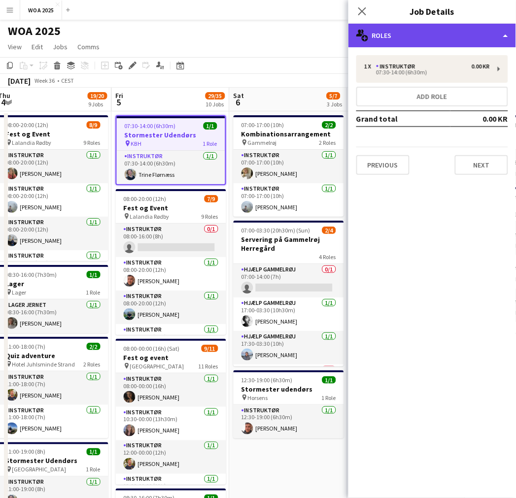
click at [421, 42] on div "multiple-users-add Roles" at bounding box center [431, 36] width 167 height 24
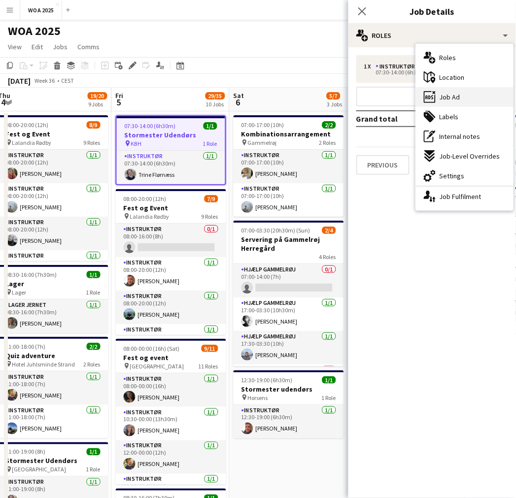
click at [466, 98] on div "ads-window Job Ad" at bounding box center [465, 97] width 98 height 20
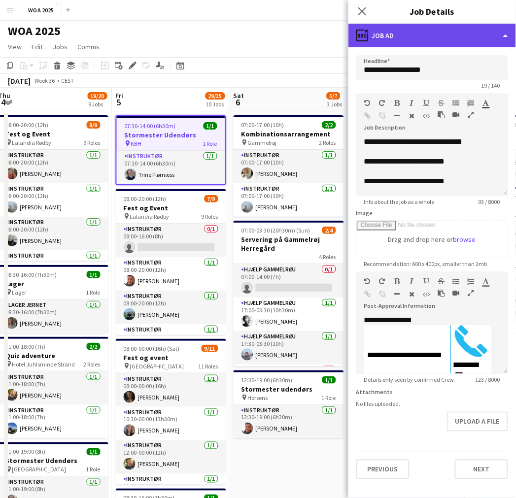
click at [440, 38] on div "ads-window Job Ad" at bounding box center [431, 36] width 167 height 24
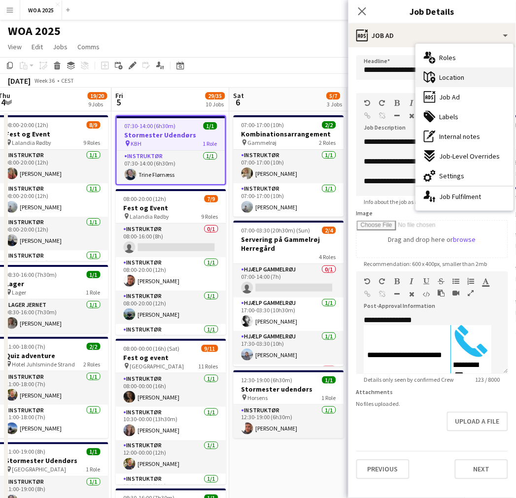
click at [463, 76] on span "Location" at bounding box center [451, 77] width 25 height 9
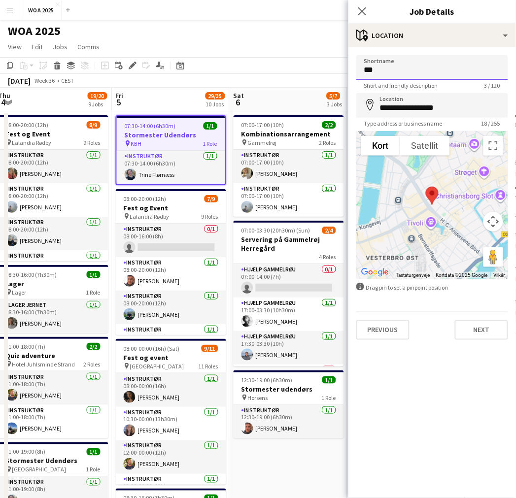
drag, startPoint x: 391, startPoint y: 69, endPoint x: 348, endPoint y: 75, distance: 44.3
type input "**********"
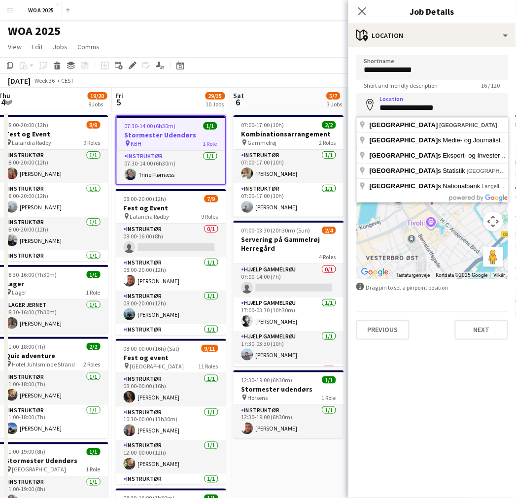
drag, startPoint x: 459, startPoint y: 107, endPoint x: 358, endPoint y: 112, distance: 101.1
click at [358, 112] on input "**********" at bounding box center [432, 105] width 152 height 25
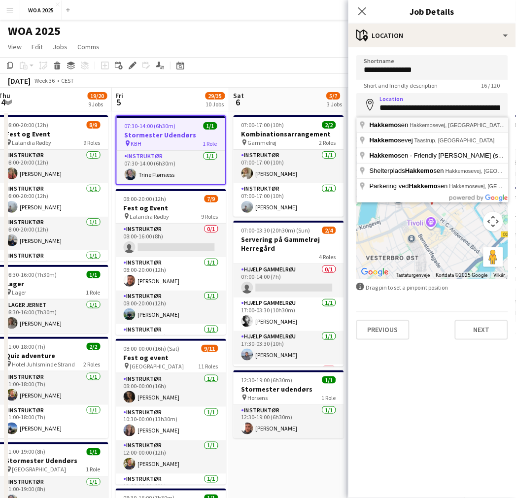
type input "**********"
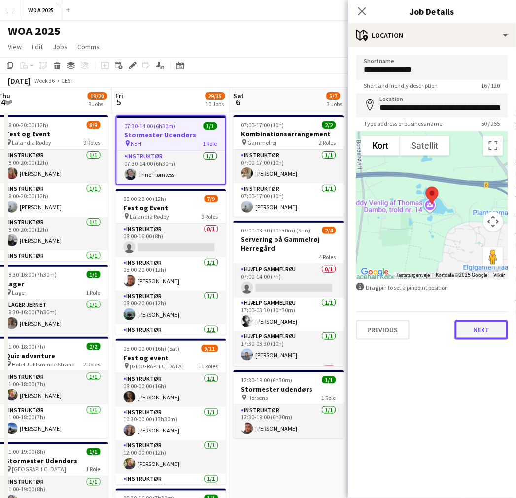
click at [476, 328] on button "Next" at bounding box center [481, 330] width 53 height 20
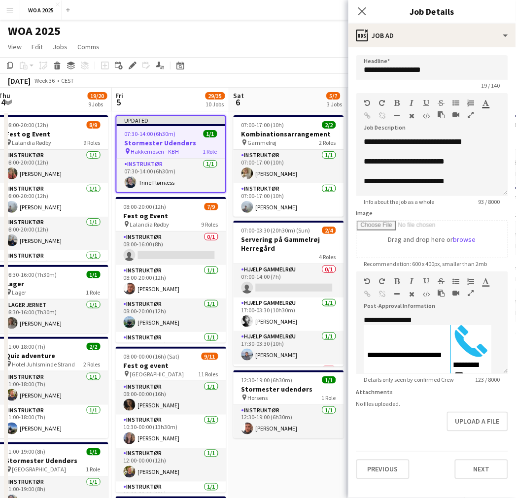
click at [331, 42] on app-page-menu "View Day view expanded Day view collapsed Month view Date picker Jump to [DATE]…" at bounding box center [258, 47] width 516 height 19
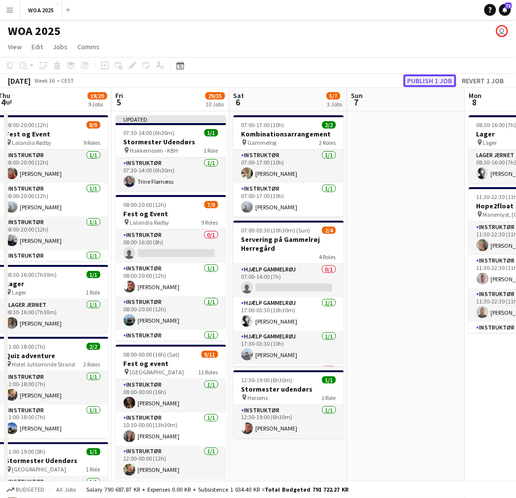
click at [431, 74] on button "Publish 1 job" at bounding box center [429, 80] width 53 height 13
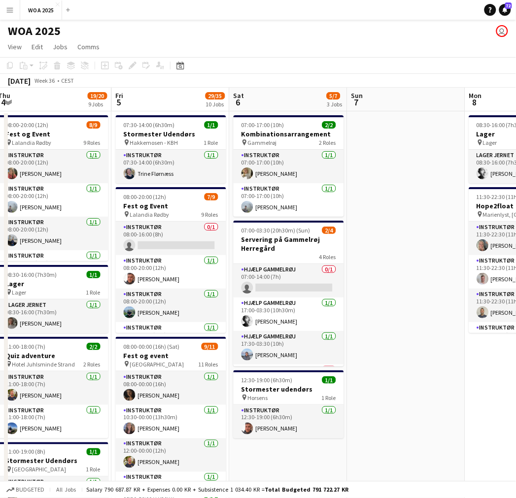
drag, startPoint x: 411, startPoint y: 205, endPoint x: 206, endPoint y: 202, distance: 205.4
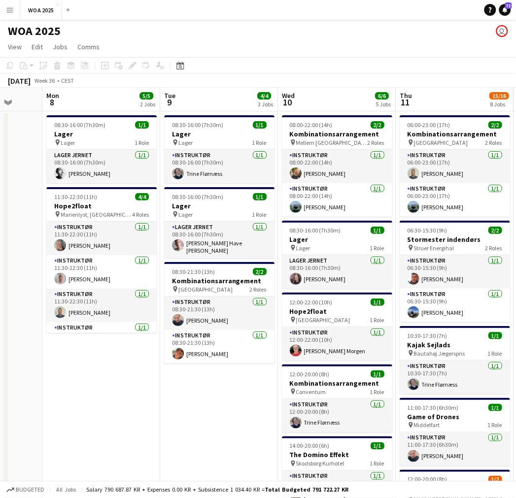
drag, startPoint x: 316, startPoint y: 201, endPoint x: 74, endPoint y: 212, distance: 242.5
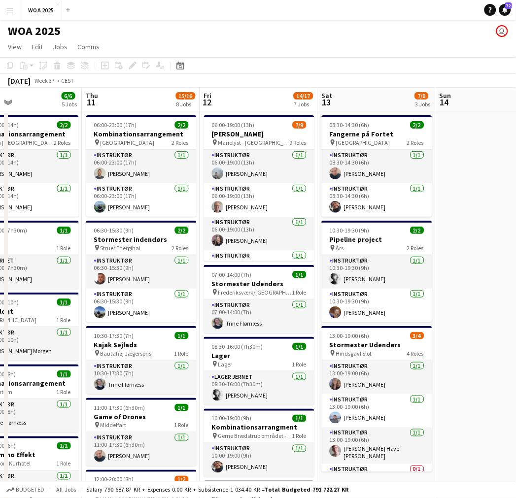
scroll to position [0, 273]
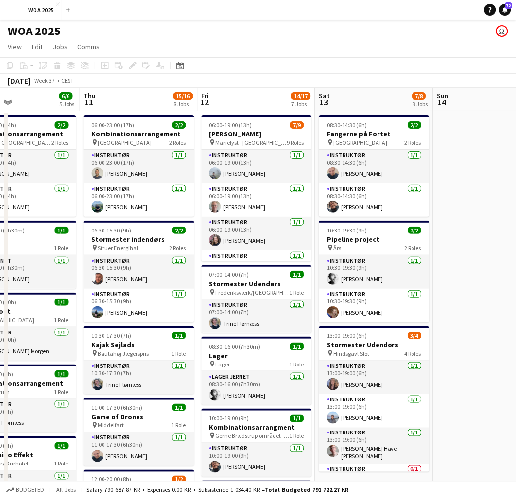
drag, startPoint x: 306, startPoint y: 206, endPoint x: 82, endPoint y: 204, distance: 224.1
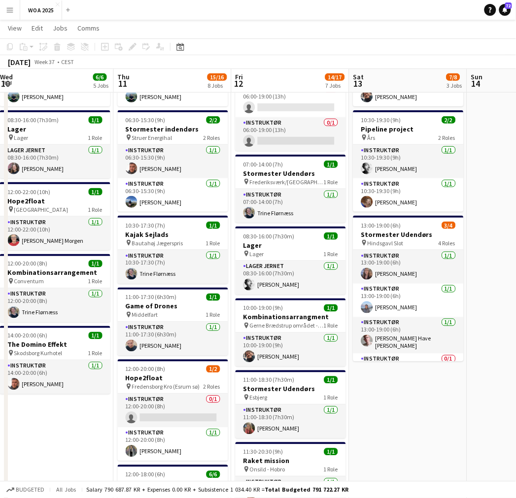
scroll to position [0, 210]
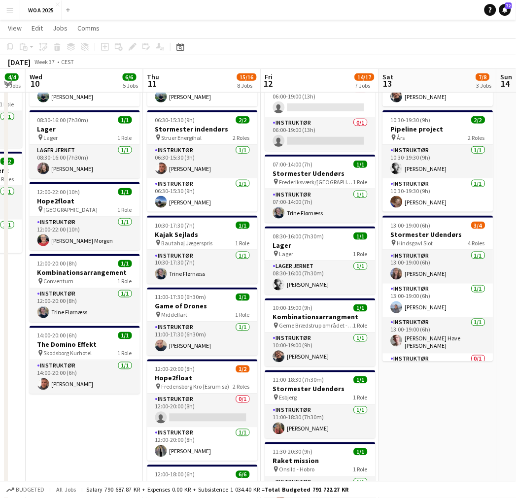
drag, startPoint x: 197, startPoint y: 314, endPoint x: 261, endPoint y: 308, distance: 63.8
click at [261, 308] on app-calendar-viewport "Mon 8 5/5 2 Jobs Tue 9 4/4 3 Jobs Wed 10 6/6 5 Jobs Thu 11 15/16 8 Jobs Fri 12 …" at bounding box center [258, 468] width 516 height 1078
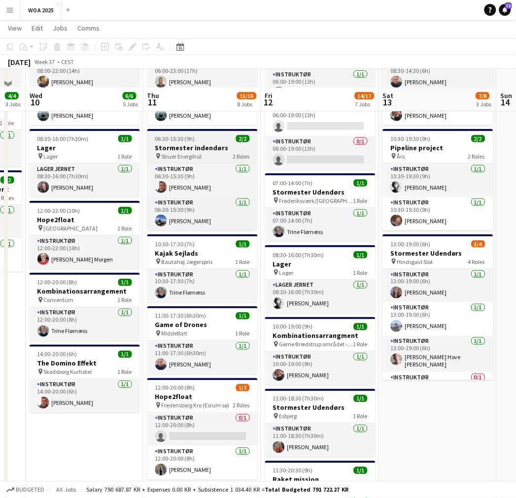
scroll to position [109, 0]
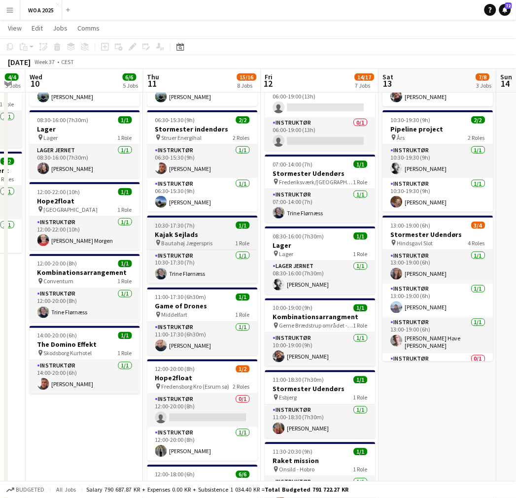
click at [212, 245] on div "pin Bautahøj Jægerspris 1 Role" at bounding box center [202, 243] width 110 height 8
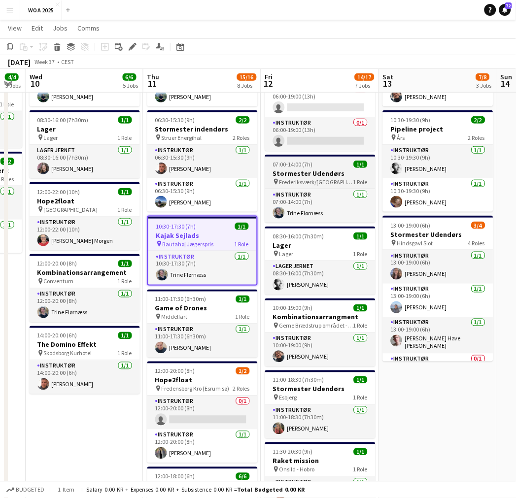
click at [307, 167] on span "07:00-14:00 (7h)" at bounding box center [293, 164] width 40 height 7
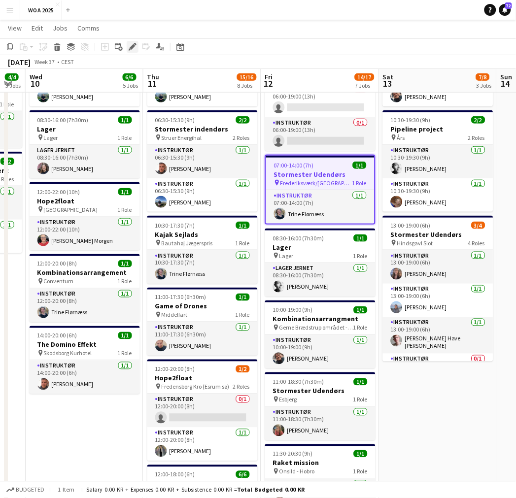
click at [127, 48] on div "Edit" at bounding box center [133, 47] width 12 height 12
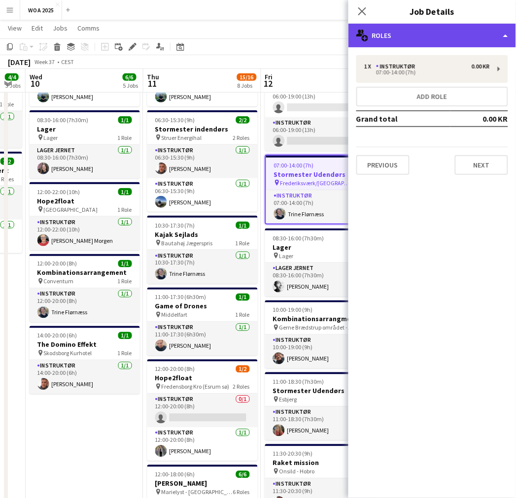
click at [453, 33] on div "multiple-users-add Roles" at bounding box center [431, 36] width 167 height 24
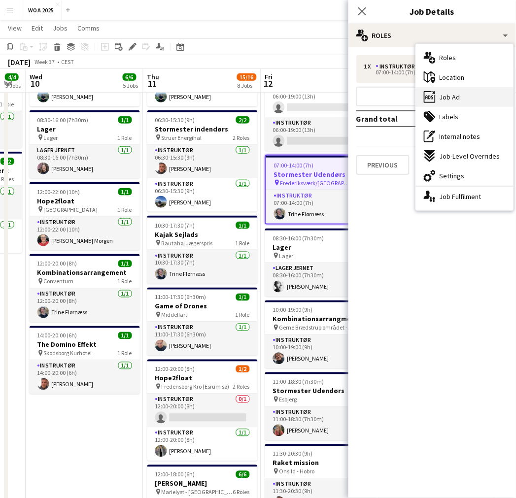
click at [458, 96] on span "Job Ad" at bounding box center [449, 97] width 21 height 9
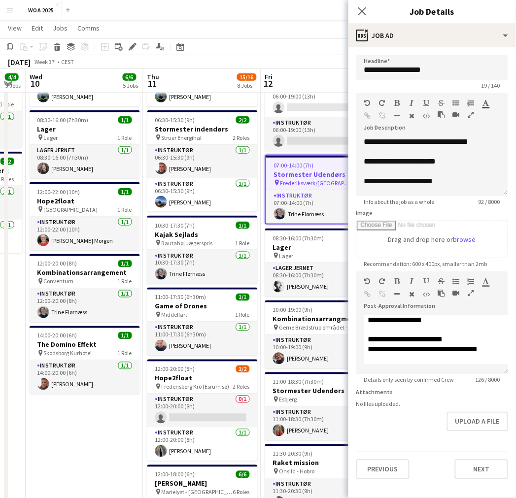
click at [370, 8] on div "Close pop-in" at bounding box center [362, 11] width 28 height 23
click at [358, 12] on icon "Close pop-in" at bounding box center [361, 10] width 9 height 9
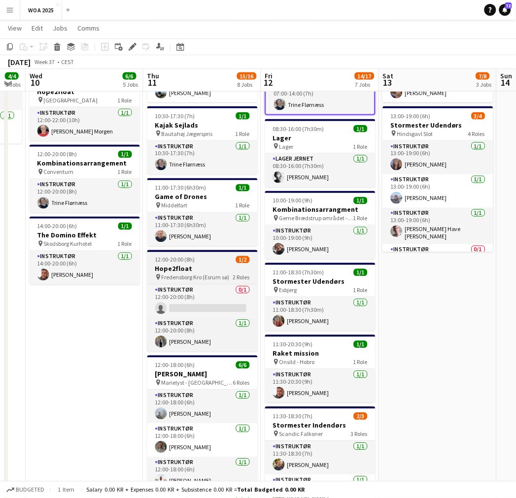
scroll to position [164, 0]
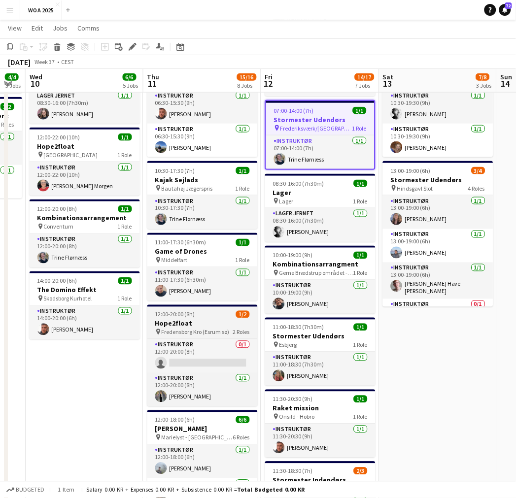
click at [183, 335] on span "Fredensborg Kro (Esrum sø)" at bounding box center [196, 331] width 68 height 7
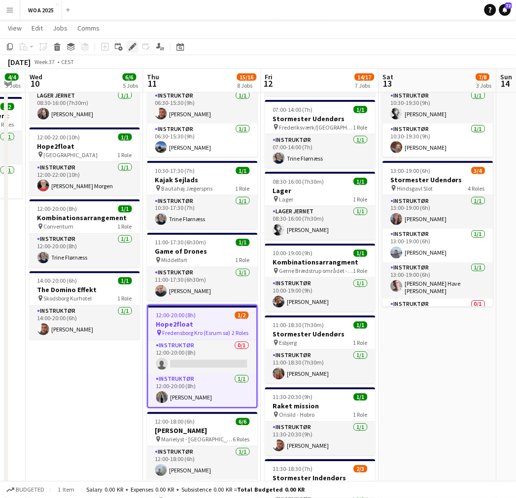
click at [132, 52] on div "Edit" at bounding box center [133, 47] width 12 height 12
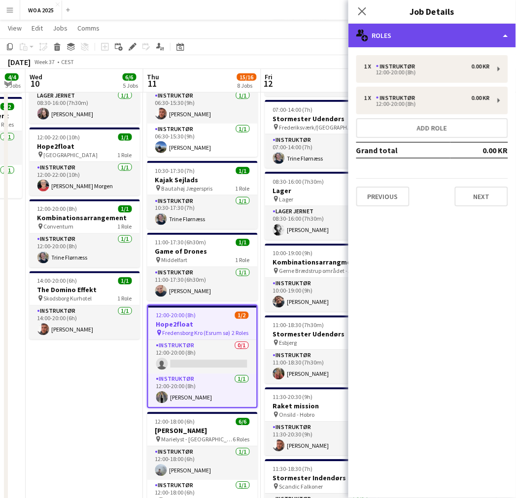
click at [415, 42] on div "multiple-users-add Roles" at bounding box center [431, 36] width 167 height 24
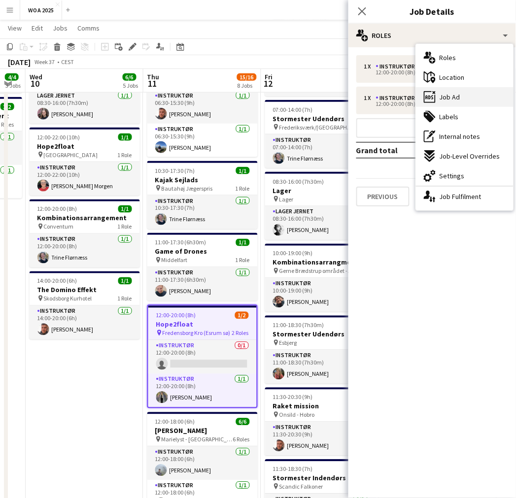
click at [463, 98] on div "ads-window Job Ad" at bounding box center [465, 97] width 98 height 20
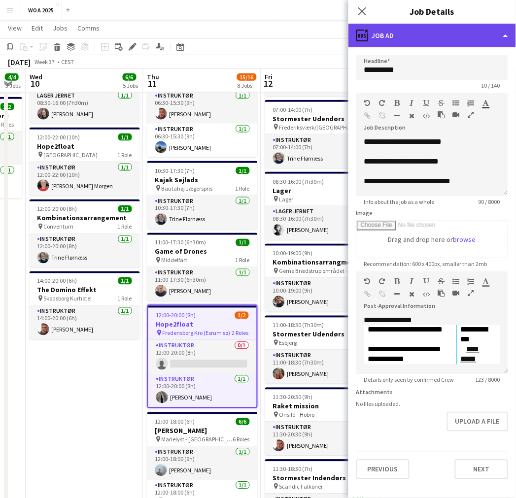
click at [420, 26] on div "ads-window Job Ad" at bounding box center [431, 36] width 167 height 24
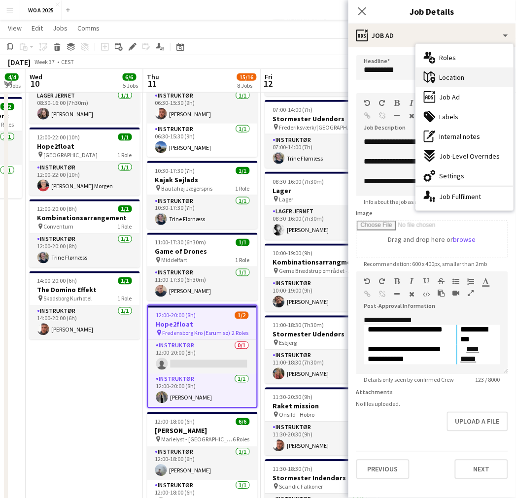
click at [450, 76] on span "Location" at bounding box center [451, 77] width 25 height 9
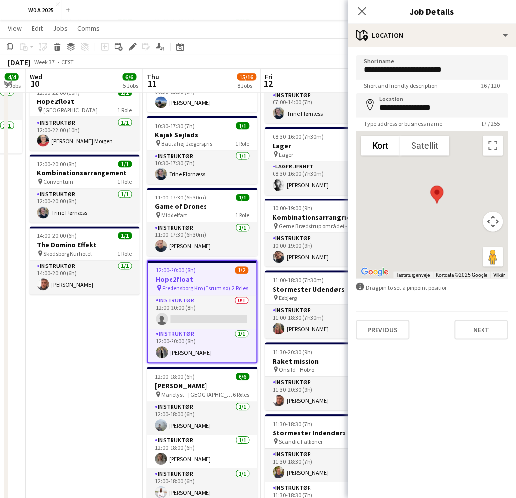
scroll to position [219, 0]
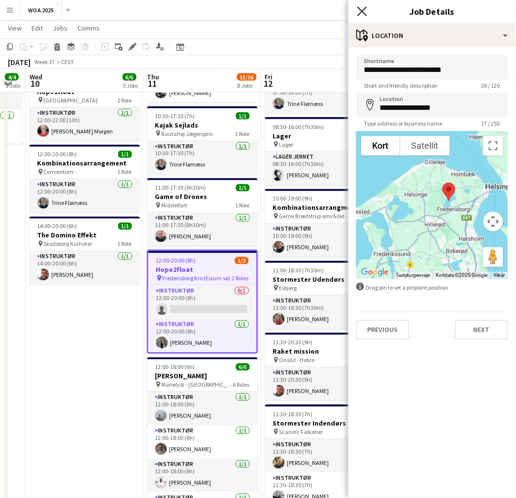
click at [362, 13] on icon "Close pop-in" at bounding box center [361, 10] width 9 height 9
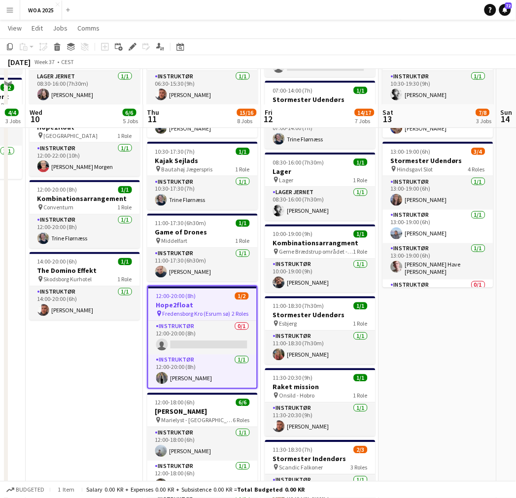
scroll to position [164, 0]
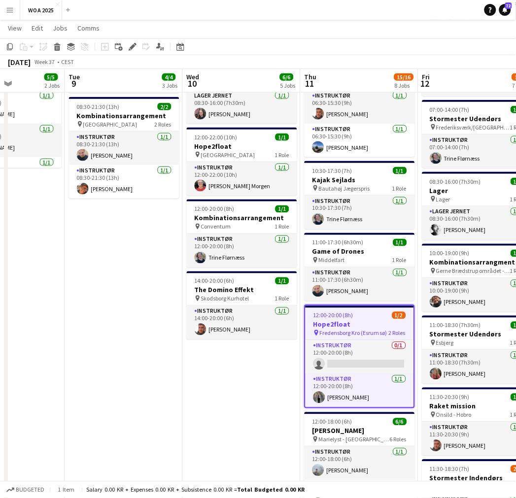
drag, startPoint x: 55, startPoint y: 372, endPoint x: 214, endPoint y: 358, distance: 159.7
click at [214, 358] on app-calendar-viewport "Sat 6 5/7 3 Jobs Sun 7 Mon 8 5/5 2 Jobs Tue 9 4/4 3 Jobs Wed 10 6/6 5 Jobs Thu …" at bounding box center [258, 413] width 516 height 1078
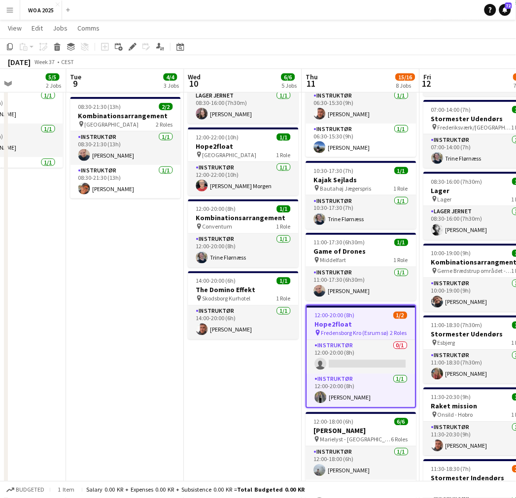
drag, startPoint x: 116, startPoint y: 342, endPoint x: 371, endPoint y: 332, distance: 254.8
click at [366, 333] on app-calendar-viewport "Sat 6 5/7 3 Jobs Sun 7 Mon 8 5/5 2 Jobs Tue 9 4/4 3 Jobs Wed 10 6/6 5 Jobs Thu …" at bounding box center [258, 413] width 516 height 1078
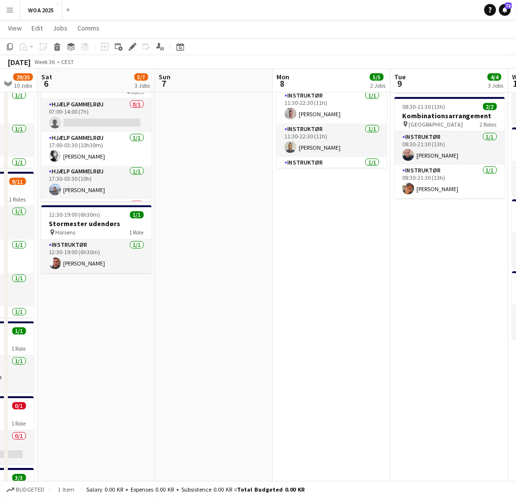
drag, startPoint x: 226, startPoint y: 316, endPoint x: 376, endPoint y: 311, distance: 150.8
click at [376, 311] on app-calendar-viewport "Thu 4 19/20 9 Jobs Fri 5 29/35 10 Jobs Sat 6 5/7 3 Jobs Sun 7 Mon 8 5/5 2 Jobs …" at bounding box center [258, 413] width 516 height 1078
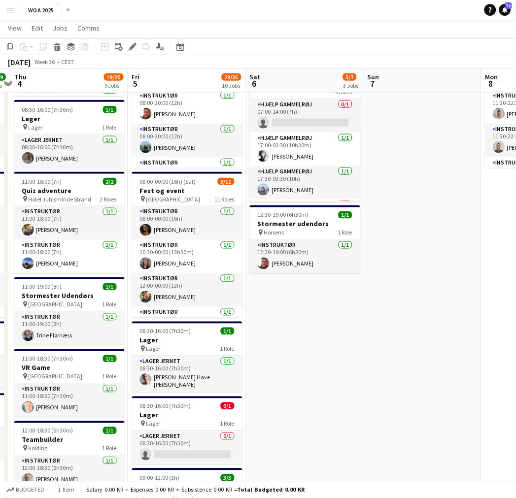
drag, startPoint x: 246, startPoint y: 323, endPoint x: 339, endPoint y: 320, distance: 92.6
click at [339, 320] on app-calendar-viewport "Tue 2 13/13 4 Jobs Wed 3 19/19 6 Jobs Thu 4 19/20 9 Jobs Fri 5 29/35 10 Jobs Sa…" at bounding box center [258, 413] width 516 height 1078
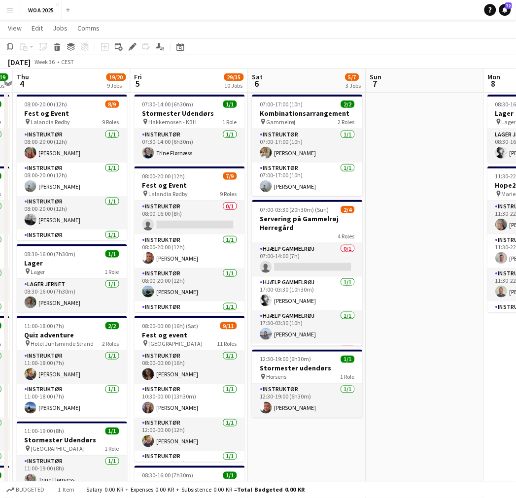
scroll to position [0, 0]
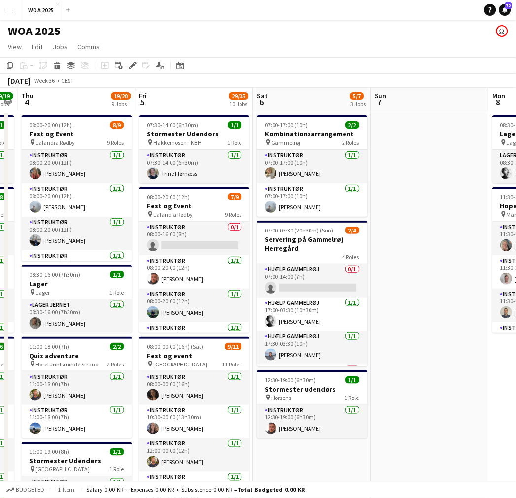
drag, startPoint x: 96, startPoint y: 169, endPoint x: 2, endPoint y: 175, distance: 93.7
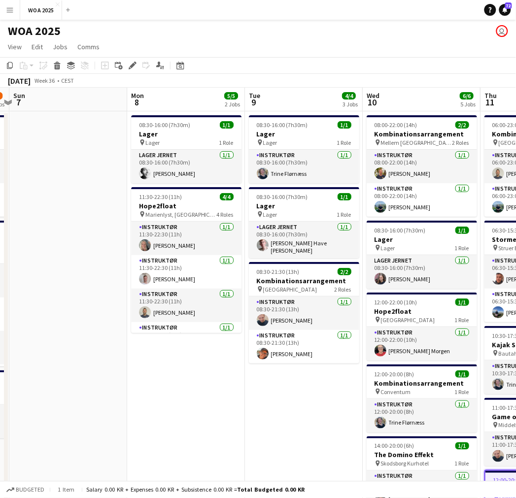
drag, startPoint x: 219, startPoint y: 173, endPoint x: 101, endPoint y: 178, distance: 117.3
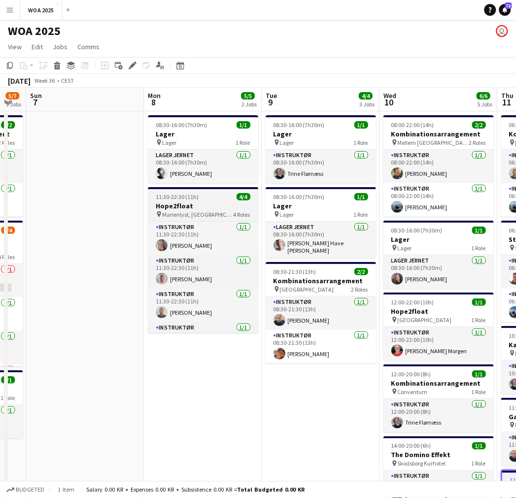
scroll to position [0, 456]
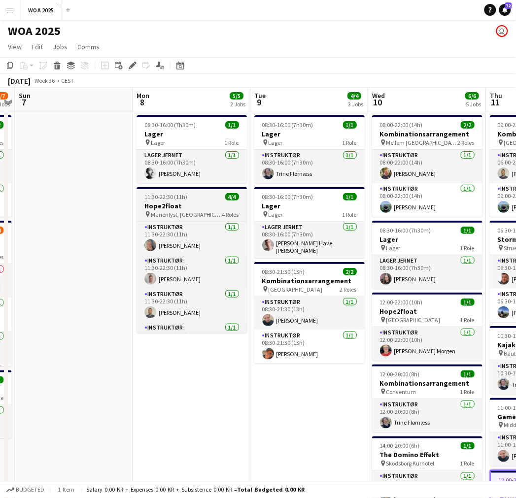
drag, startPoint x: 333, startPoint y: 178, endPoint x: 163, endPoint y: 198, distance: 171.1
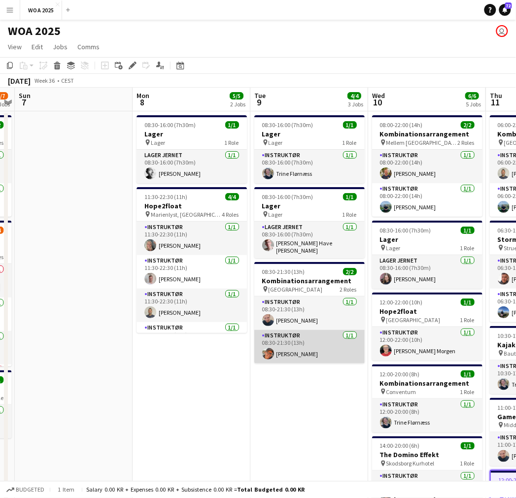
click at [299, 350] on app-card-role "Instruktør [DATE] 08:30-21:30 (13h) [PERSON_NAME]" at bounding box center [309, 346] width 110 height 33
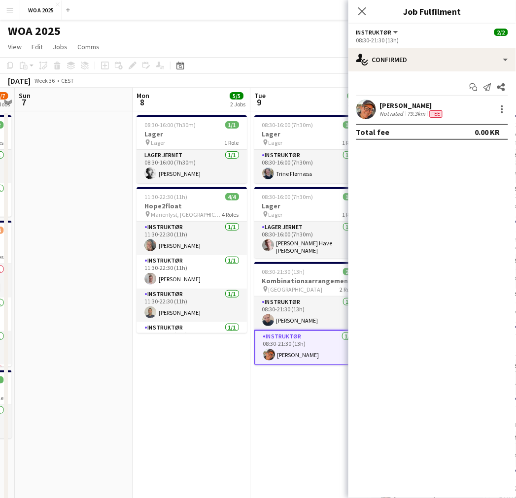
click at [390, 105] on div "[PERSON_NAME]" at bounding box center [412, 105] width 65 height 9
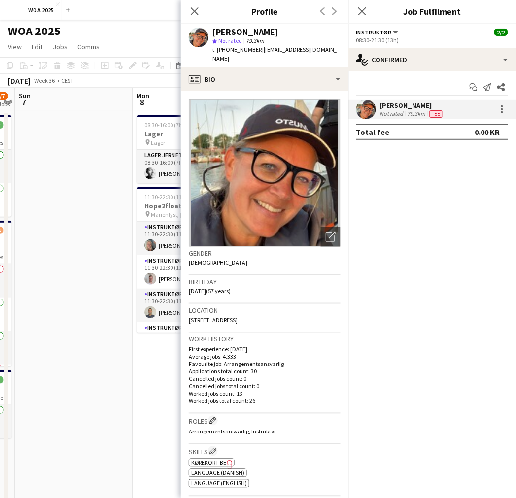
click at [230, 50] on span "t. +4525320257" at bounding box center [237, 49] width 51 height 7
copy span "4525320257"
click at [200, 10] on app-icon "Close pop-in" at bounding box center [195, 11] width 14 height 14
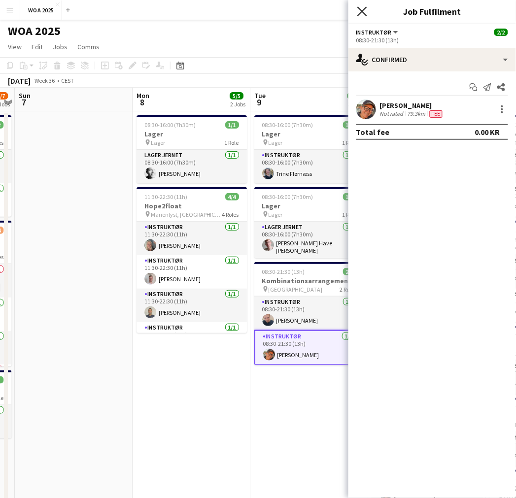
click at [360, 7] on icon "Close pop-in" at bounding box center [361, 10] width 9 height 9
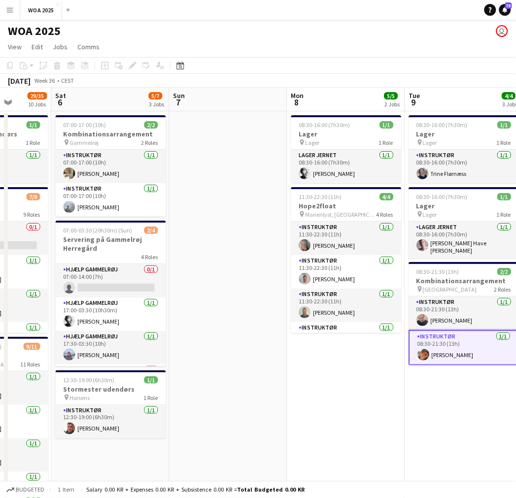
drag, startPoint x: 108, startPoint y: 193, endPoint x: 250, endPoint y: 204, distance: 142.2
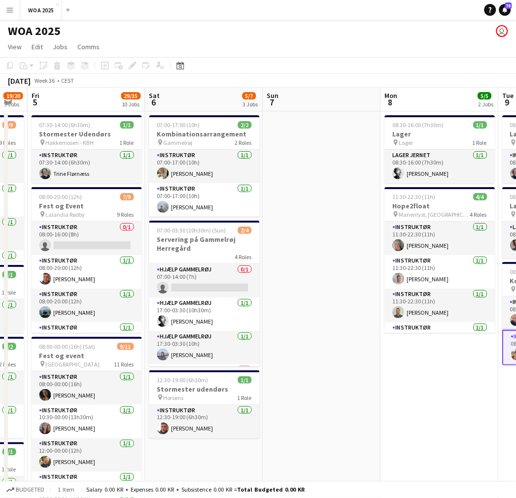
drag, startPoint x: 233, startPoint y: 214, endPoint x: 417, endPoint y: 195, distance: 184.1
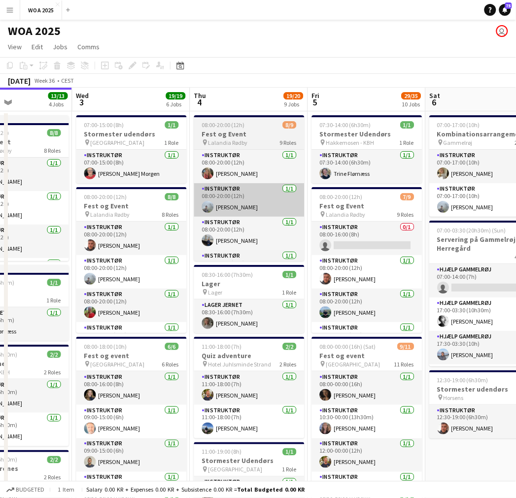
drag, startPoint x: 117, startPoint y: 207, endPoint x: 405, endPoint y: 207, distance: 288.6
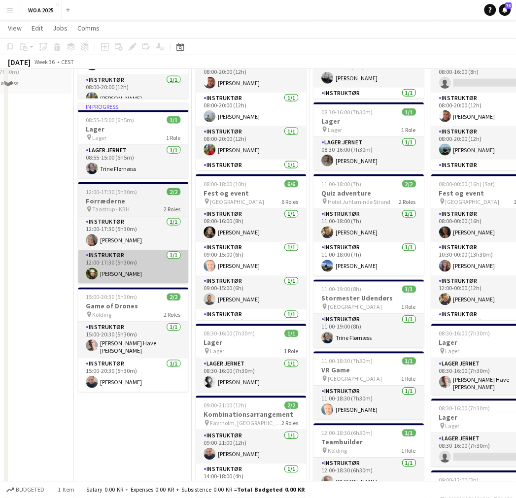
scroll to position [164, 0]
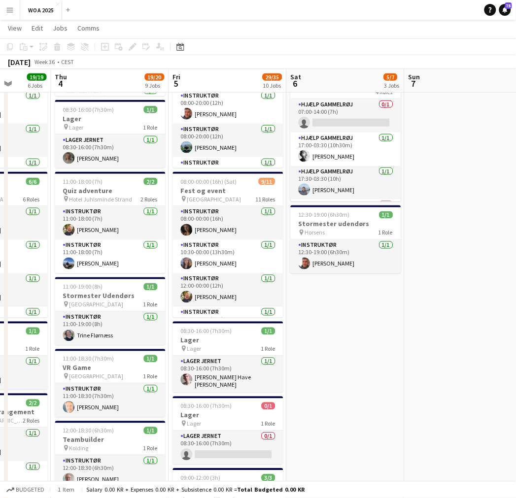
drag, startPoint x: 350, startPoint y: 298, endPoint x: 174, endPoint y: 306, distance: 176.5
click at [159, 304] on app-calendar-viewport "Mon 1 2/2 2 Jobs Tue 2 13/13 4 Jobs Wed 3 19/19 6 Jobs Thu 4 19/20 9 Jobs Fri 5…" at bounding box center [258, 413] width 516 height 1078
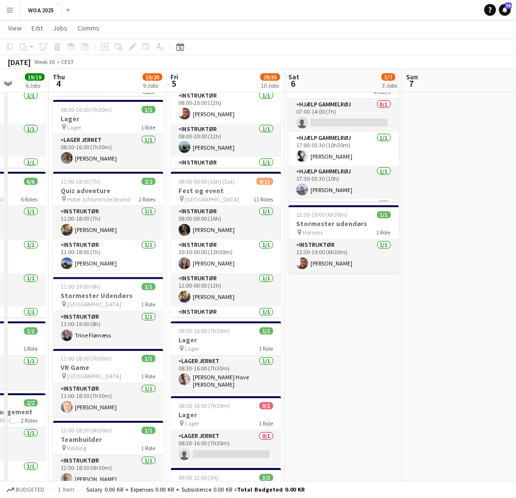
drag, startPoint x: 376, startPoint y: 286, endPoint x: 278, endPoint y: 292, distance: 98.2
click at [82, 311] on app-calendar-viewport "Mon 1 2/2 2 Jobs Tue 2 13/13 4 Jobs Wed 3 19/19 6 Jobs Thu 4 19/20 9 Jobs Fri 5…" at bounding box center [258, 413] width 516 height 1078
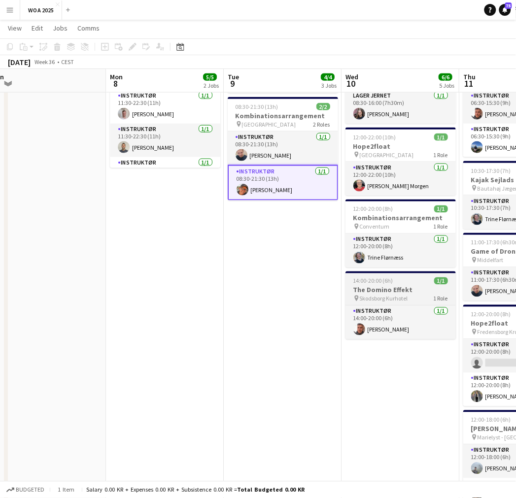
drag, startPoint x: 232, startPoint y: 299, endPoint x: 312, endPoint y: 302, distance: 79.8
click at [94, 327] on app-calendar-viewport "Wed 3 19/19 6 Jobs Thu 4 19/20 9 Jobs Fri 5 29/35 10 Jobs Sat 6 5/7 3 Jobs Sun …" at bounding box center [258, 413] width 516 height 1078
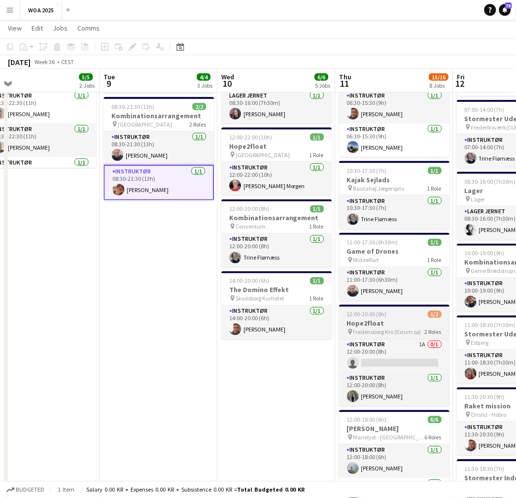
drag, startPoint x: 257, startPoint y: 303, endPoint x: 152, endPoint y: 324, distance: 107.4
click at [45, 335] on app-calendar-viewport "Fri 5 29/35 10 Jobs Sat 6 5/7 3 Jobs Sun 7 Mon 8 5/5 2 Jobs Tue 9 4/4 3 Jobs We…" at bounding box center [258, 413] width 516 height 1078
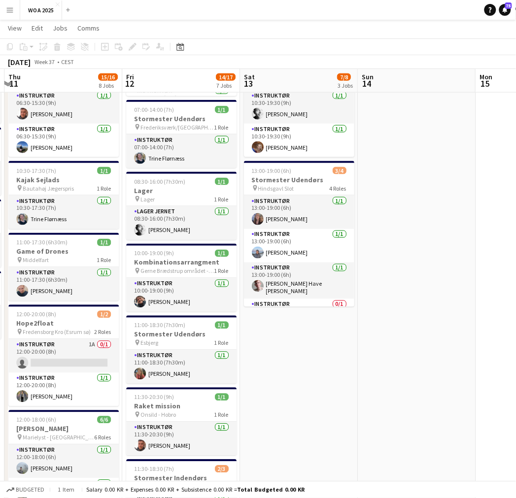
drag, startPoint x: 148, startPoint y: 327, endPoint x: 110, endPoint y: 329, distance: 38.0
click at [110, 329] on app-calendar-viewport "Sun 7 Mon 8 5/5 2 Jobs Tue 9 4/4 3 Jobs Wed 10 6/6 5 Jobs Thu 11 15/16 8 Jobs F…" at bounding box center [258, 413] width 516 height 1078
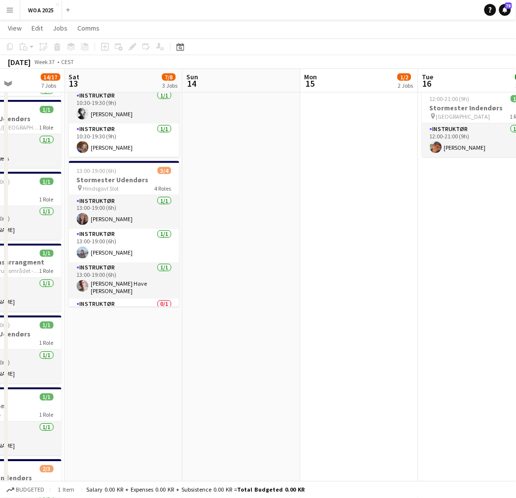
drag, startPoint x: 222, startPoint y: 333, endPoint x: 175, endPoint y: 338, distance: 46.5
click at [163, 338] on app-calendar-viewport "Wed 10 6/6 5 Jobs Thu 11 15/16 8 Jobs Fri 12 14/17 7 Jobs Sat 13 7/8 3 Jobs Sun…" at bounding box center [258, 413] width 516 height 1078
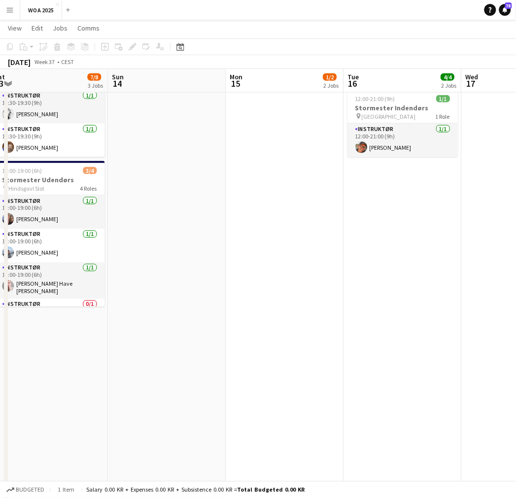
drag, startPoint x: 244, startPoint y: 331, endPoint x: 120, endPoint y: 345, distance: 124.9
click at [100, 343] on app-calendar-viewport "Wed 10 6/6 5 Jobs Thu 11 15/16 8 Jobs Fri 12 14/17 7 Jobs Sat 13 7/8 3 Jobs Sun…" at bounding box center [258, 413] width 516 height 1078
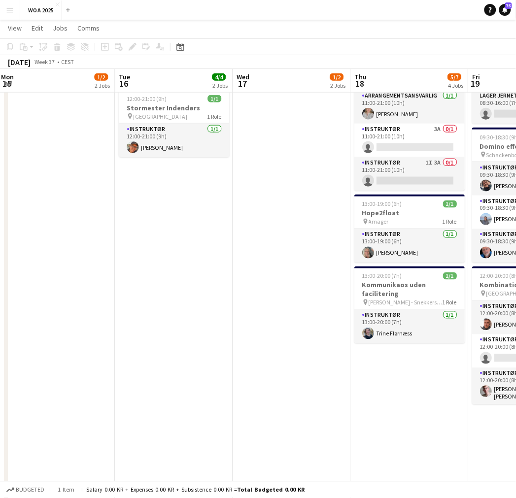
drag, startPoint x: 278, startPoint y: 333, endPoint x: 171, endPoint y: 348, distance: 107.9
click at [151, 348] on app-calendar-viewport "Fri 12 14/17 7 Jobs Sat 13 7/8 3 Jobs Sun 14 Mon 15 1/2 2 Jobs Tue 16 4/4 2 Job…" at bounding box center [258, 413] width 516 height 1078
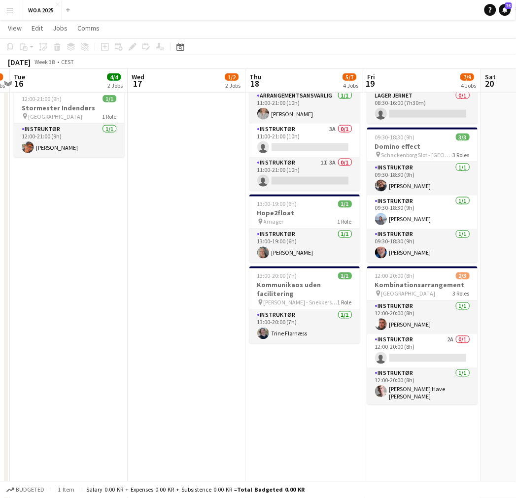
scroll to position [0, 348]
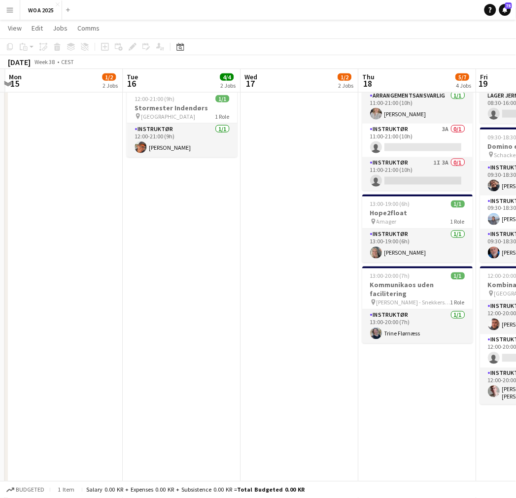
drag, startPoint x: 243, startPoint y: 348, endPoint x: 168, endPoint y: 352, distance: 75.4
click at [168, 352] on app-calendar-viewport "Fri 12 14/17 7 Jobs Sat 13 7/8 3 Jobs Sun 14 Mon 15 1/2 2 Jobs Tue 16 4/4 2 Job…" at bounding box center [258, 413] width 516 height 1078
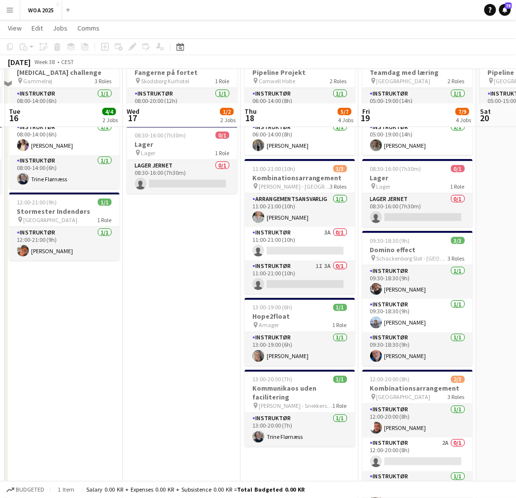
scroll to position [0, 0]
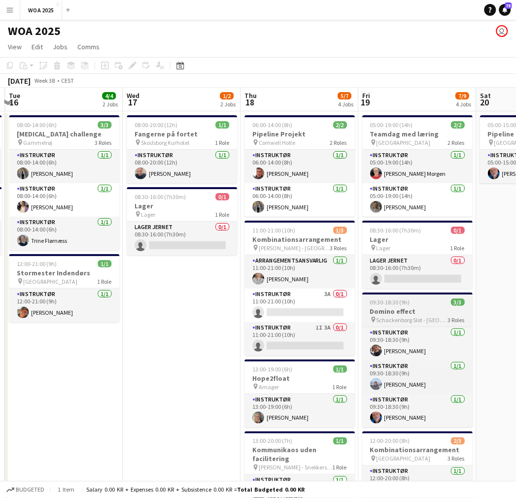
click at [429, 308] on h3 "Domino effect" at bounding box center [417, 311] width 110 height 9
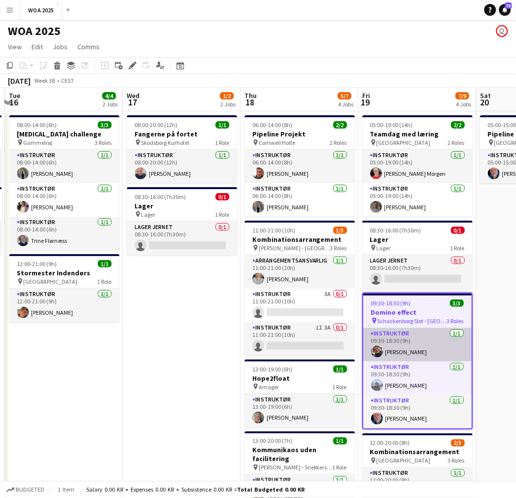
click at [428, 342] on app-card-role "Instruktør 1/1 09:30-18:30 (9h) Kim Aagaard Holm" at bounding box center [417, 344] width 108 height 33
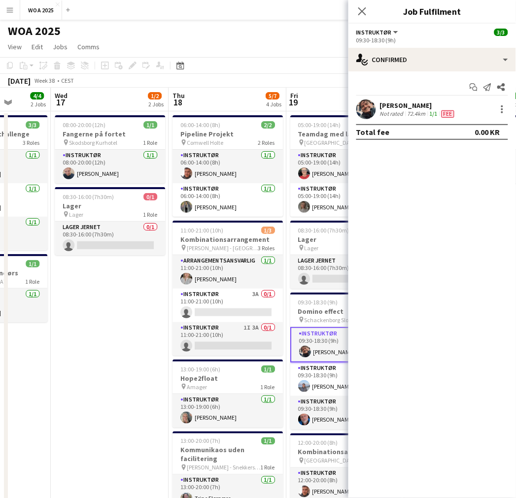
drag, startPoint x: 148, startPoint y: 386, endPoint x: 75, endPoint y: 372, distance: 73.6
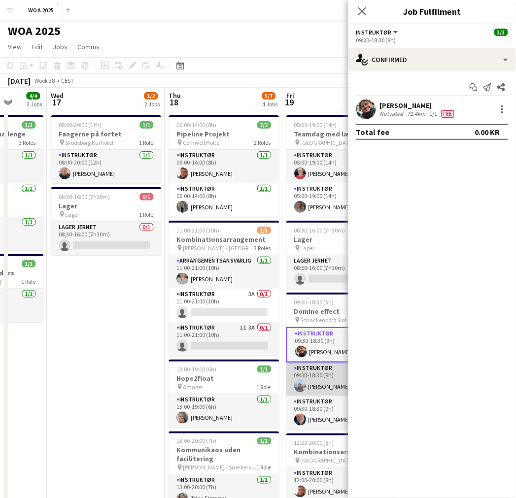
click at [321, 386] on app-card-role "Instruktør 1/1 09:30-18:30 (9h) Jette Grønvald" at bounding box center [341, 378] width 110 height 33
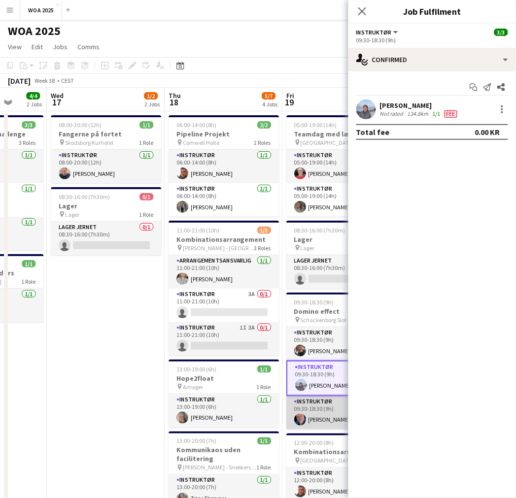
click at [320, 412] on app-card-role "Instruktør 1/1 09:30-18:30 (9h) Carsten Rolsgaard" at bounding box center [341, 412] width 110 height 33
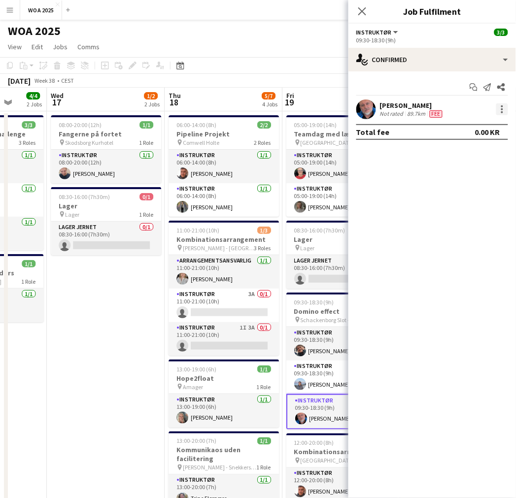
click at [507, 109] on div at bounding box center [502, 109] width 12 height 12
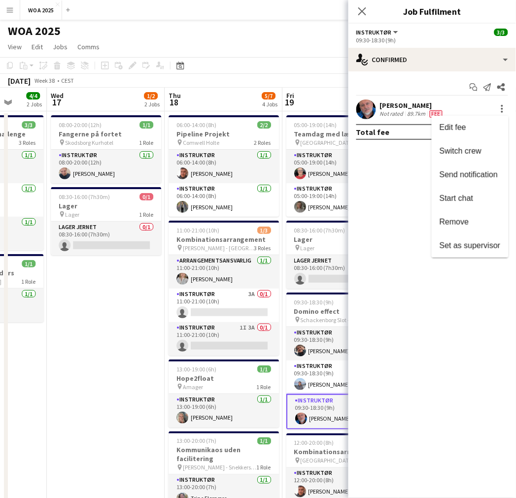
click at [478, 239] on button "Set as supervisor" at bounding box center [469, 246] width 77 height 24
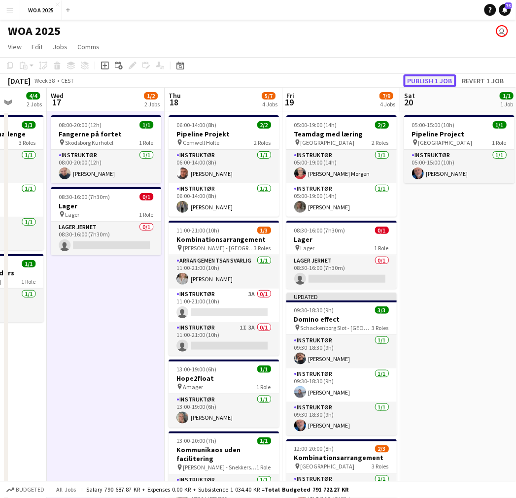
click at [436, 79] on button "Publish 1 job" at bounding box center [429, 80] width 53 height 13
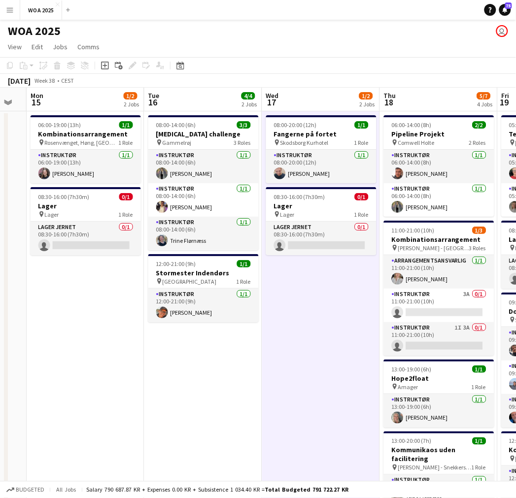
drag, startPoint x: 156, startPoint y: 293, endPoint x: 502, endPoint y: 271, distance: 346.9
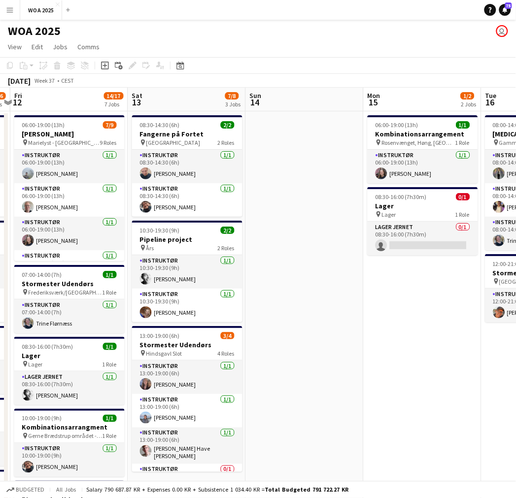
drag, startPoint x: 486, startPoint y: 287, endPoint x: 511, endPoint y: 294, distance: 26.8
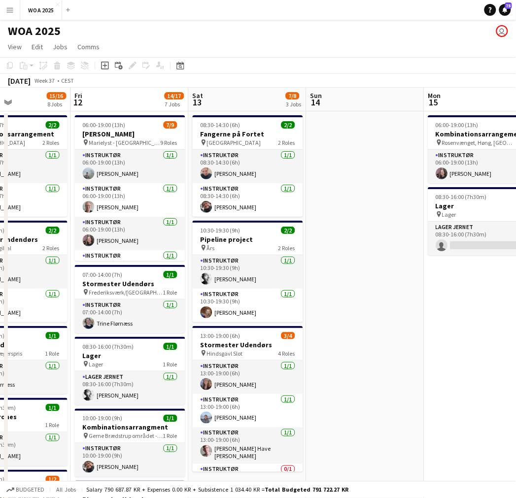
drag, startPoint x: 294, startPoint y: 314, endPoint x: 433, endPoint y: 314, distance: 139.4
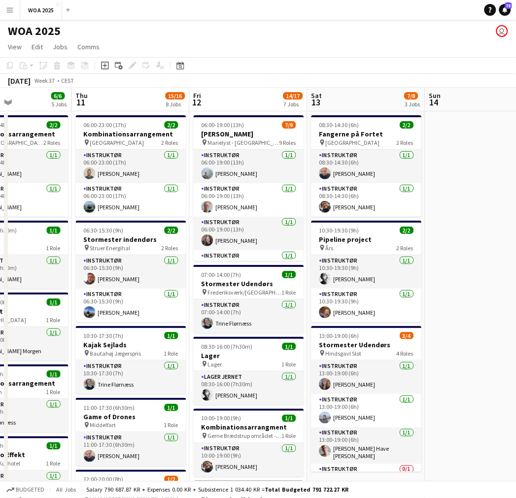
scroll to position [0, 294]
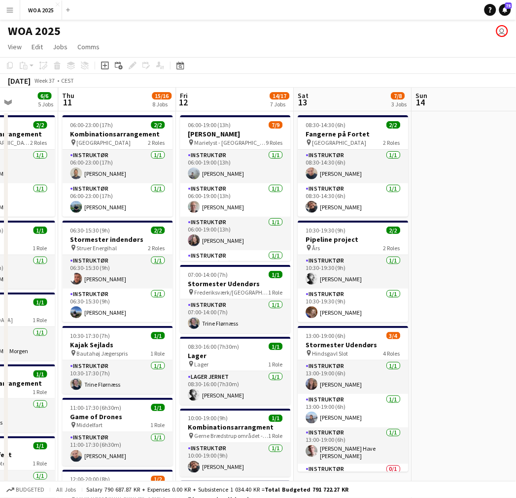
drag, startPoint x: 266, startPoint y: 313, endPoint x: 344, endPoint y: 309, distance: 77.4
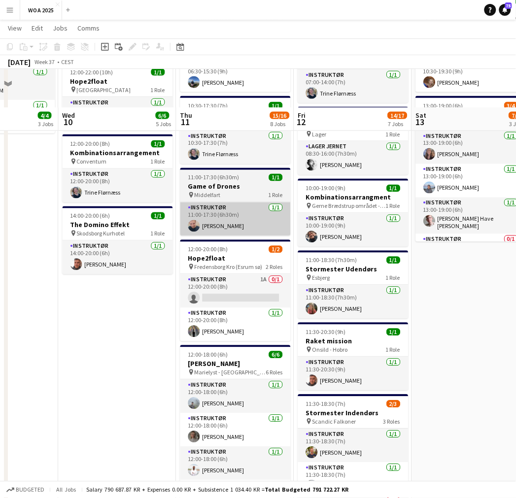
scroll to position [273, 0]
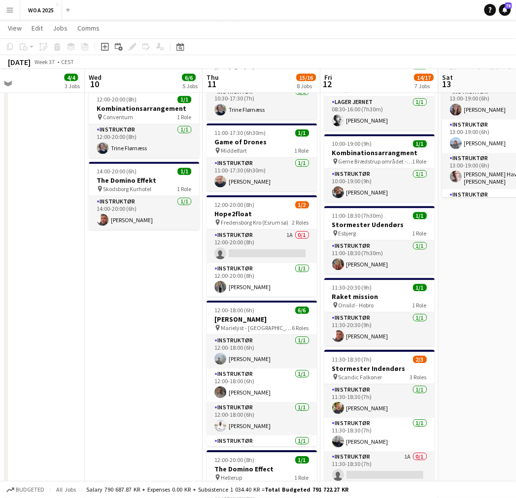
drag, startPoint x: 94, startPoint y: 269, endPoint x: 119, endPoint y: 263, distance: 25.7
click at [117, 264] on app-calendar-viewport "Sat 6 5/7 3 Jobs Sun 7 Mon 8 5/5 2 Jobs Tue 9 4/4 3 Jobs Wed 10 6/6 5 Jobs Thu …" at bounding box center [258, 304] width 516 height 1078
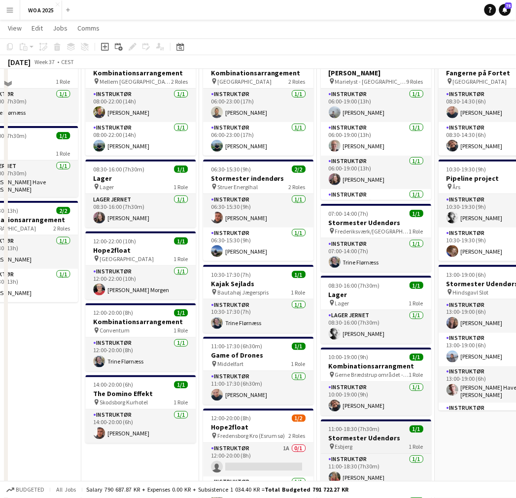
scroll to position [0, 0]
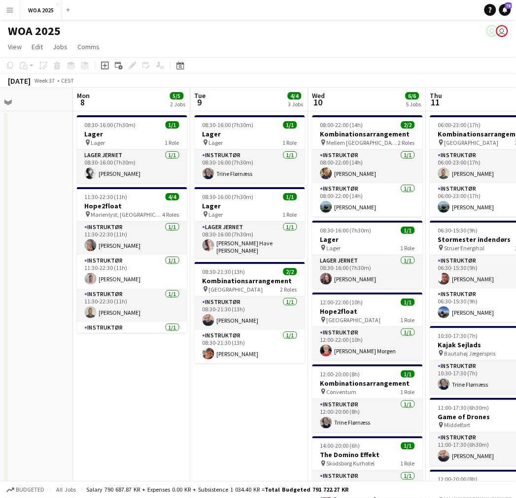
drag, startPoint x: 84, startPoint y: 311, endPoint x: 358, endPoint y: 314, distance: 274.3
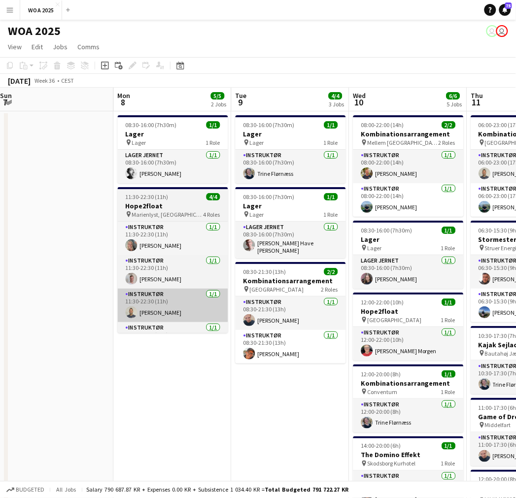
drag, startPoint x: 204, startPoint y: 308, endPoint x: 430, endPoint y: 301, distance: 226.1
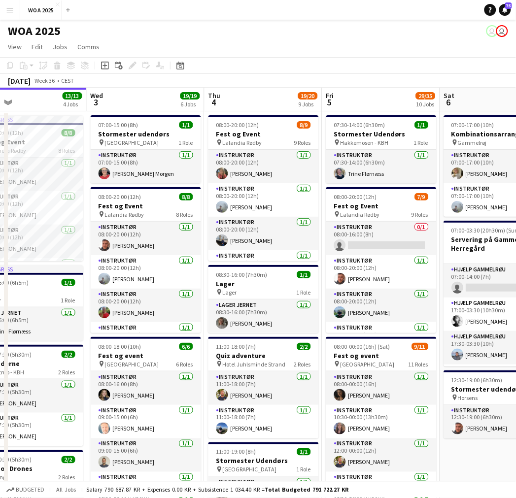
drag, startPoint x: 282, startPoint y: 303, endPoint x: 494, endPoint y: 301, distance: 212.7
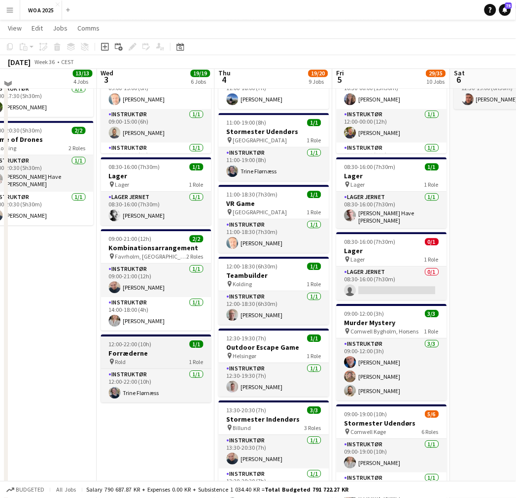
scroll to position [273, 0]
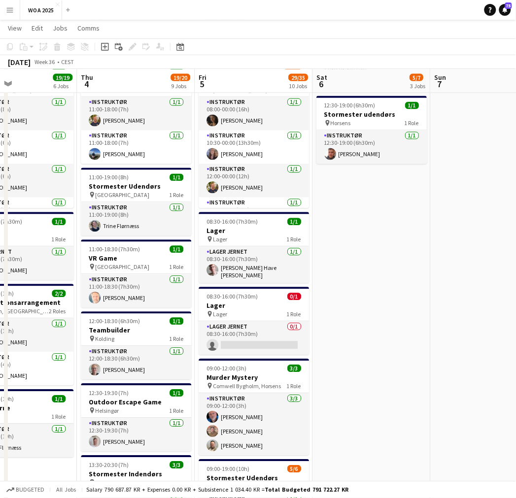
drag, startPoint x: 471, startPoint y: 221, endPoint x: 119, endPoint y: 253, distance: 354.1
click at [119, 253] on app-calendar-viewport "Sun 31 Mon 1 2/2 2 Jobs Tue 2 13/13 4 Jobs Wed 3 19/19 6 Jobs Thu 4 19/20 9 Job…" at bounding box center [258, 304] width 516 height 1078
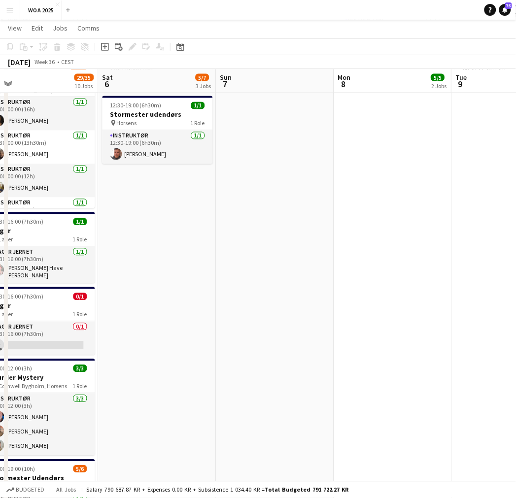
drag, startPoint x: 317, startPoint y: 228, endPoint x: 144, endPoint y: 249, distance: 174.1
click at [148, 247] on app-calendar-viewport "Tue 2 13/13 4 Jobs Wed 3 19/19 6 Jobs Thu 4 19/20 9 Jobs Fri 5 29/35 10 Jobs Sa…" at bounding box center [258, 304] width 516 height 1078
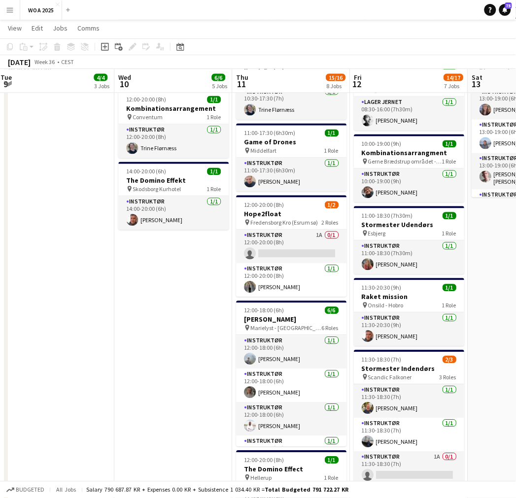
drag, startPoint x: 381, startPoint y: 249, endPoint x: 160, endPoint y: 276, distance: 222.3
click at [134, 272] on app-calendar-viewport "Sat 6 5/7 3 Jobs Sun 7 Mon 8 5/5 2 Jobs Tue 9 4/4 3 Jobs Wed 10 6/6 5 Jobs Thu …" at bounding box center [258, 304] width 516 height 1078
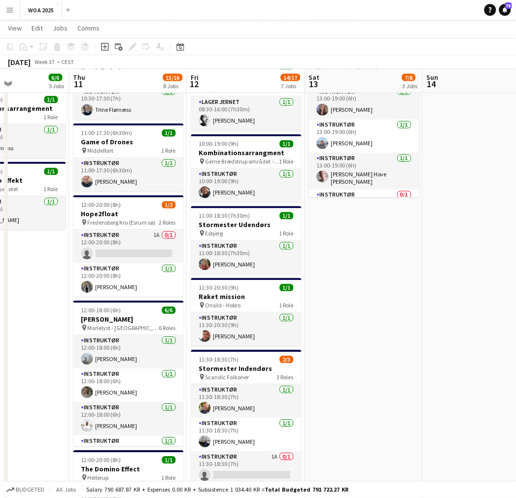
scroll to position [0, 274]
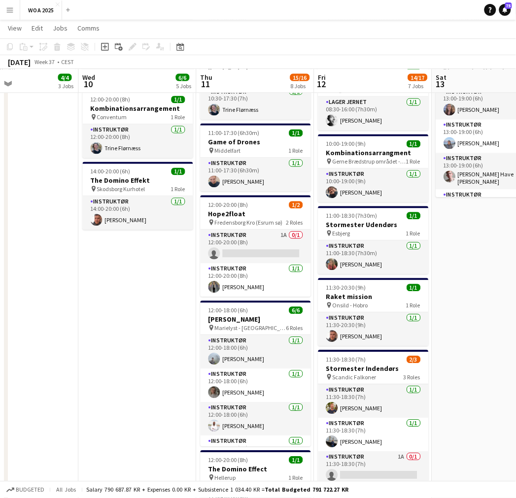
drag, startPoint x: 208, startPoint y: 279, endPoint x: 207, endPoint y: 293, distance: 14.8
click at [207, 293] on app-calendar-viewport "Sun 7 Mon 8 5/5 2 Jobs Tue 9 4/4 3 Jobs Wed 10 6/6 5 Jobs Thu 11 15/16 8 Jobs F…" at bounding box center [258, 304] width 516 height 1078
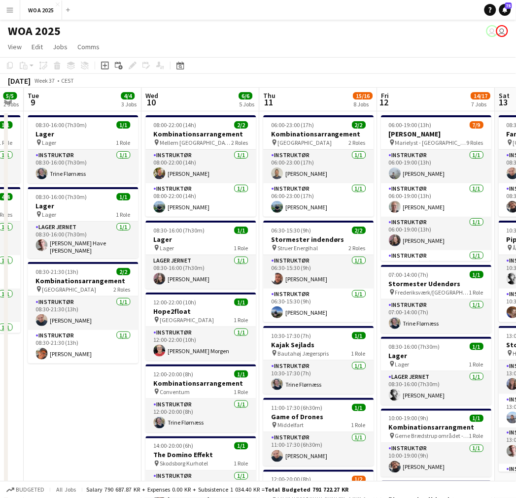
scroll to position [0, 330]
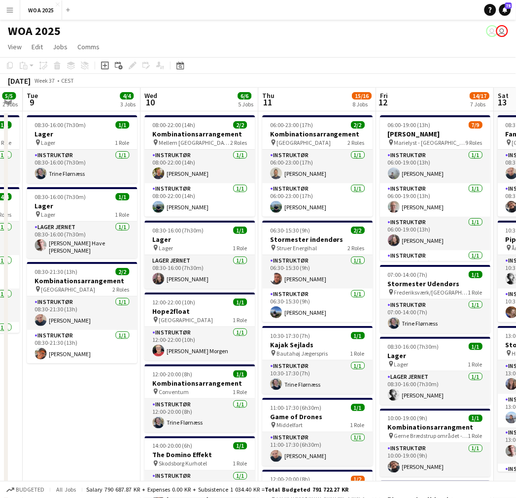
drag, startPoint x: 194, startPoint y: 296, endPoint x: 223, endPoint y: 286, distance: 31.5
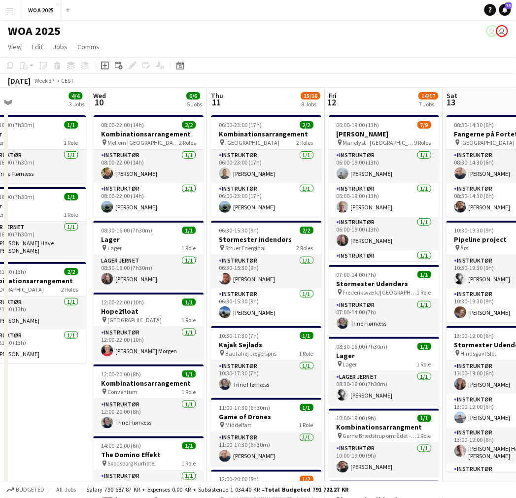
scroll to position [0, 386]
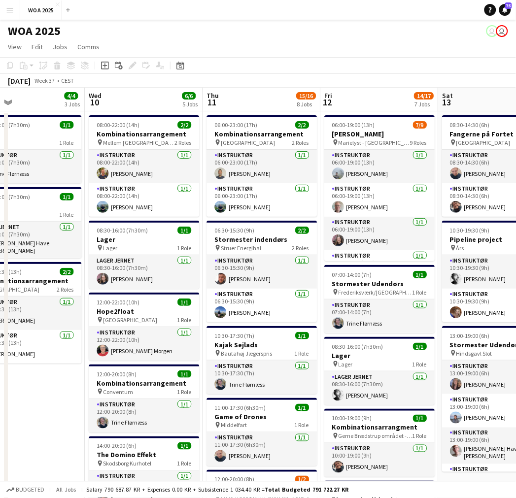
drag, startPoint x: 109, startPoint y: 409, endPoint x: 53, endPoint y: 404, distance: 56.4
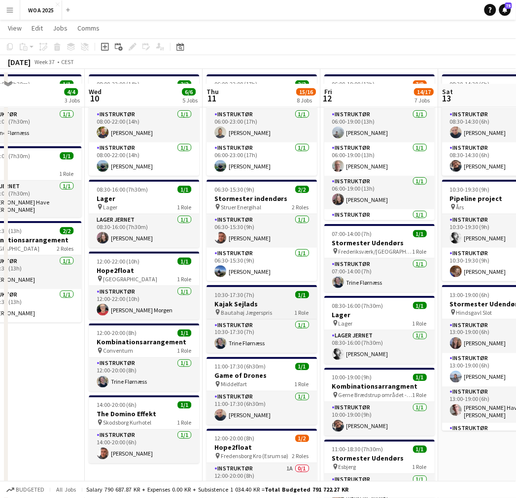
scroll to position [55, 0]
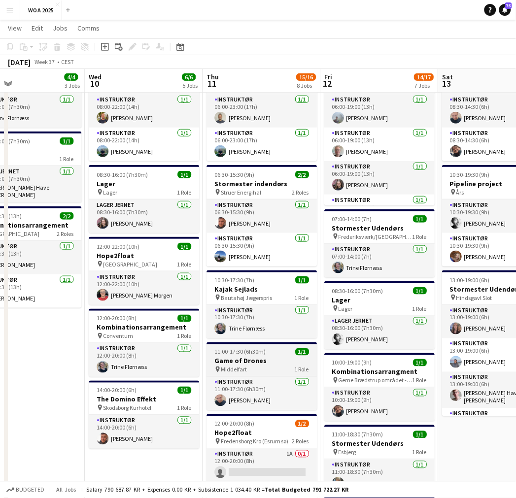
click at [264, 364] on h3 "Game of Drones" at bounding box center [261, 361] width 110 height 9
